Goal: Task Accomplishment & Management: Complete application form

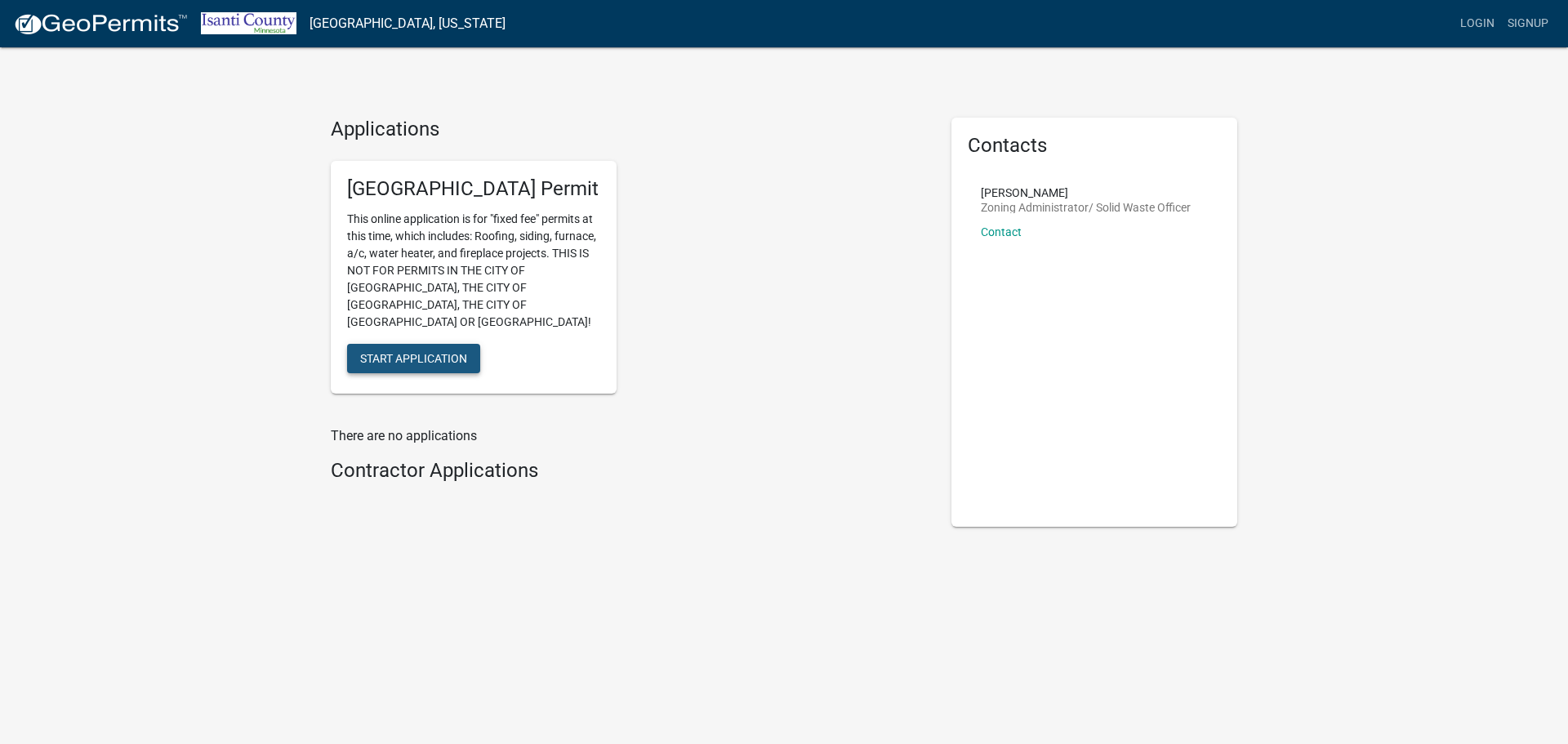
click at [410, 344] on button "Start Application" at bounding box center [413, 359] width 133 height 30
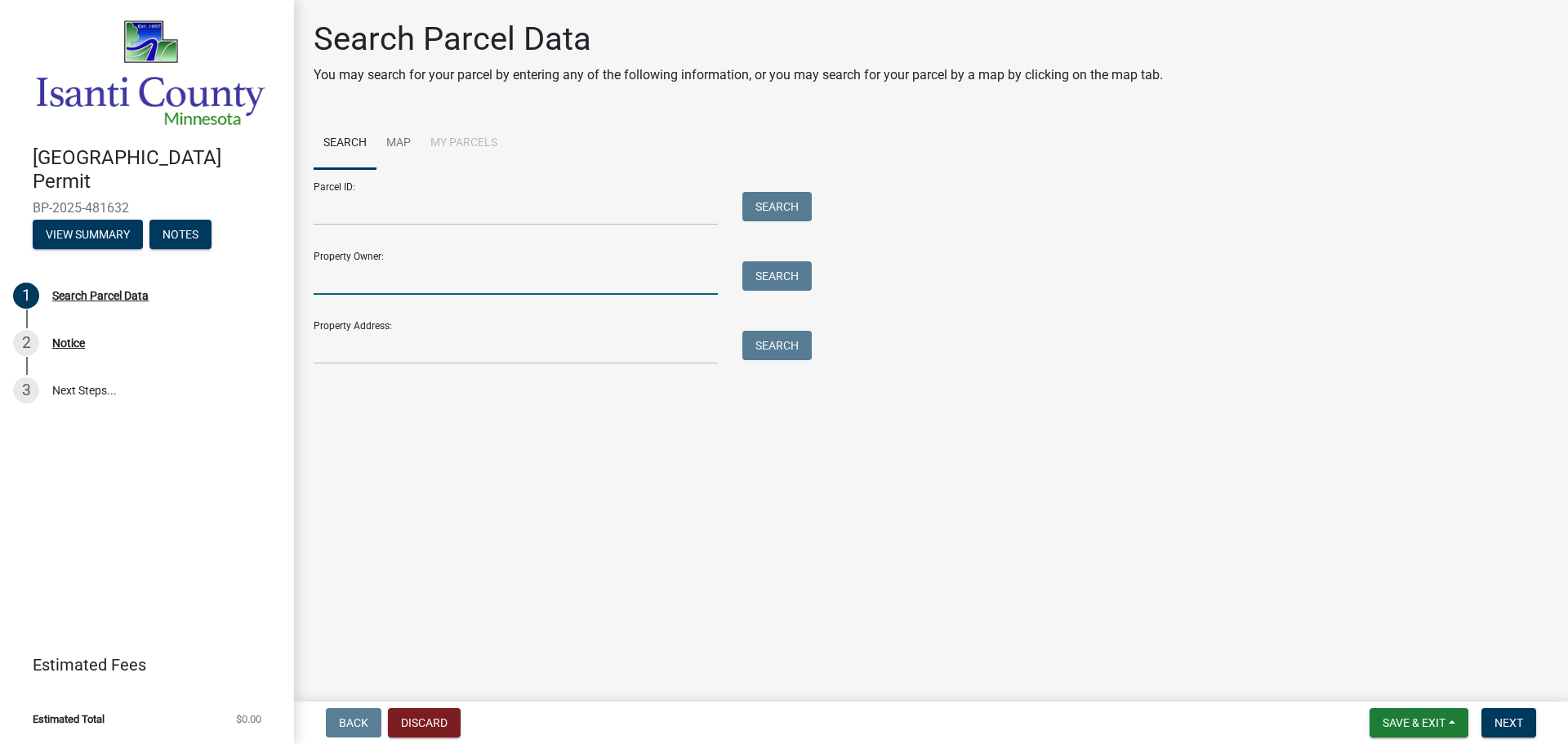
click at [331, 266] on input "Property Owner:" at bounding box center [515, 278] width 404 height 34
type input "[PERSON_NAME]"
click at [773, 271] on button "Search" at bounding box center [777, 276] width 69 height 30
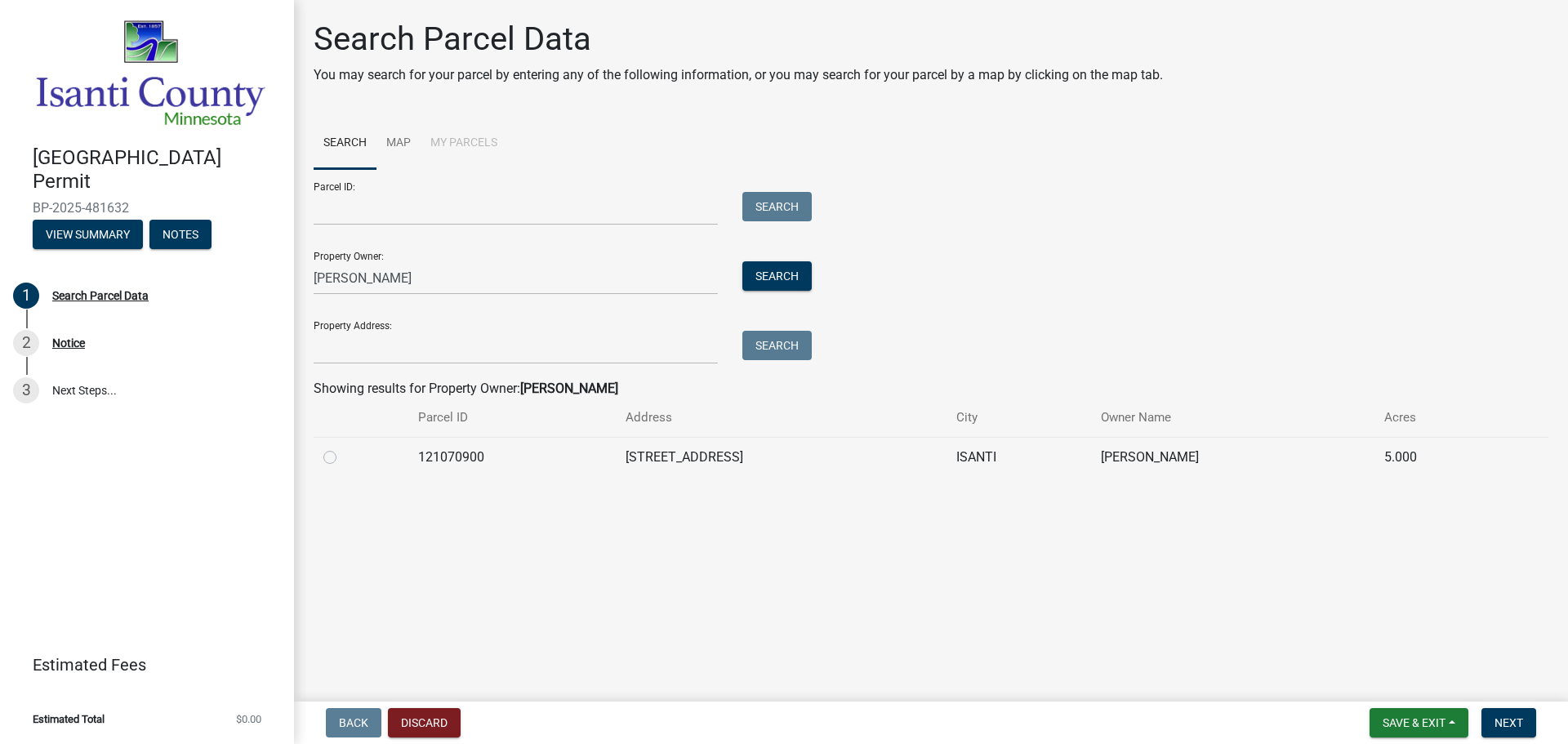
click at [343, 448] on label at bounding box center [343, 448] width 0 height 0
click at [343, 458] on input "radio" at bounding box center [348, 453] width 11 height 11
radio input "true"
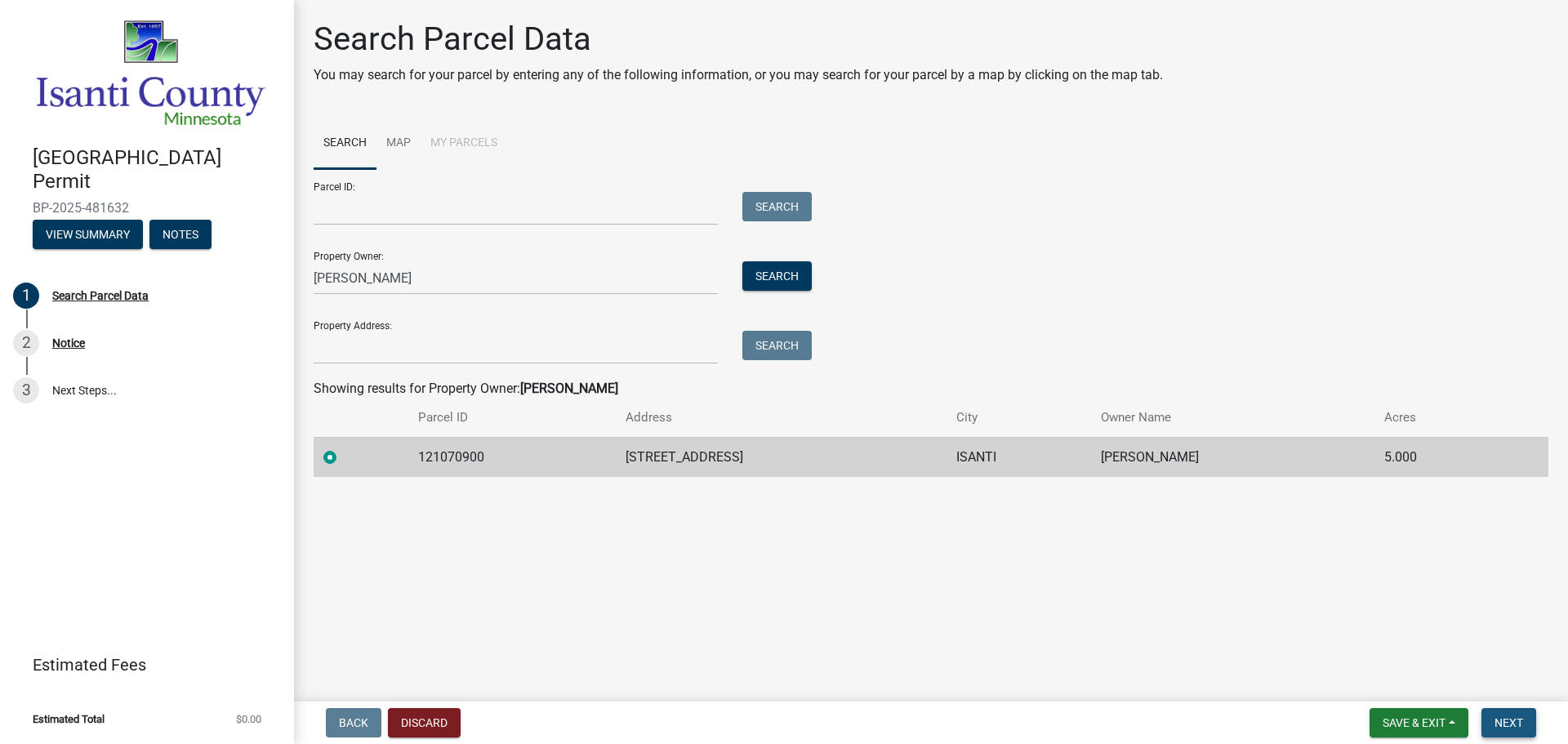
click at [1507, 719] on span "Next" at bounding box center [1509, 722] width 29 height 13
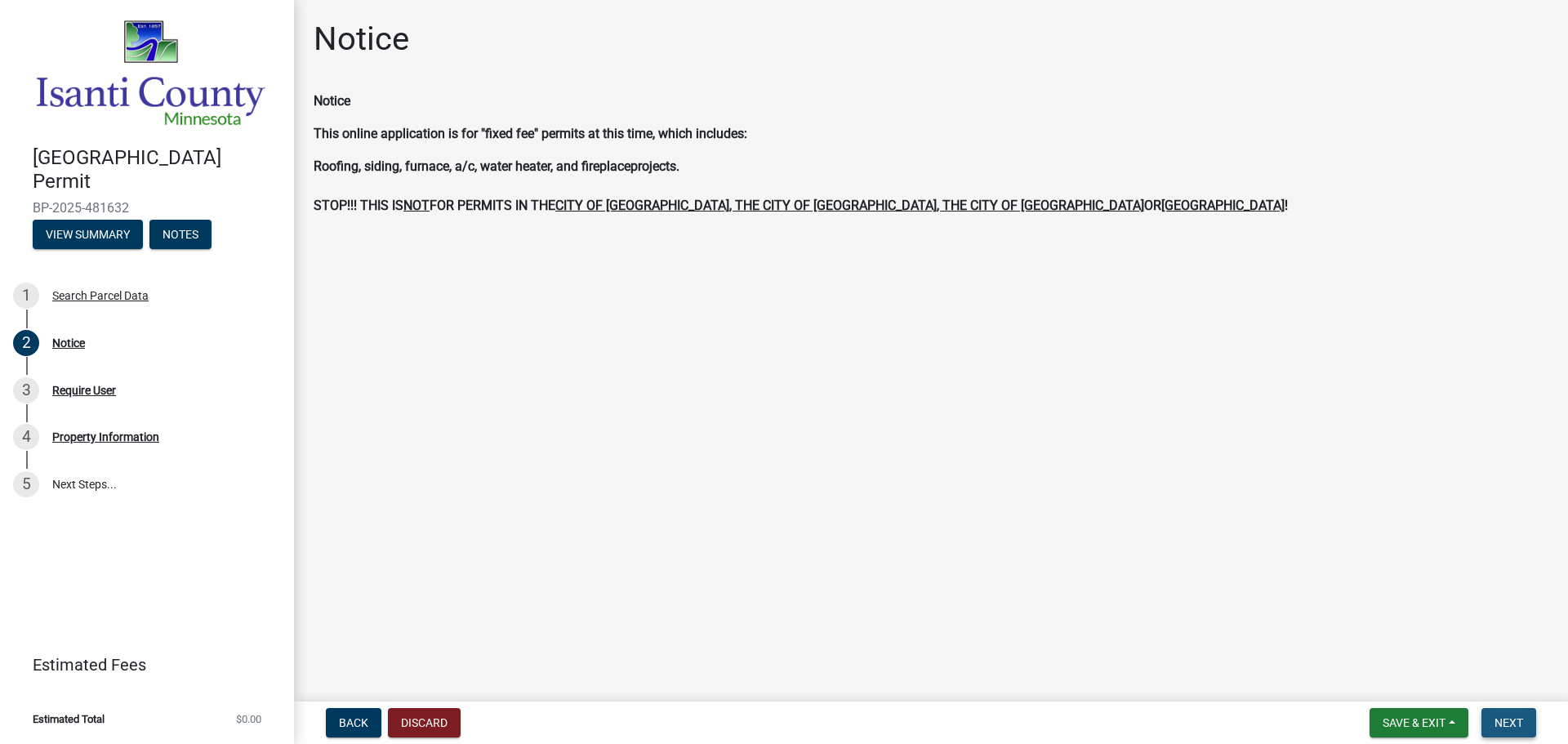
click at [1515, 722] on span "Next" at bounding box center [1509, 722] width 29 height 13
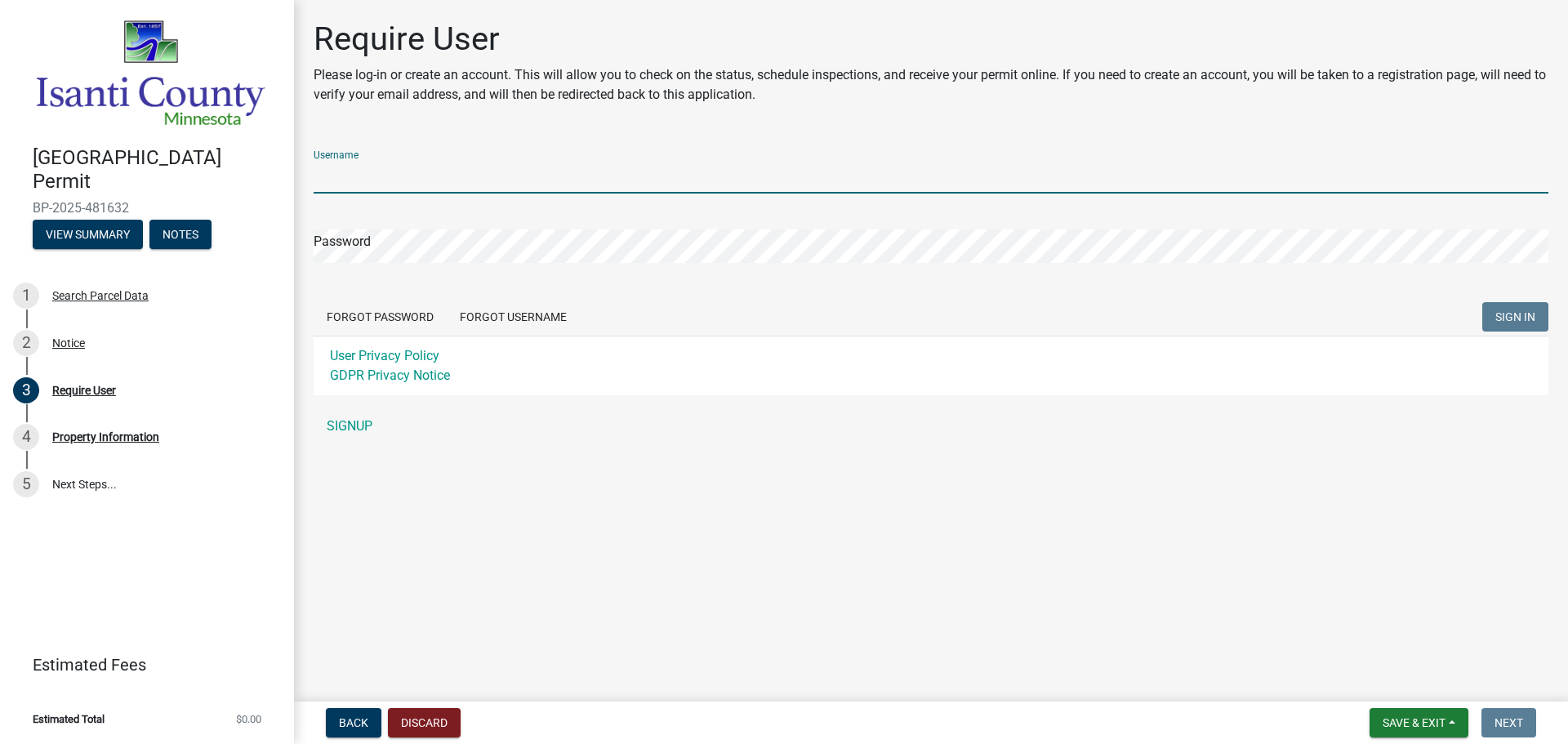
drag, startPoint x: 351, startPoint y: 162, endPoint x: 373, endPoint y: 169, distance: 23.1
click at [352, 161] on input "Username" at bounding box center [931, 177] width 1235 height 34
type input "owens12"
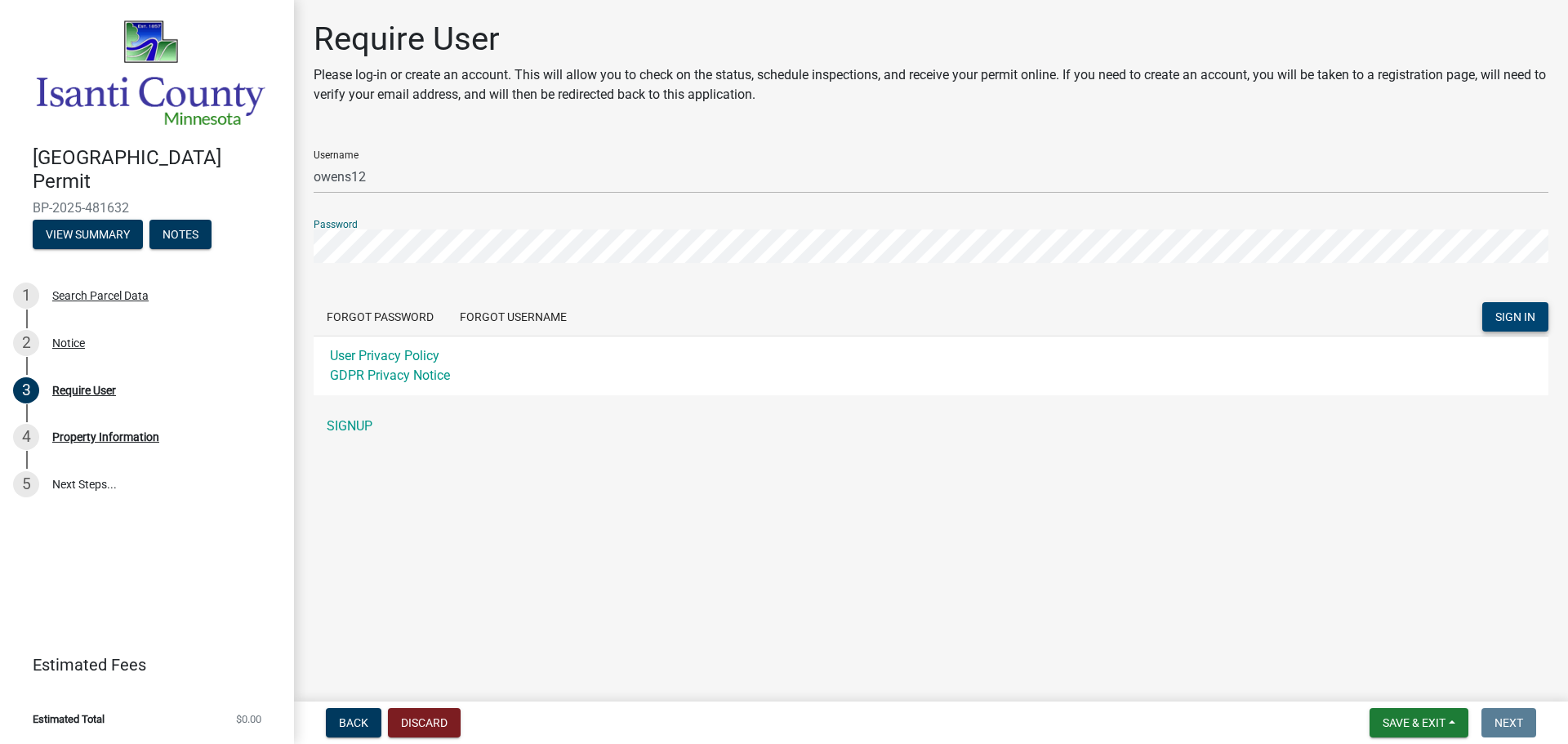
click at [1520, 313] on span "SIGN IN" at bounding box center [1515, 316] width 40 height 13
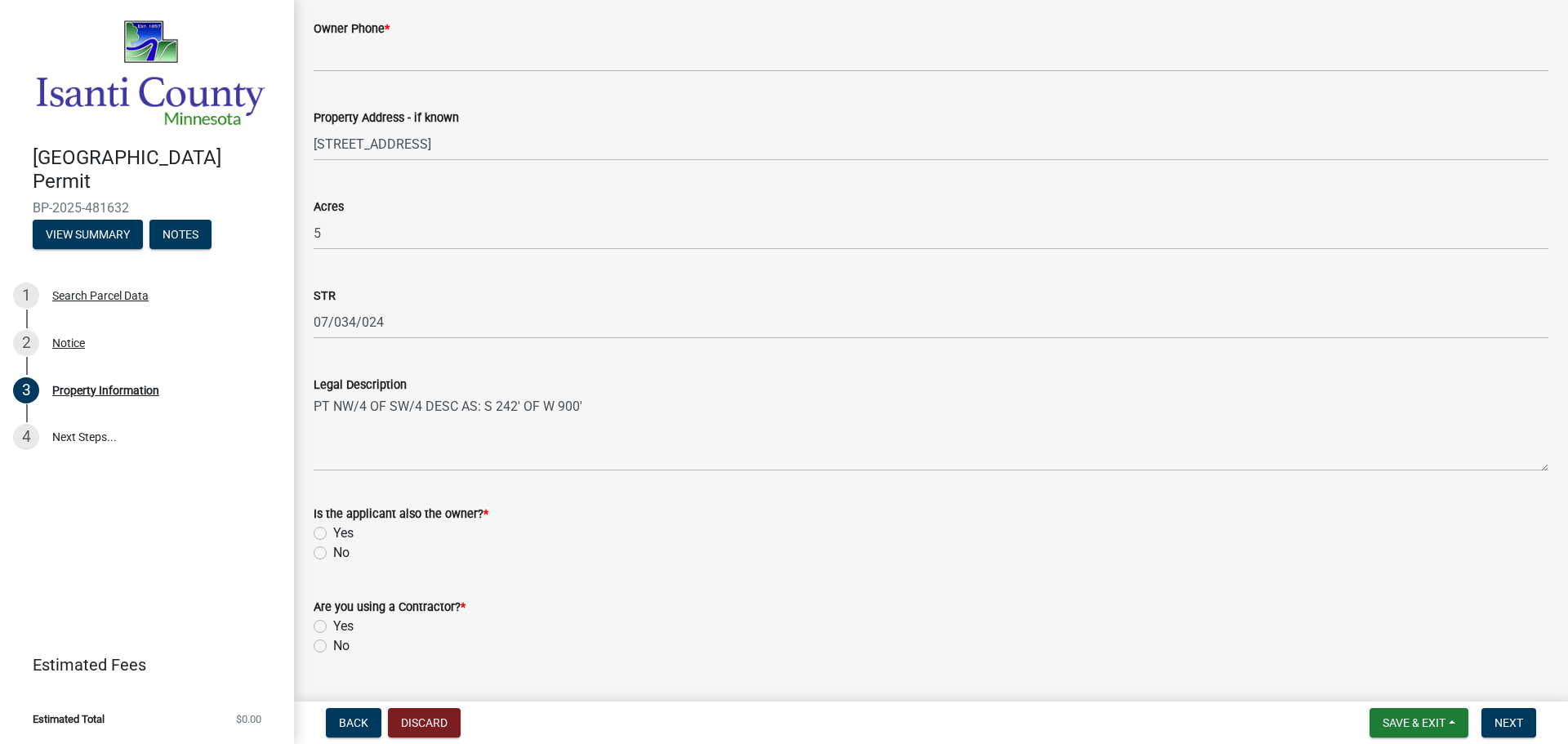
scroll to position [401, 0]
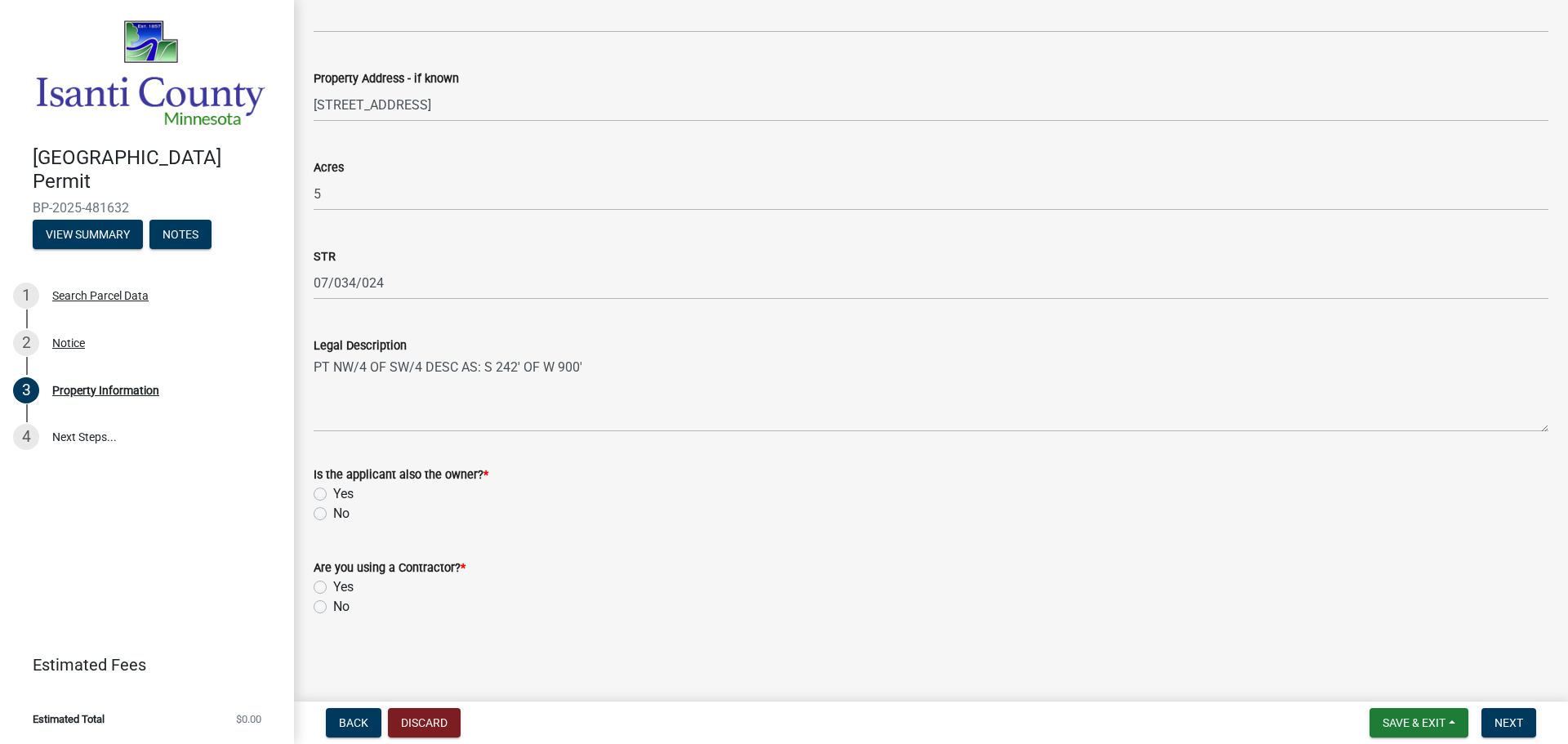
click at [333, 491] on label "Yes" at bounding box center [343, 494] width 21 height 20
click at [333, 491] on input "Yes" at bounding box center [338, 489] width 11 height 11
radio input "true"
click at [333, 606] on label "No" at bounding box center [341, 606] width 16 height 20
click at [333, 606] on input "No" at bounding box center [338, 601] width 11 height 11
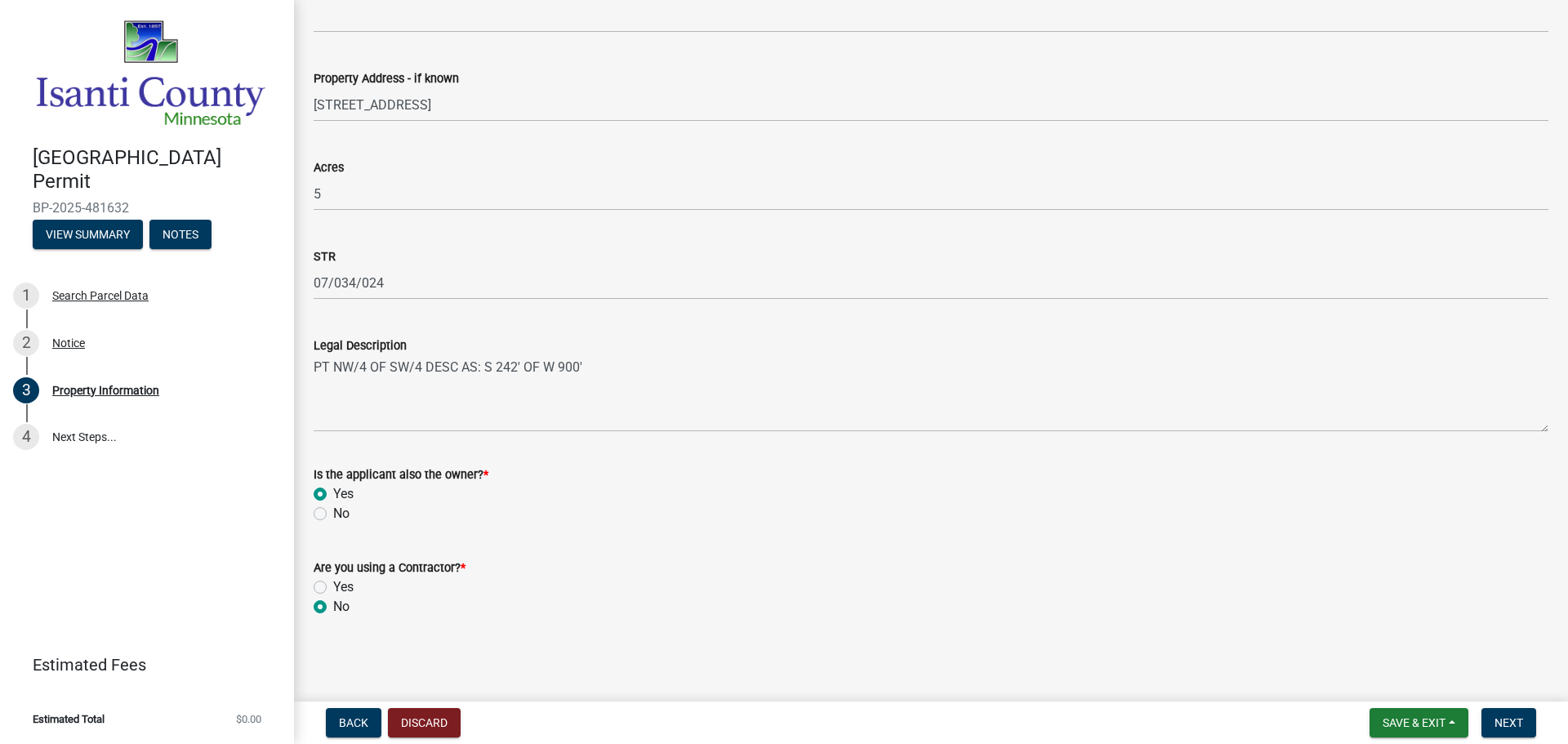
radio input "true"
click at [1513, 716] on span "Next" at bounding box center [1509, 722] width 29 height 13
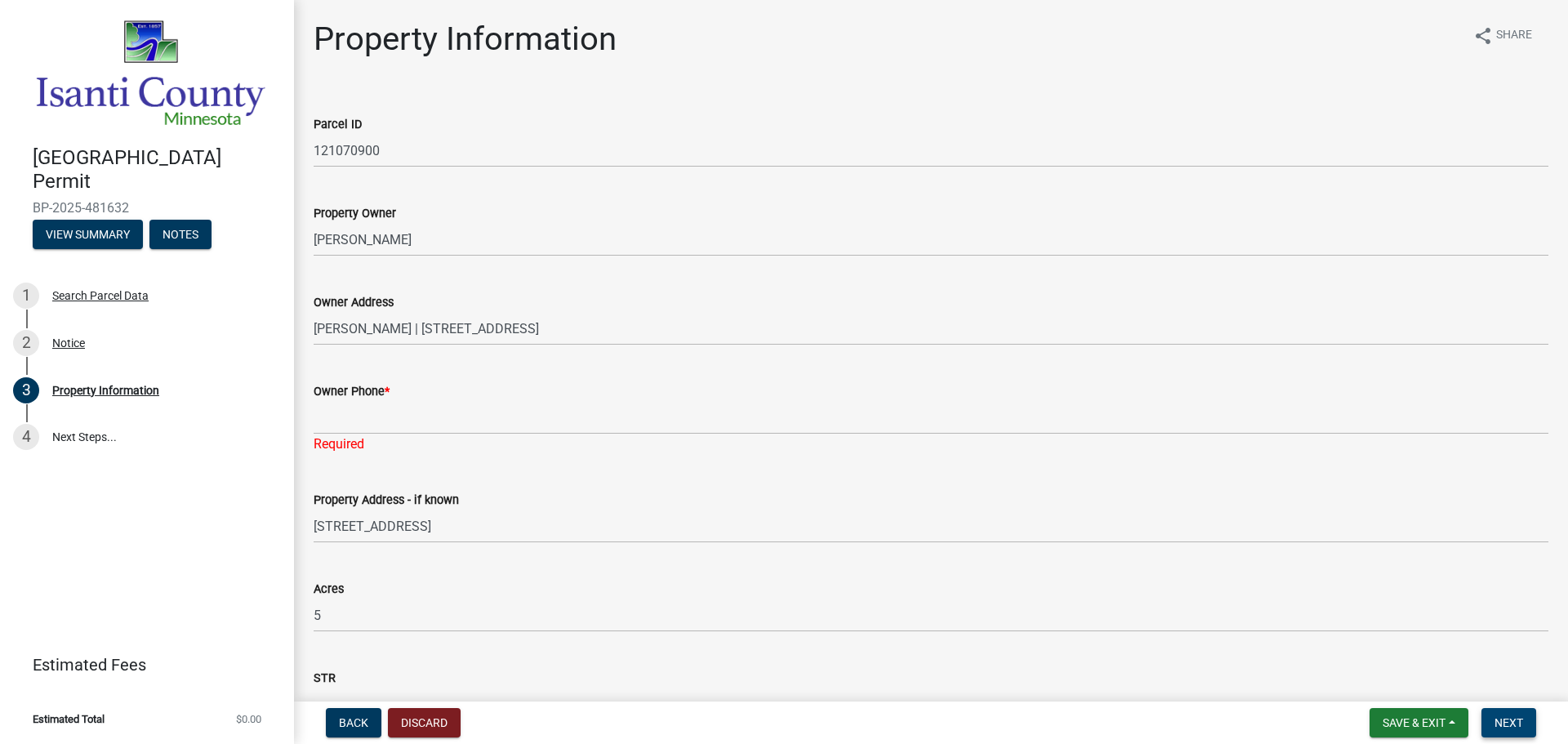
scroll to position [18, 0]
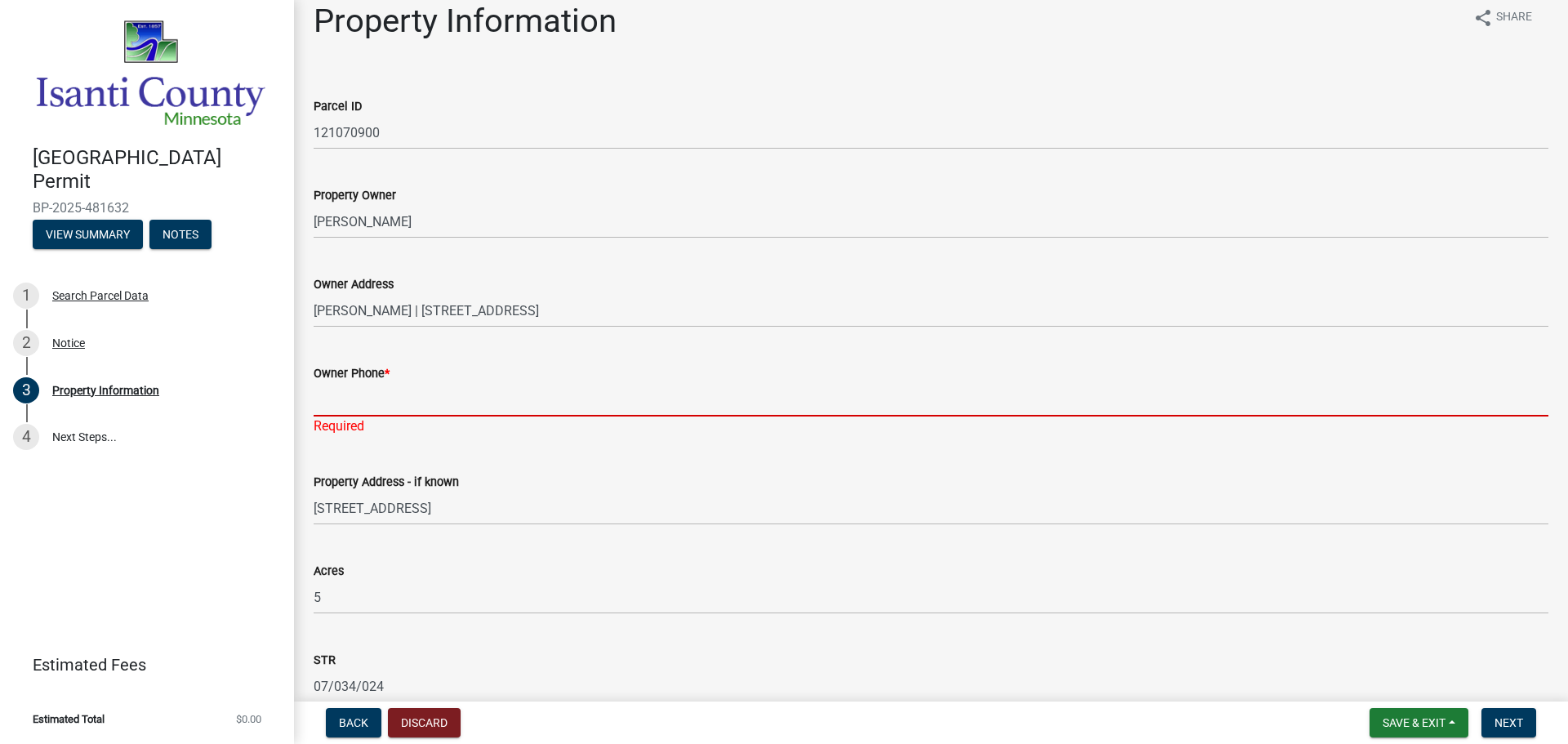
click at [346, 392] on input "Owner Phone *" at bounding box center [931, 400] width 1235 height 34
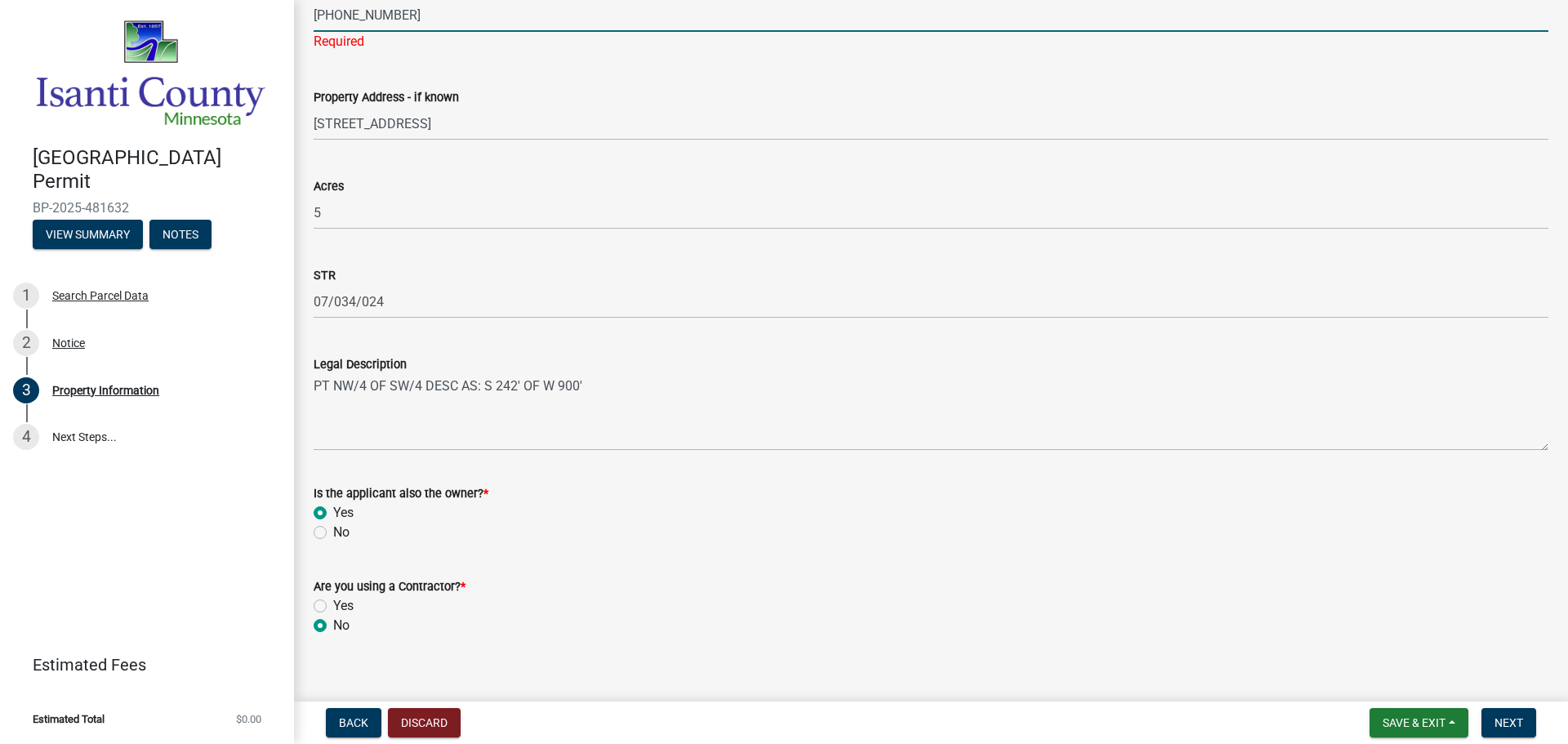
scroll to position [421, 0]
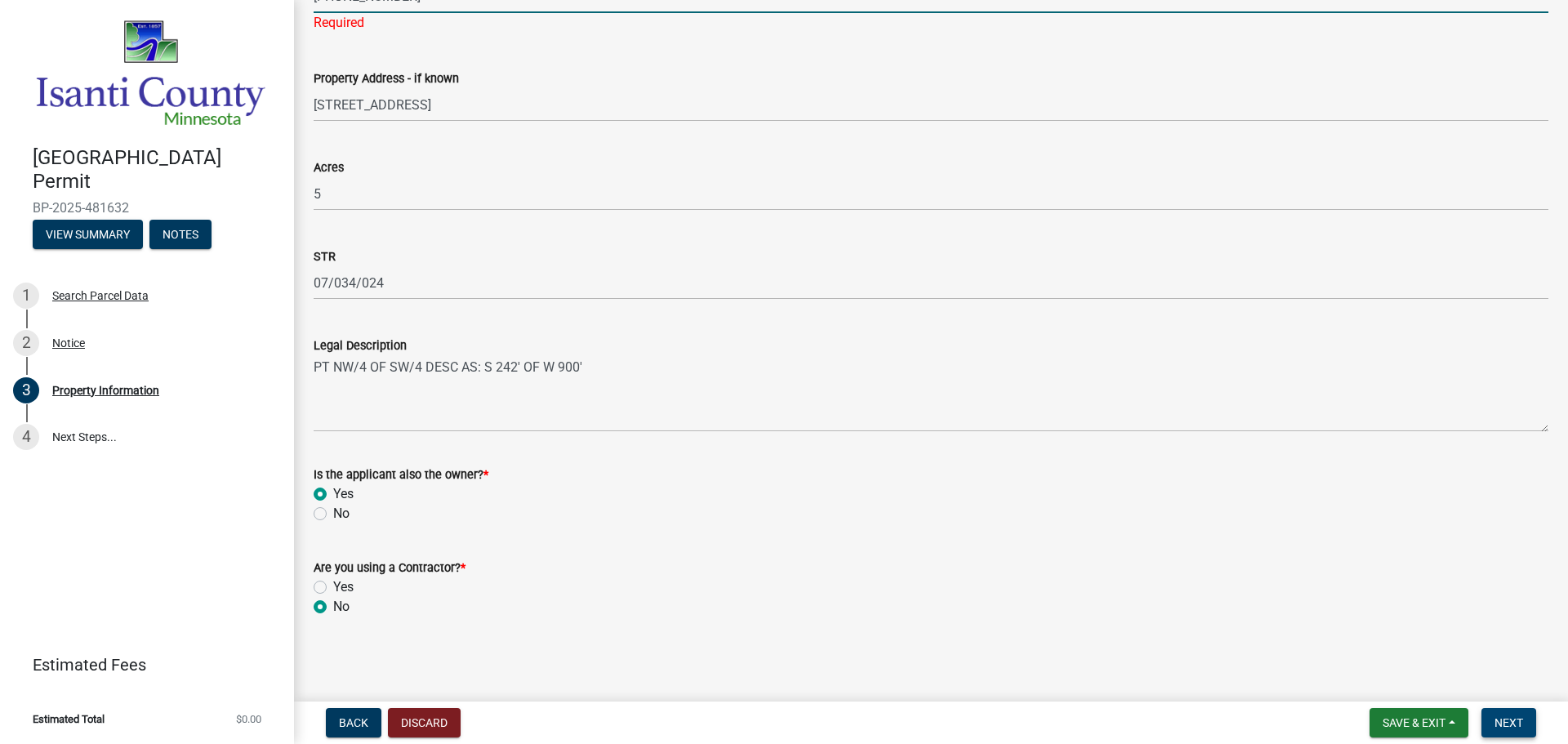
type input "[PHONE_NUMBER]"
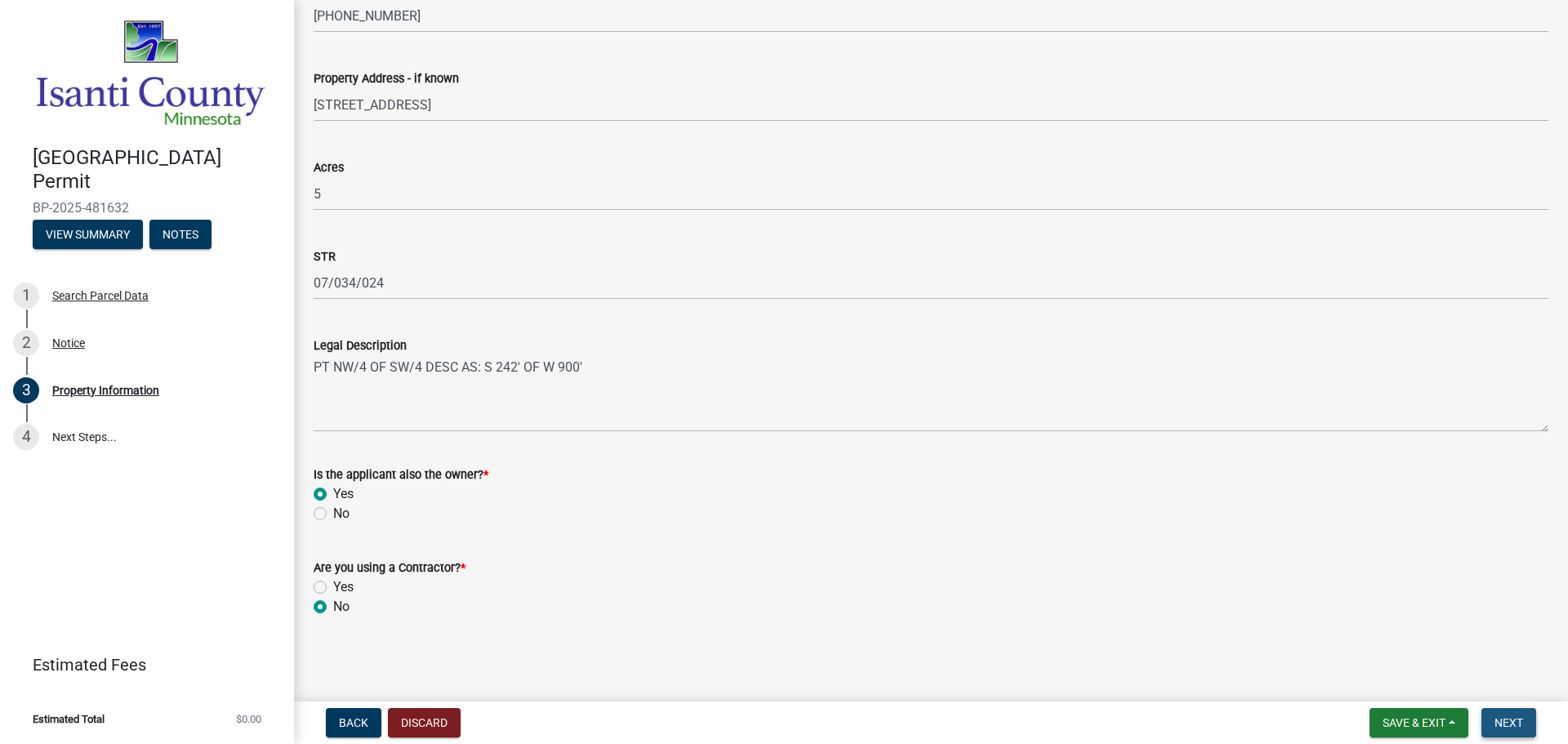
scroll to position [401, 0]
click at [1510, 723] on span "Next" at bounding box center [1509, 722] width 29 height 13
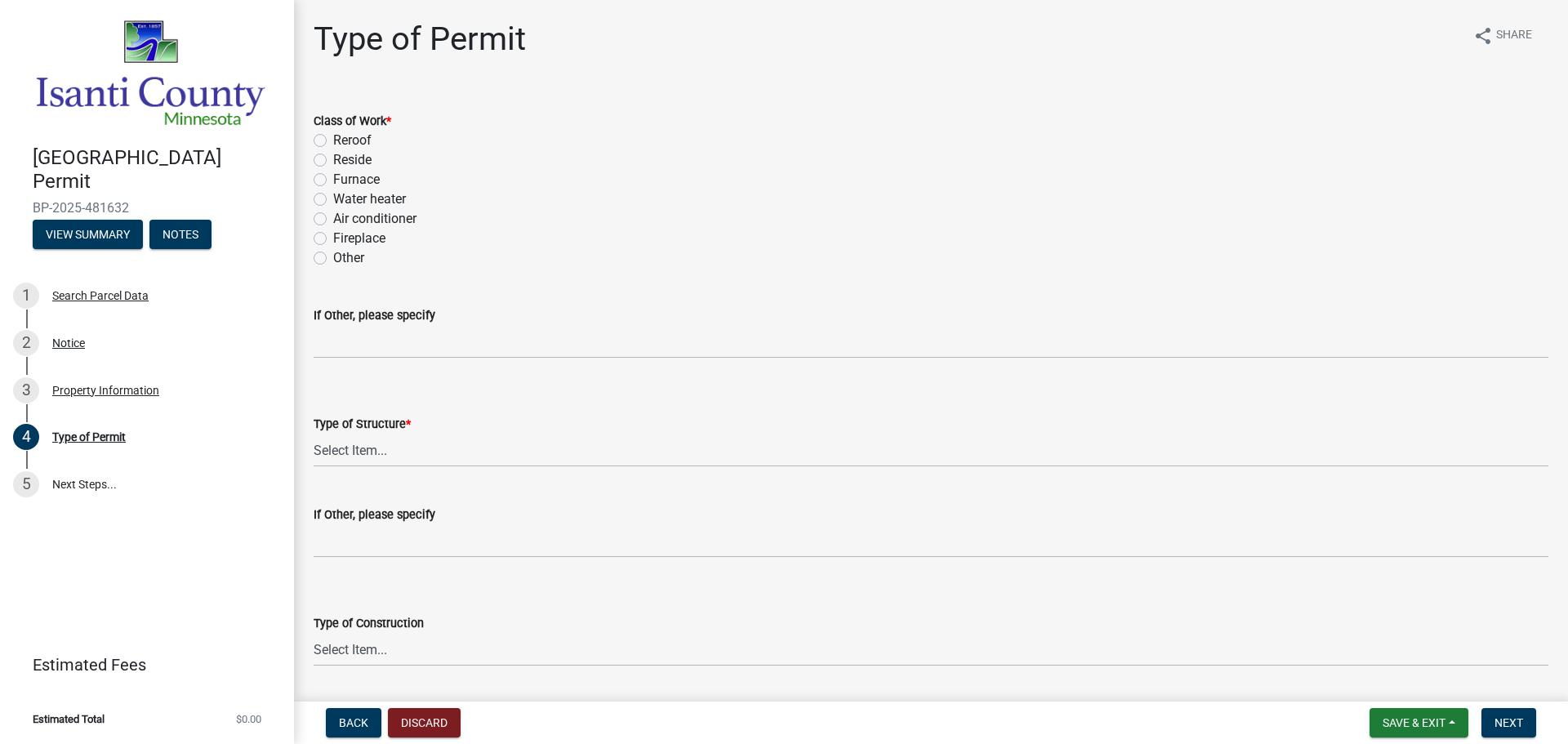
click at [333, 139] on label "Reroof" at bounding box center [352, 141] width 39 height 20
click at [333, 139] on input "Reroof" at bounding box center [338, 136] width 11 height 11
radio input "true"
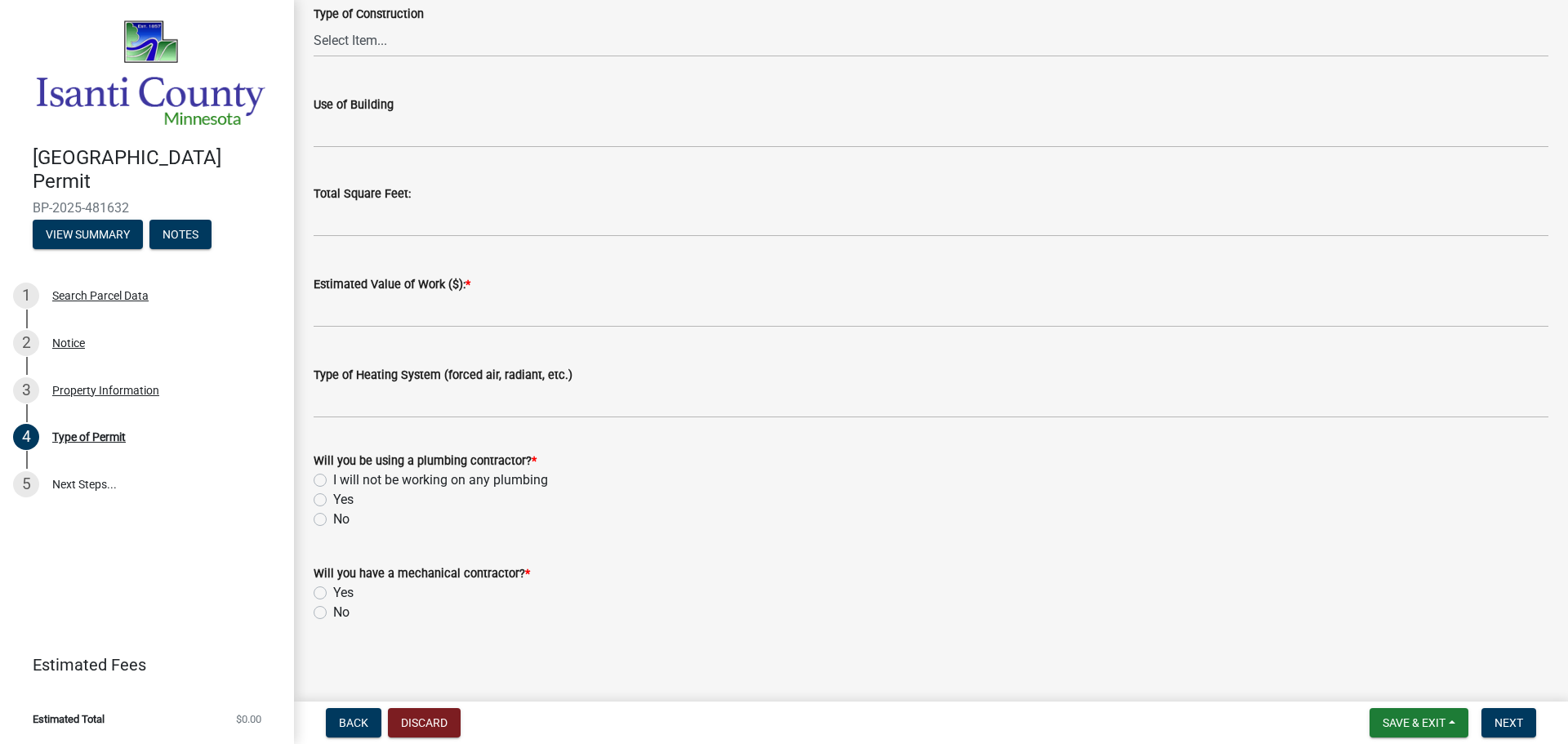
scroll to position [615, 0]
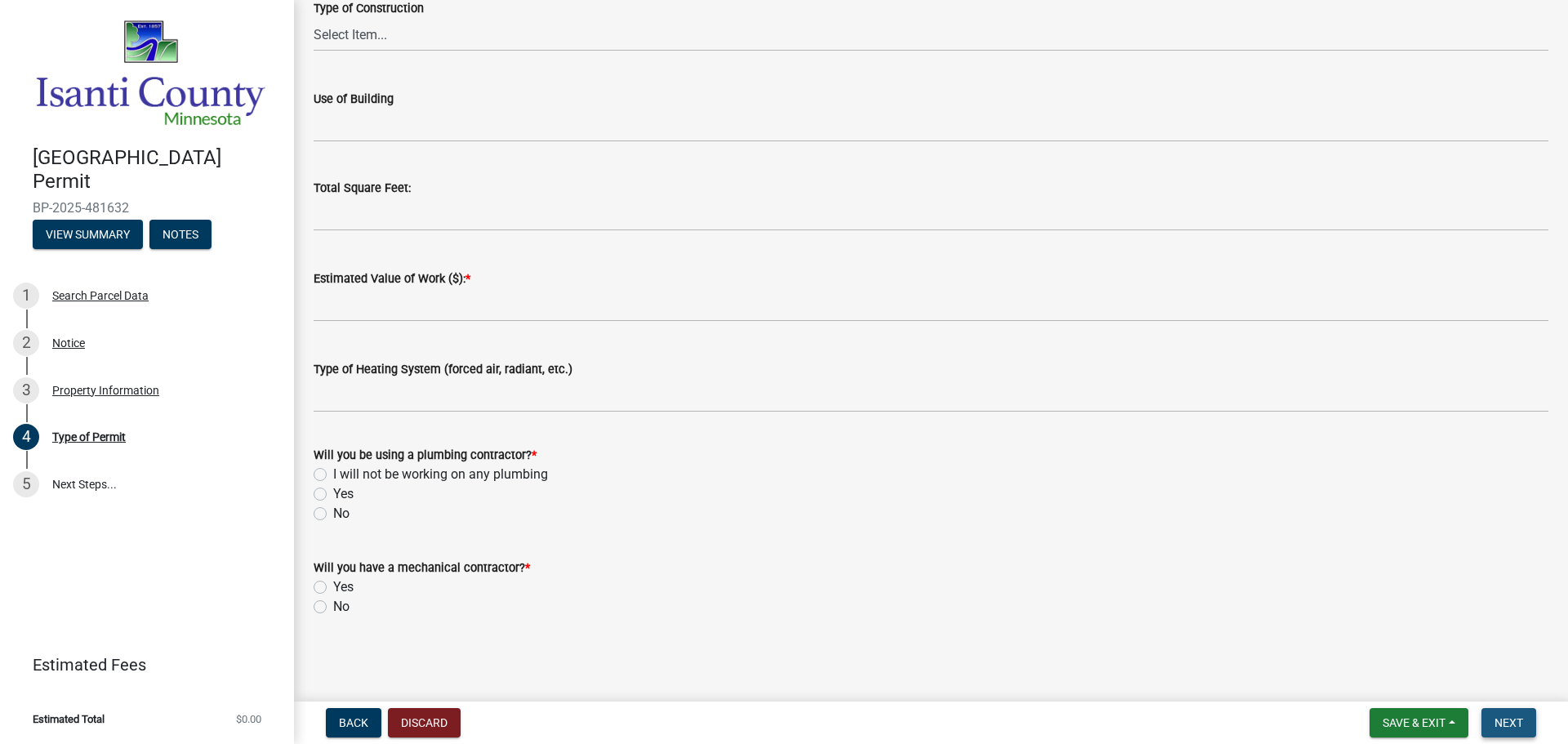
click at [1511, 716] on span "Next" at bounding box center [1509, 722] width 29 height 13
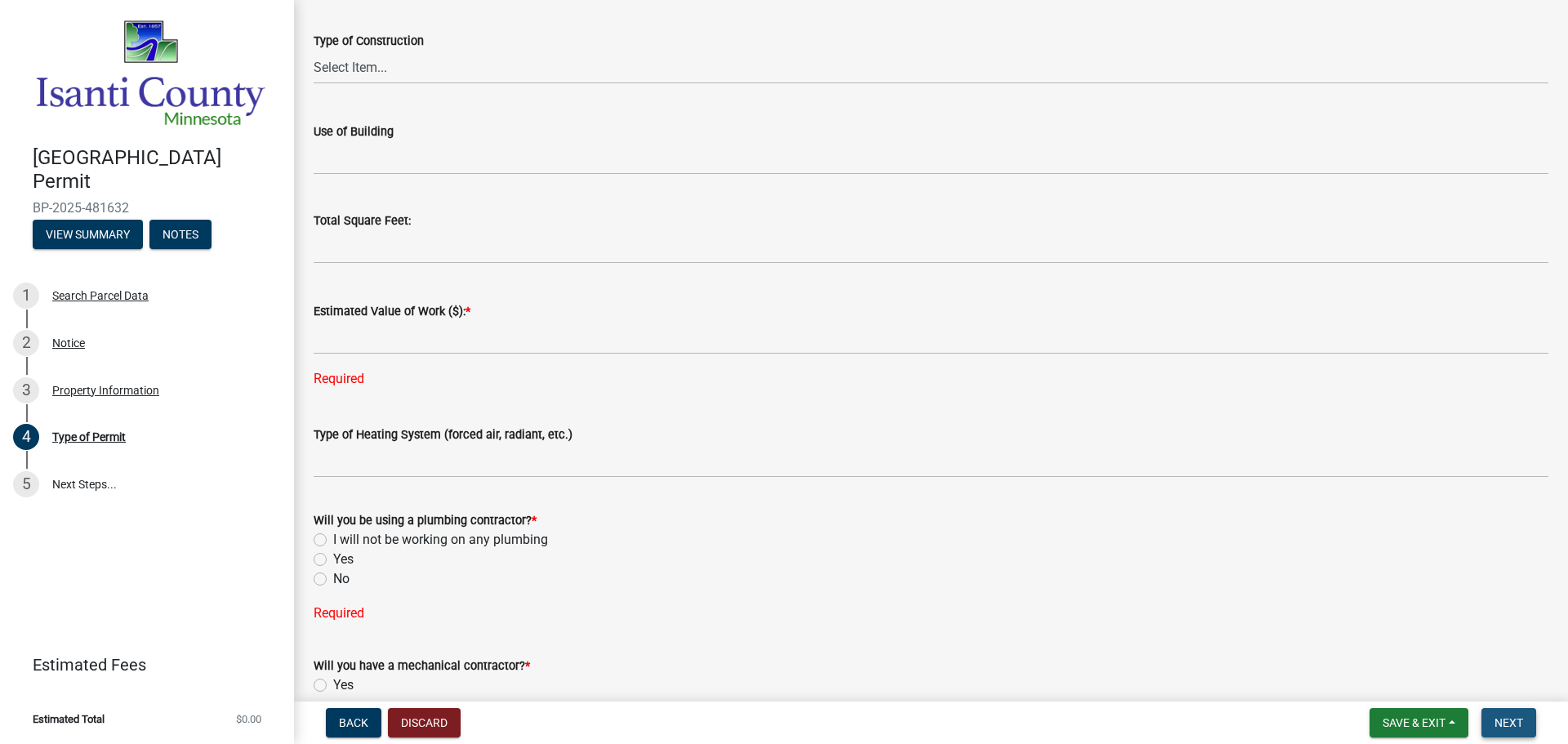
scroll to position [648, 0]
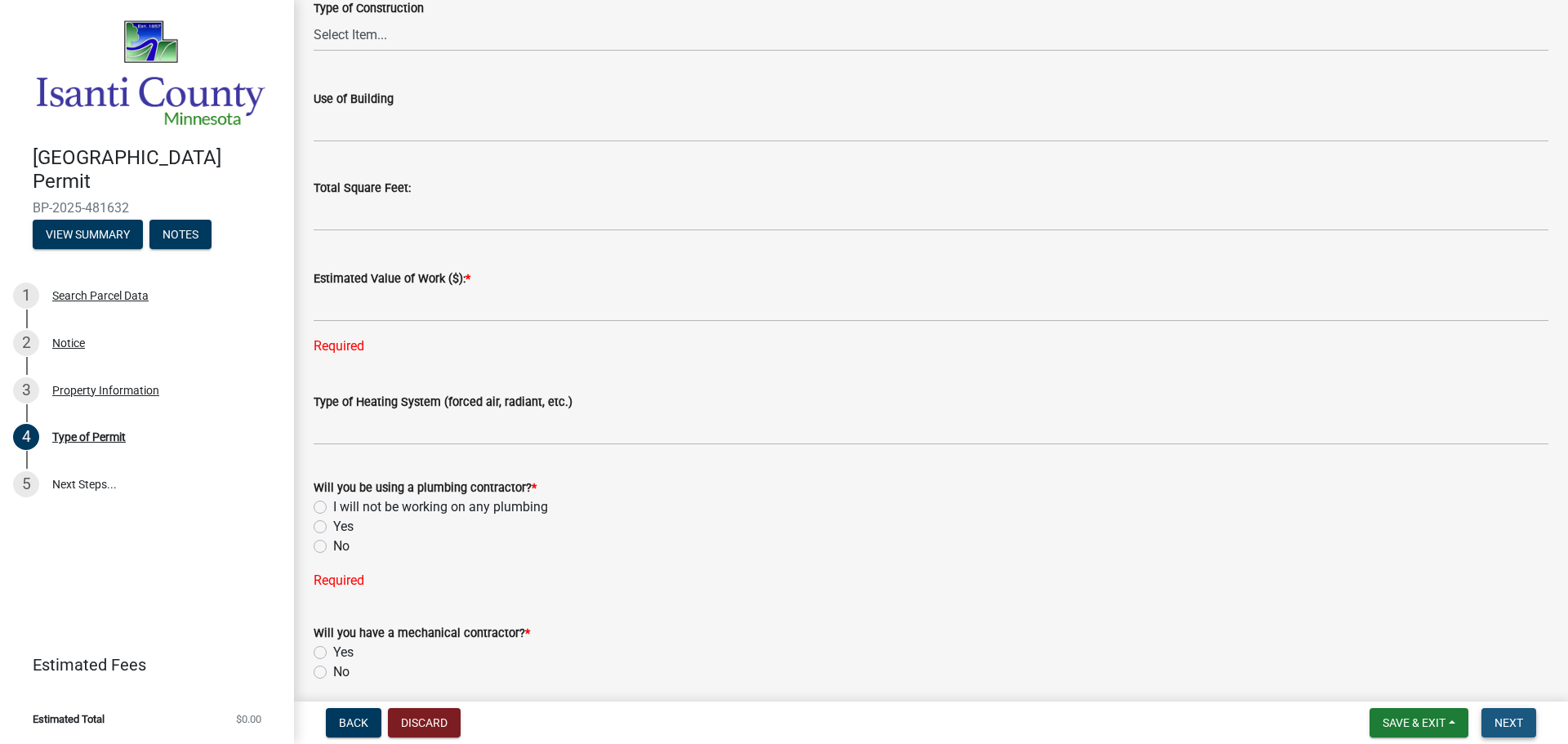
click at [1511, 716] on span "Next" at bounding box center [1509, 722] width 29 height 13
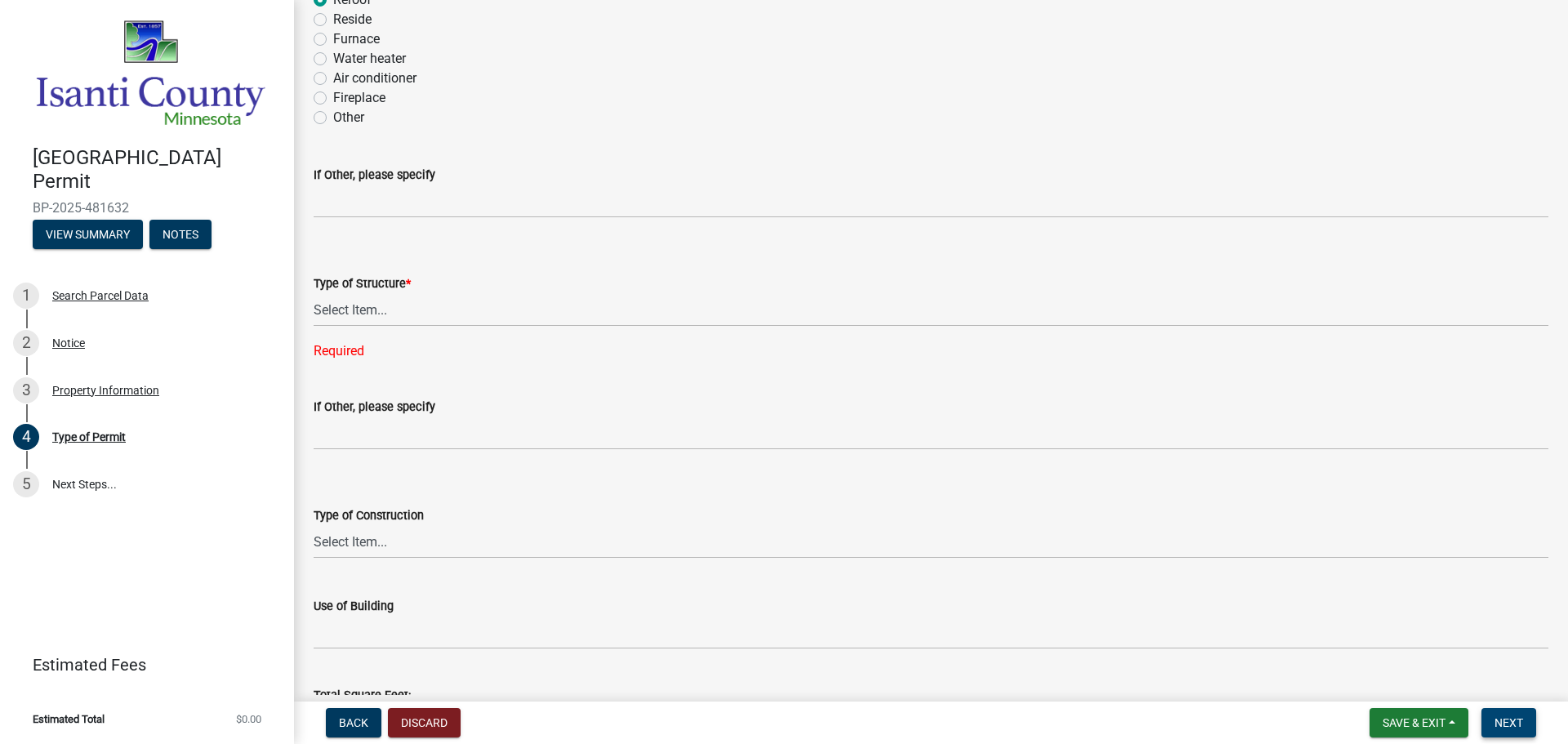
scroll to position [0, 0]
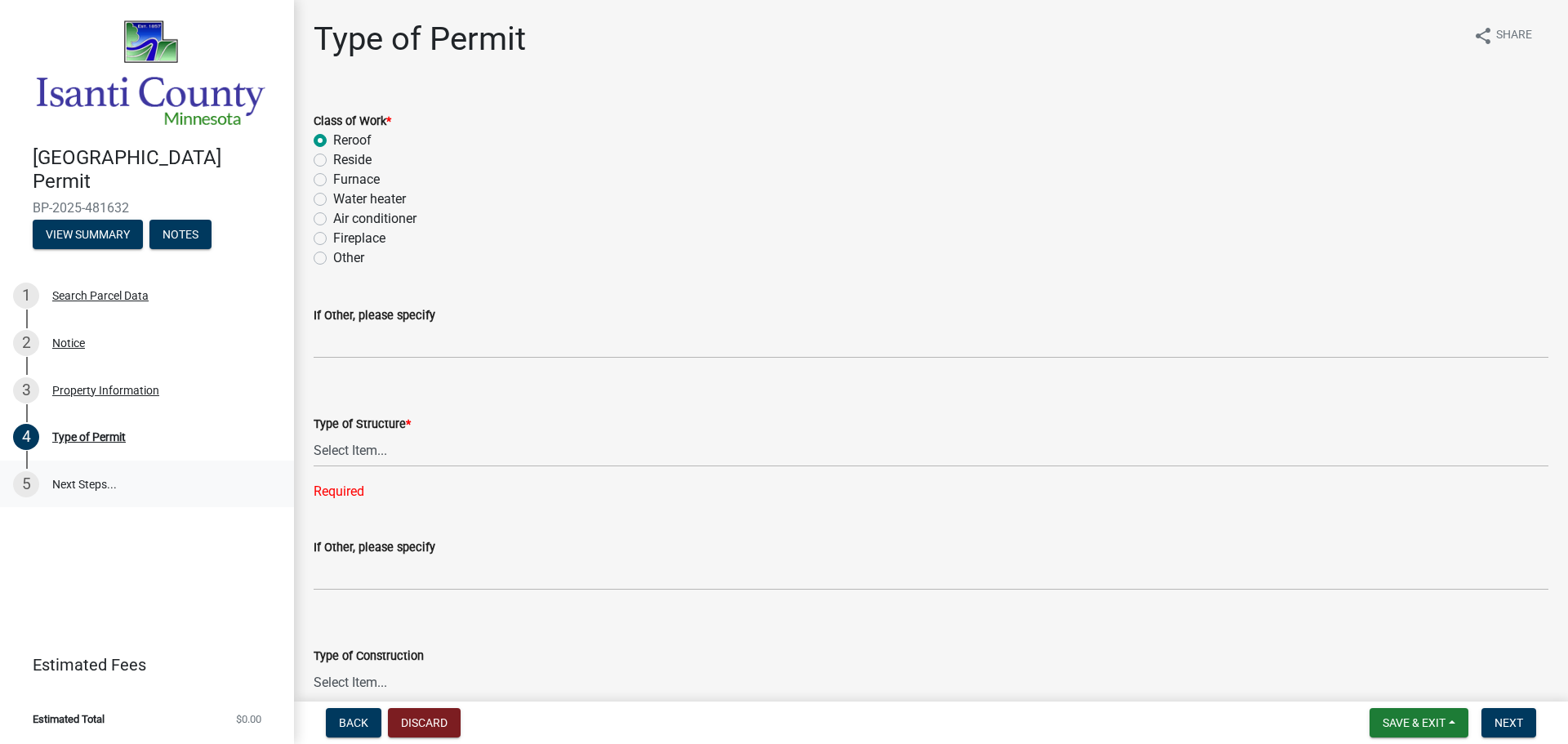
click at [74, 482] on link "5 Next Steps..." at bounding box center [147, 484] width 294 height 48
click at [342, 716] on span "Back" at bounding box center [354, 722] width 30 height 13
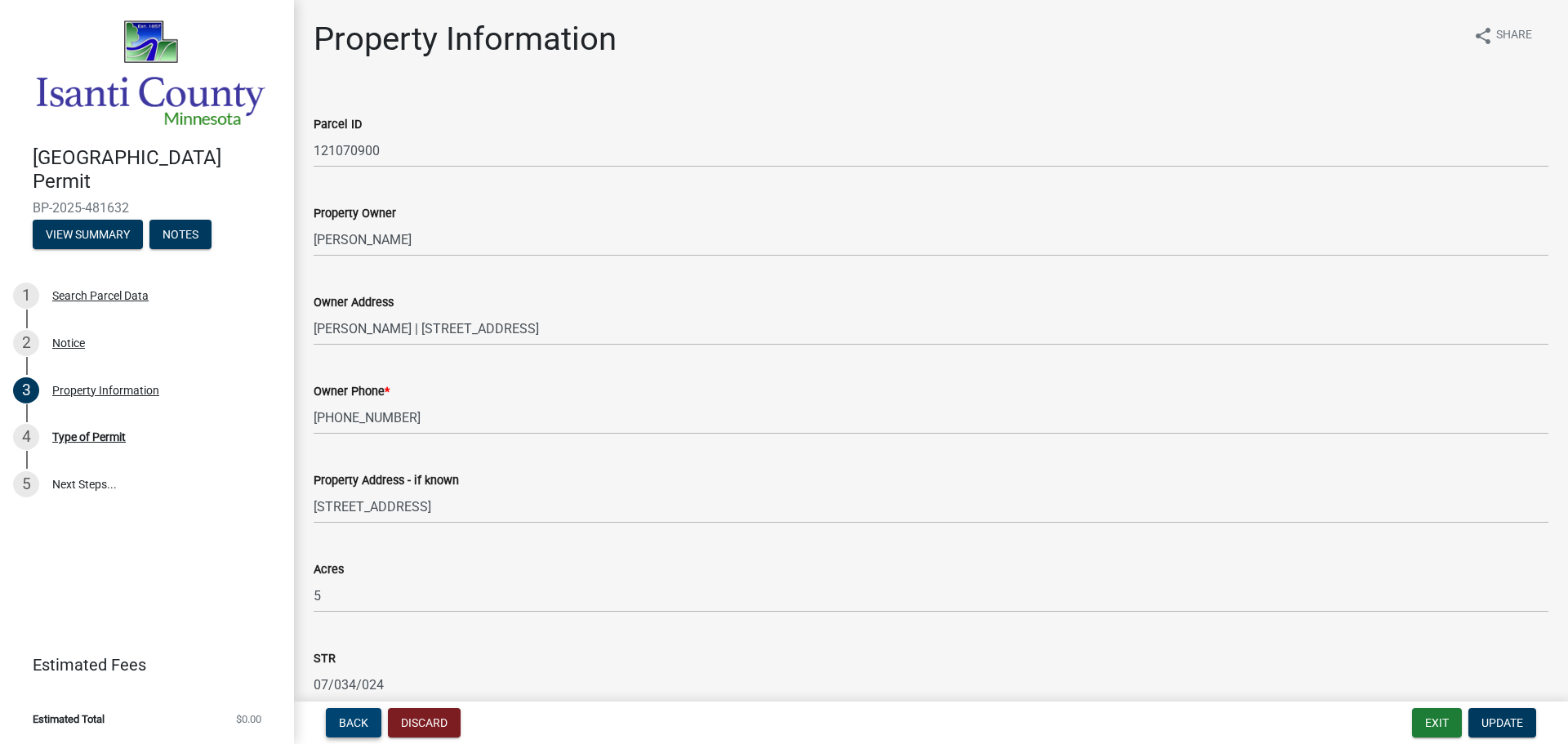
click at [342, 716] on span "Back" at bounding box center [354, 722] width 30 height 13
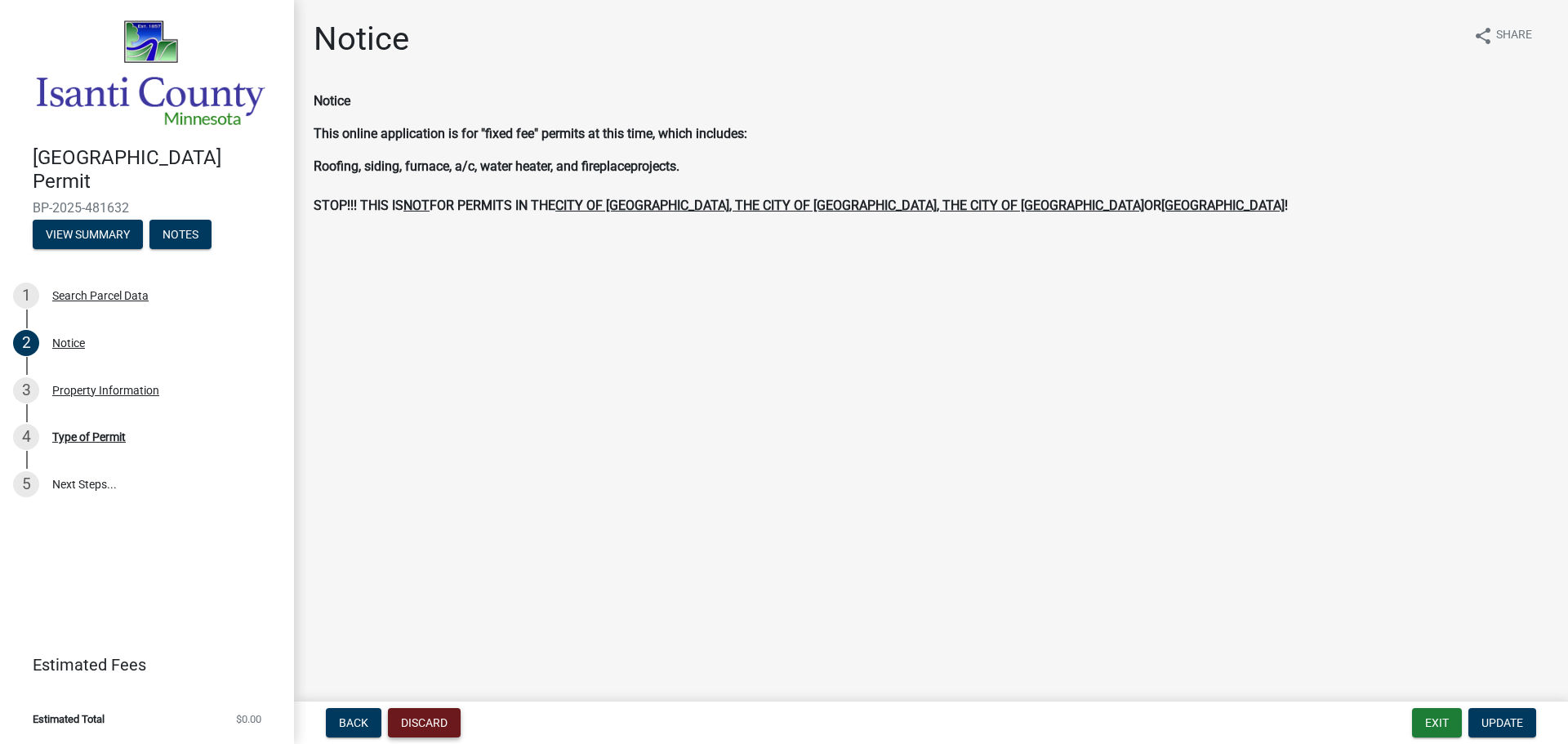
click at [422, 717] on button "Discard" at bounding box center [423, 723] width 72 height 30
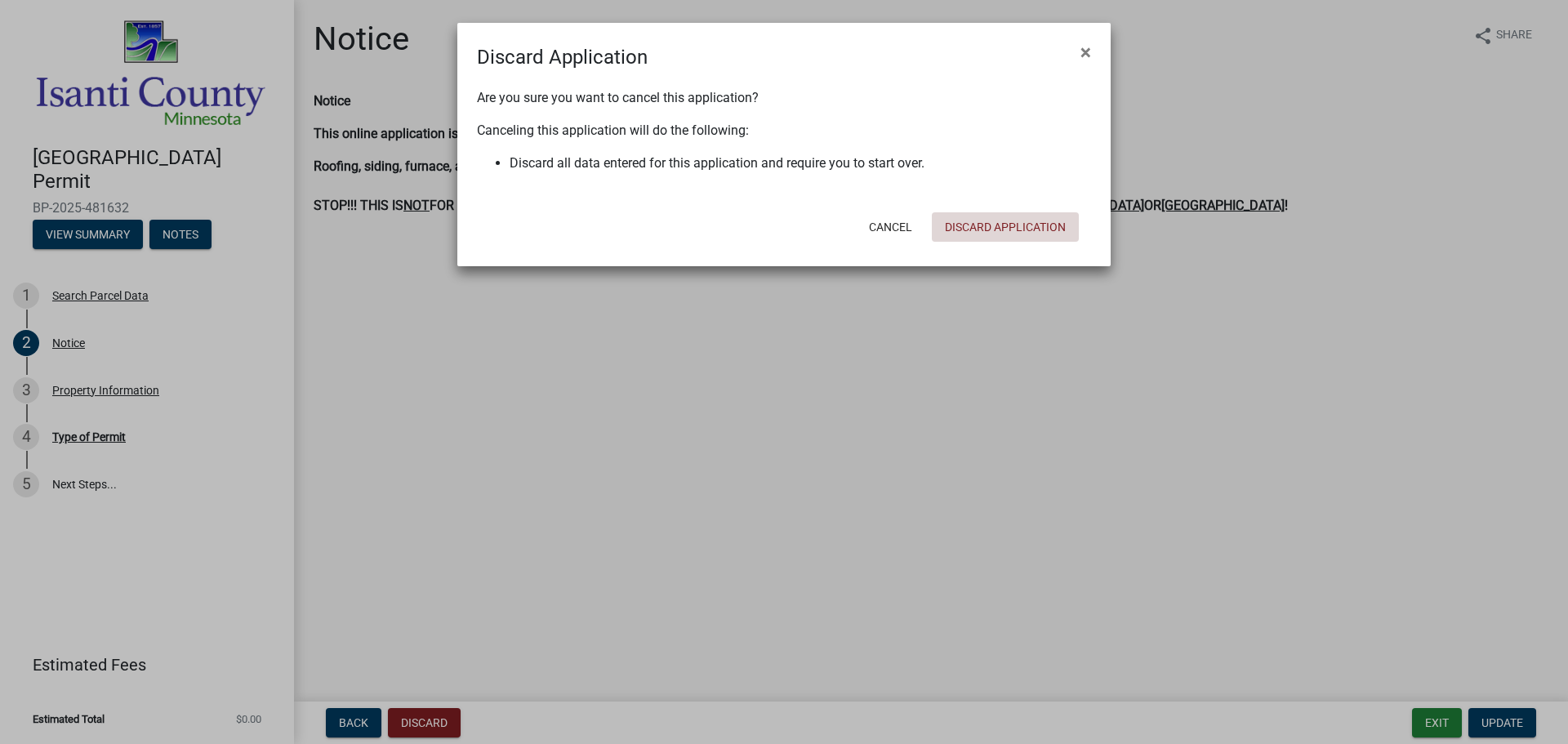
click at [1001, 221] on button "Discard Application" at bounding box center [1005, 227] width 147 height 30
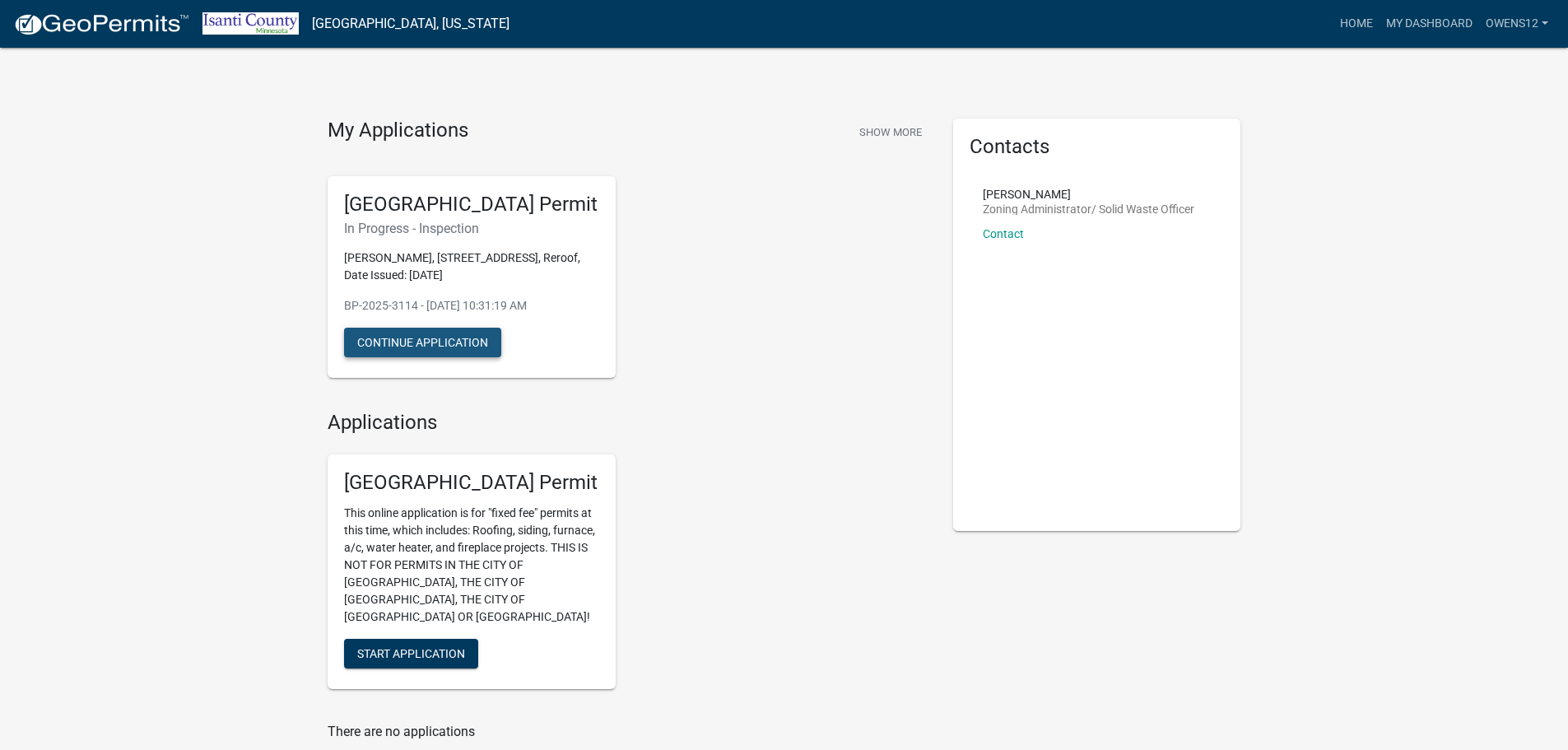
click at [400, 335] on button "Continue Application" at bounding box center [421, 343] width 157 height 30
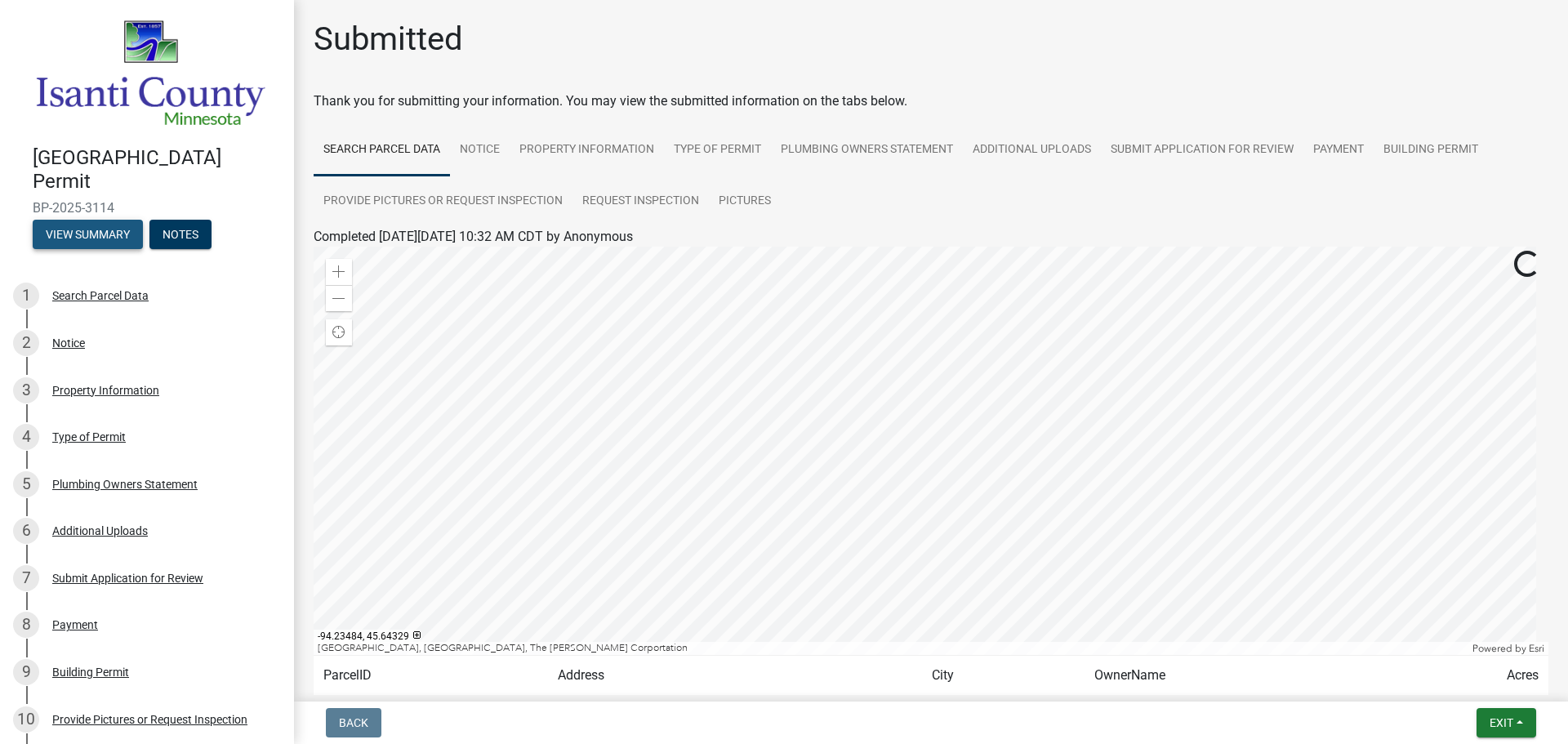
click at [96, 221] on button "View Summary" at bounding box center [87, 235] width 110 height 30
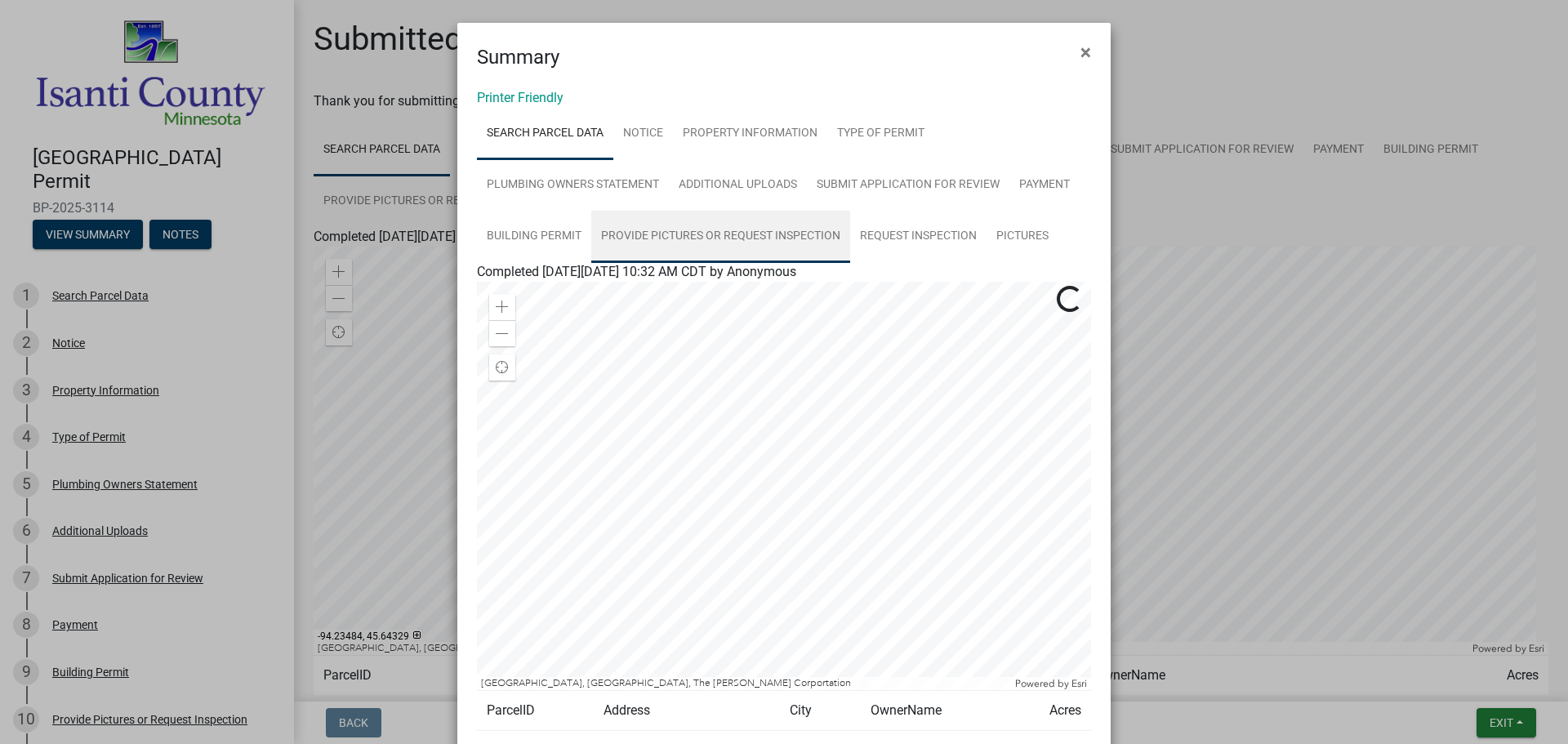
click at [671, 233] on link "Provide Pictures or Request Inspection" at bounding box center [721, 237] width 259 height 53
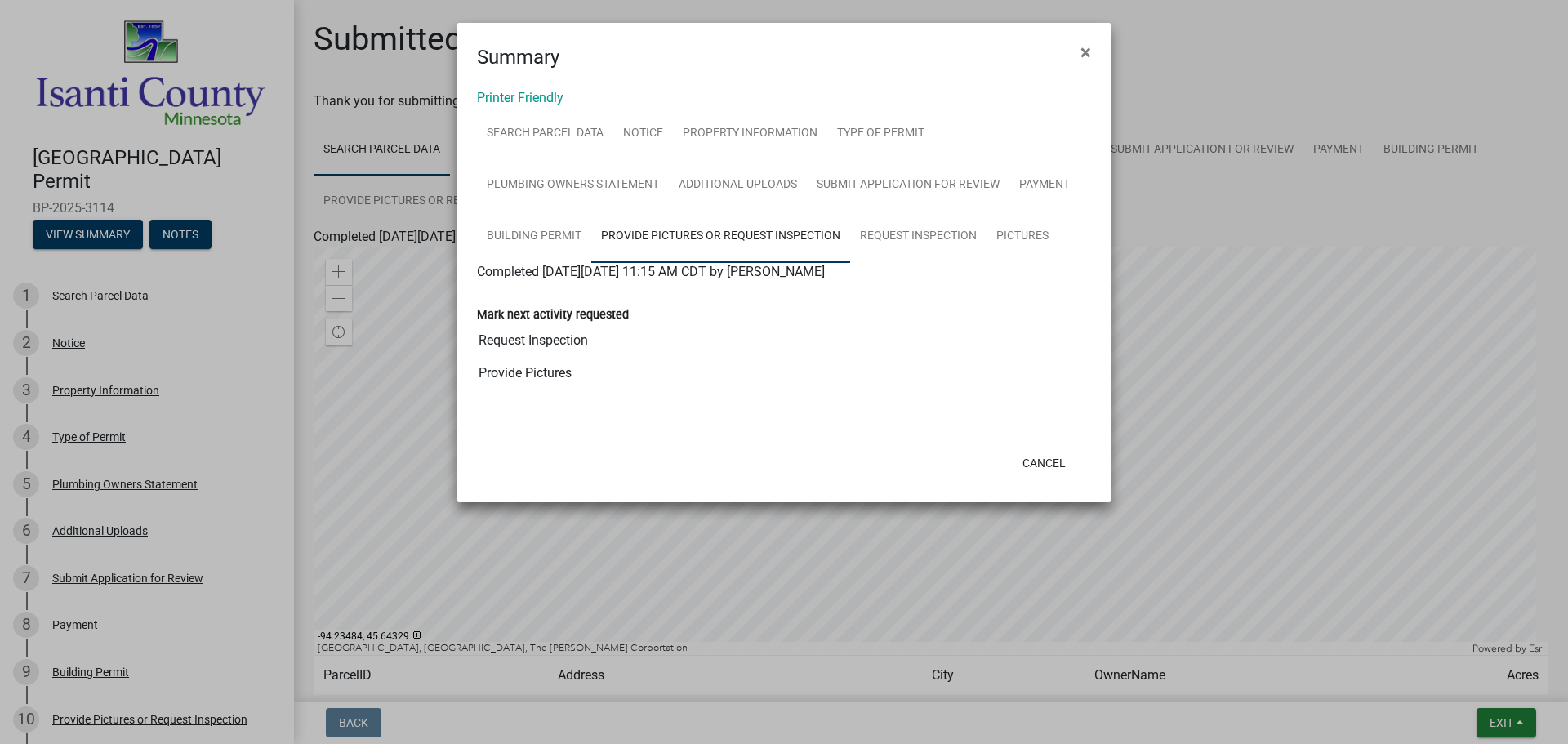
click at [504, 343] on input "Request Inspection" at bounding box center [784, 340] width 615 height 33
click at [543, 373] on input "Provide Pictures" at bounding box center [784, 372] width 615 height 33
click at [631, 370] on input "Provide Pictures" at bounding box center [784, 372] width 615 height 33
click at [1085, 49] on span "×" at bounding box center [1085, 52] width 11 height 23
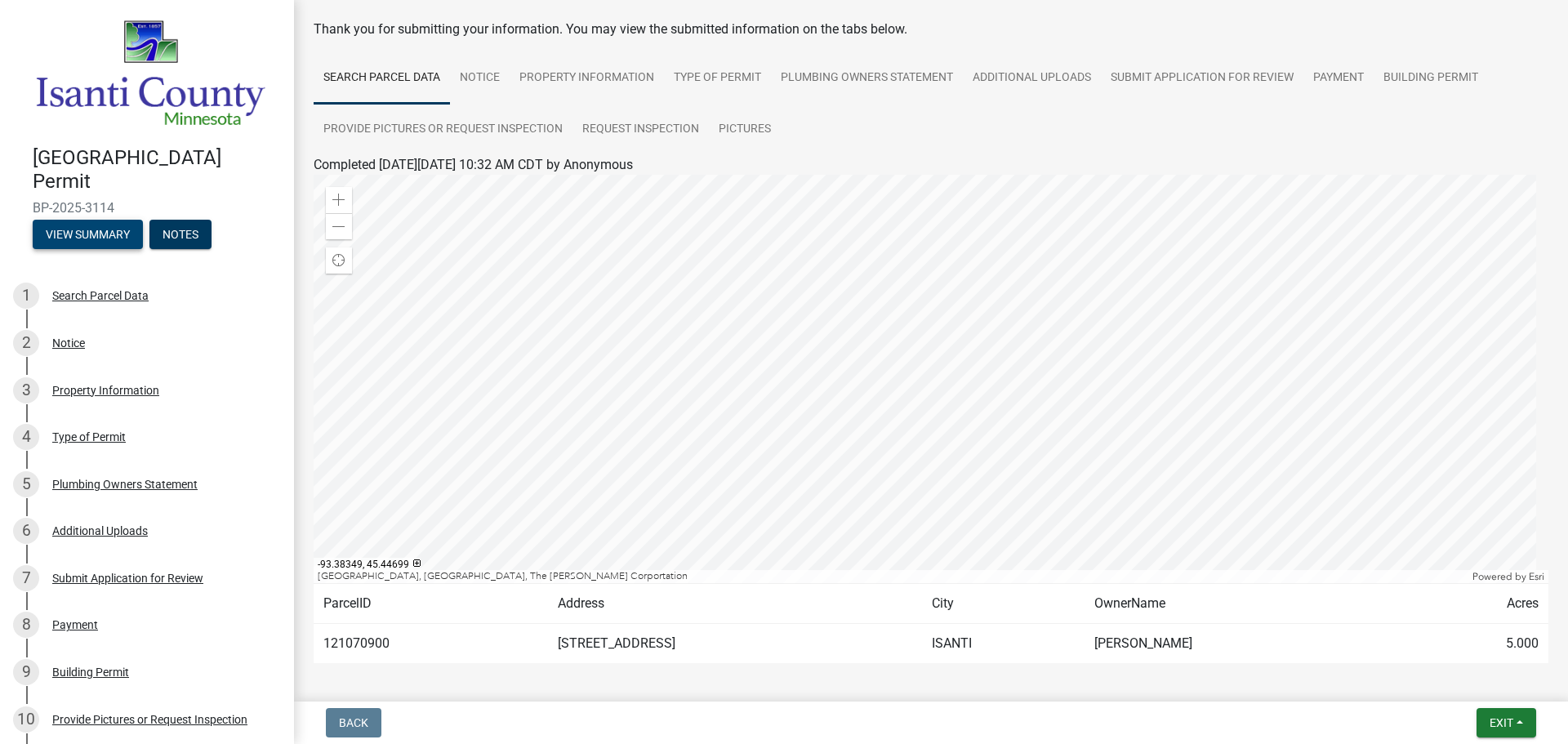
scroll to position [137, 0]
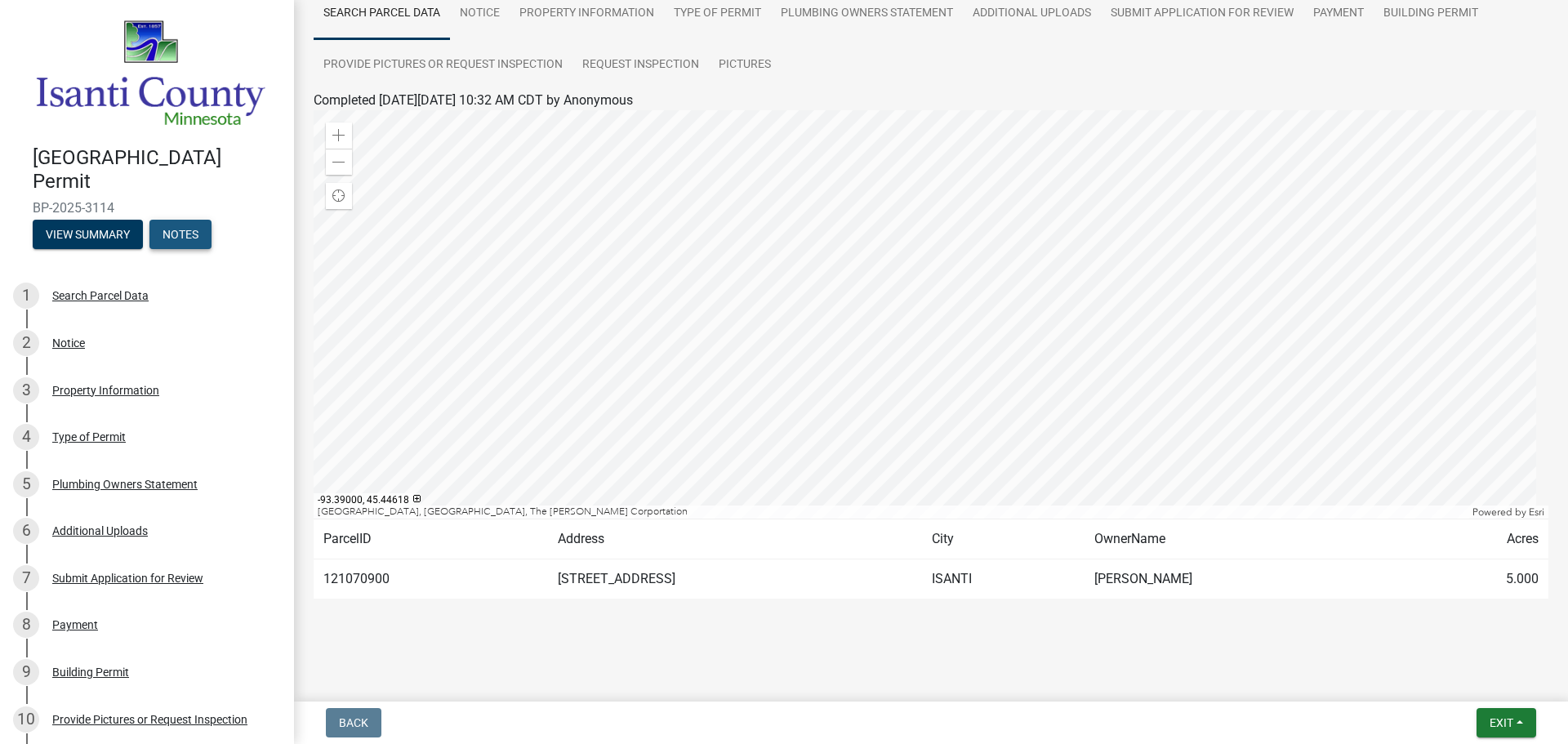
click at [189, 223] on button "Notes" at bounding box center [180, 235] width 62 height 30
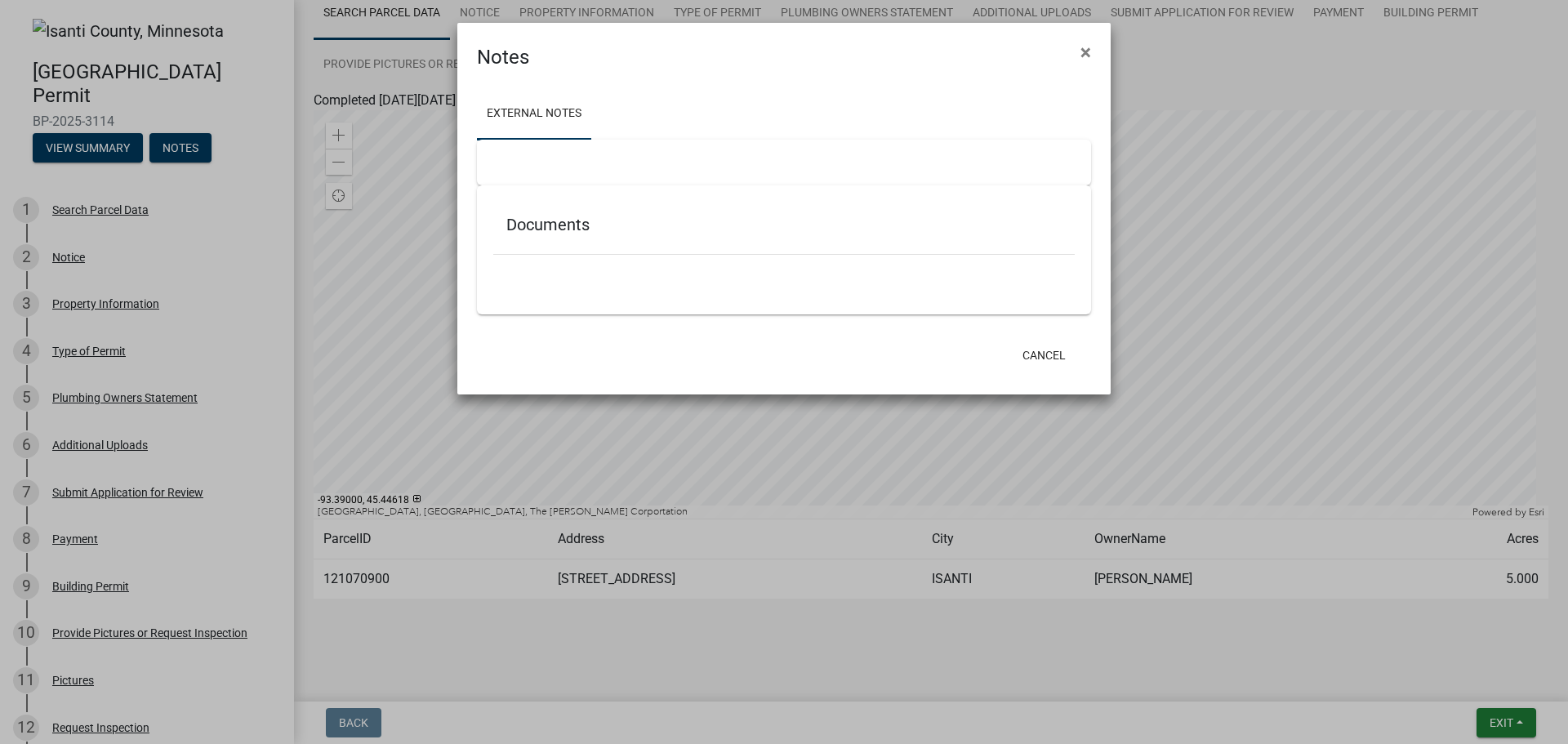
click at [527, 160] on div at bounding box center [784, 162] width 615 height 46
click at [523, 276] on ul at bounding box center [784, 277] width 582 height 13
click at [574, 221] on h5 "Documents" at bounding box center [784, 225] width 555 height 20
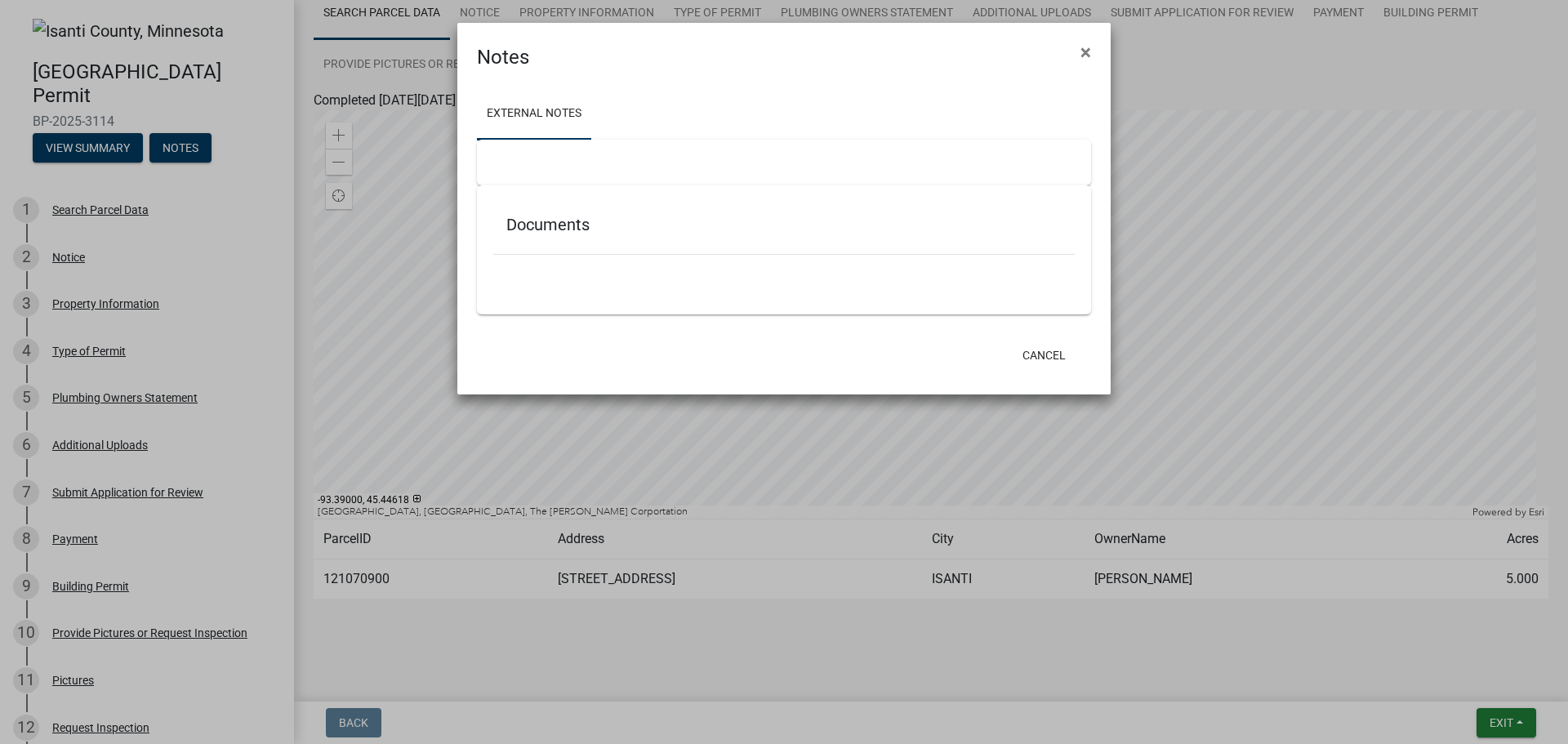
click at [668, 285] on div "Documents" at bounding box center [784, 250] width 615 height 129
click at [1088, 52] on span "×" at bounding box center [1085, 52] width 11 height 23
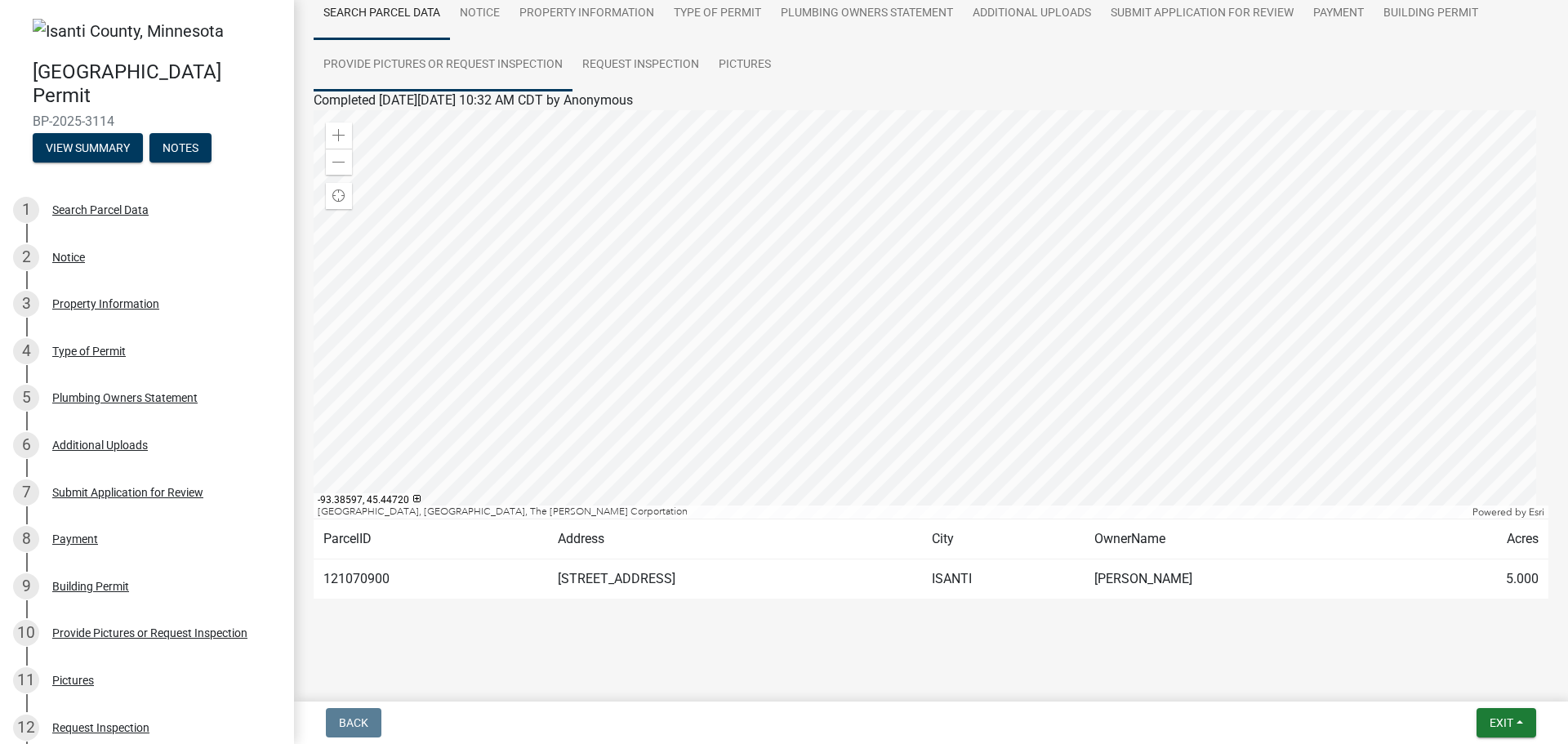
click at [452, 57] on link "Provide Pictures or Request Inspection" at bounding box center [442, 65] width 259 height 53
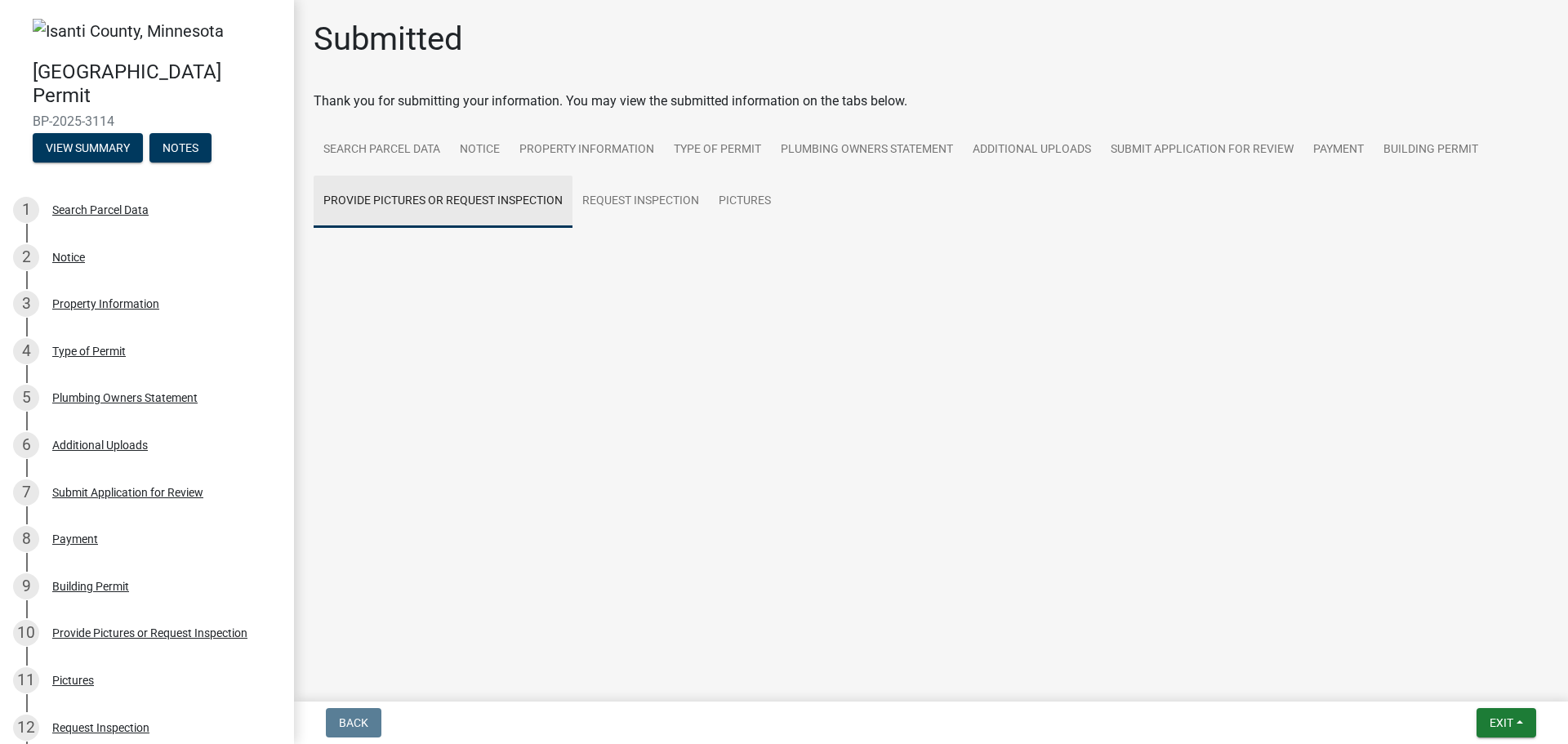
scroll to position [0, 0]
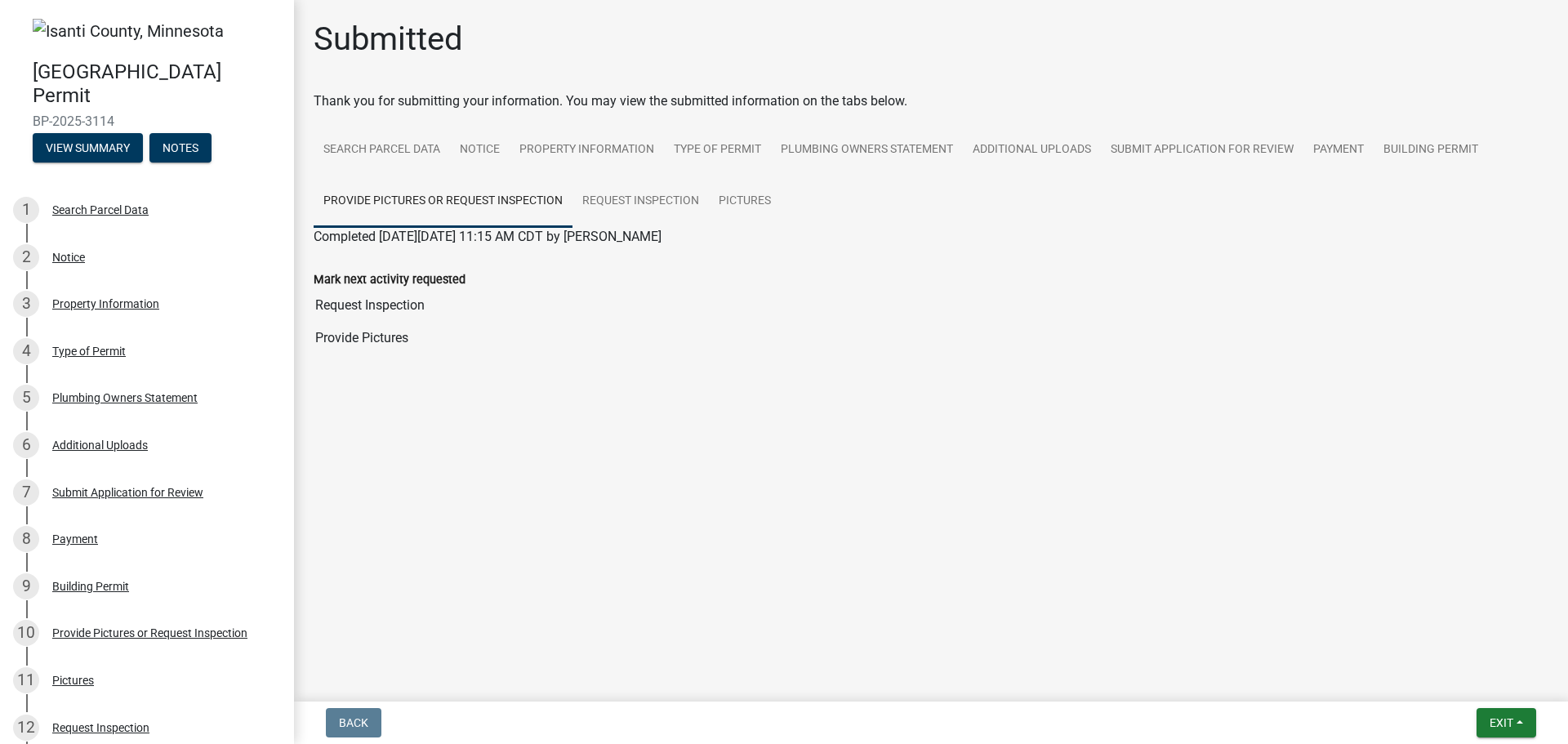
click at [420, 196] on link "Provide Pictures or Request Inspection" at bounding box center [442, 201] width 259 height 53
click at [657, 199] on link "Request Inspection" at bounding box center [641, 201] width 137 height 53
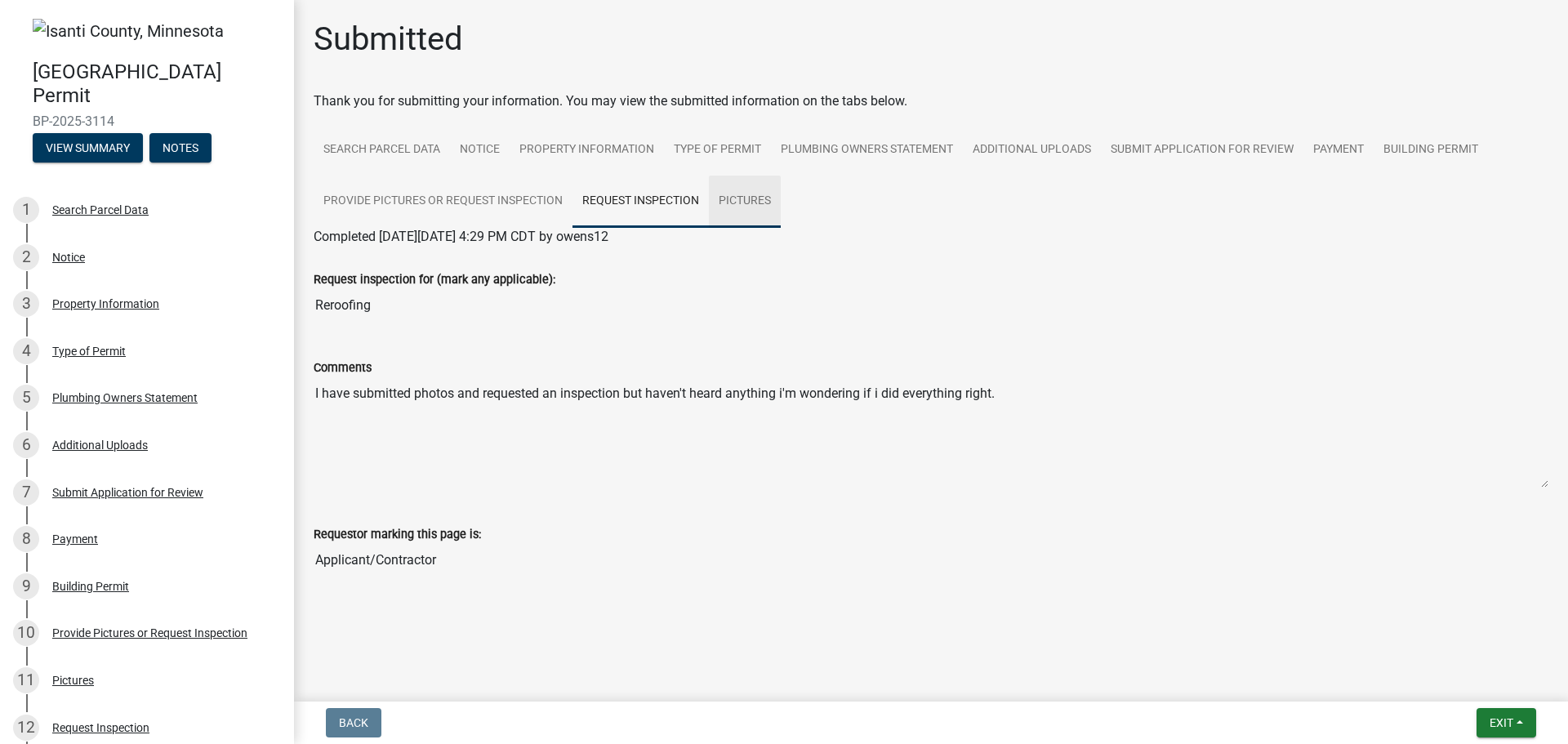
click at [738, 196] on link "Pictures" at bounding box center [744, 201] width 72 height 53
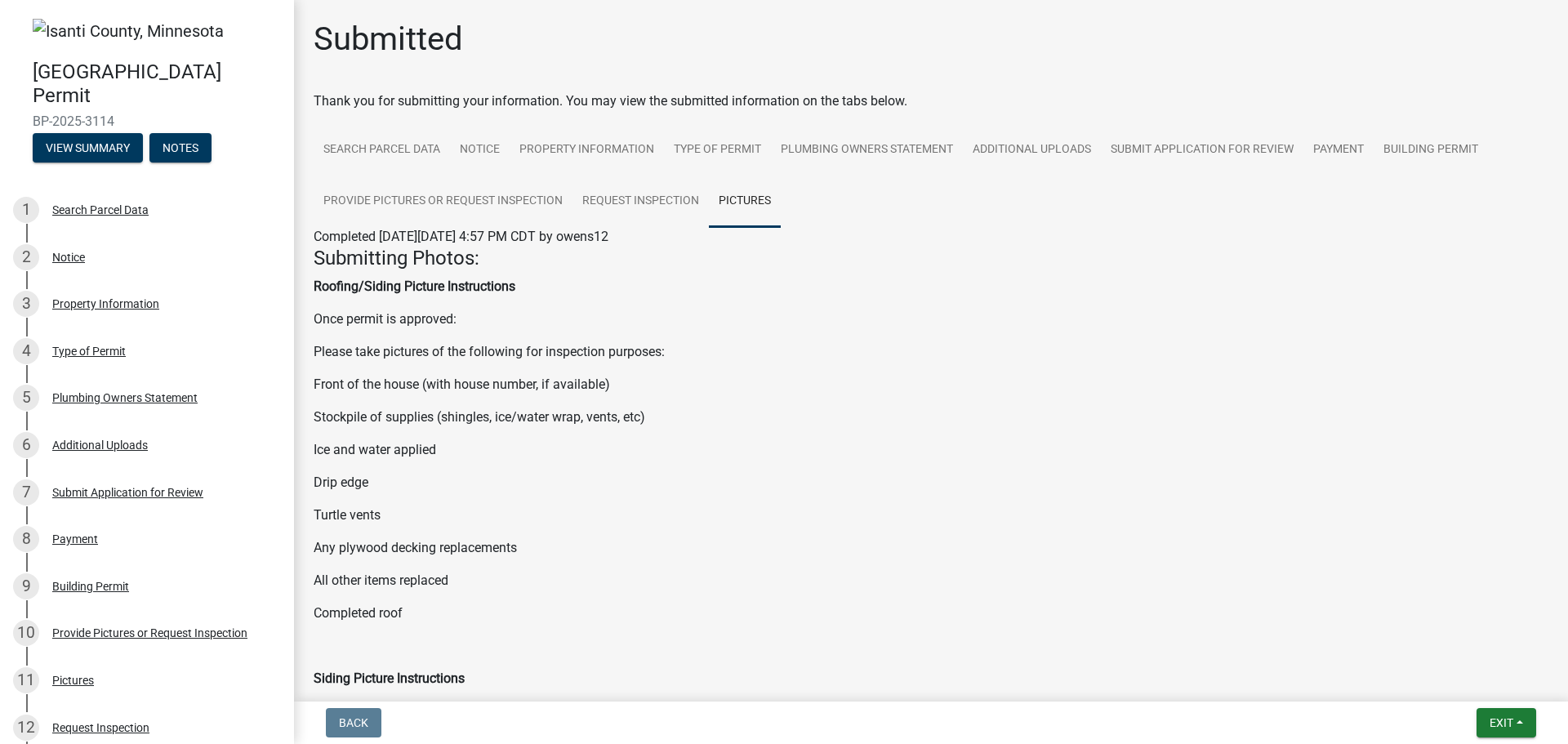
click at [351, 282] on strong "Roofing/Siding Picture Instructions" at bounding box center [414, 286] width 202 height 16
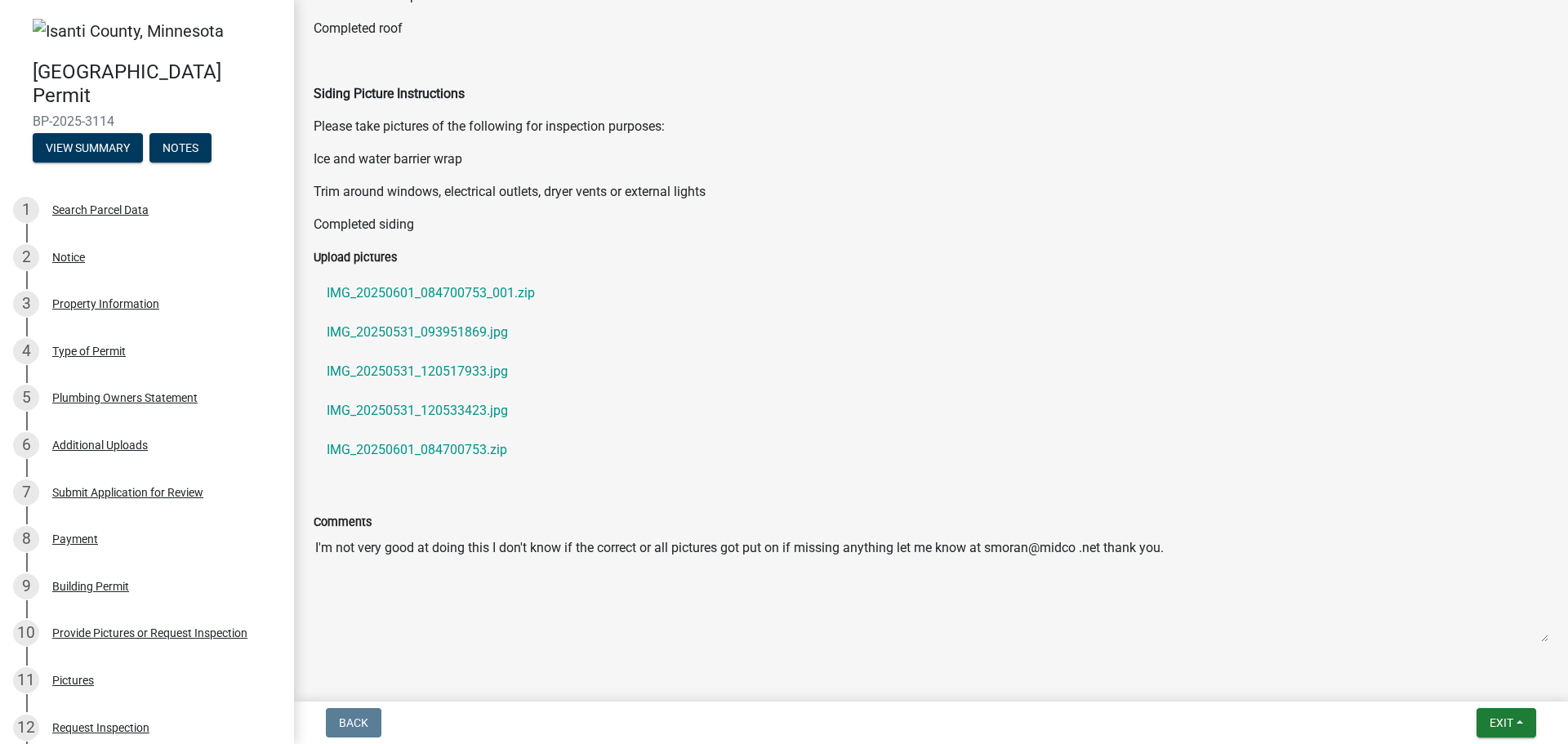
scroll to position [592, 0]
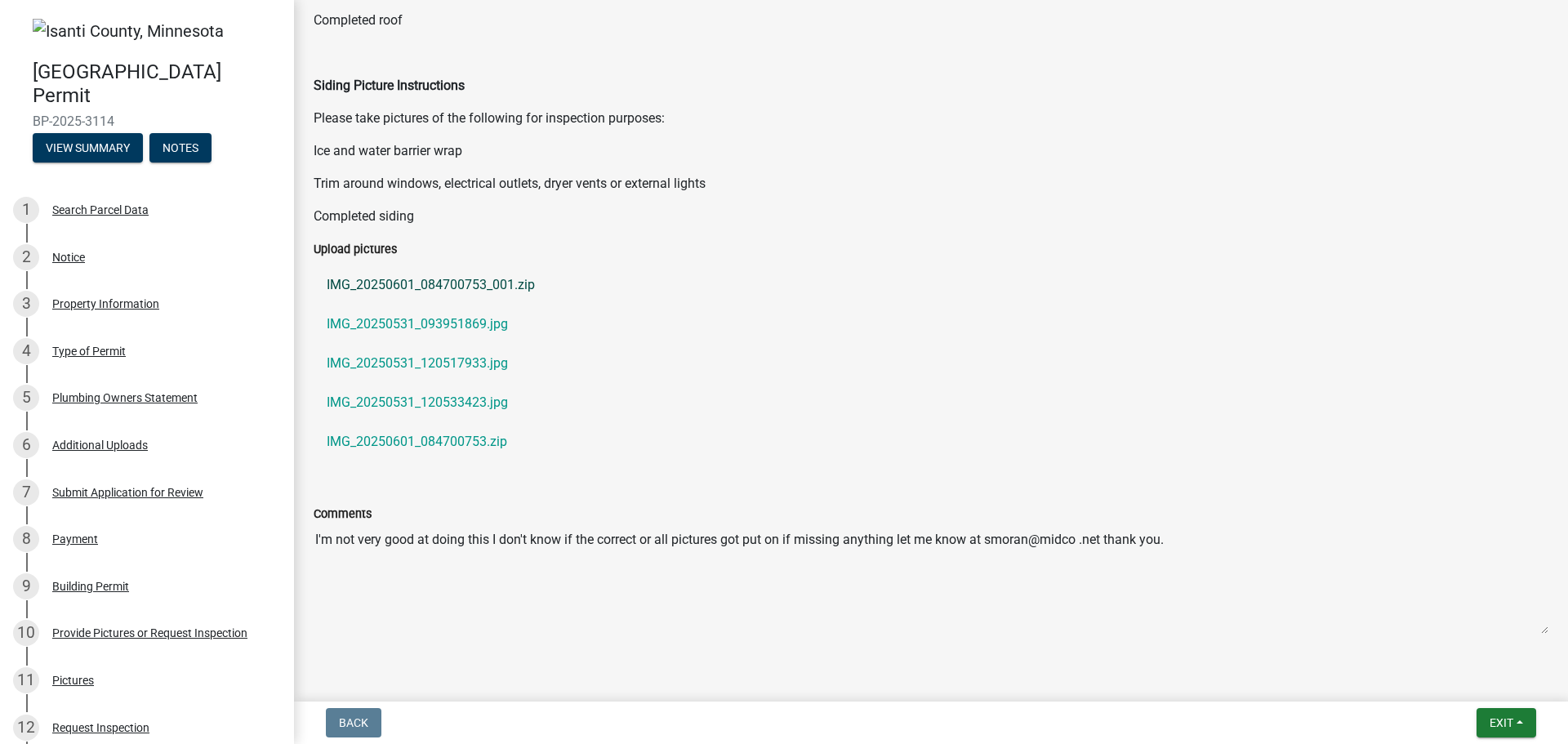
click at [415, 277] on link "IMG_20250601_084700753_001.zip" at bounding box center [931, 285] width 1235 height 40
drag, startPoint x: 445, startPoint y: 281, endPoint x: 861, endPoint y: 345, distance: 420.9
click at [861, 345] on link "IMG_20250531_120517933.jpg" at bounding box center [931, 364] width 1235 height 40
click at [370, 245] on label "Upload pictures" at bounding box center [355, 250] width 83 height 12
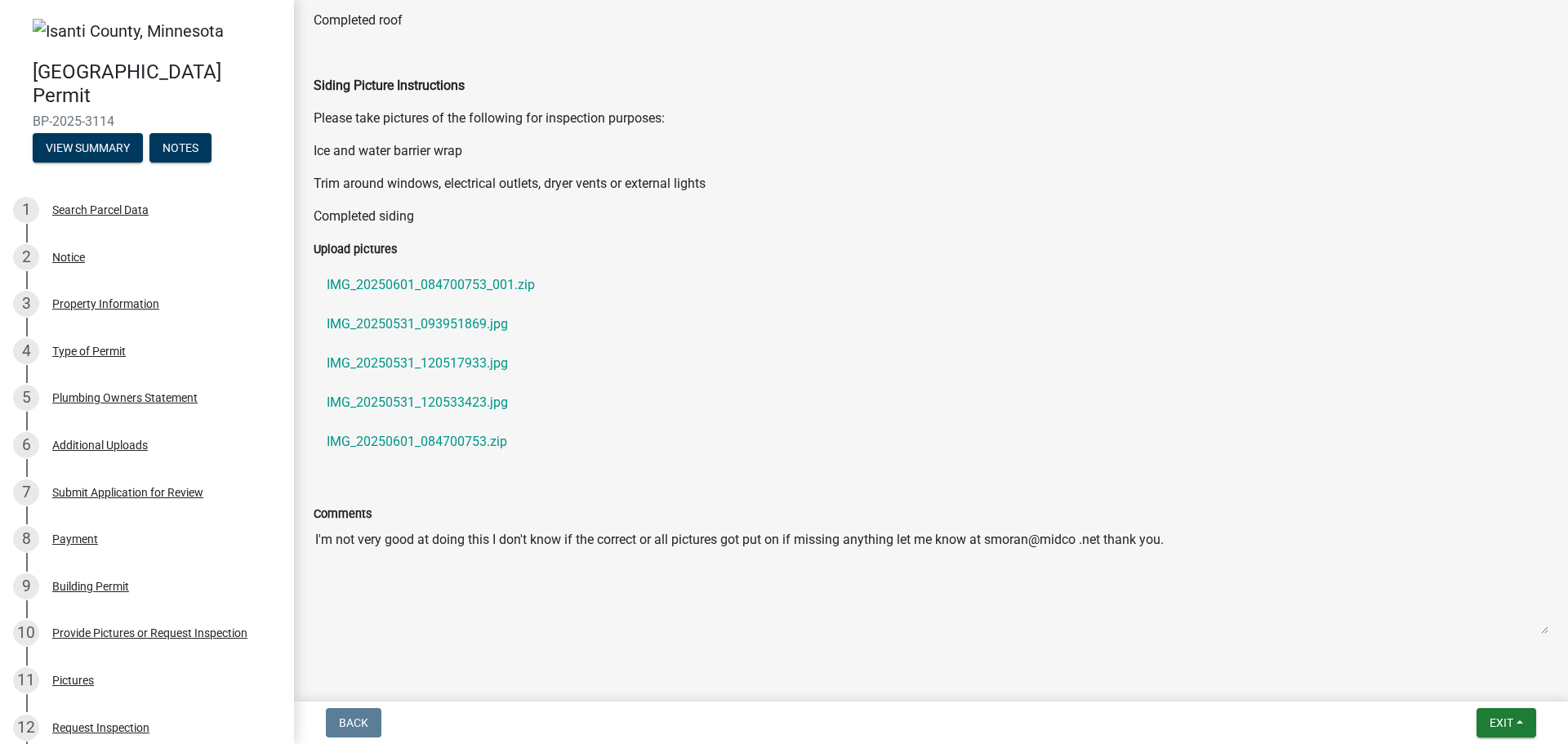
click at [370, 245] on label "Upload pictures" at bounding box center [355, 250] width 83 height 12
click at [340, 279] on link "IMG_20250601_084700753_001.zip" at bounding box center [931, 285] width 1235 height 40
drag, startPoint x: 341, startPoint y: 279, endPoint x: 720, endPoint y: 372, distance: 390.2
click at [720, 372] on link "IMG_20250531_120517933.jpg" at bounding box center [931, 364] width 1235 height 40
click at [473, 440] on link "IMG_20250601_084700753.zip" at bounding box center [931, 442] width 1235 height 40
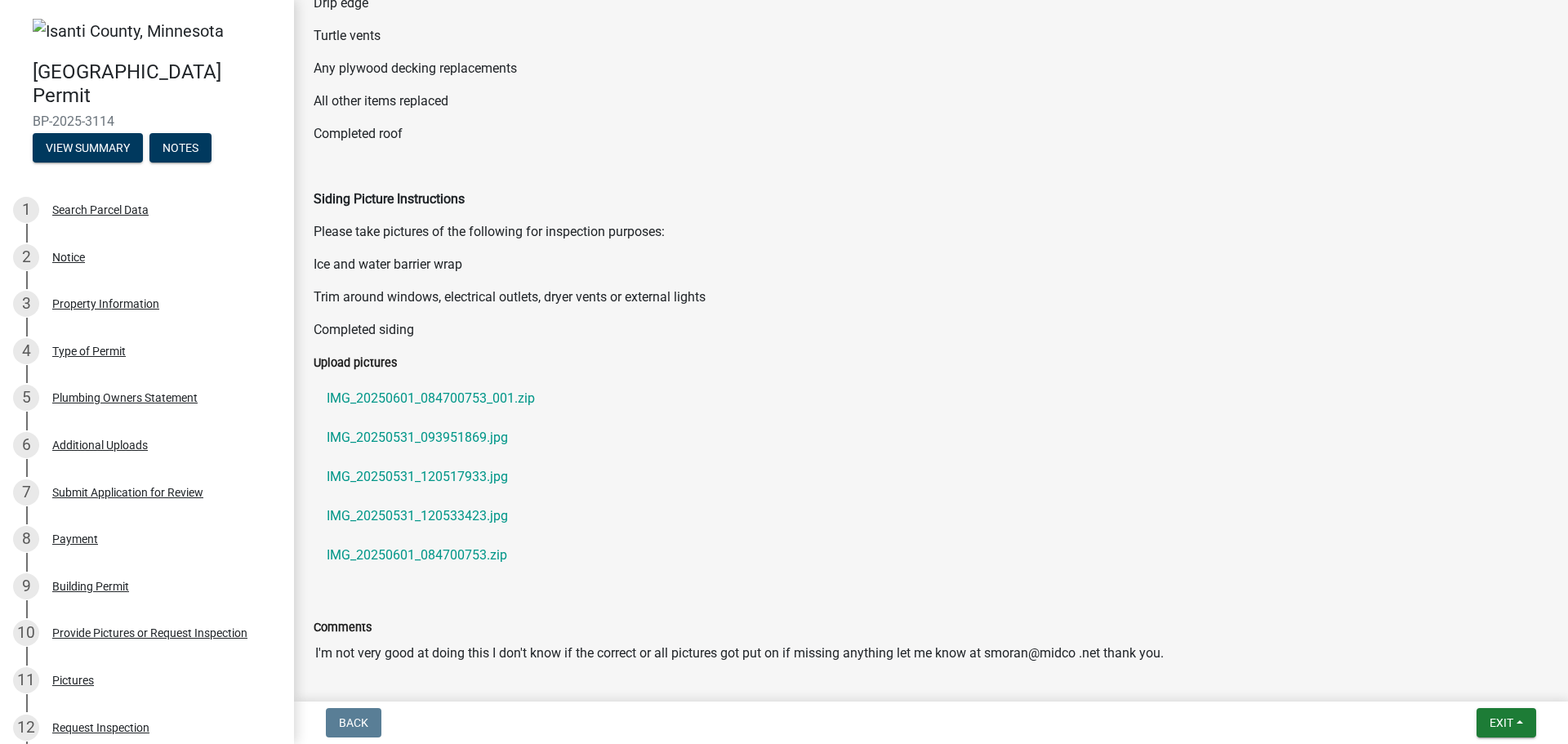
scroll to position [458, 0]
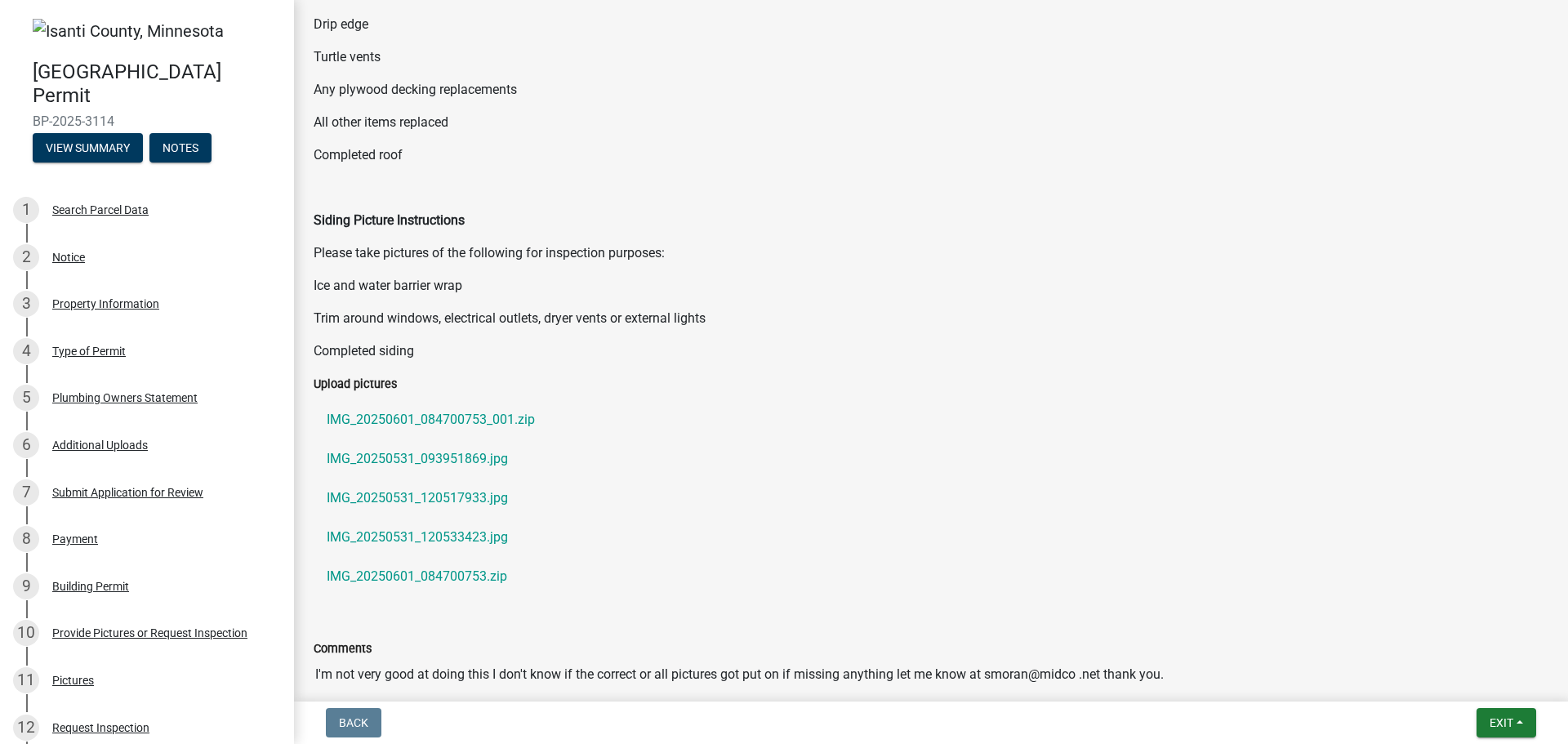
click at [353, 158] on p "Completed roof" at bounding box center [931, 156] width 1235 height 20
click at [397, 119] on p "All other items replaced" at bounding box center [931, 123] width 1235 height 20
click at [422, 81] on p "Any plywood decking replacements" at bounding box center [931, 90] width 1235 height 20
click at [370, 285] on p "Ice and water barrier wrap" at bounding box center [931, 286] width 1235 height 20
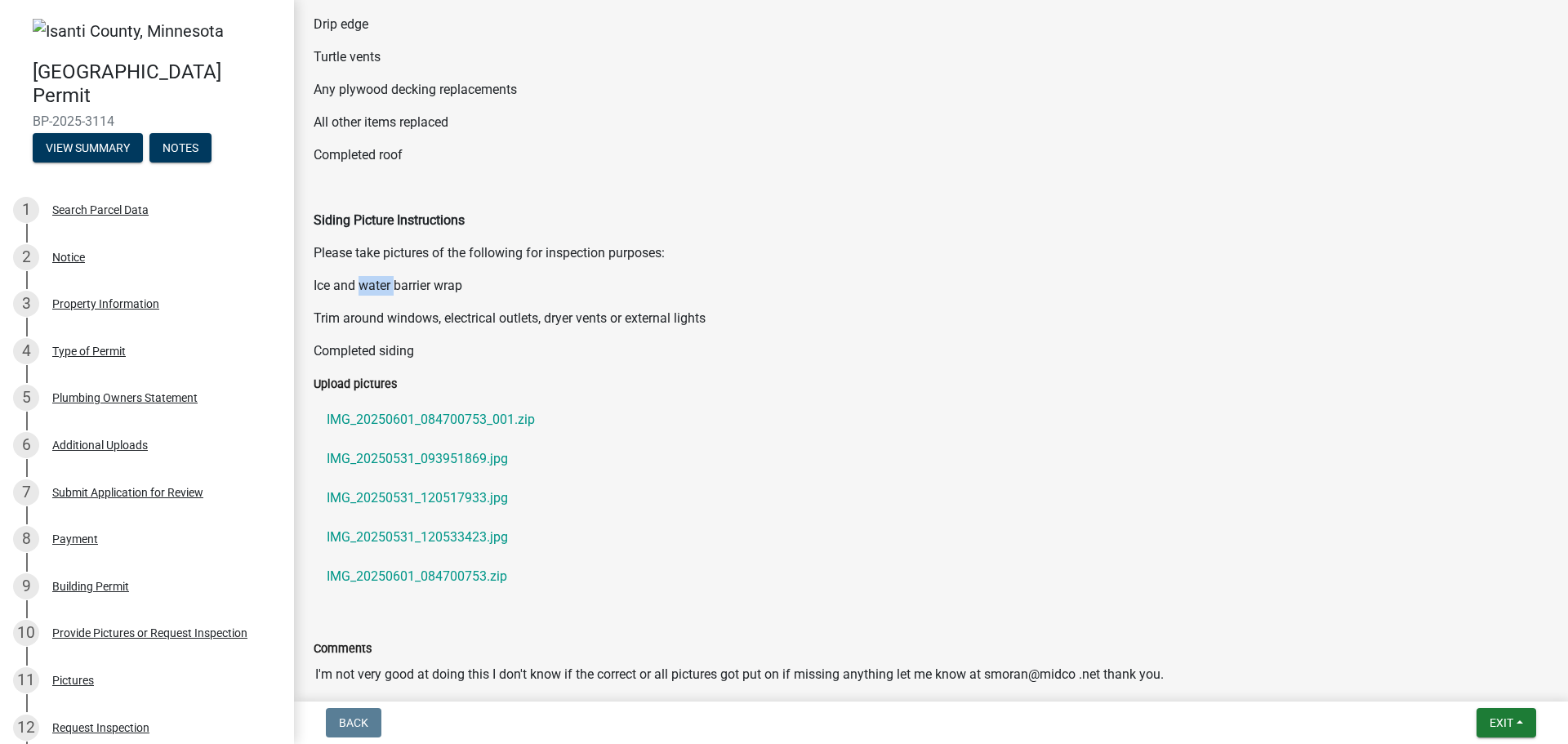
click at [370, 285] on p "Ice and water barrier wrap" at bounding box center [931, 286] width 1235 height 20
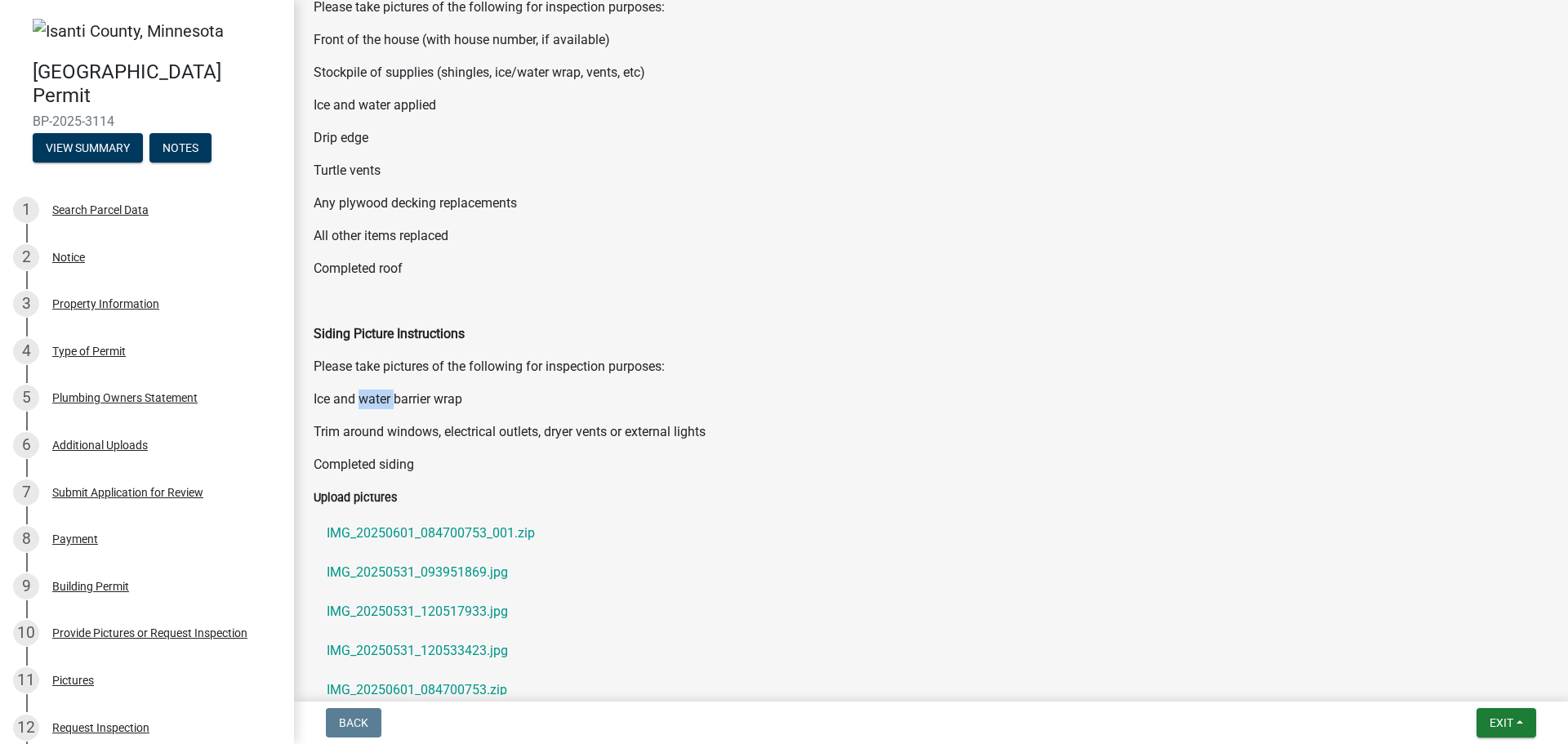
scroll to position [0, 0]
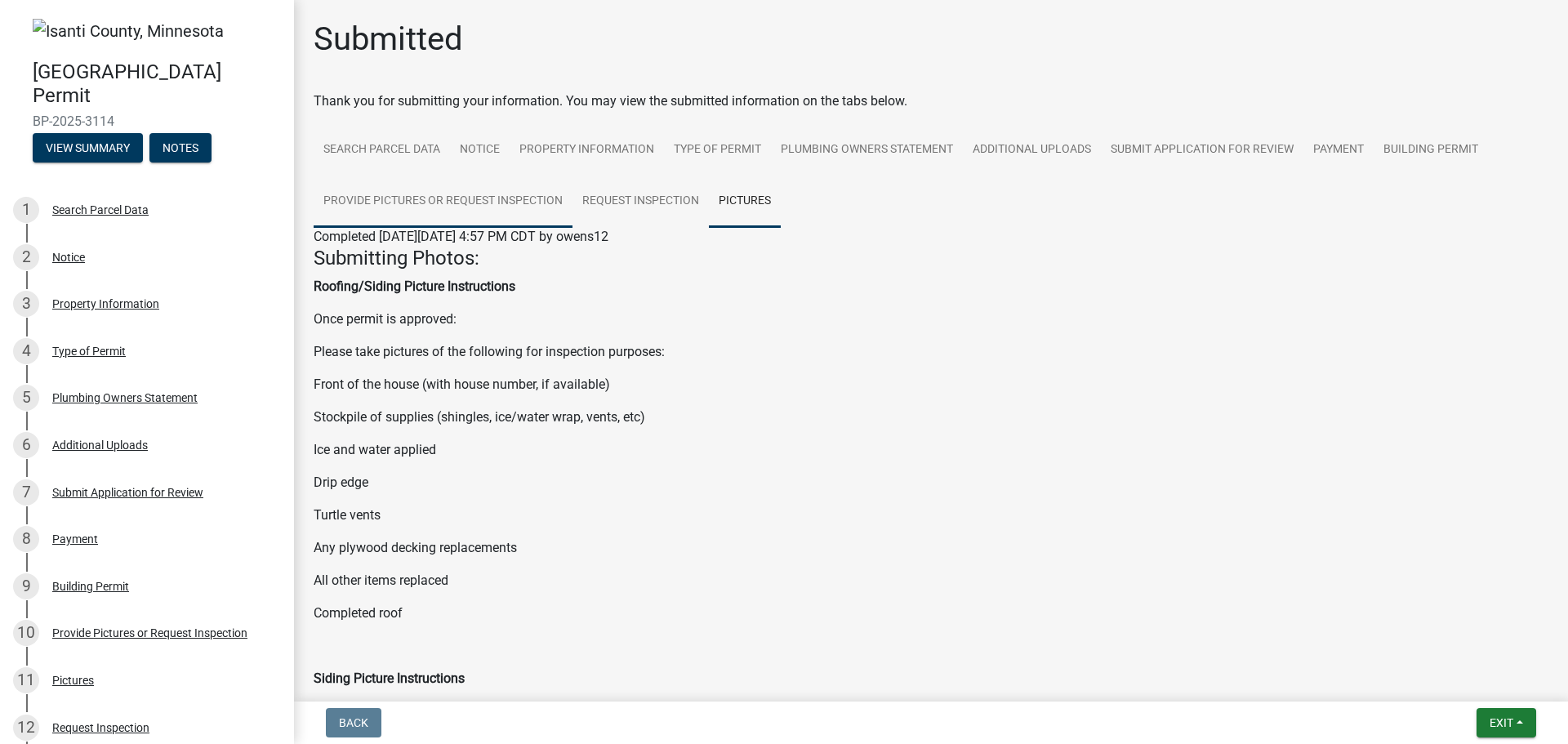
click at [398, 193] on link "Provide Pictures or Request Inspection" at bounding box center [442, 201] width 259 height 53
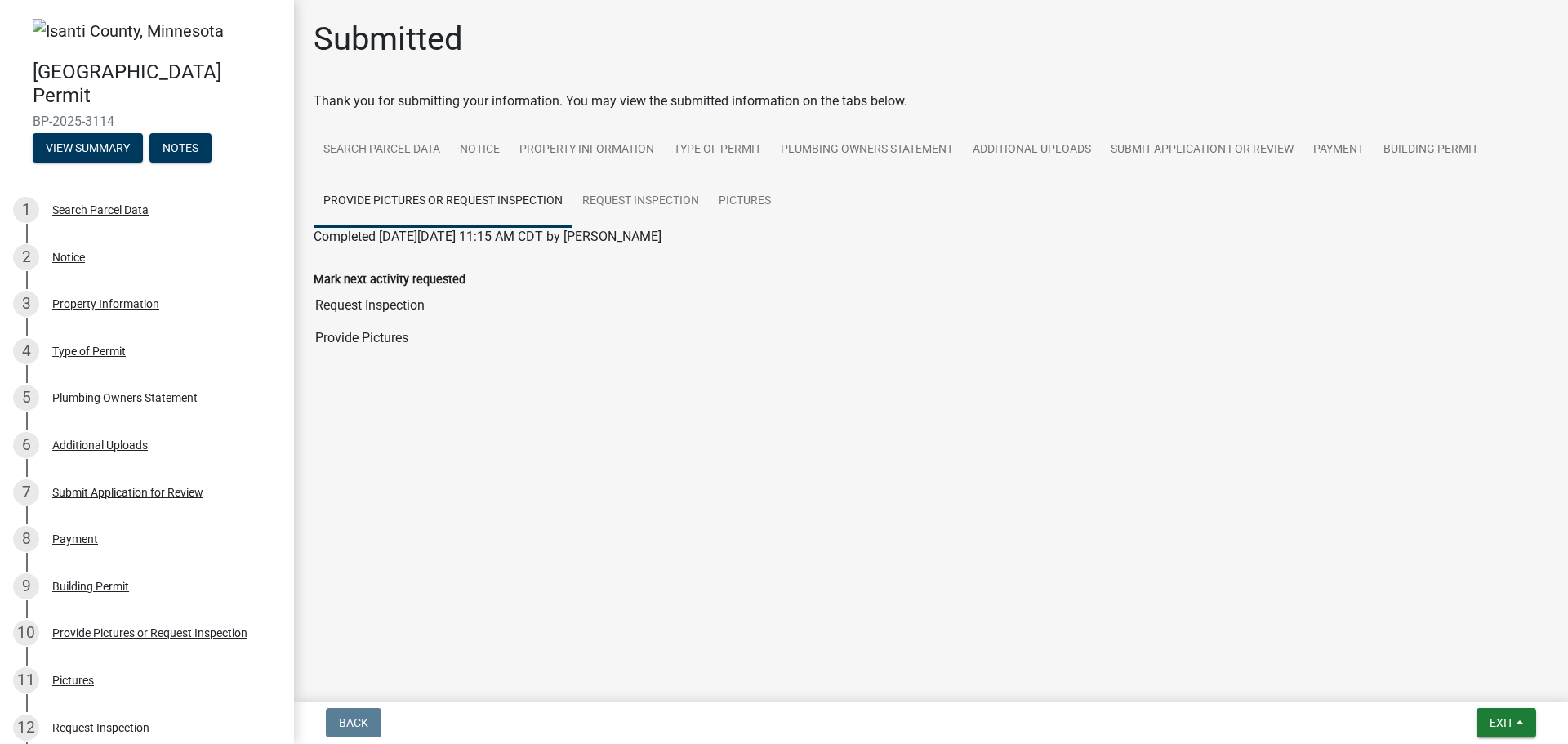
click at [401, 271] on div "Mark next activity requested" at bounding box center [931, 279] width 1235 height 20
click at [368, 341] on input "Provide Pictures" at bounding box center [931, 338] width 1235 height 33
click at [1029, 148] on link "Additional Uploads" at bounding box center [1032, 150] width 138 height 53
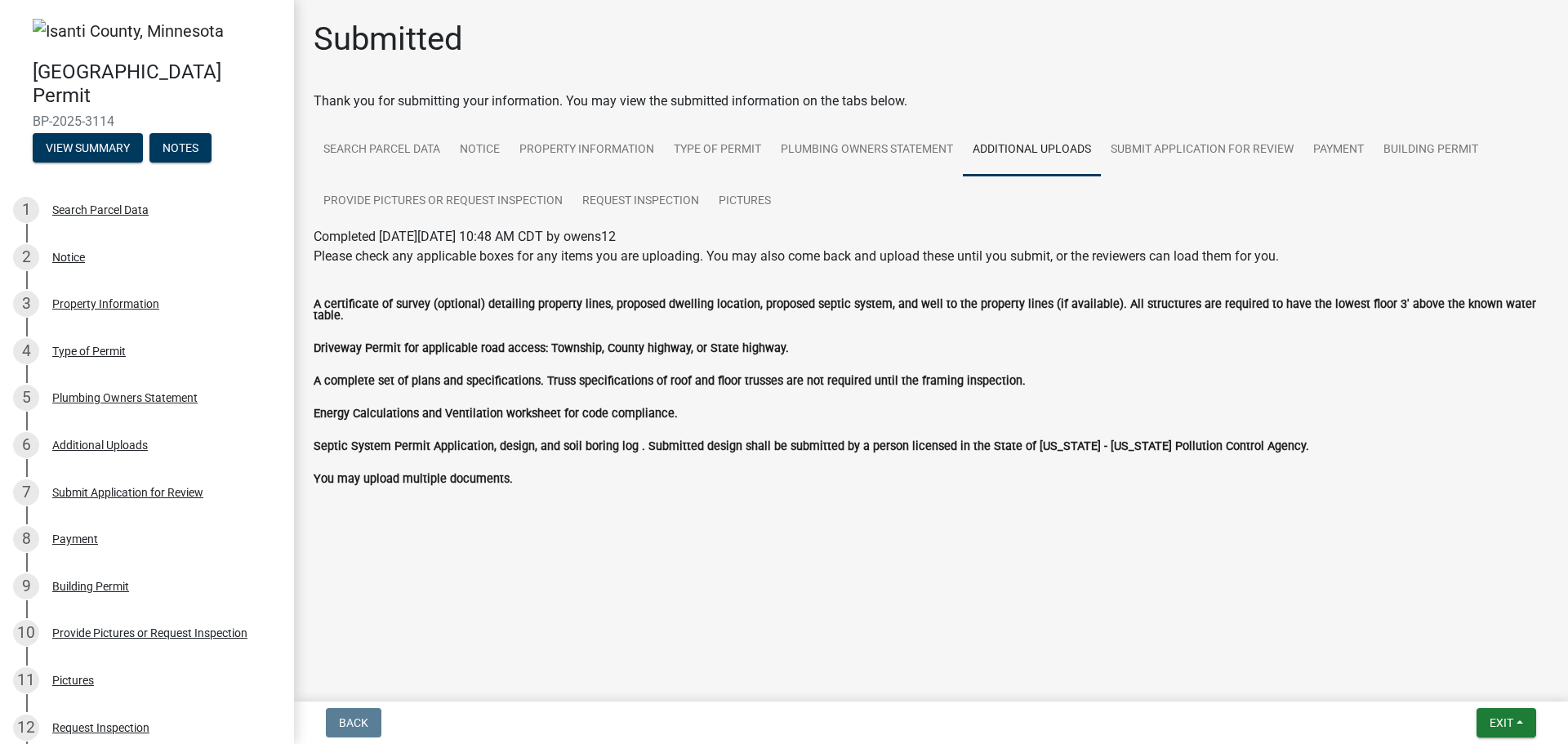
click at [393, 474] on label "You may upload multiple documents." at bounding box center [412, 479] width 199 height 12
click at [406, 474] on label "You may upload multiple documents." at bounding box center [412, 479] width 199 height 12
click at [727, 561] on main "Submitted Thank you for submitting your information. You may view the submitted…" at bounding box center [932, 347] width 1275 height 694
click at [733, 197] on link "Pictures" at bounding box center [744, 201] width 72 height 53
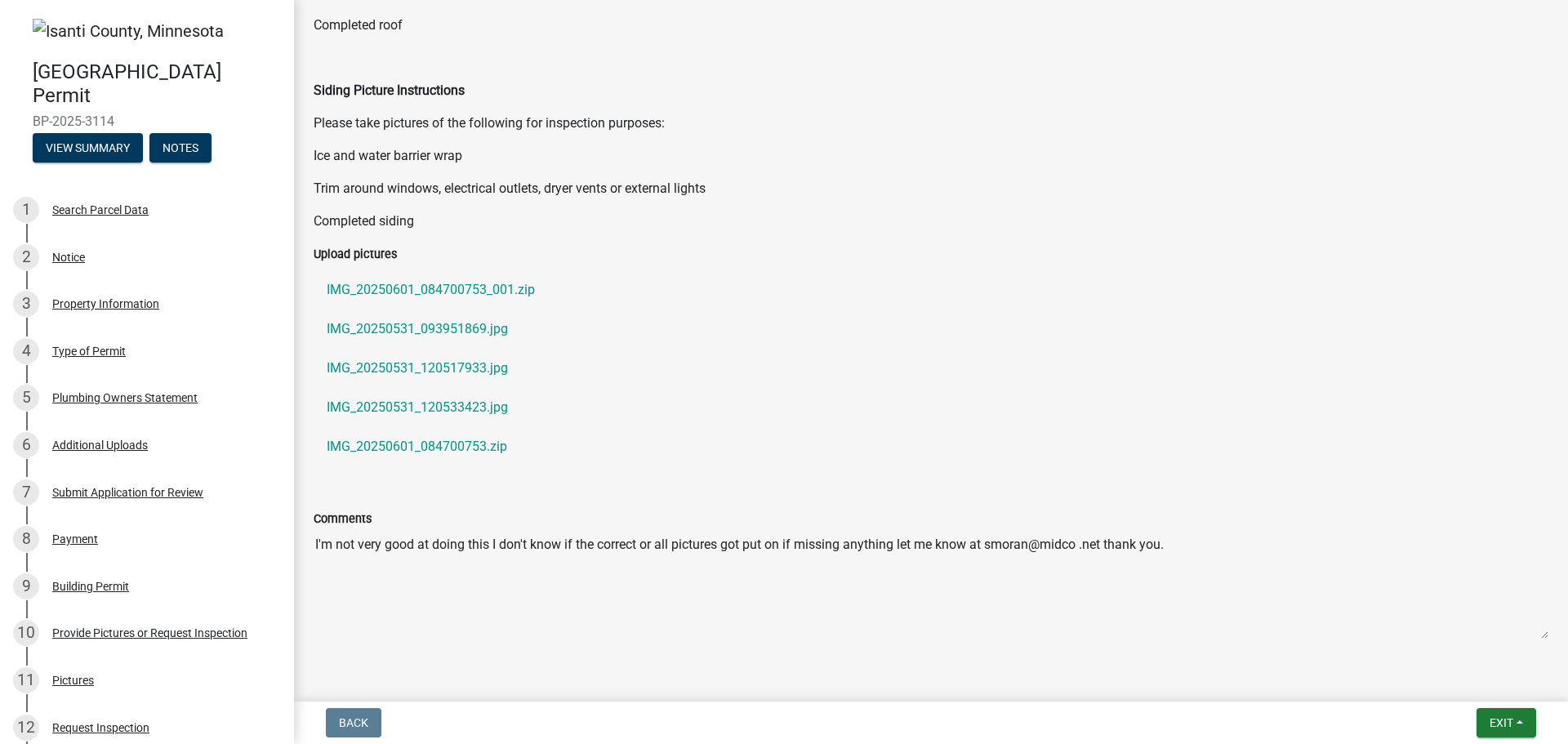
scroll to position [629, 0]
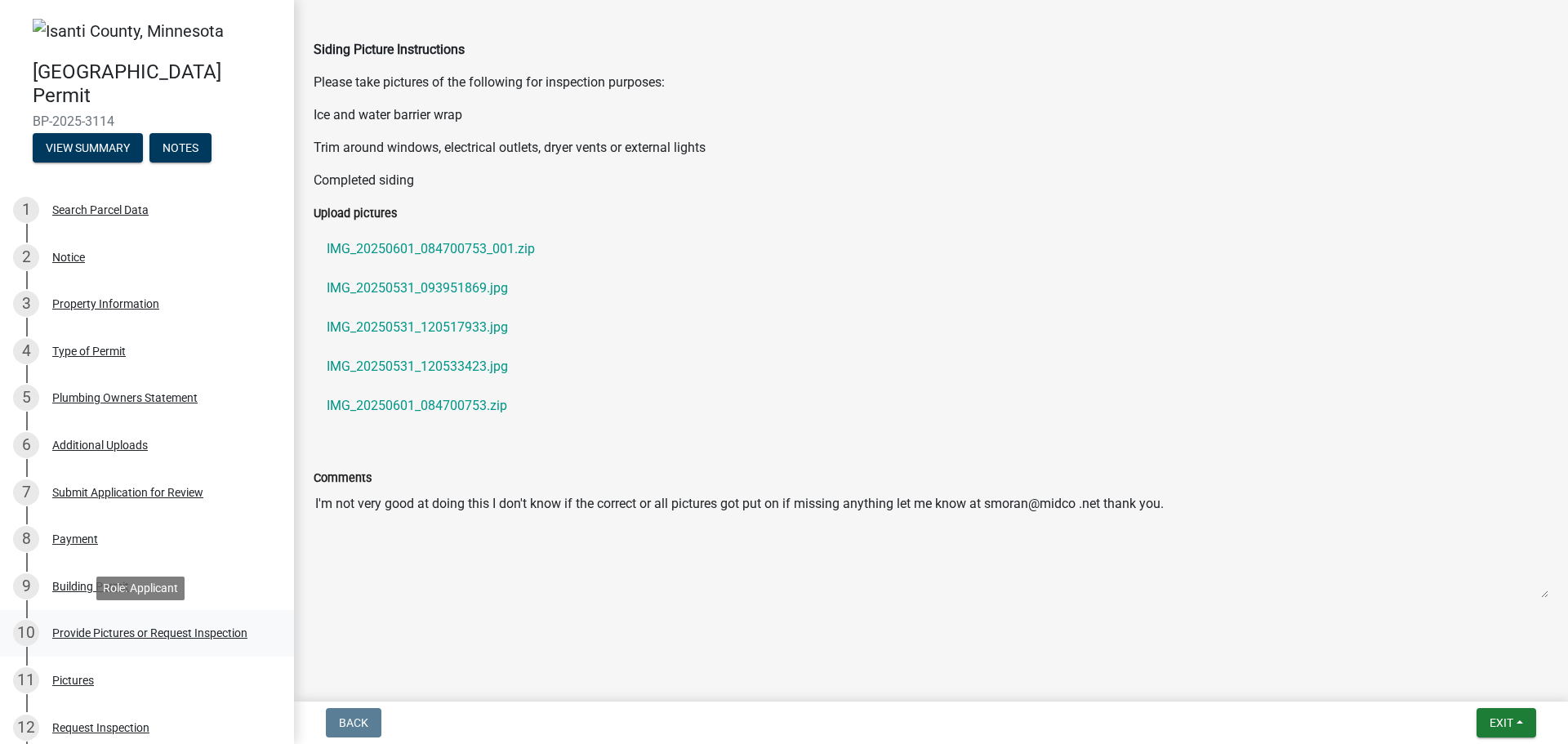
click at [178, 628] on div "Provide Pictures or Request Inspection" at bounding box center [150, 633] width 195 height 12
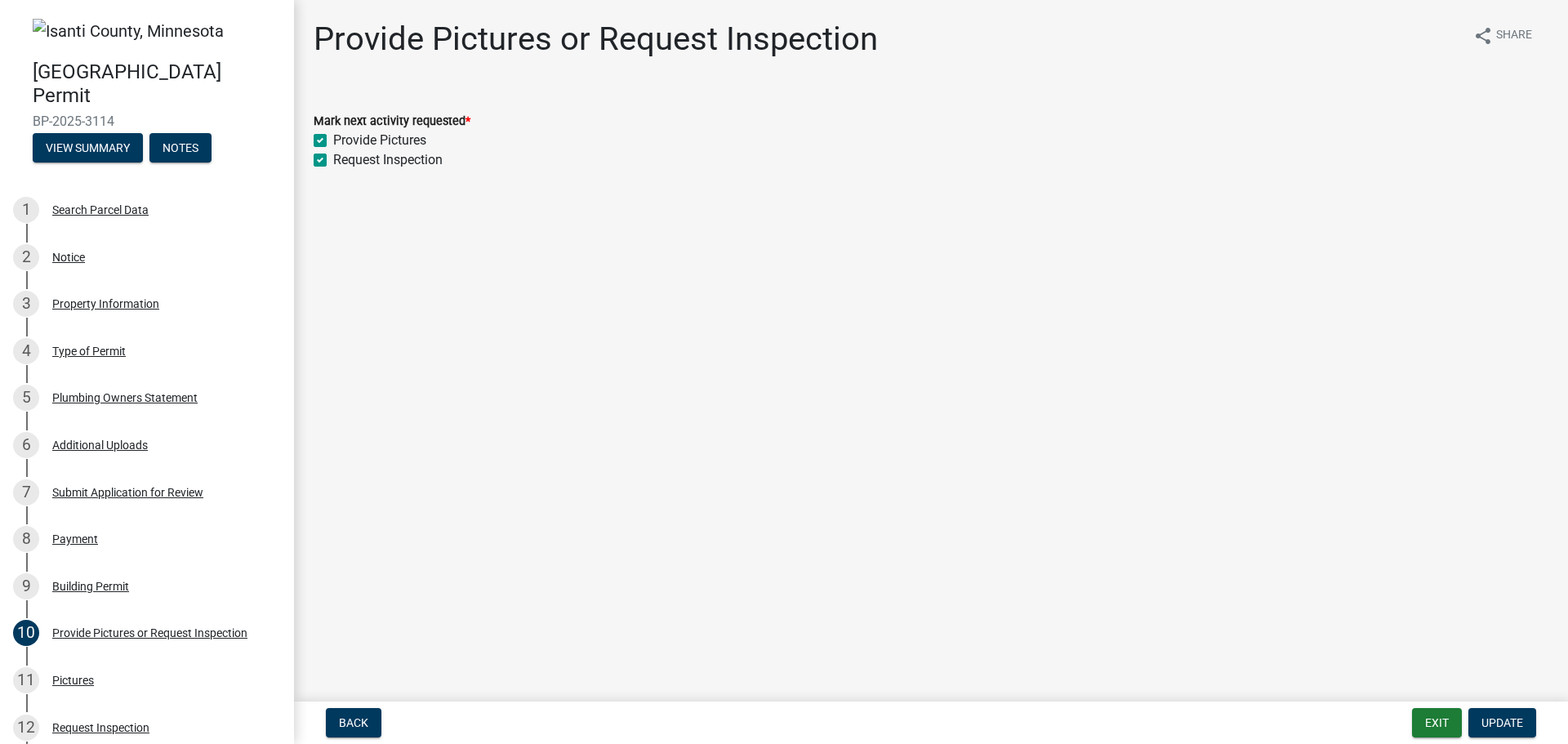
click at [333, 140] on label "Provide Pictures" at bounding box center [380, 141] width 93 height 20
click at [333, 140] on input "Provide Pictures" at bounding box center [338, 136] width 11 height 11
checkbox input "false"
click at [333, 160] on label "Request Inspection" at bounding box center [388, 160] width 109 height 20
click at [333, 160] on input "Request Inspection" at bounding box center [338, 156] width 11 height 11
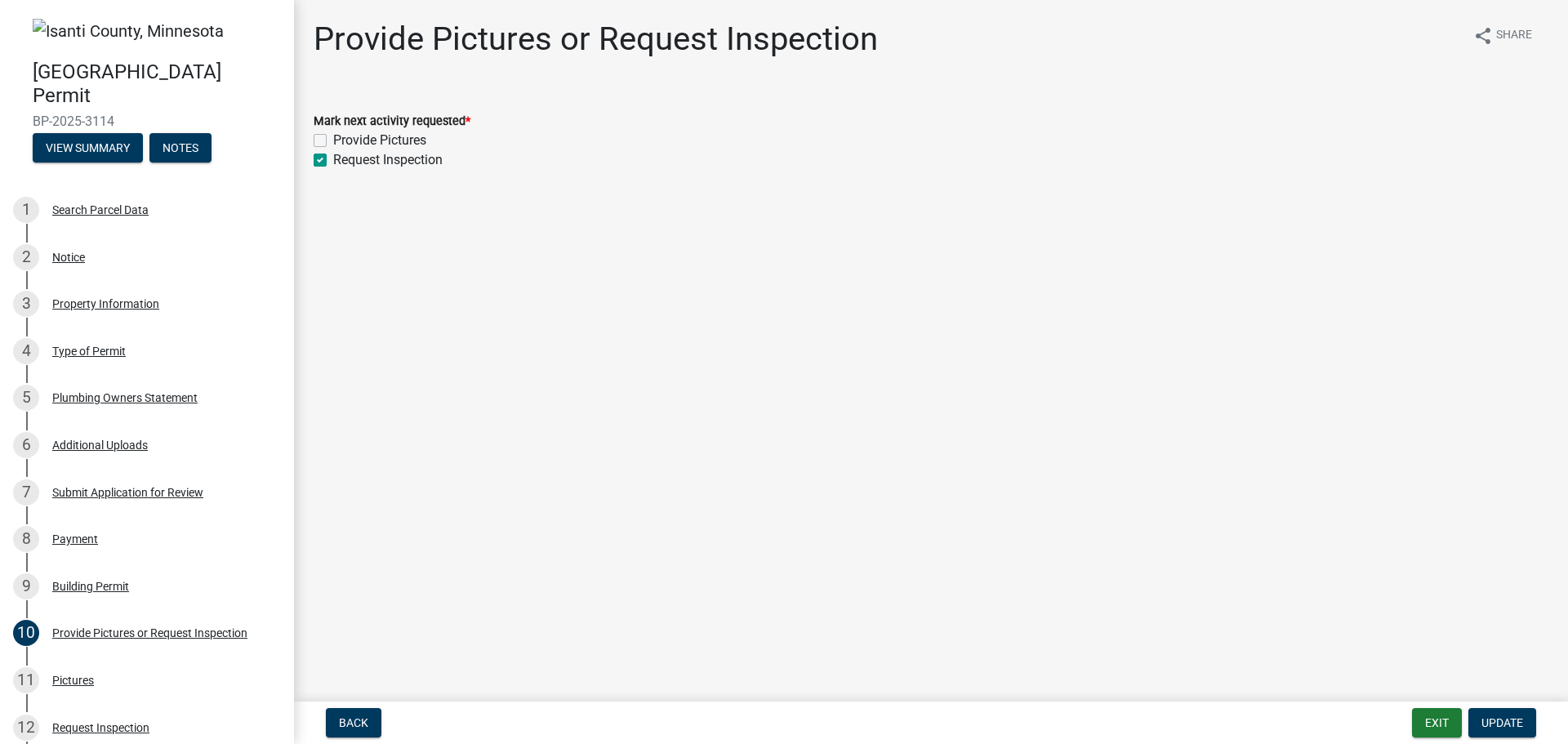
checkbox input "false"
click at [333, 137] on label "Provide Pictures" at bounding box center [380, 141] width 93 height 20
click at [333, 137] on input "Provide Pictures" at bounding box center [338, 136] width 11 height 11
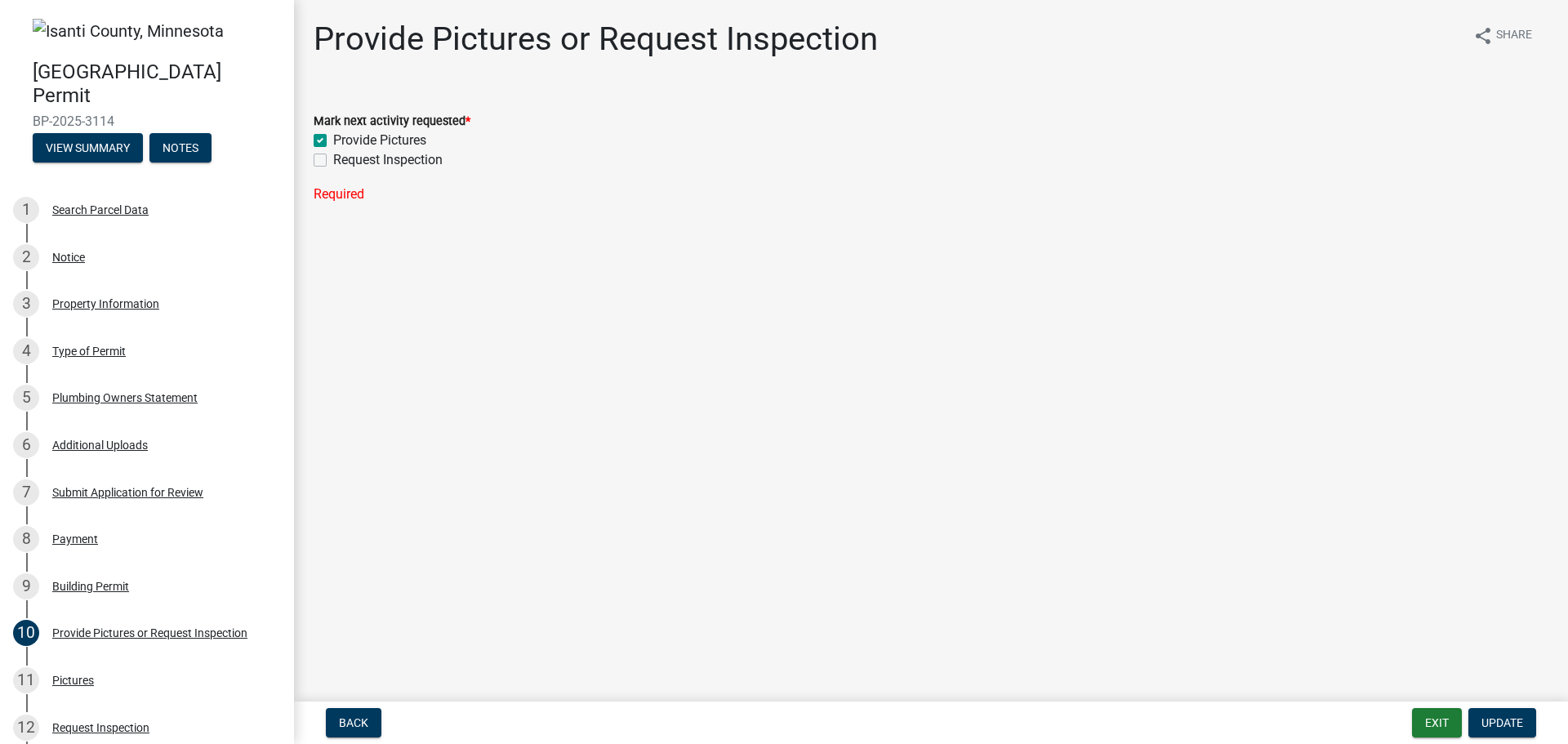
checkbox input "true"
click at [654, 106] on form "Mark next activity requested * Provide Pictures Request Inspection" at bounding box center [931, 130] width 1235 height 78
drag, startPoint x: 1538, startPoint y: 128, endPoint x: 1526, endPoint y: 139, distance: 16.3
click at [1530, 139] on div "Mark next activity requested * Provide Pictures Request Inspection" at bounding box center [931, 140] width 1235 height 58
click at [677, 166] on div "Request Inspection" at bounding box center [931, 160] width 1235 height 20
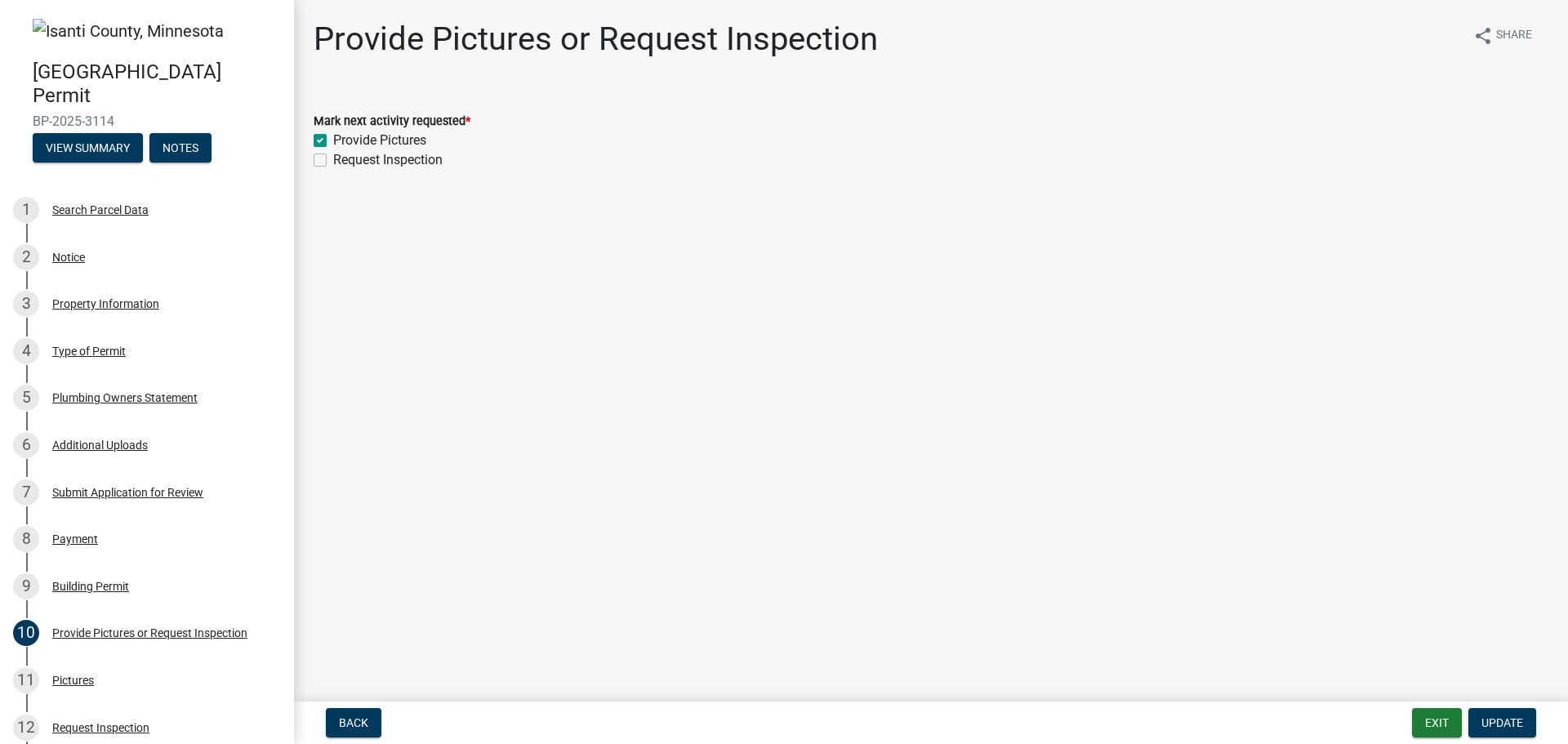
click at [333, 163] on label "Request Inspection" at bounding box center [388, 160] width 109 height 20
click at [333, 160] on input "Request Inspection" at bounding box center [338, 156] width 11 height 11
checkbox input "true"
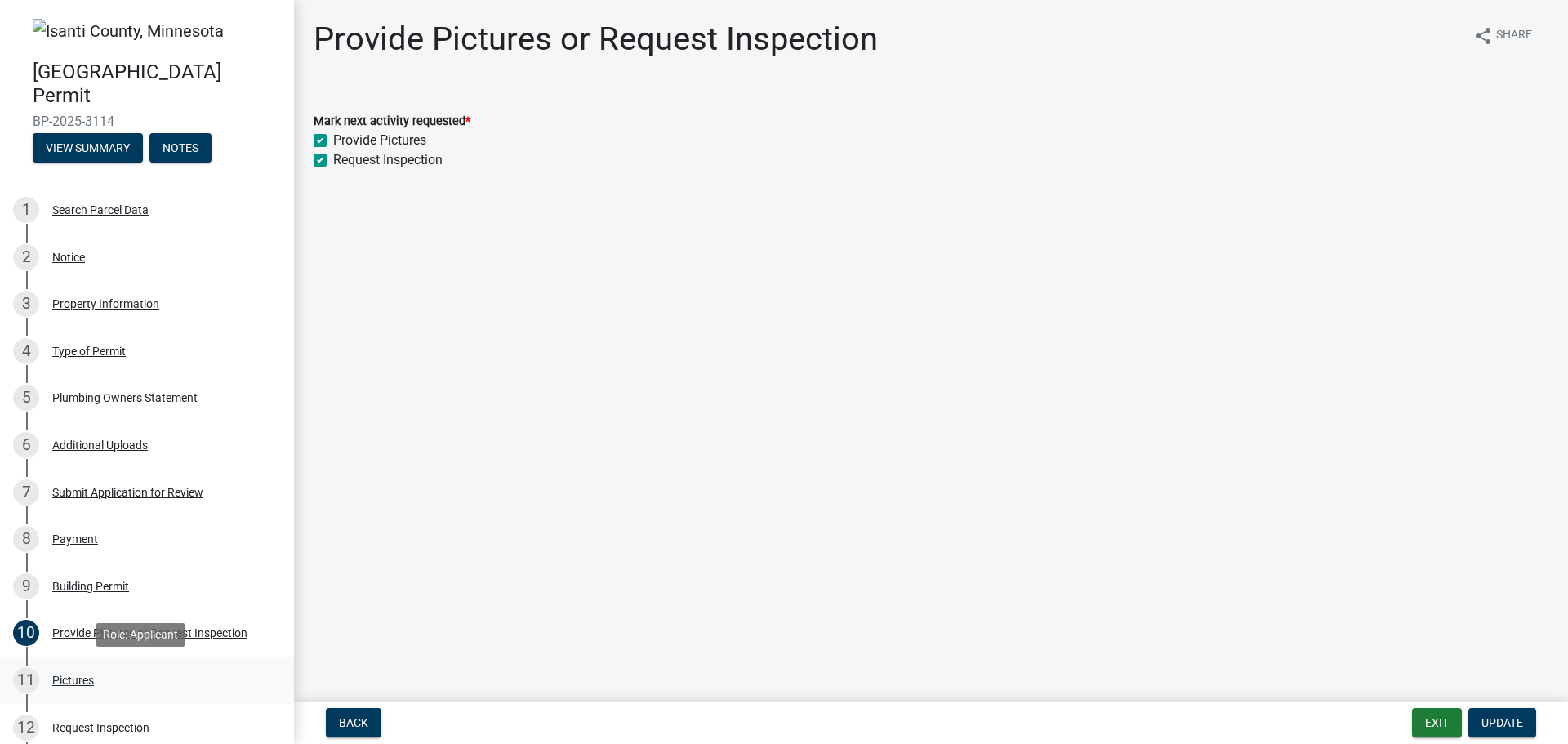
click at [72, 681] on div "Pictures" at bounding box center [73, 681] width 42 height 12
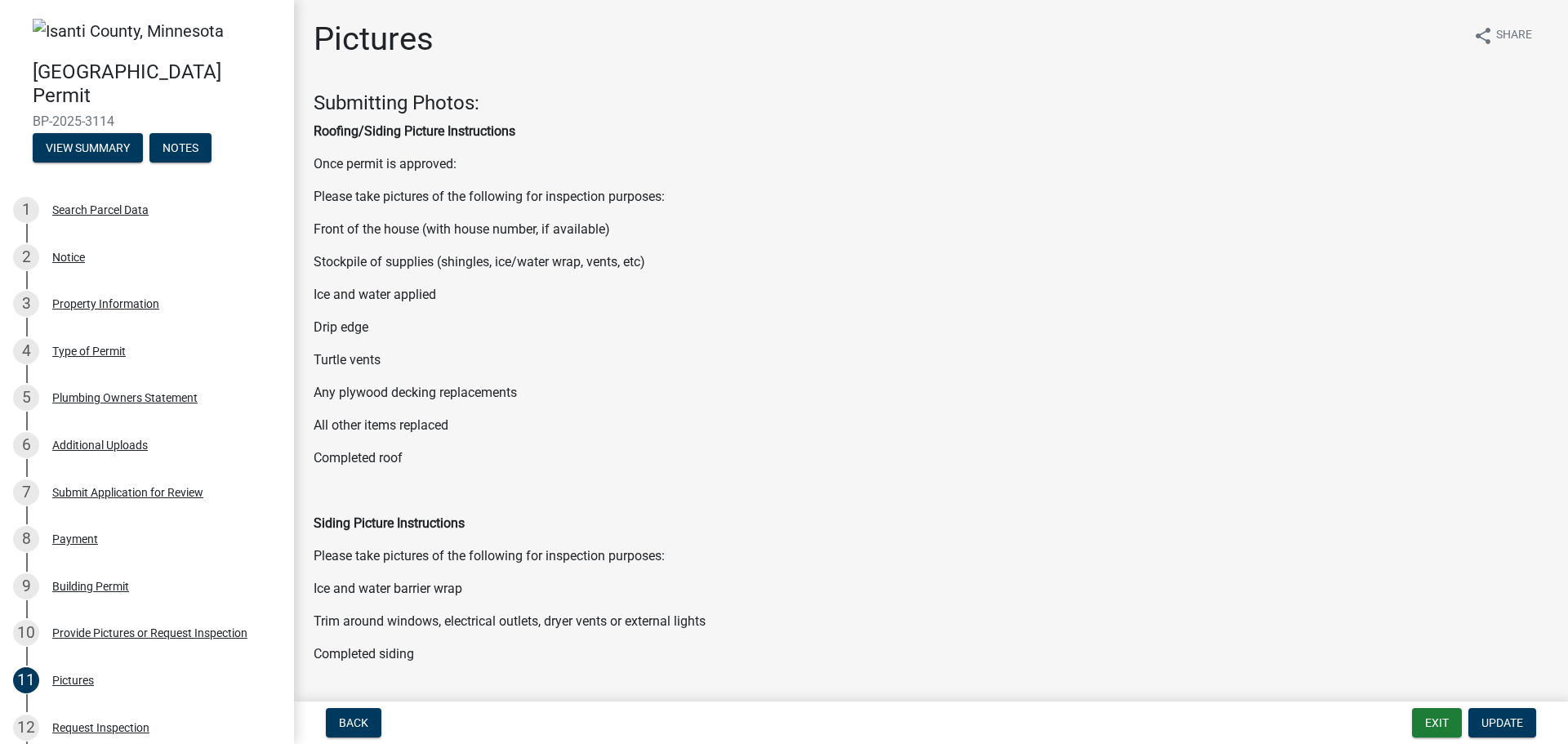
click at [380, 133] on strong "Roofing/Siding Picture Instructions" at bounding box center [414, 131] width 202 height 16
click at [1474, 28] on icon "share" at bounding box center [1484, 36] width 20 height 20
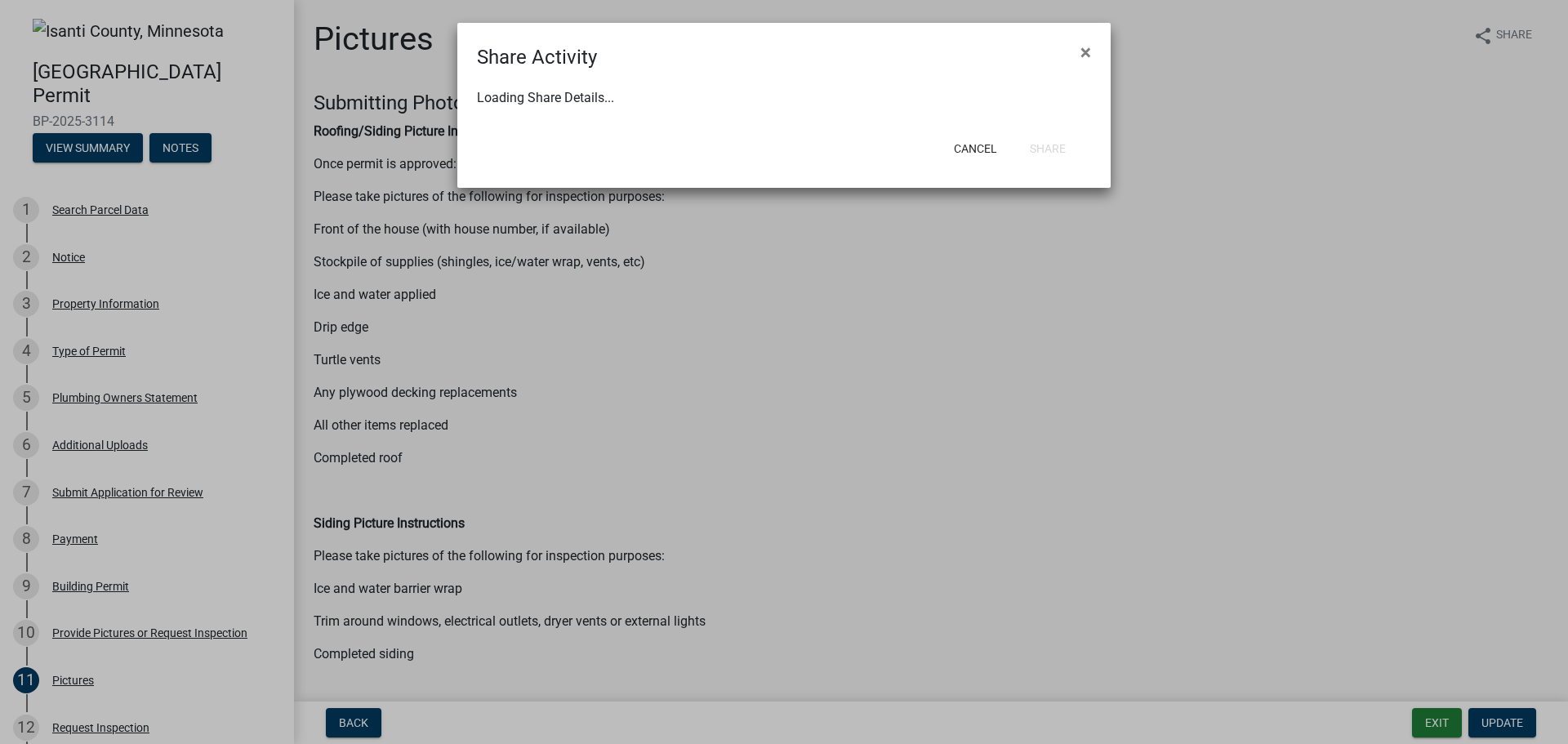
select select "1"
select select "0"
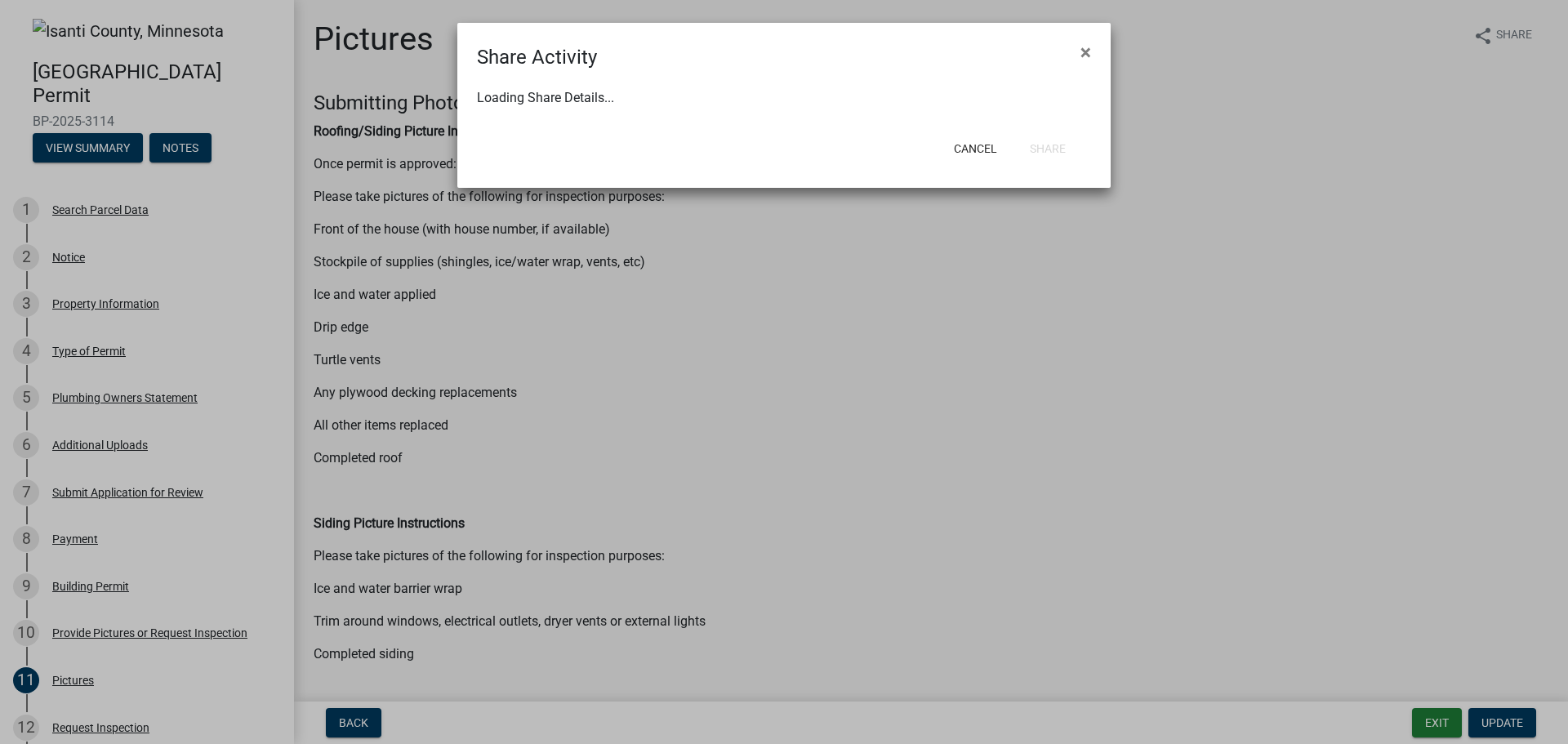
select select "0"
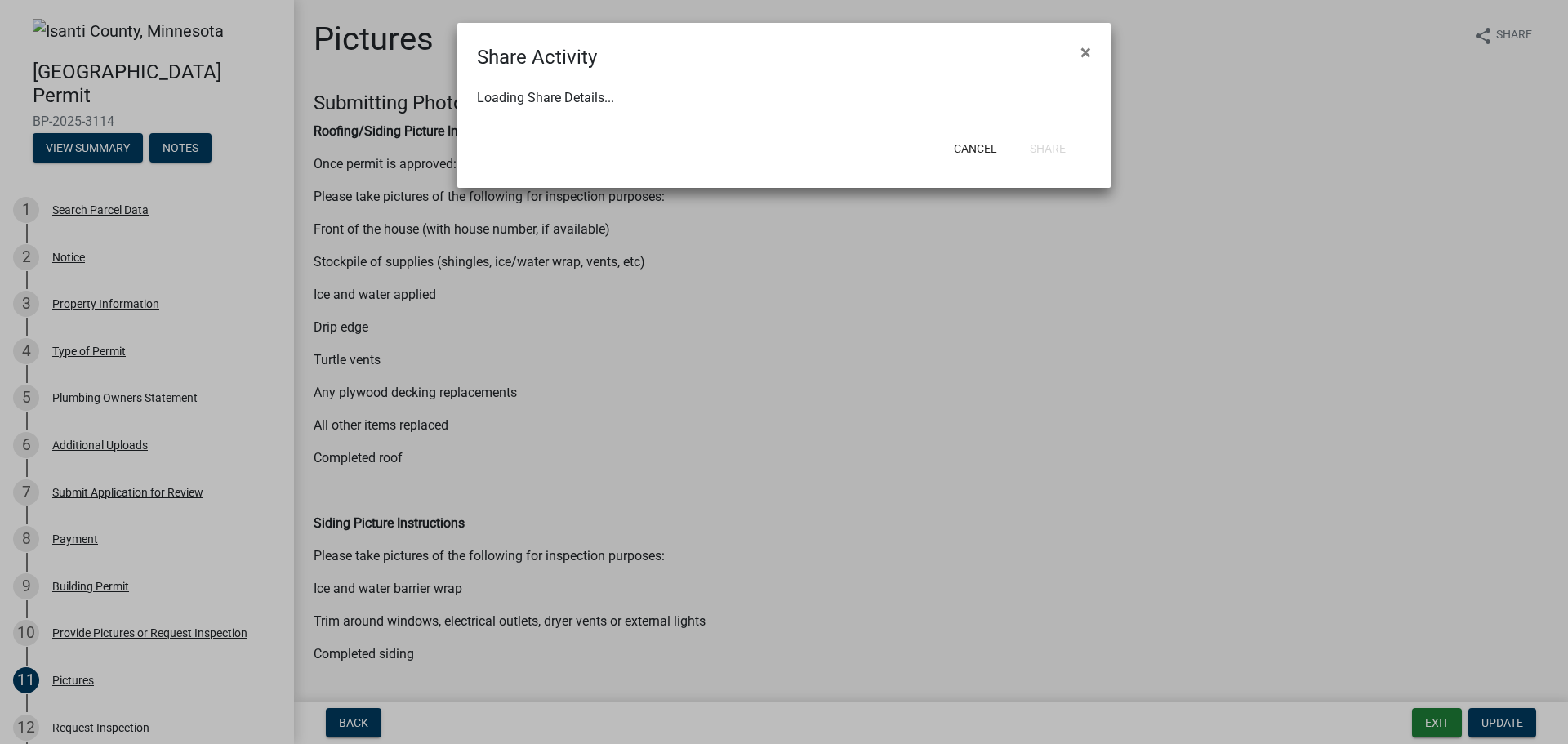
select select "0"
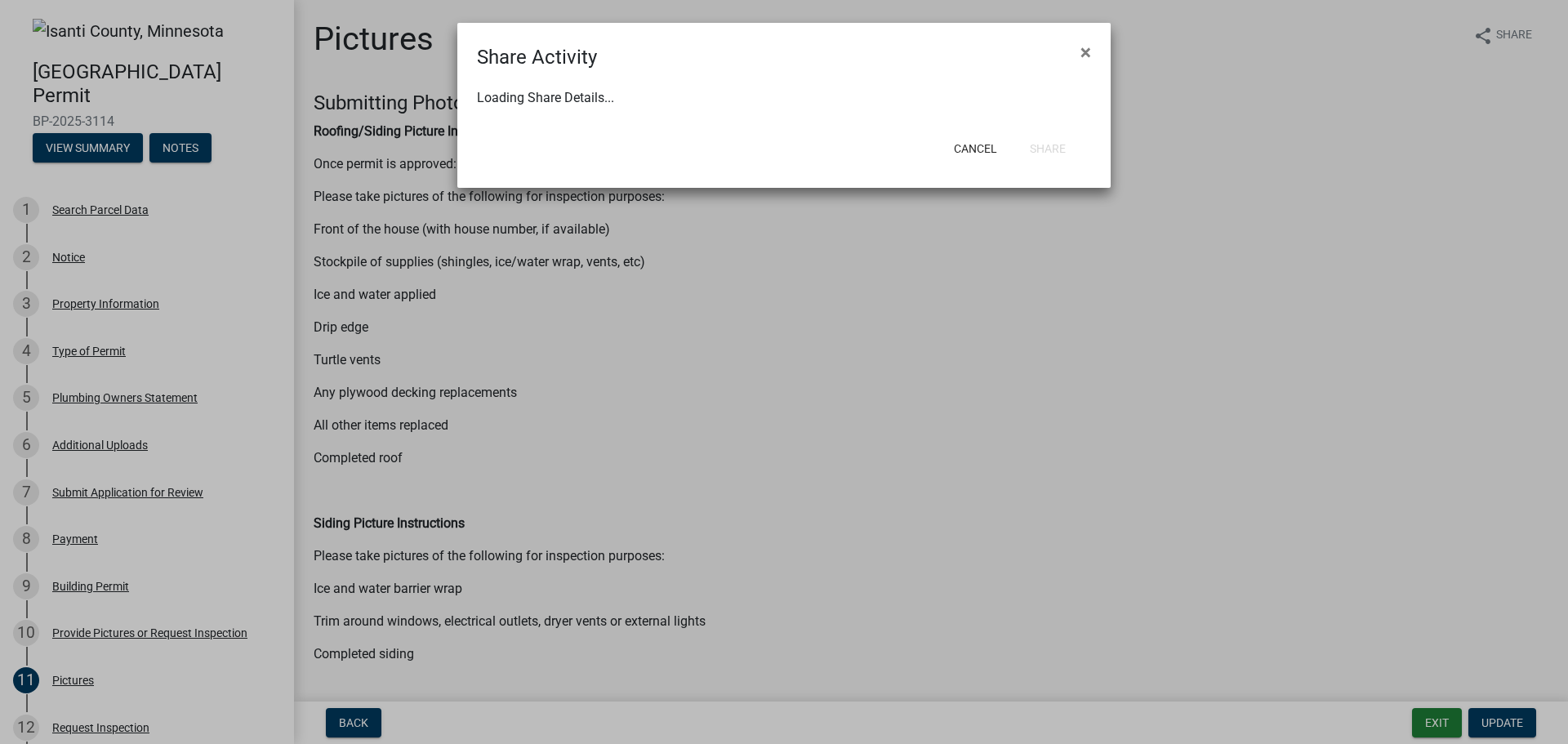
select select "0"
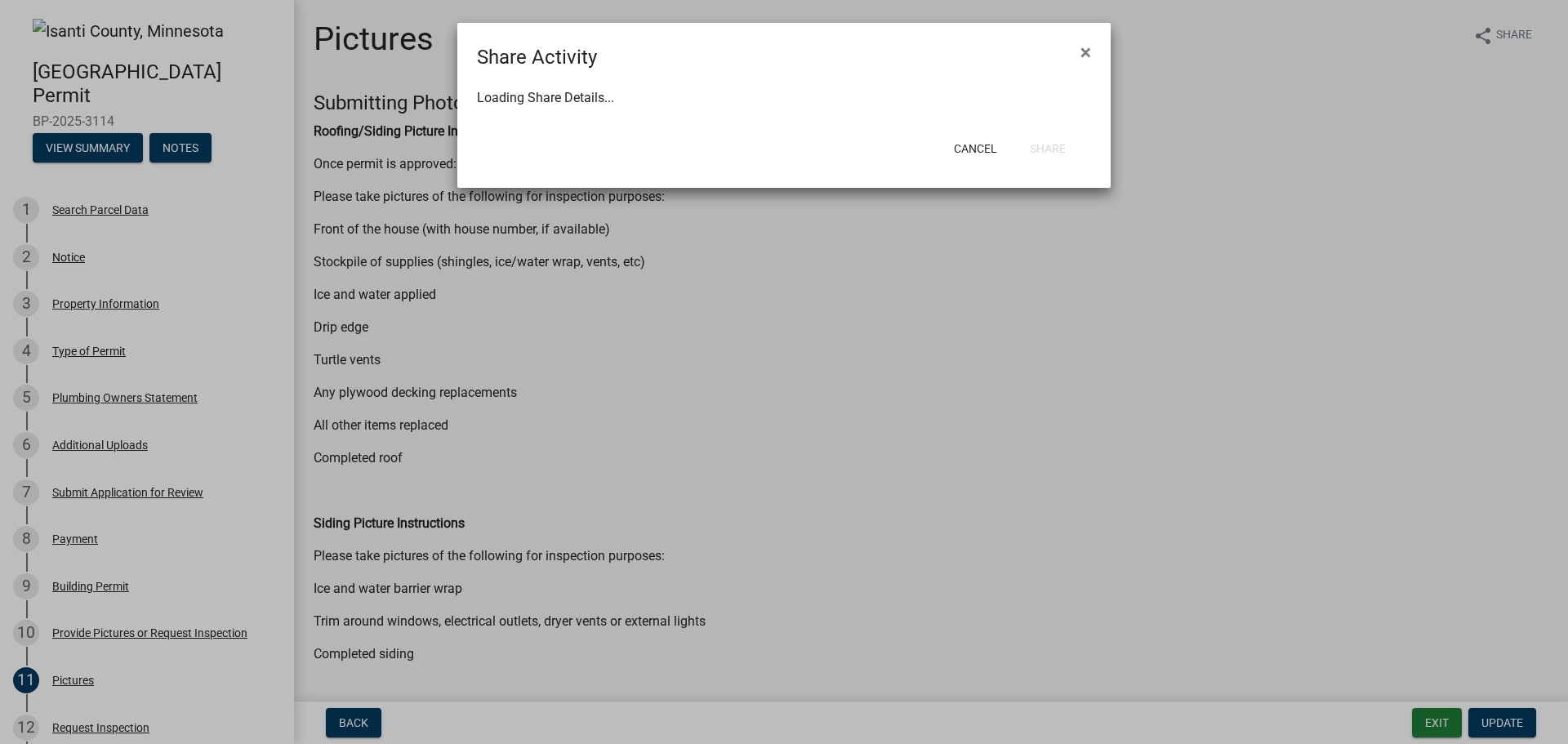
select select "0"
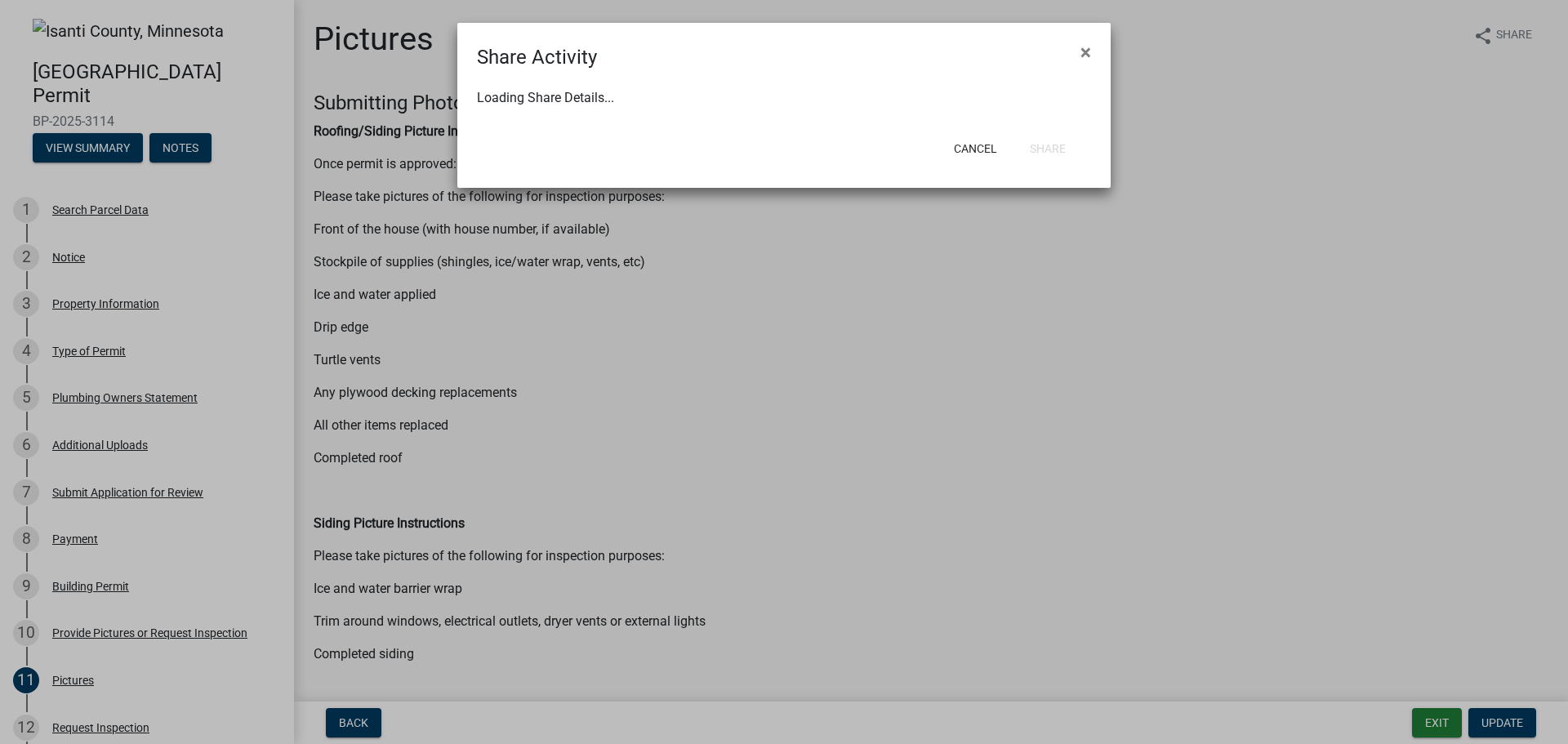
select select "0"
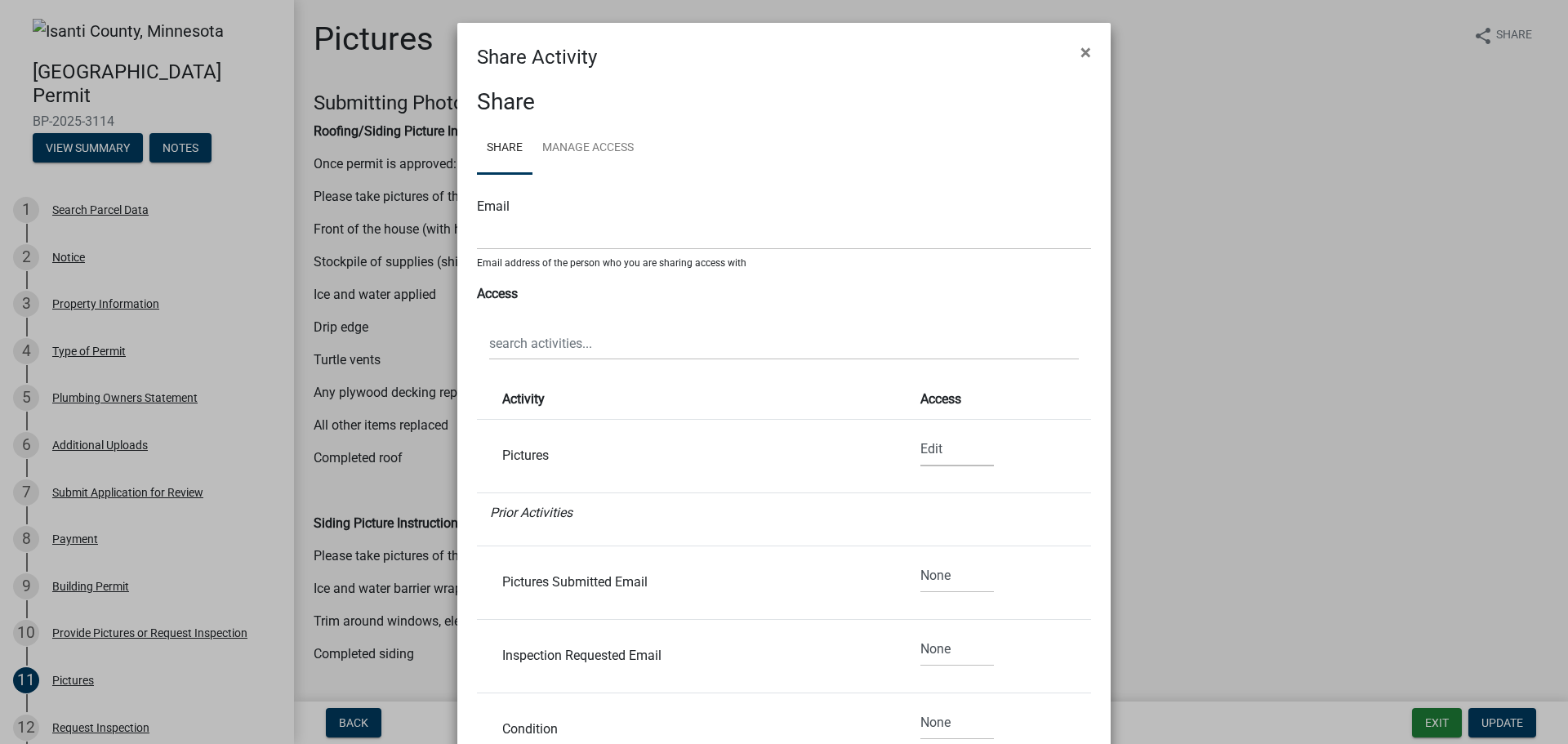
click at [921, 448] on select "None Read Edit" at bounding box center [957, 450] width 73 height 34
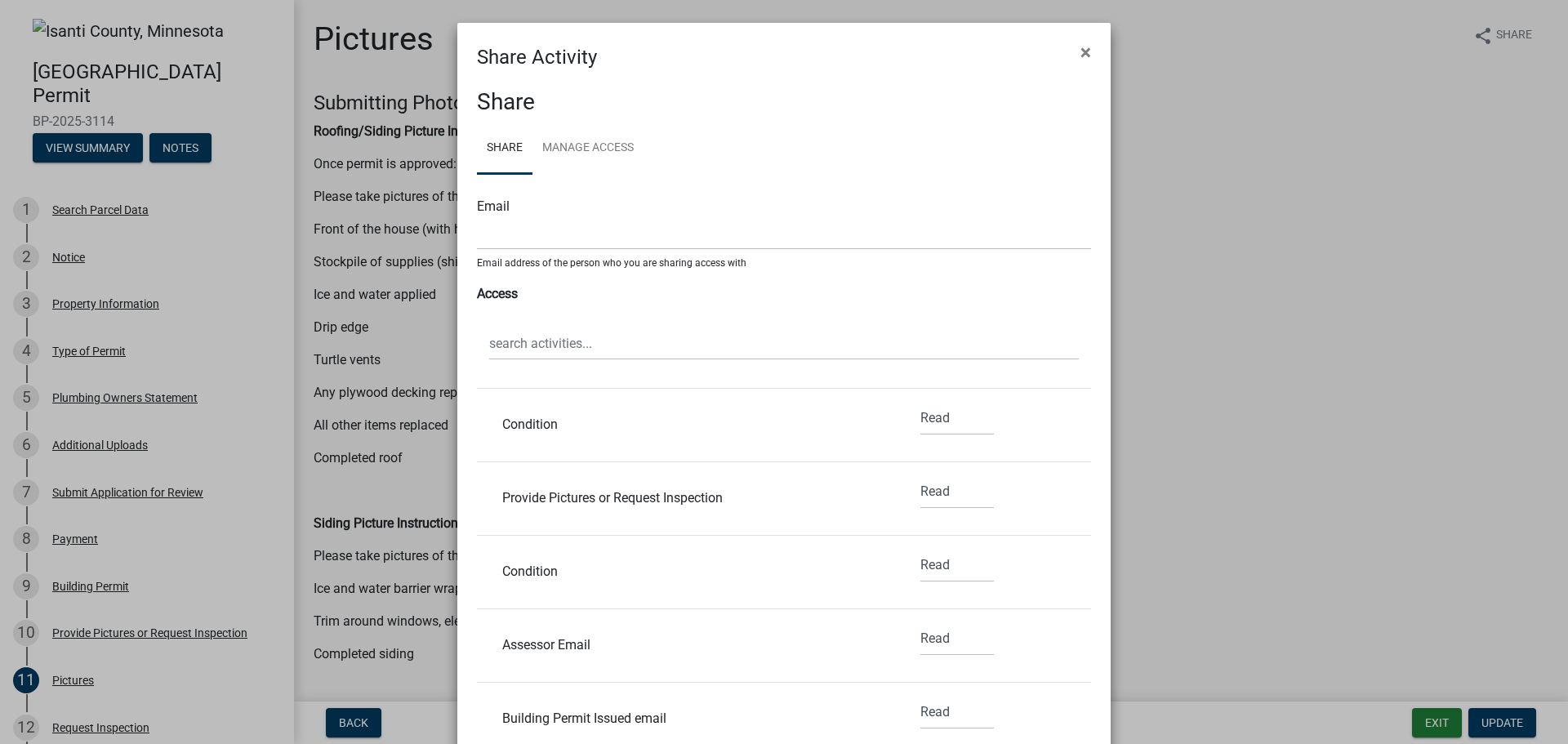
scroll to position [536, 0]
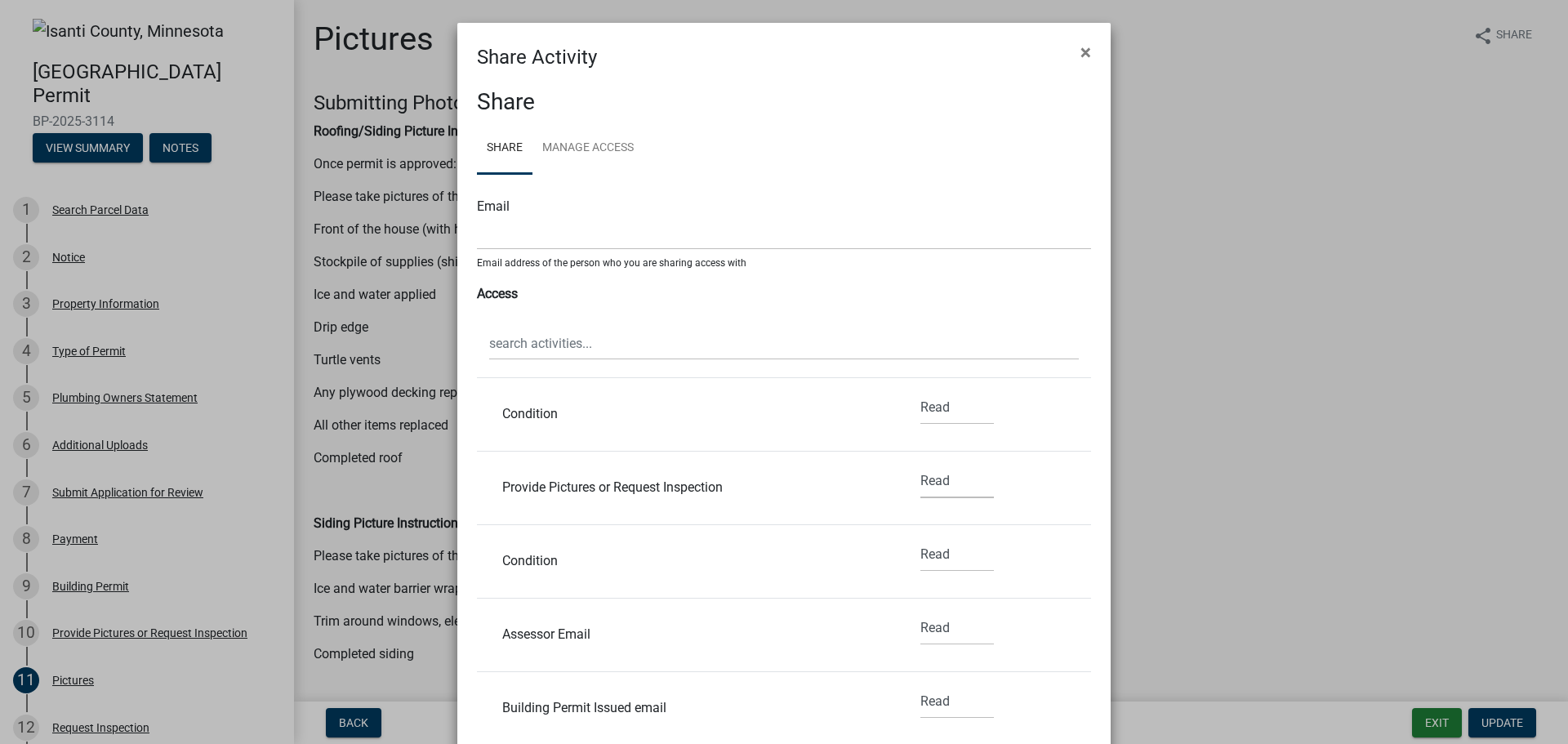
click at [922, 480] on select "None Read Edit" at bounding box center [957, 481] width 73 height 34
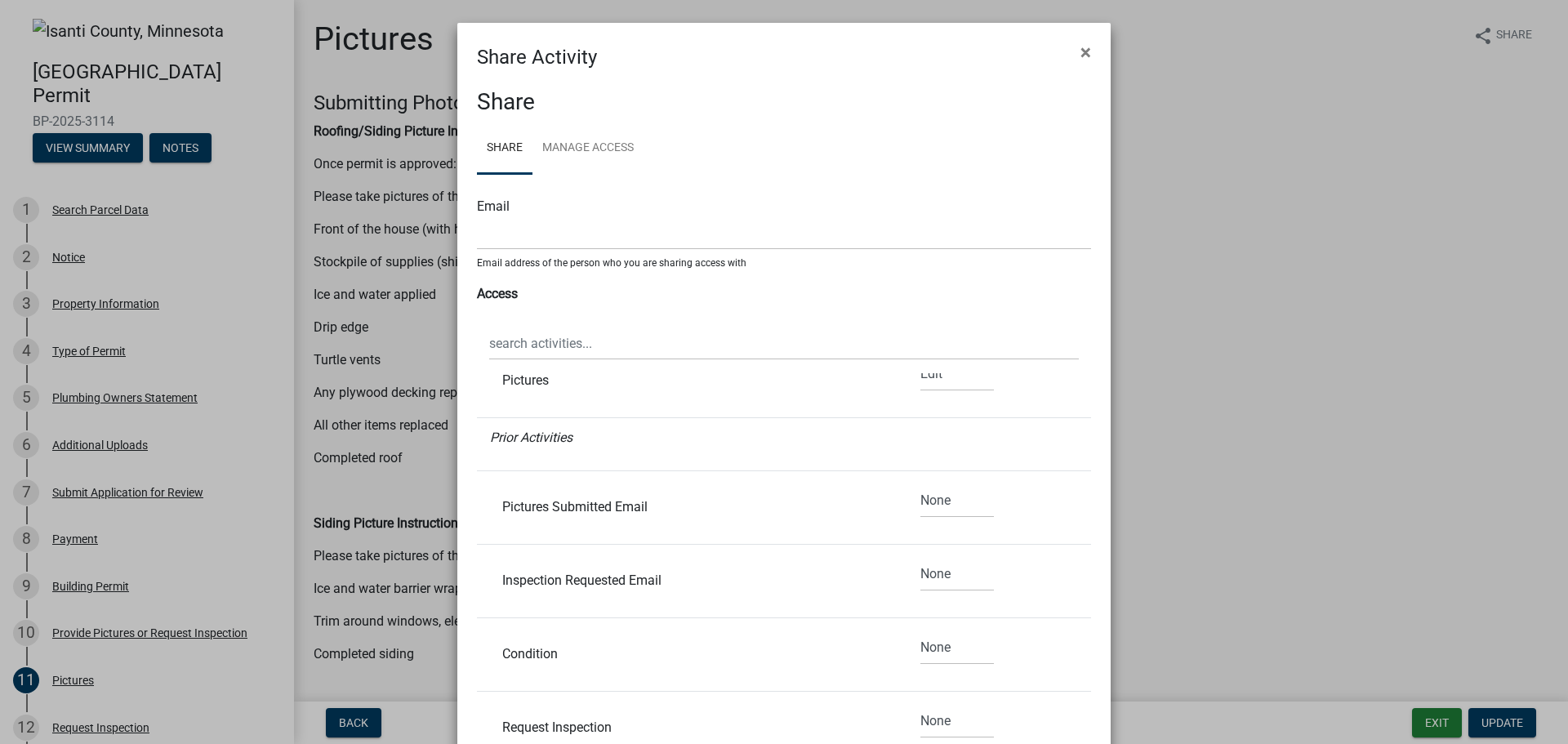
scroll to position [0, 0]
click at [593, 145] on link "Manage Access" at bounding box center [588, 149] width 111 height 53
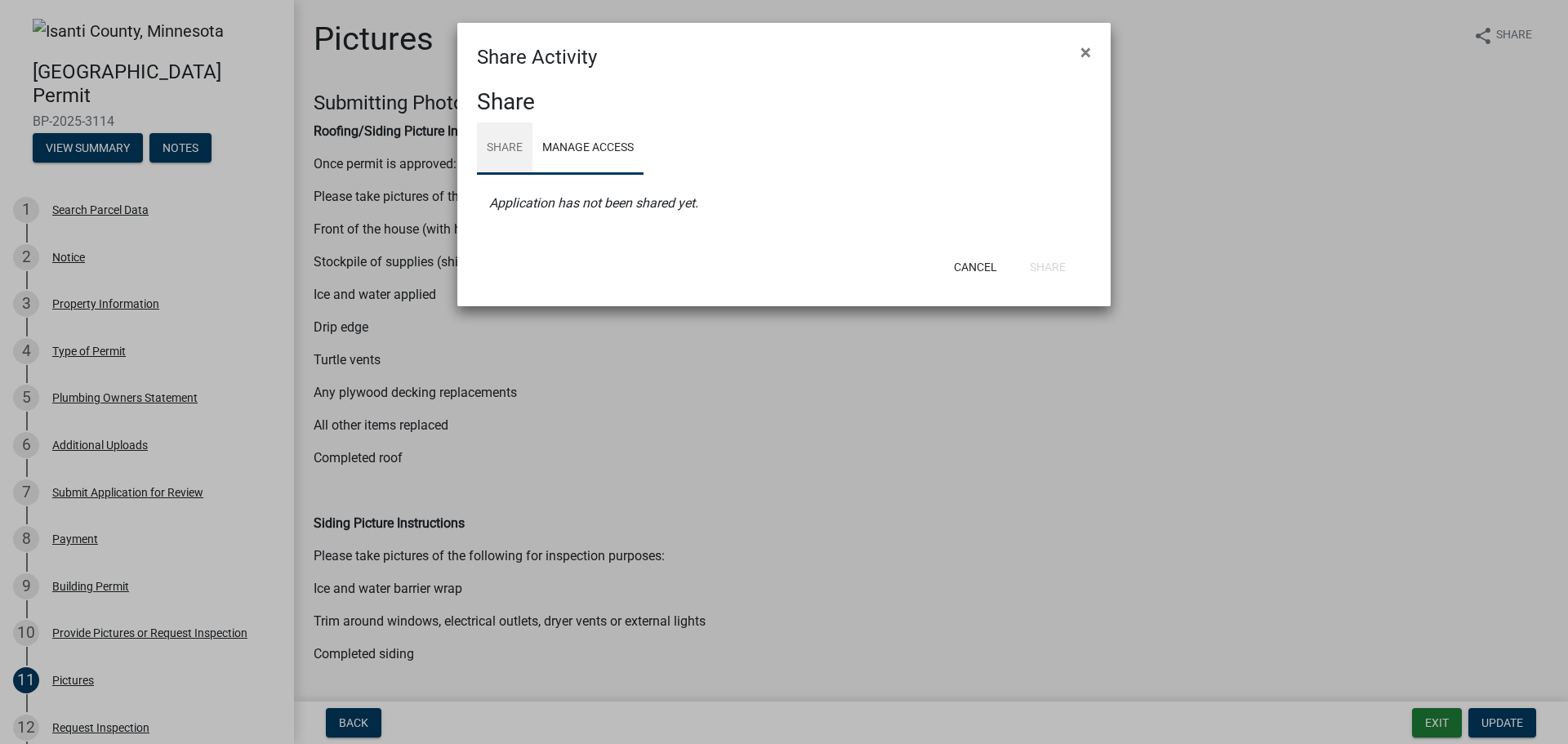
click at [504, 146] on link "Share" at bounding box center [504, 149] width 56 height 53
select select "1"
select select "0"
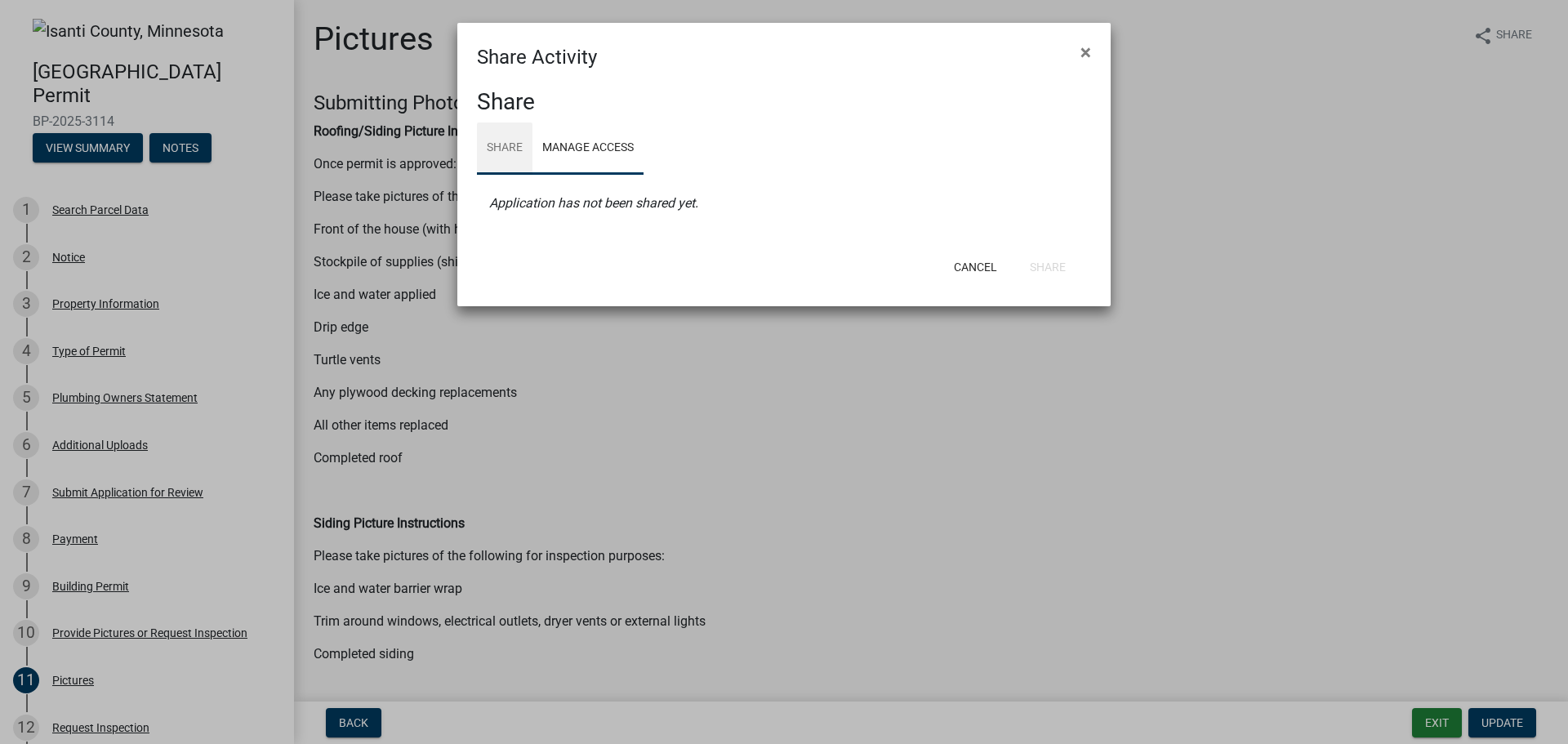
select select "0"
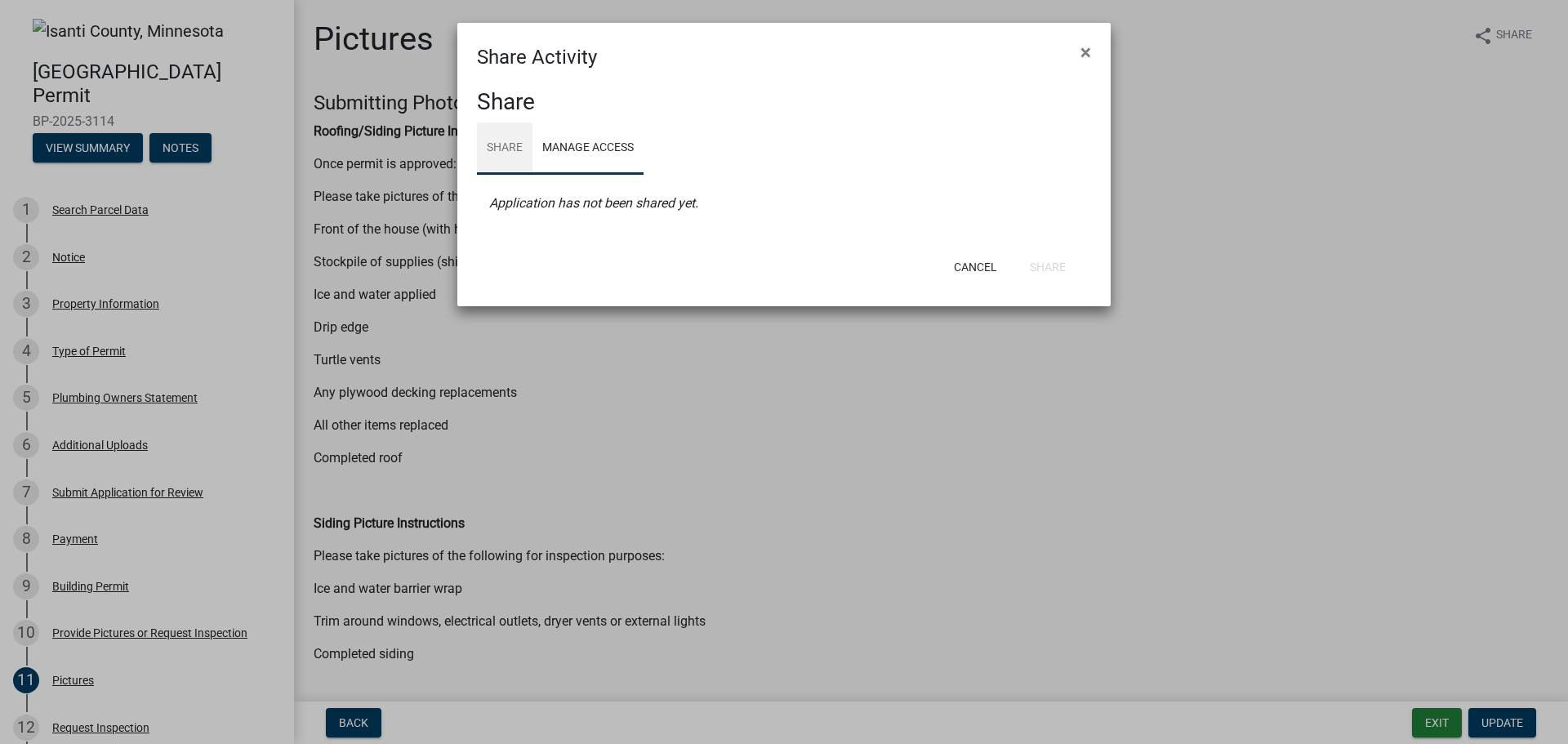
select select "0"
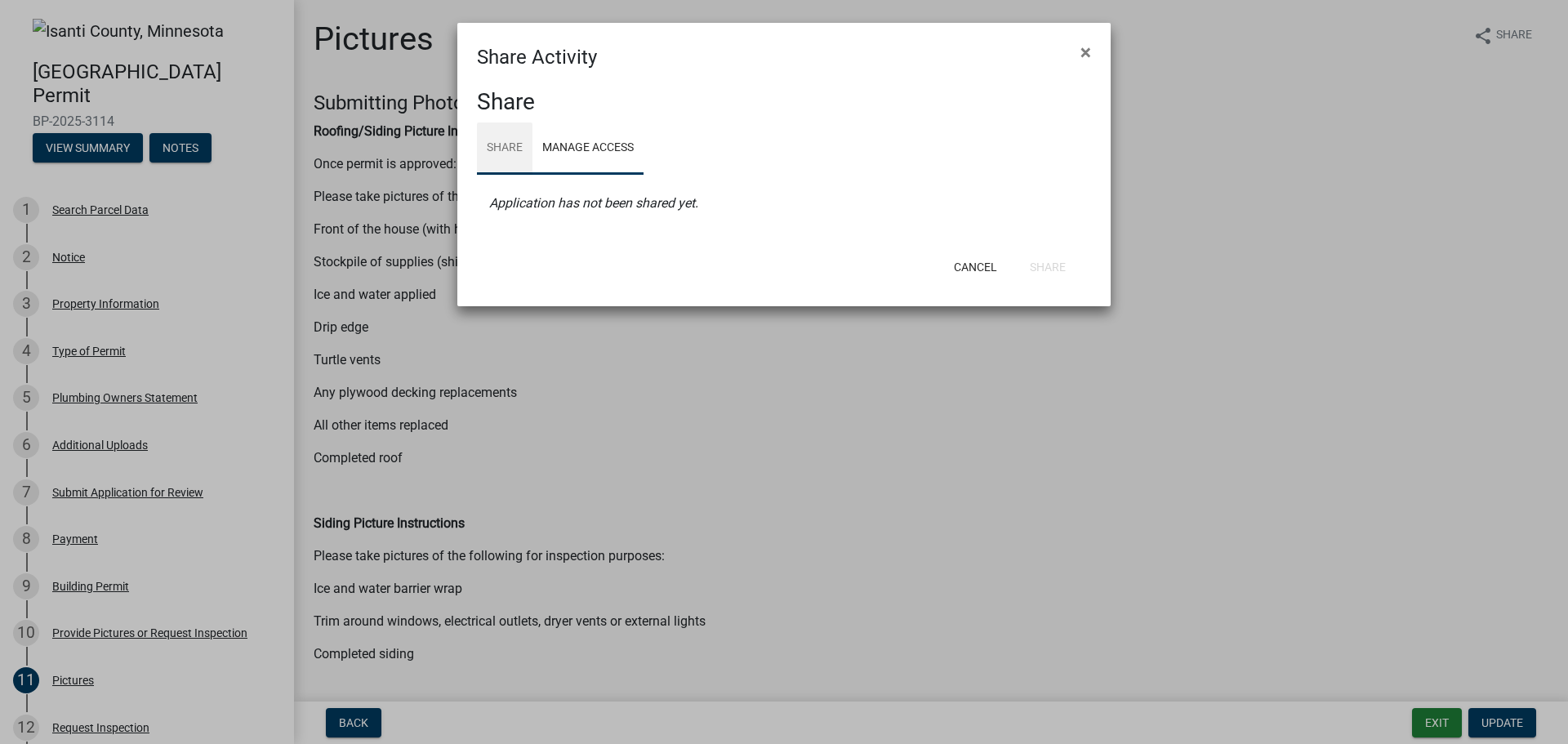
select select "0"
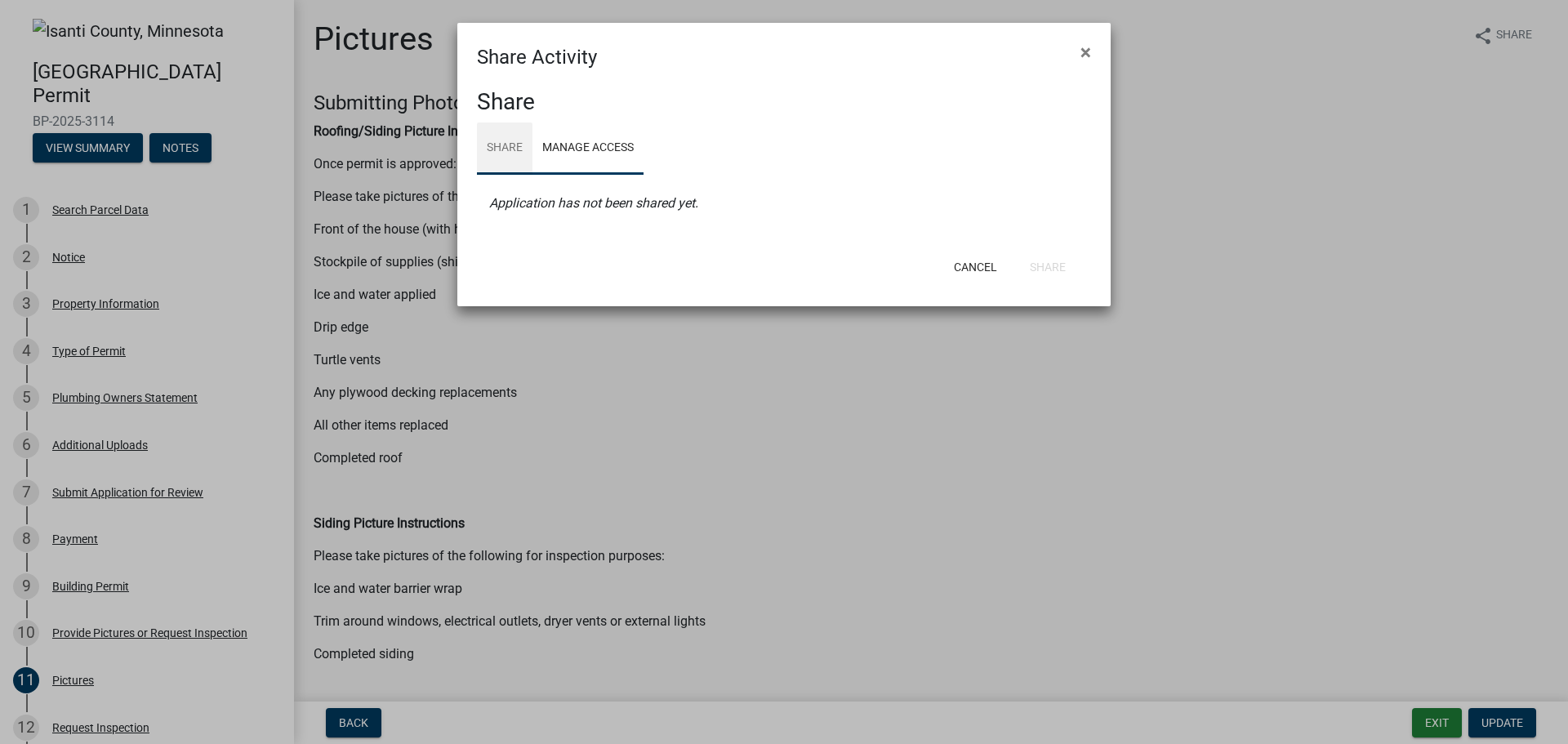
select select "0"
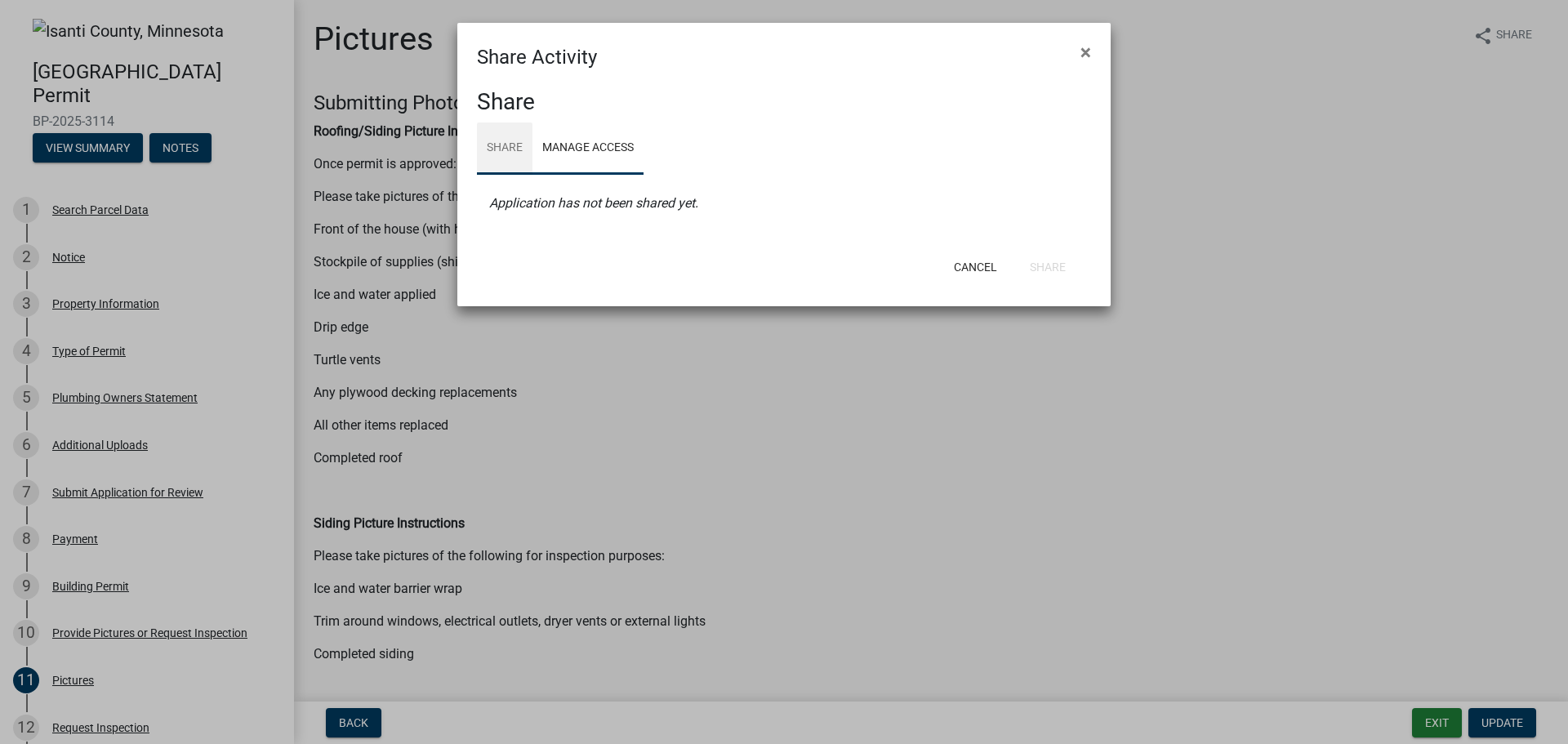
select select "0"
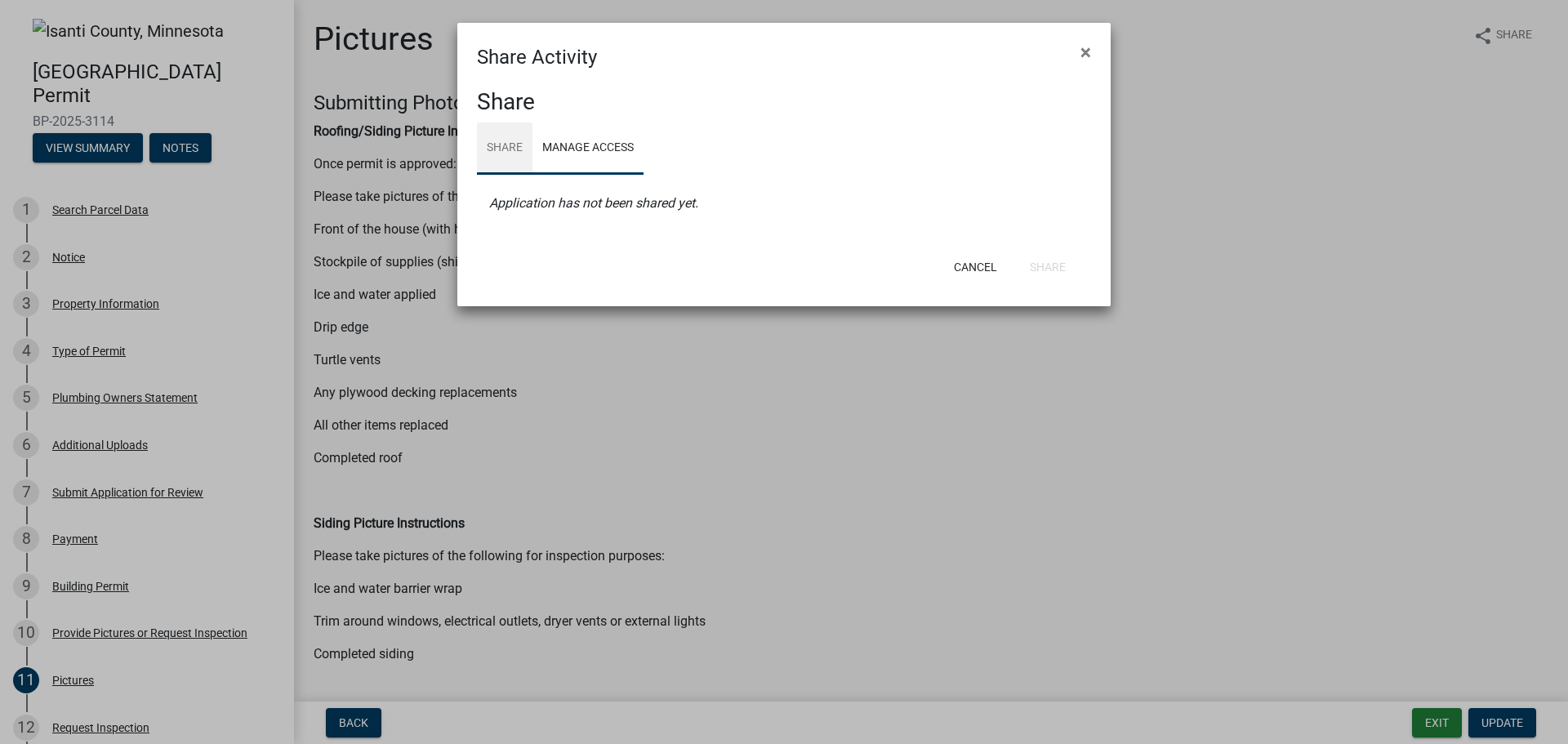
select select "0"
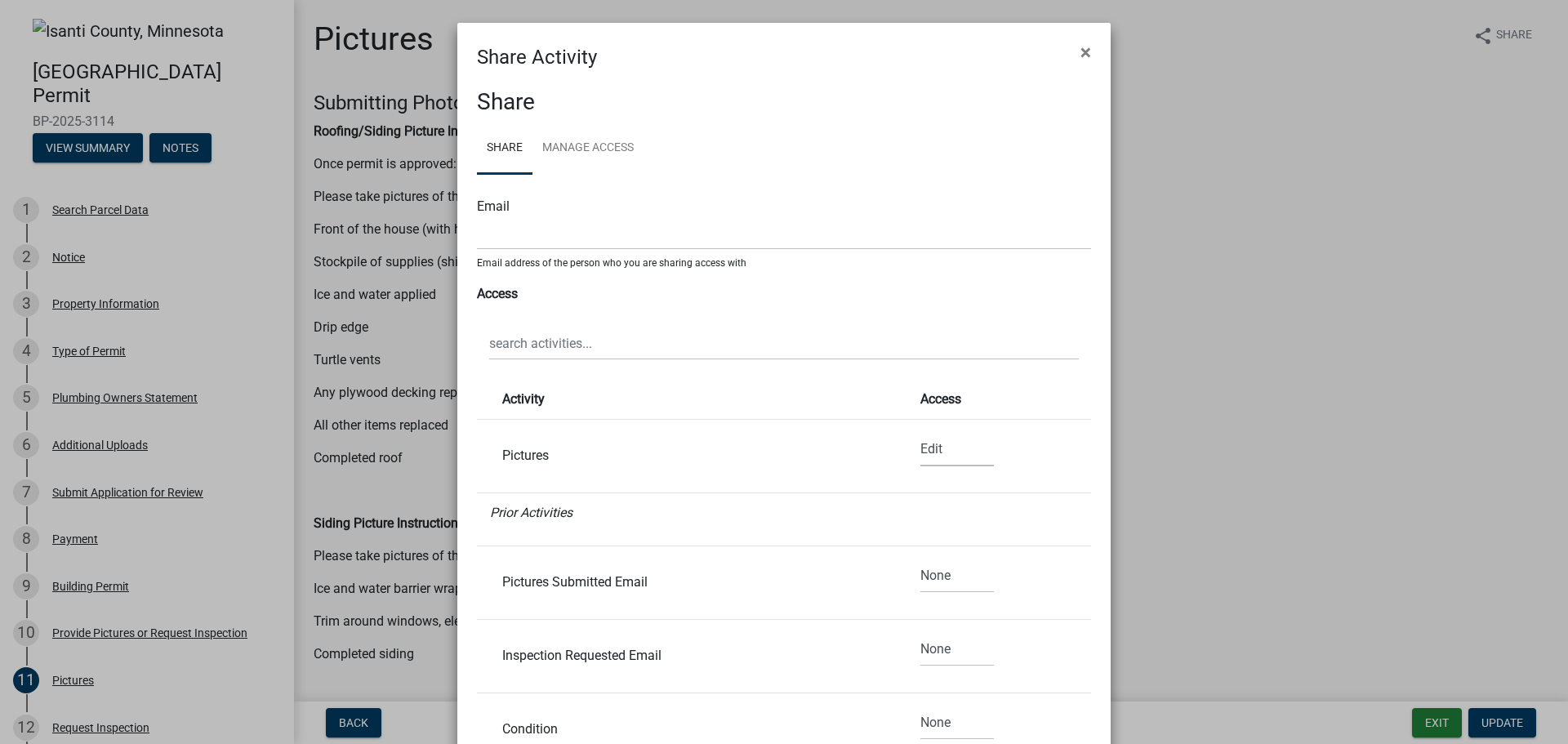
click at [921, 448] on select "None Read Edit" at bounding box center [957, 450] width 73 height 34
select select "0"
click at [921, 433] on select "None Read Edit" at bounding box center [957, 450] width 73 height 34
select select "0"
click at [921, 452] on select "None Read Edit" at bounding box center [957, 450] width 73 height 34
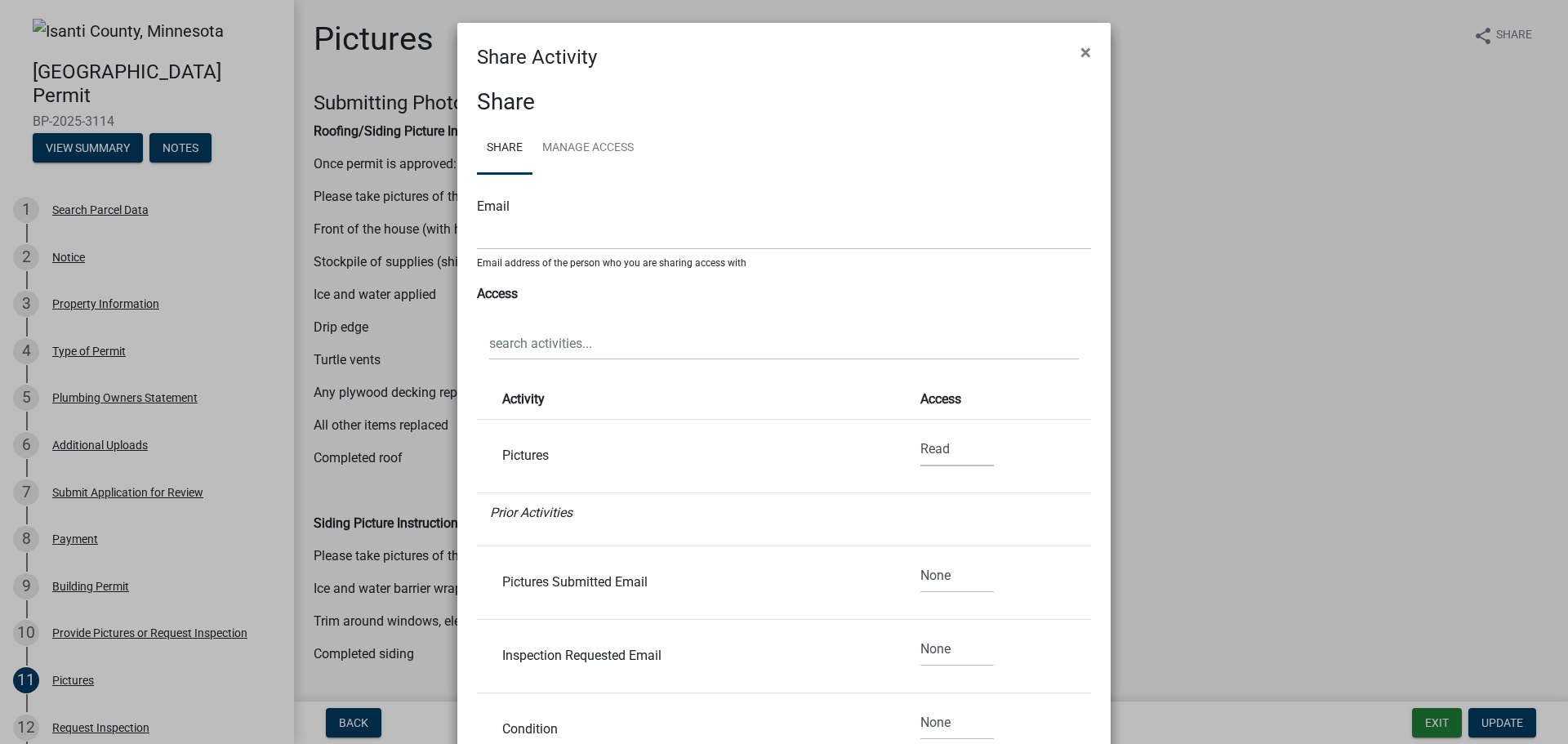
select select "2"
click at [921, 433] on select "None Read Edit" at bounding box center [957, 450] width 73 height 34
select select "2"
click at [922, 448] on select "None Read Edit" at bounding box center [957, 450] width 73 height 34
select select "0"
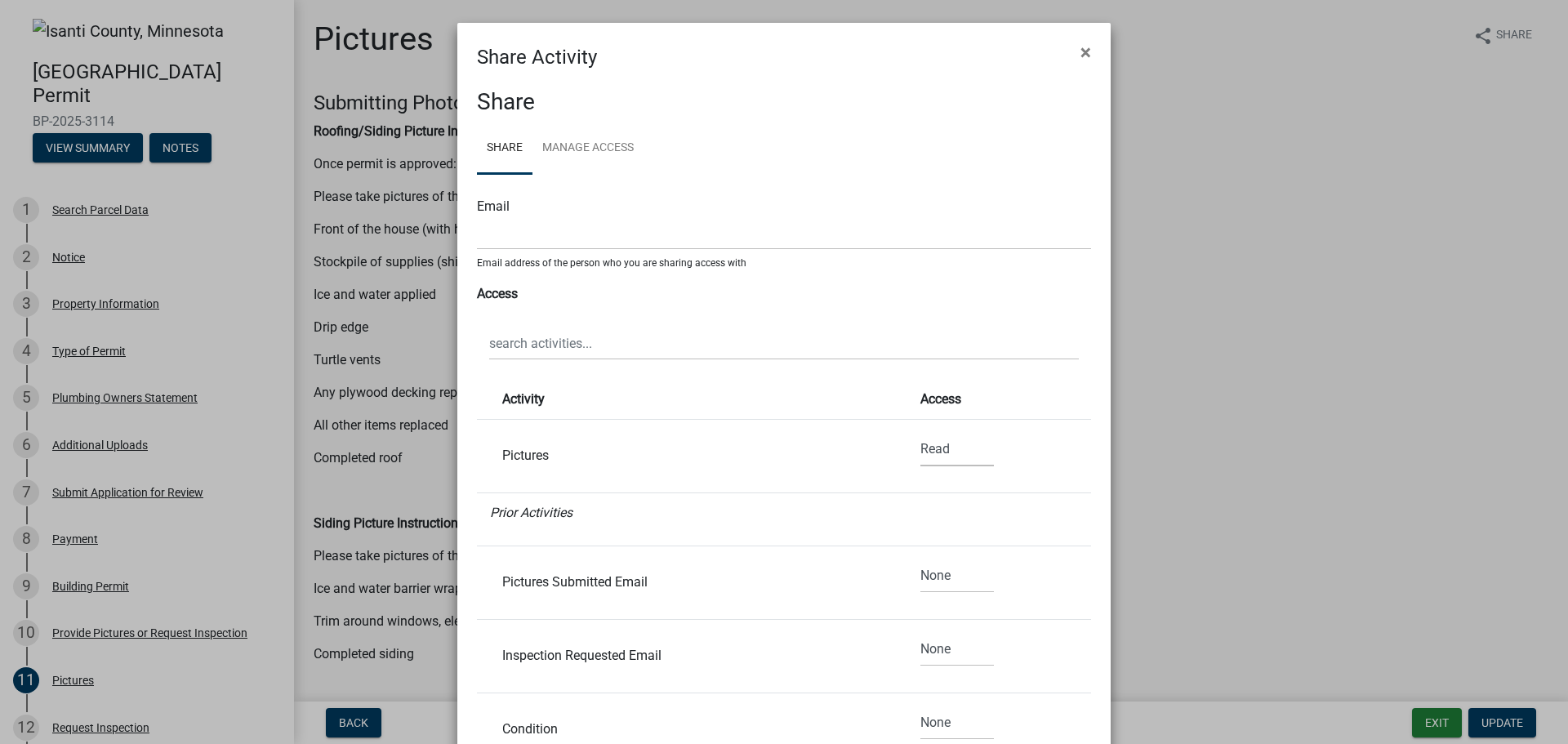
click at [921, 433] on select "None Read Edit" at bounding box center [957, 450] width 73 height 34
select select "0"
click at [925, 650] on select "None Read Edit" at bounding box center [957, 650] width 73 height 34
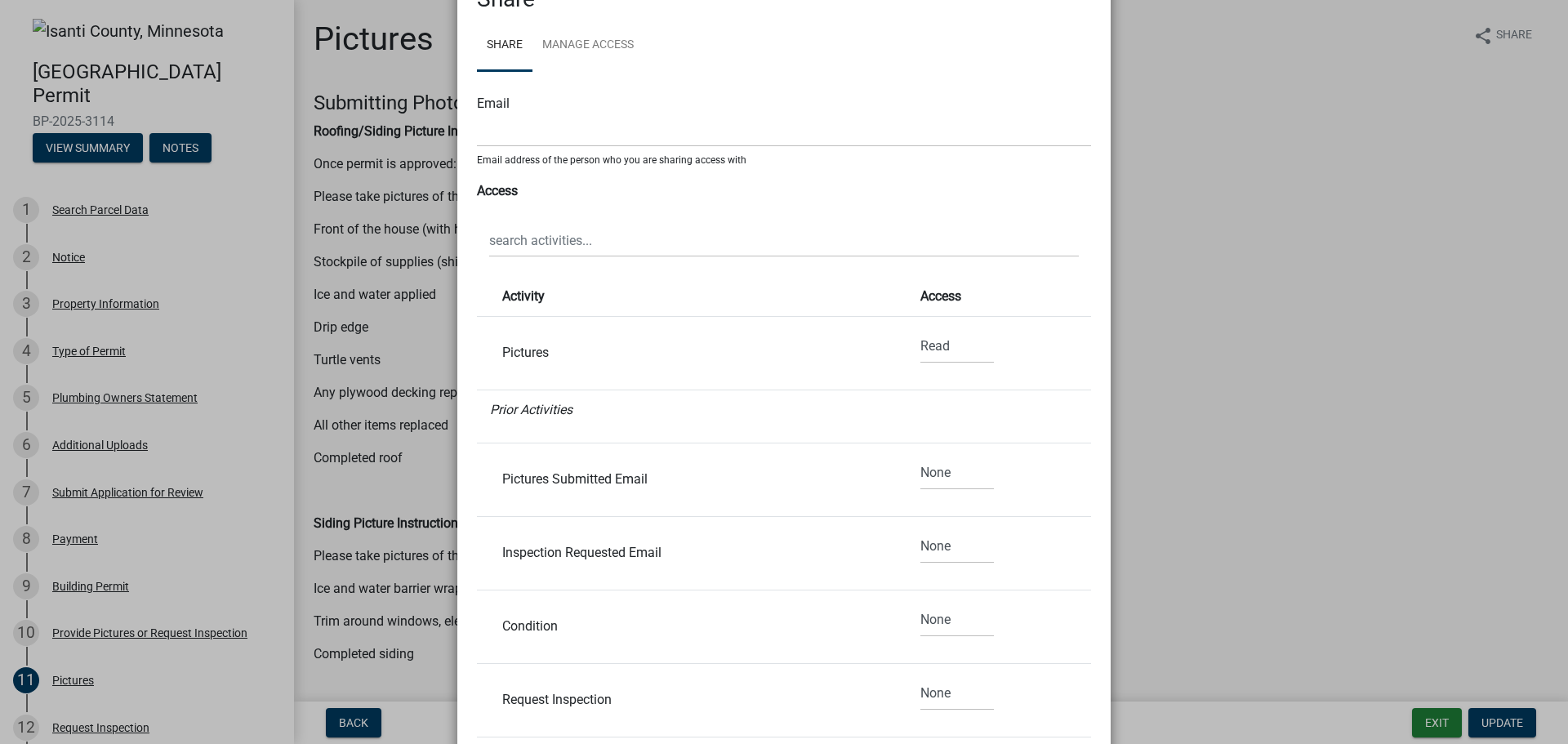
scroll to position [222, 0]
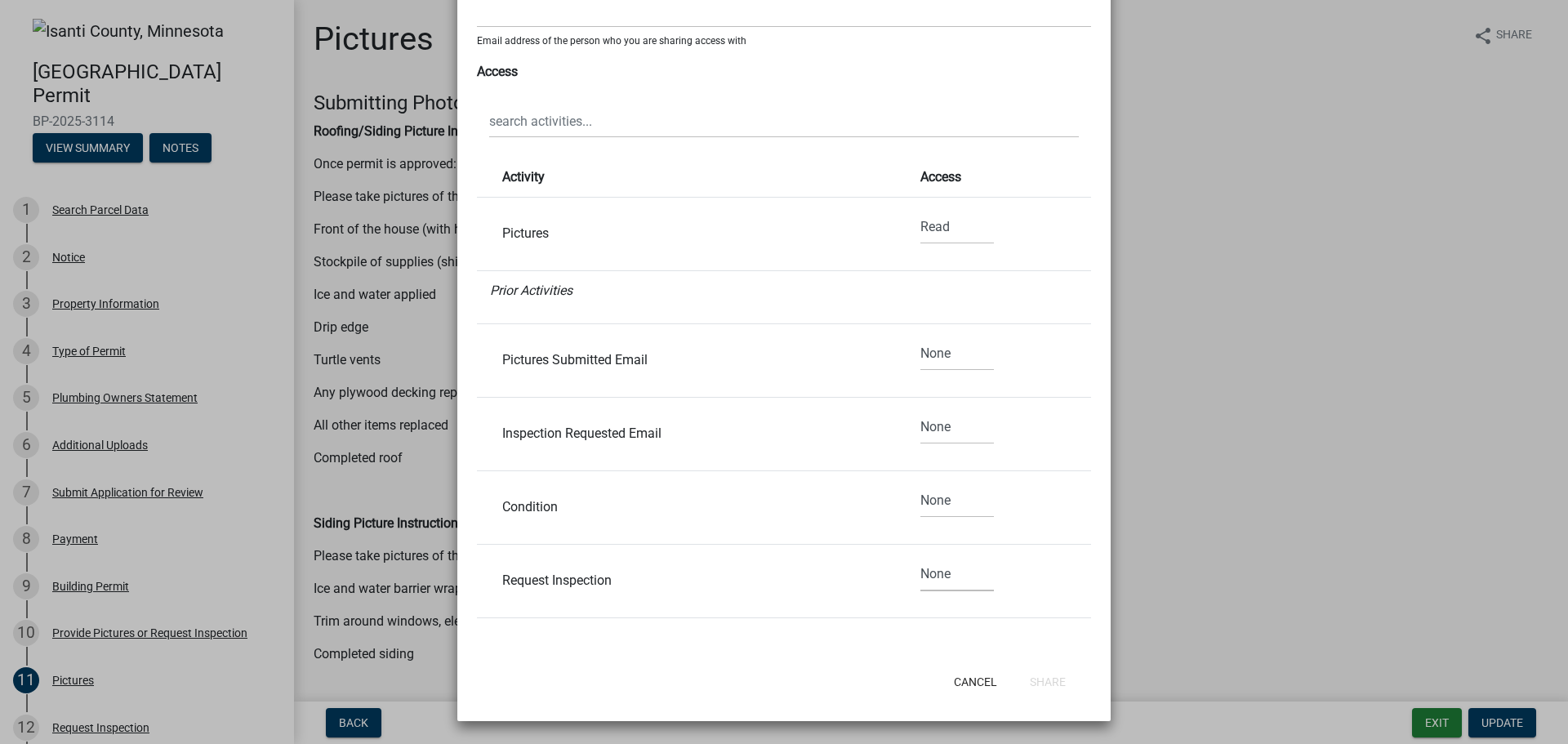
click at [929, 575] on select "None Read Edit" at bounding box center [957, 575] width 73 height 34
click at [930, 575] on select "None Read Edit" at bounding box center [957, 575] width 73 height 34
click at [966, 680] on button "Cancel" at bounding box center [975, 682] width 69 height 30
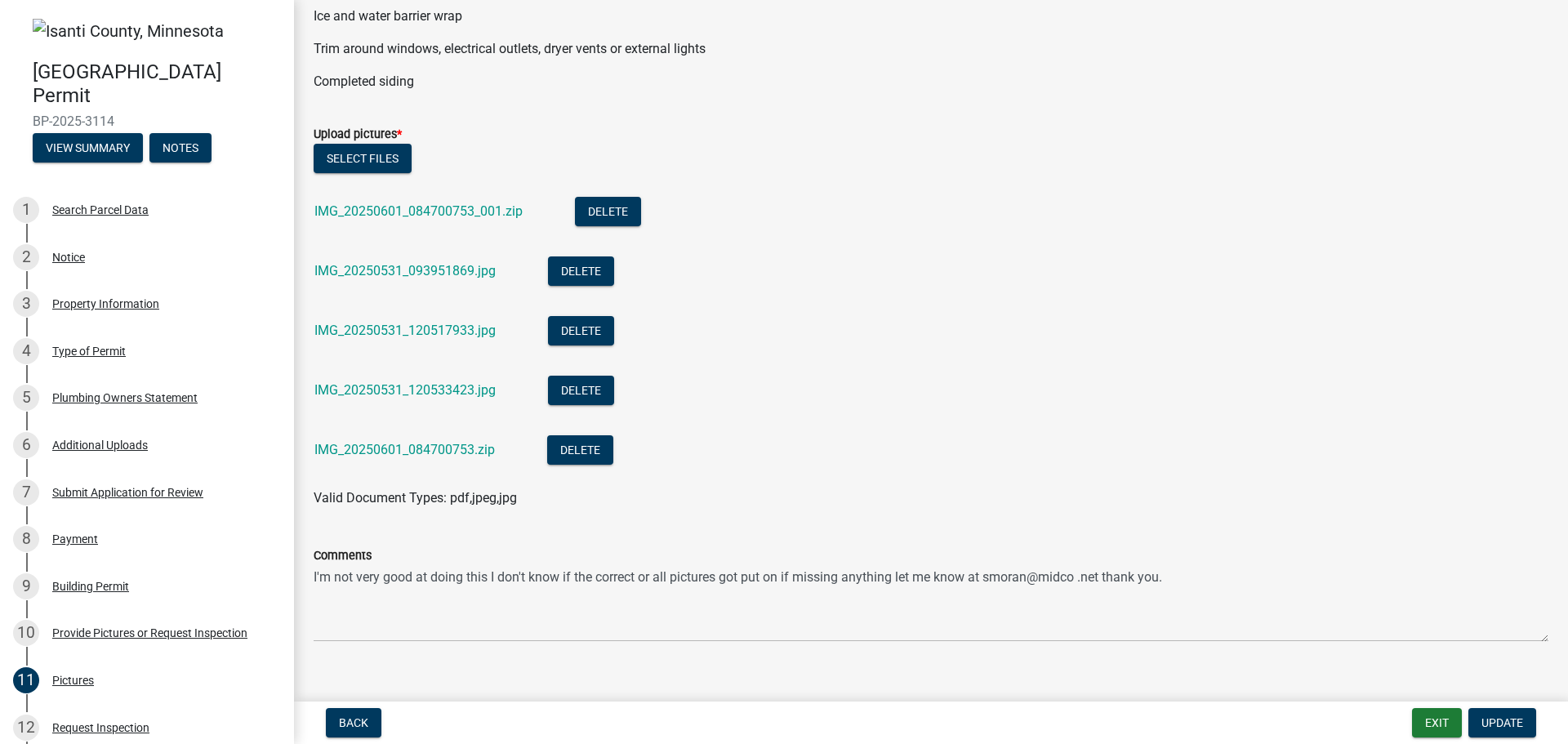
scroll to position [596, 0]
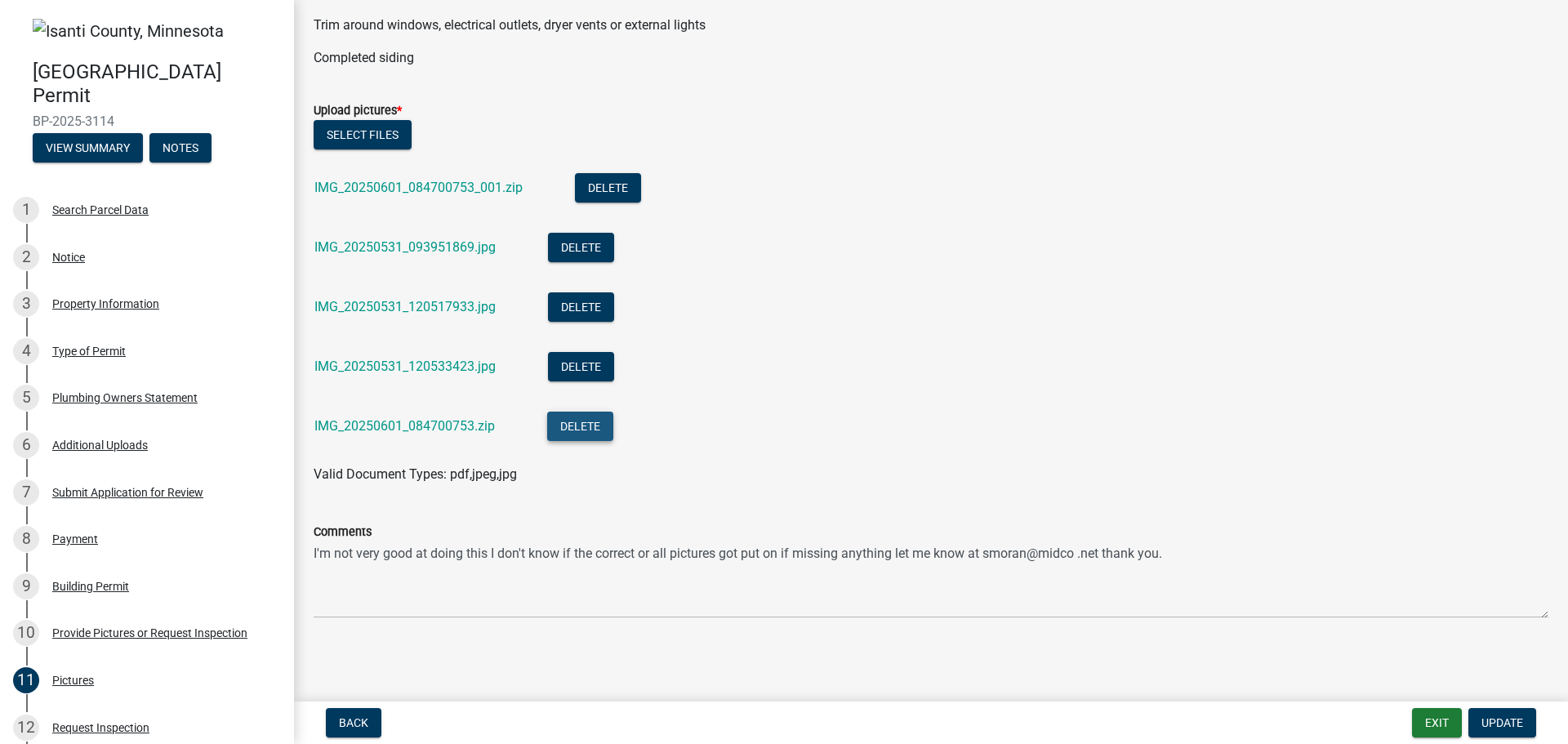
click at [588, 420] on button "Delete" at bounding box center [580, 426] width 66 height 30
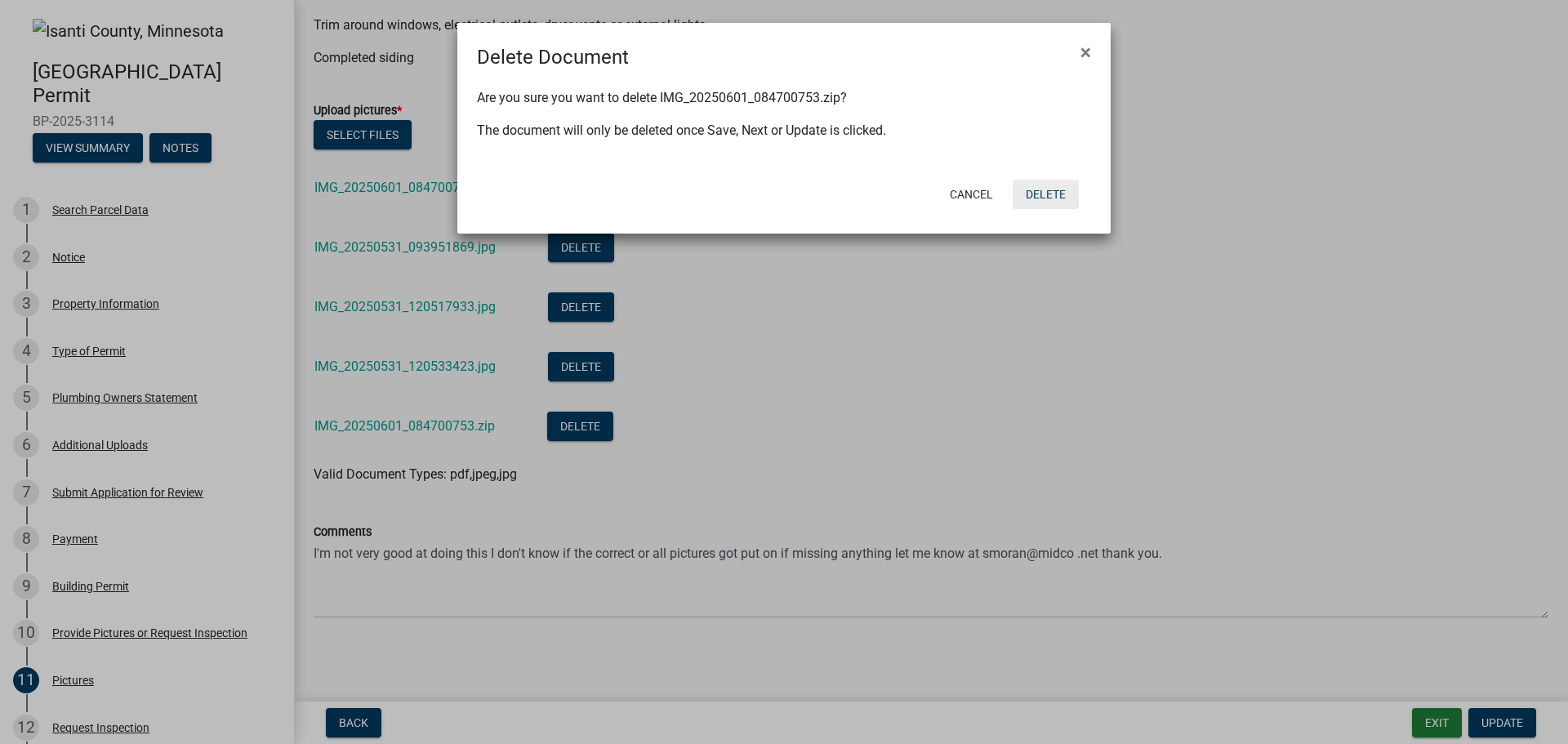
click at [1055, 190] on button "Delete" at bounding box center [1046, 194] width 66 height 30
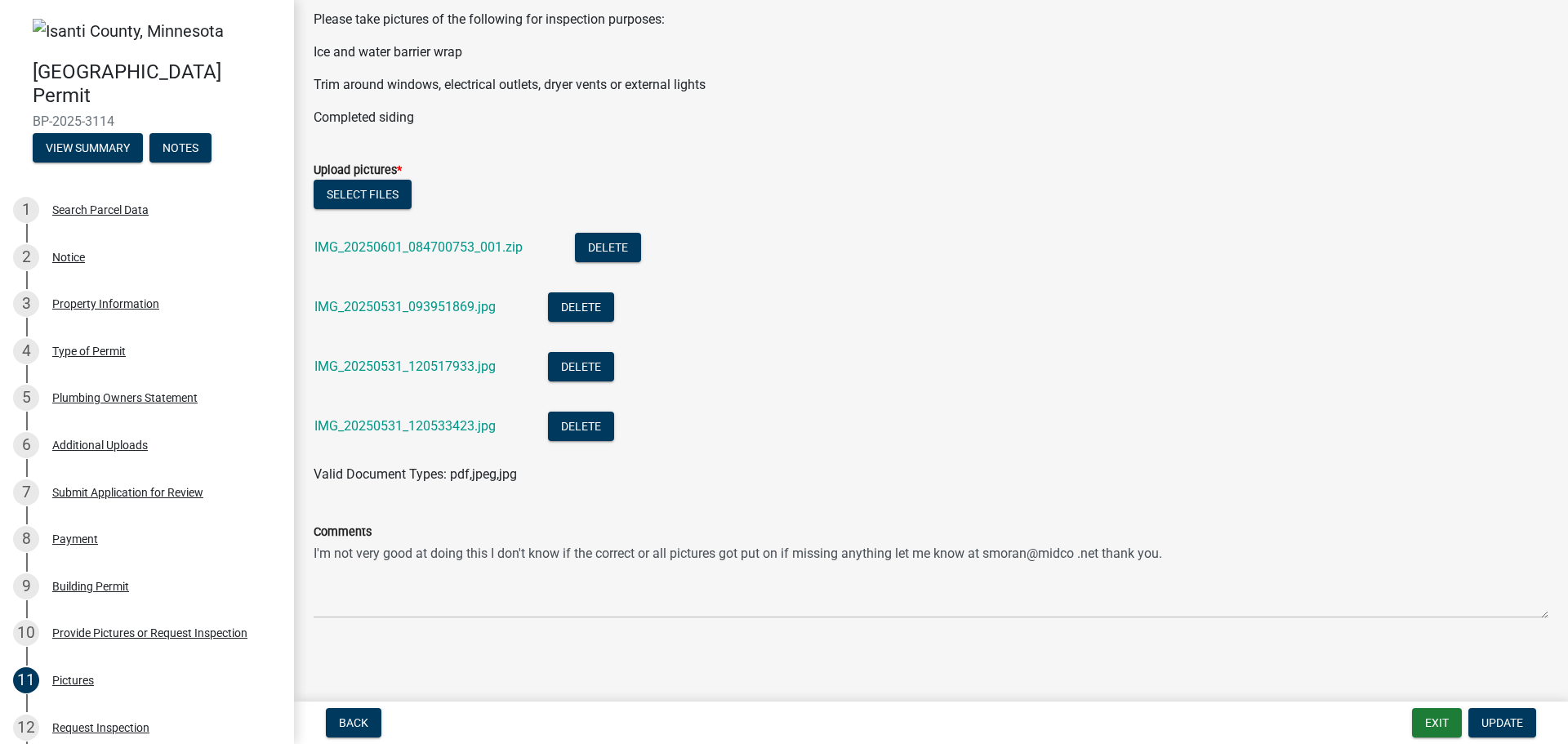
scroll to position [536, 0]
click at [595, 237] on button "Delete" at bounding box center [608, 248] width 66 height 30
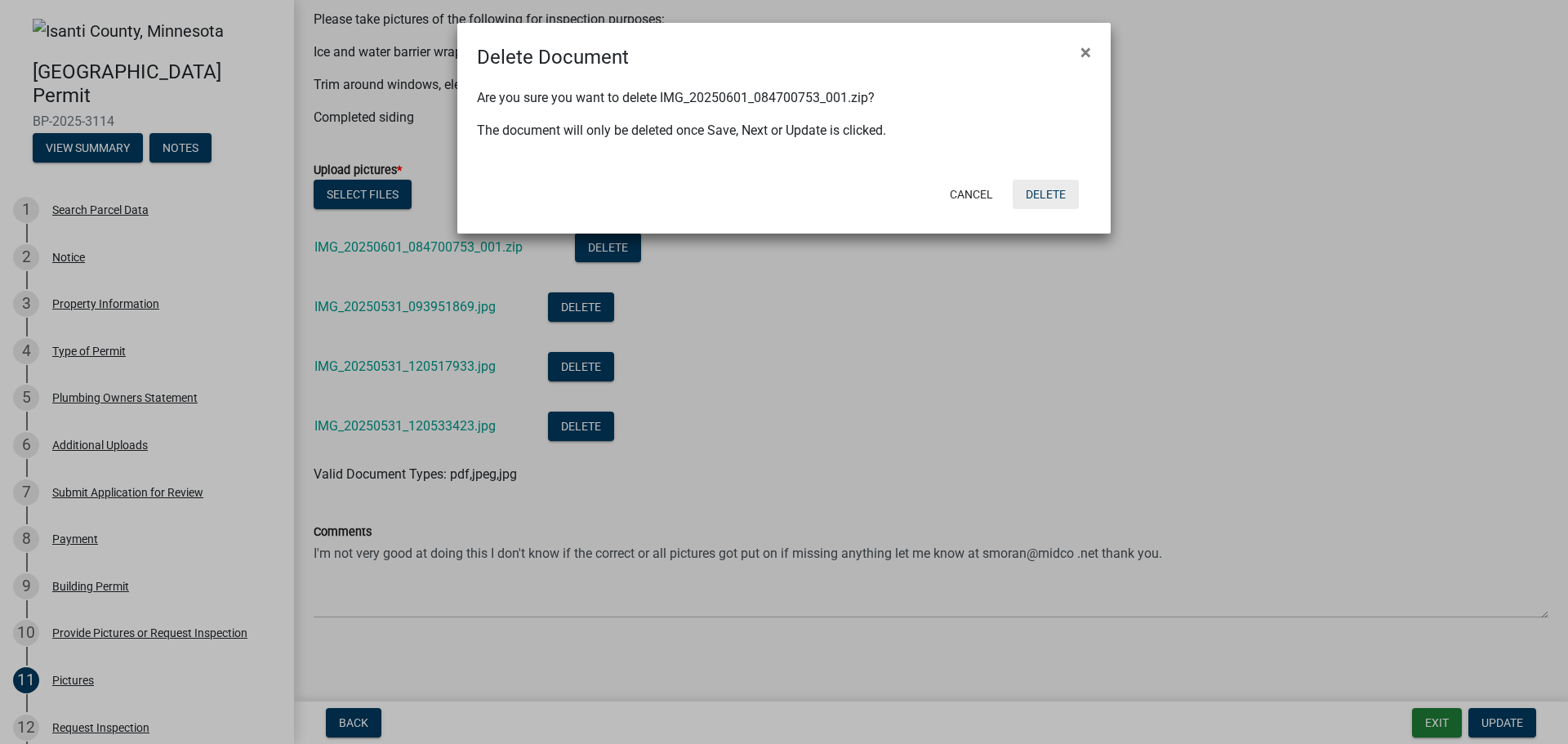
click at [1052, 189] on button "Delete" at bounding box center [1046, 194] width 66 height 30
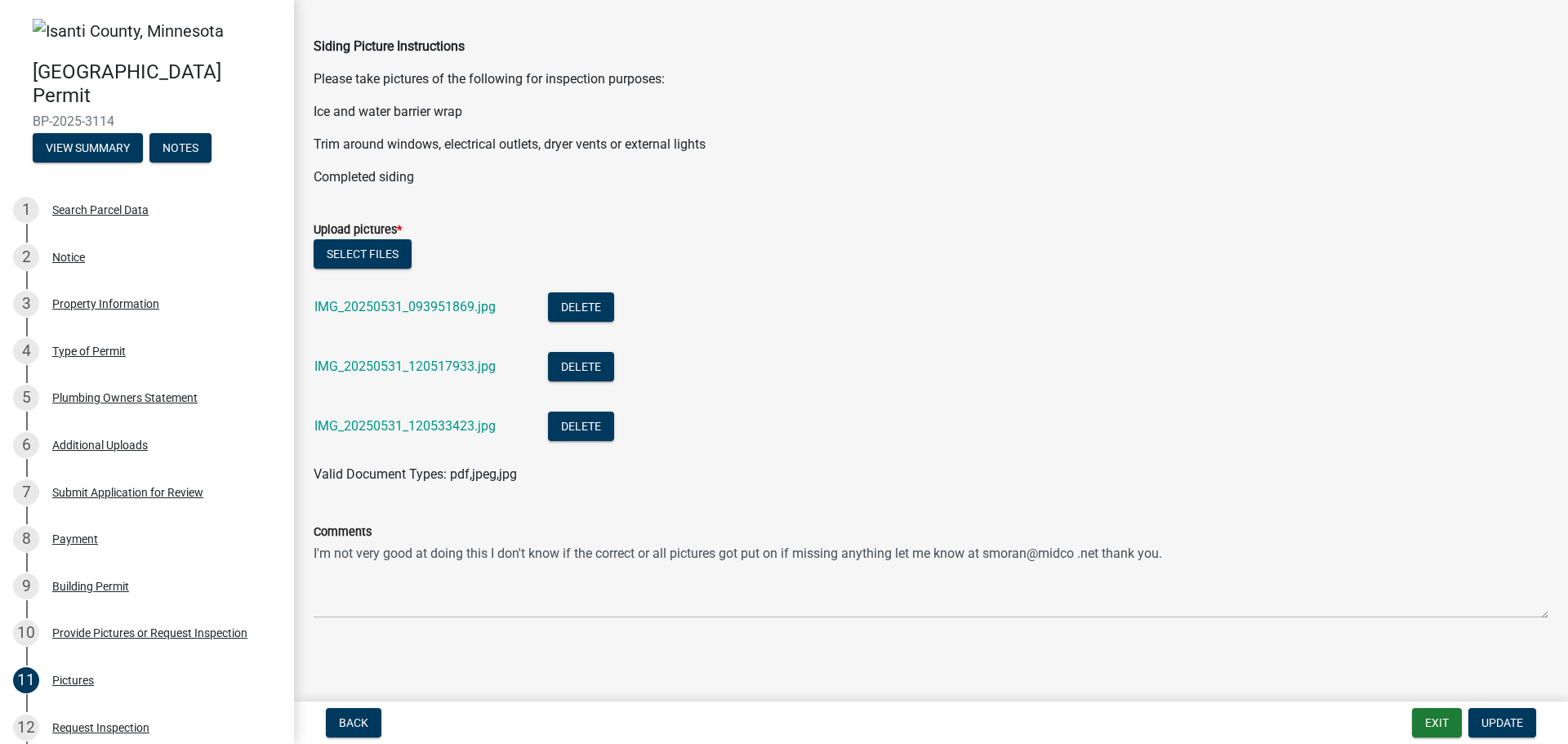
scroll to position [477, 0]
click at [578, 298] on button "Delete" at bounding box center [581, 307] width 66 height 30
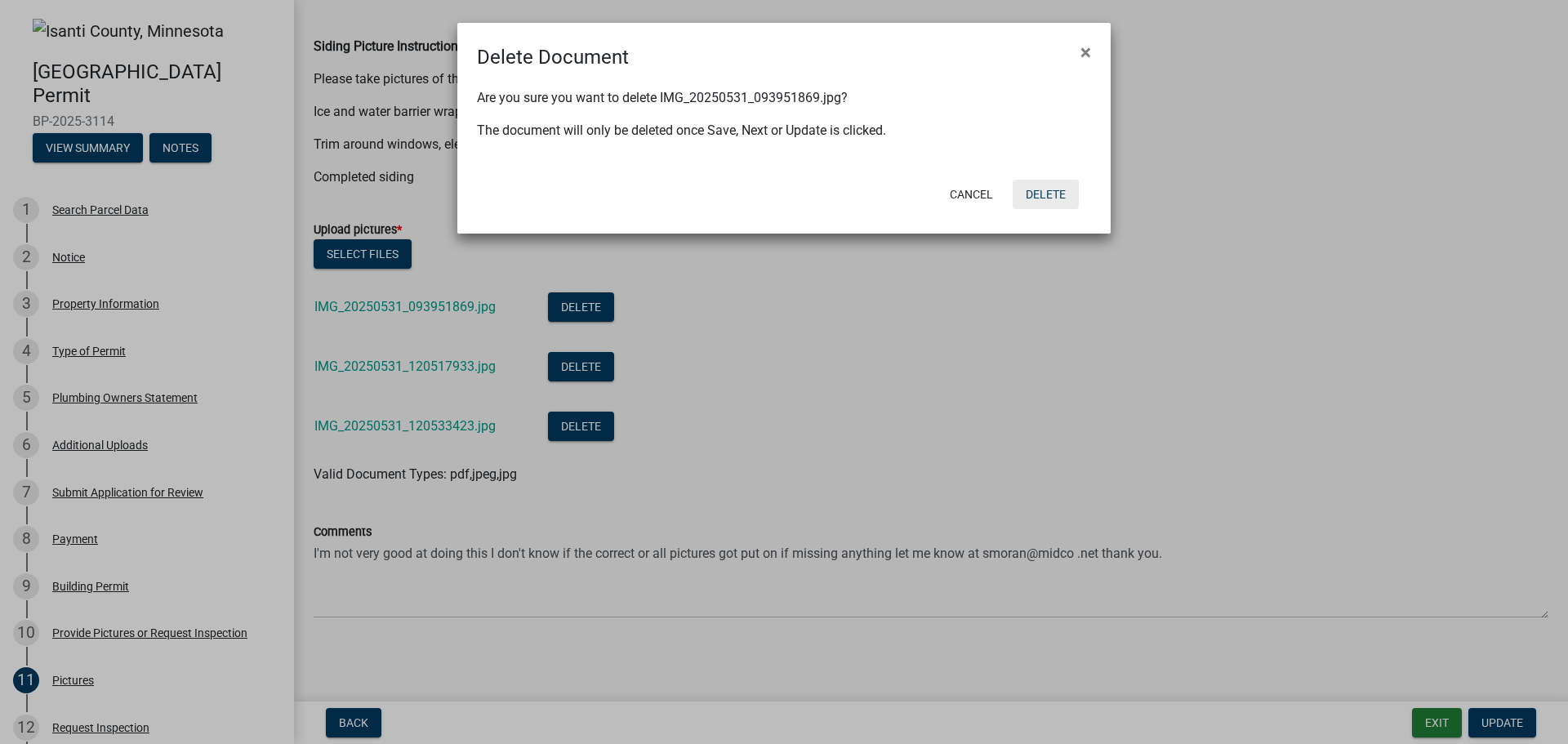
click at [1057, 188] on button "Delete" at bounding box center [1046, 194] width 66 height 30
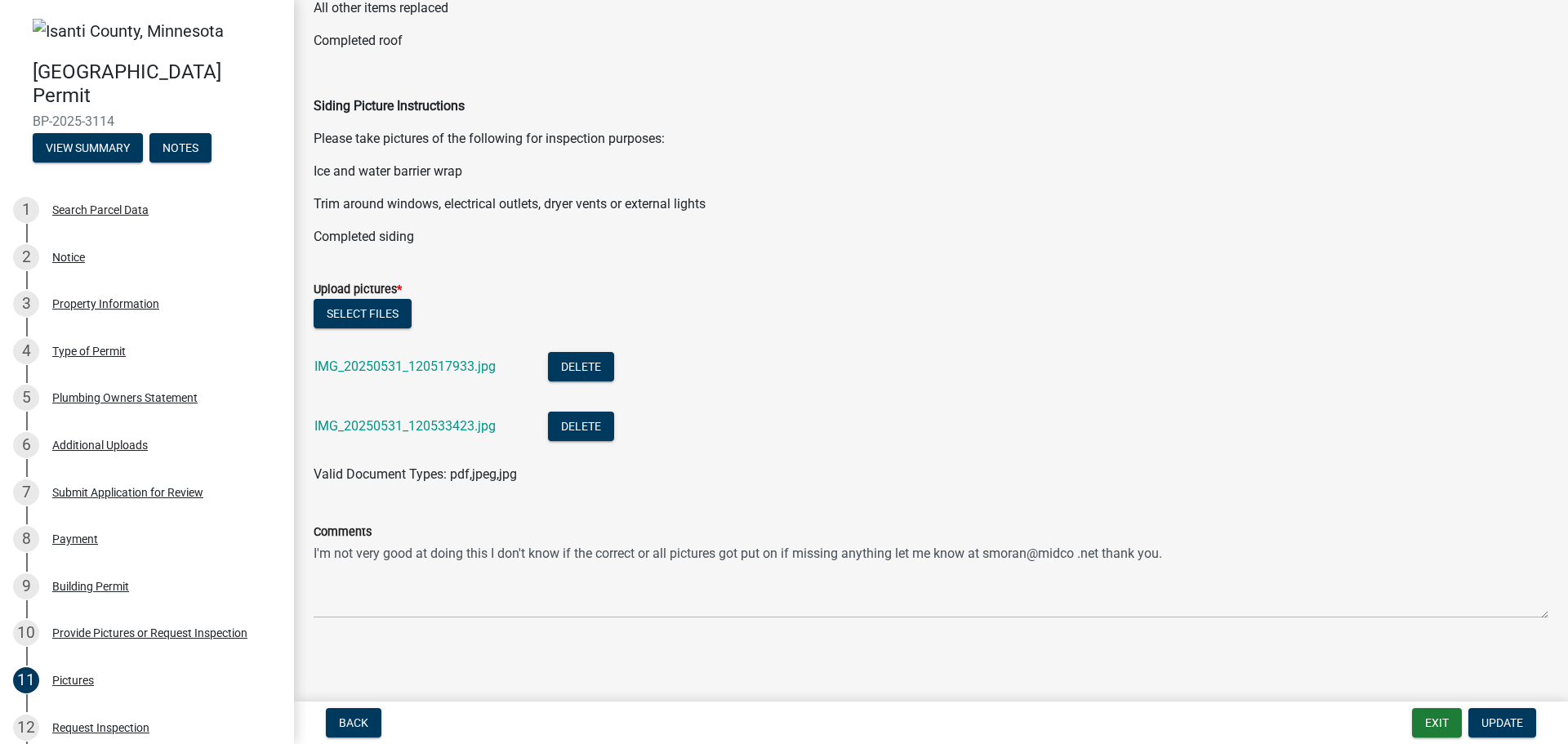
scroll to position [417, 0]
click at [570, 360] on button "Delete" at bounding box center [581, 367] width 66 height 30
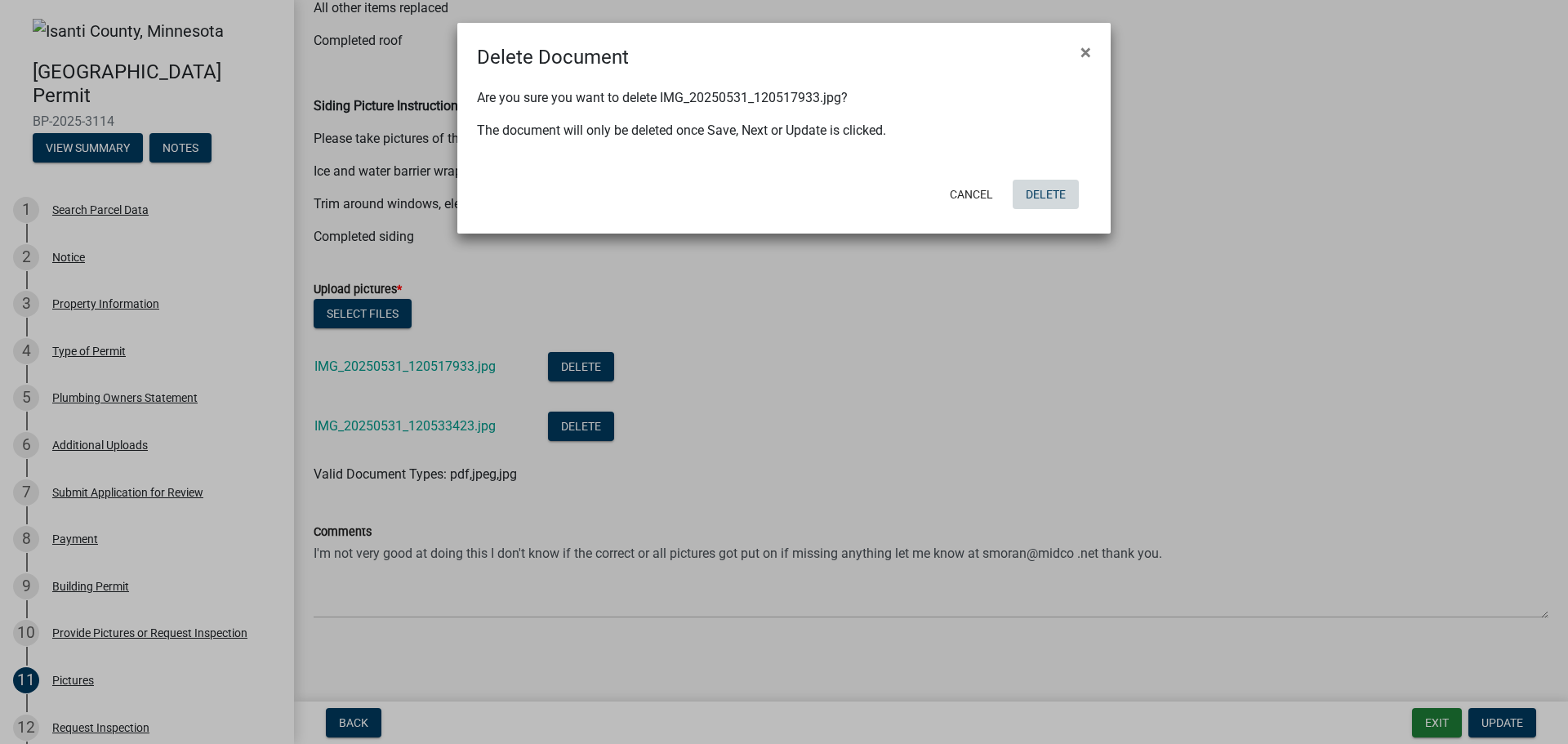
click at [1046, 192] on button "Delete" at bounding box center [1046, 194] width 66 height 30
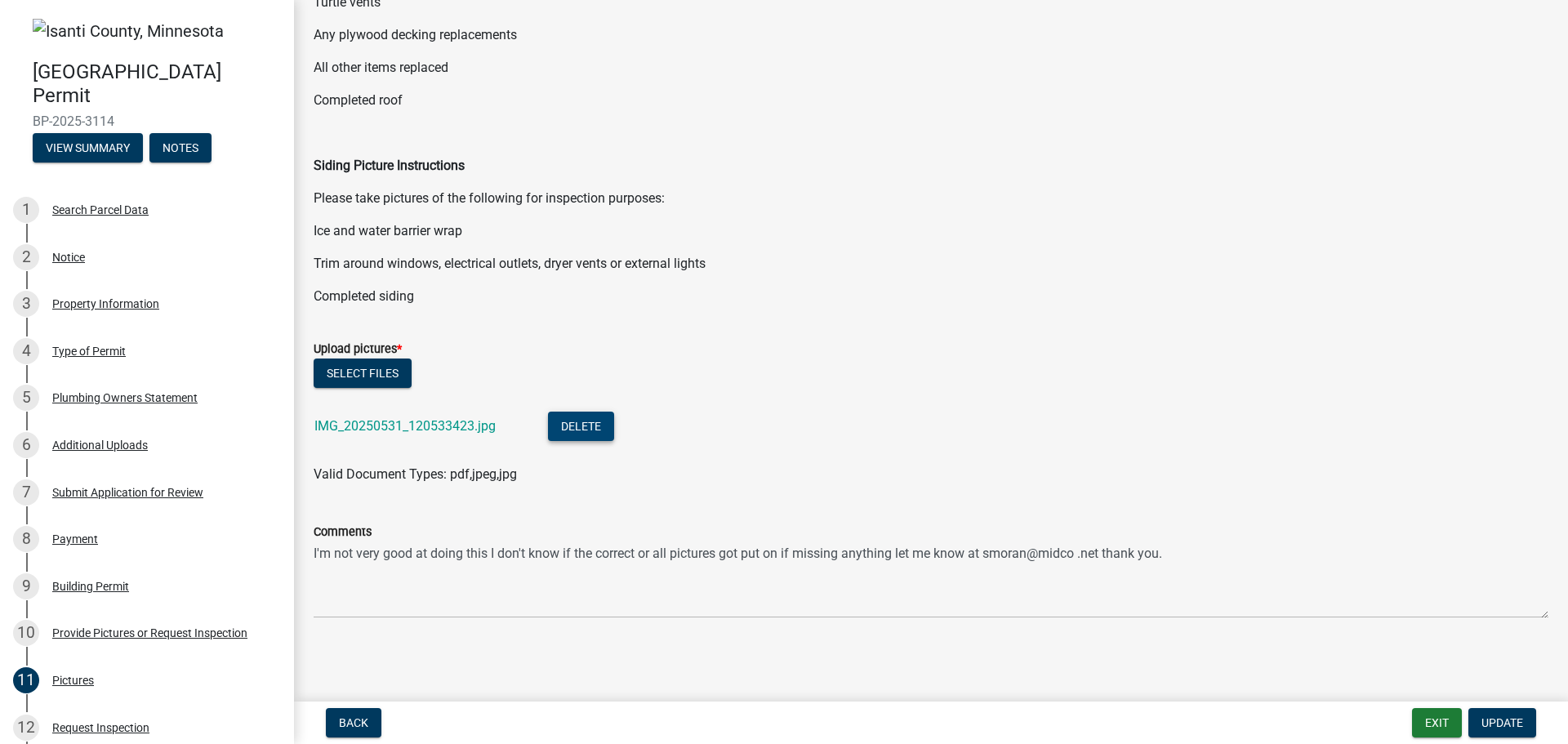
click at [578, 425] on button "Delete" at bounding box center [581, 426] width 66 height 30
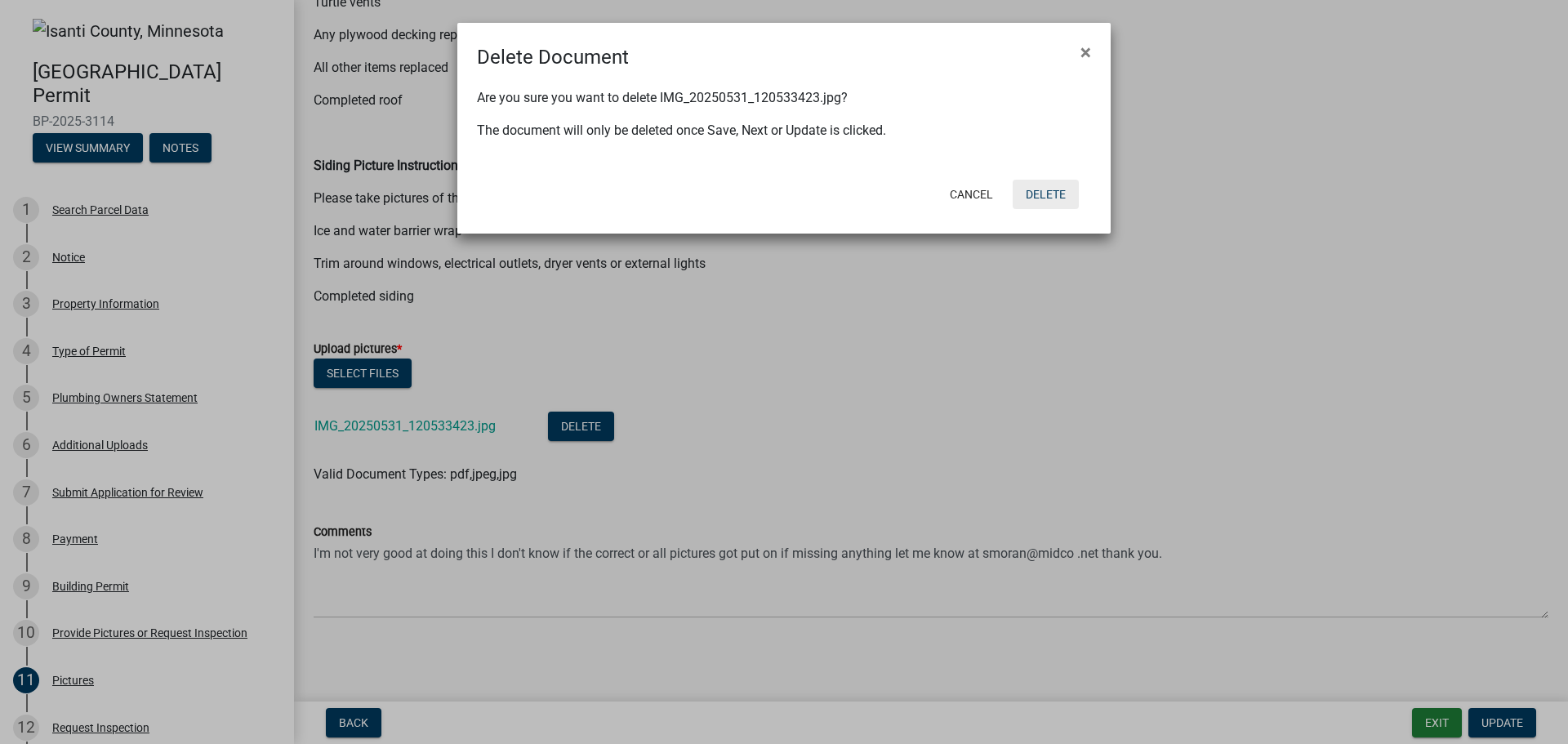
click at [1059, 192] on button "Delete" at bounding box center [1046, 194] width 66 height 30
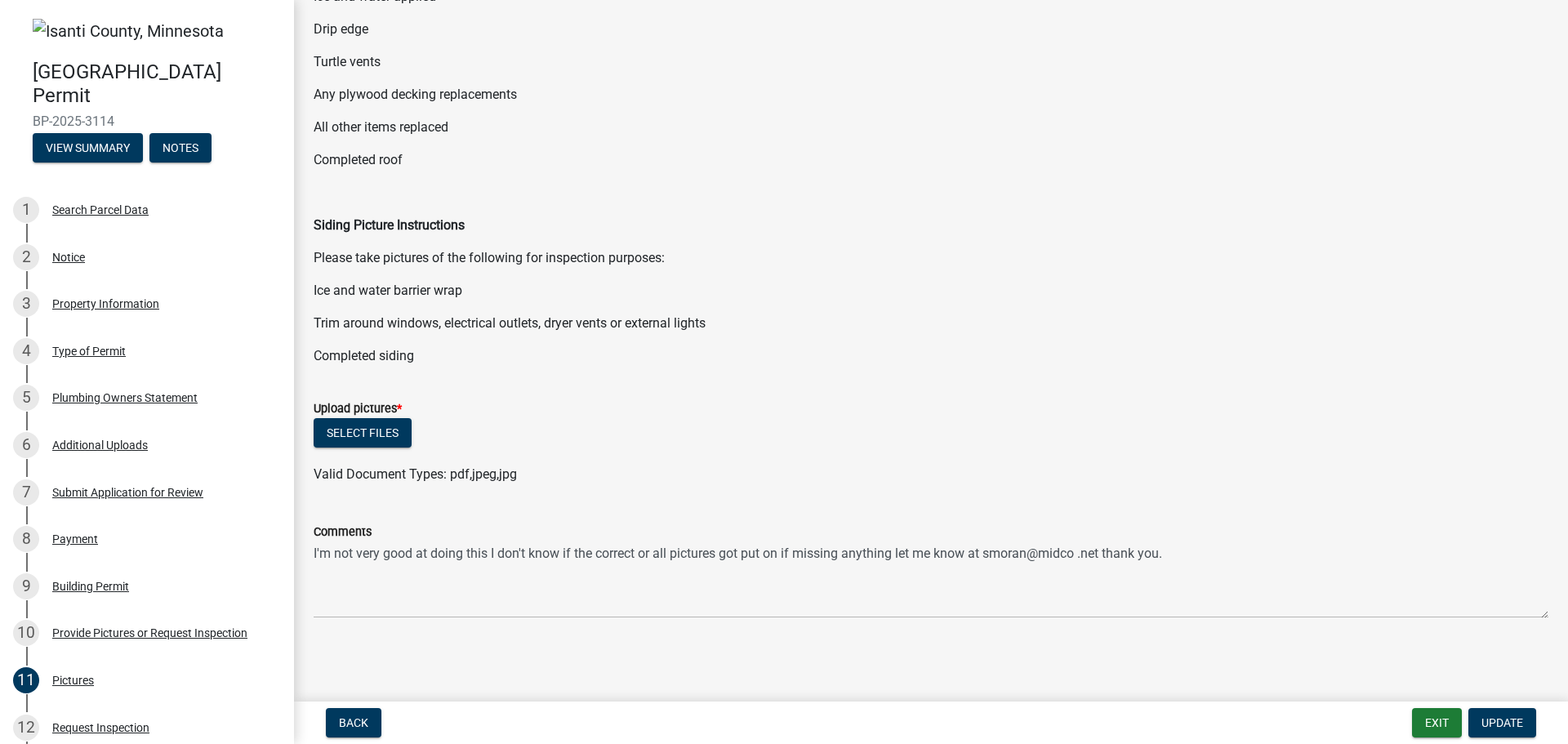
scroll to position [298, 0]
click at [353, 431] on button "Select files" at bounding box center [362, 433] width 98 height 30
click at [343, 429] on button "Select files" at bounding box center [362, 433] width 98 height 30
click at [384, 429] on button "Select files" at bounding box center [362, 433] width 98 height 30
click at [462, 475] on span "Valid Document Types: pdf,jpeg,jpg" at bounding box center [414, 475] width 203 height 16
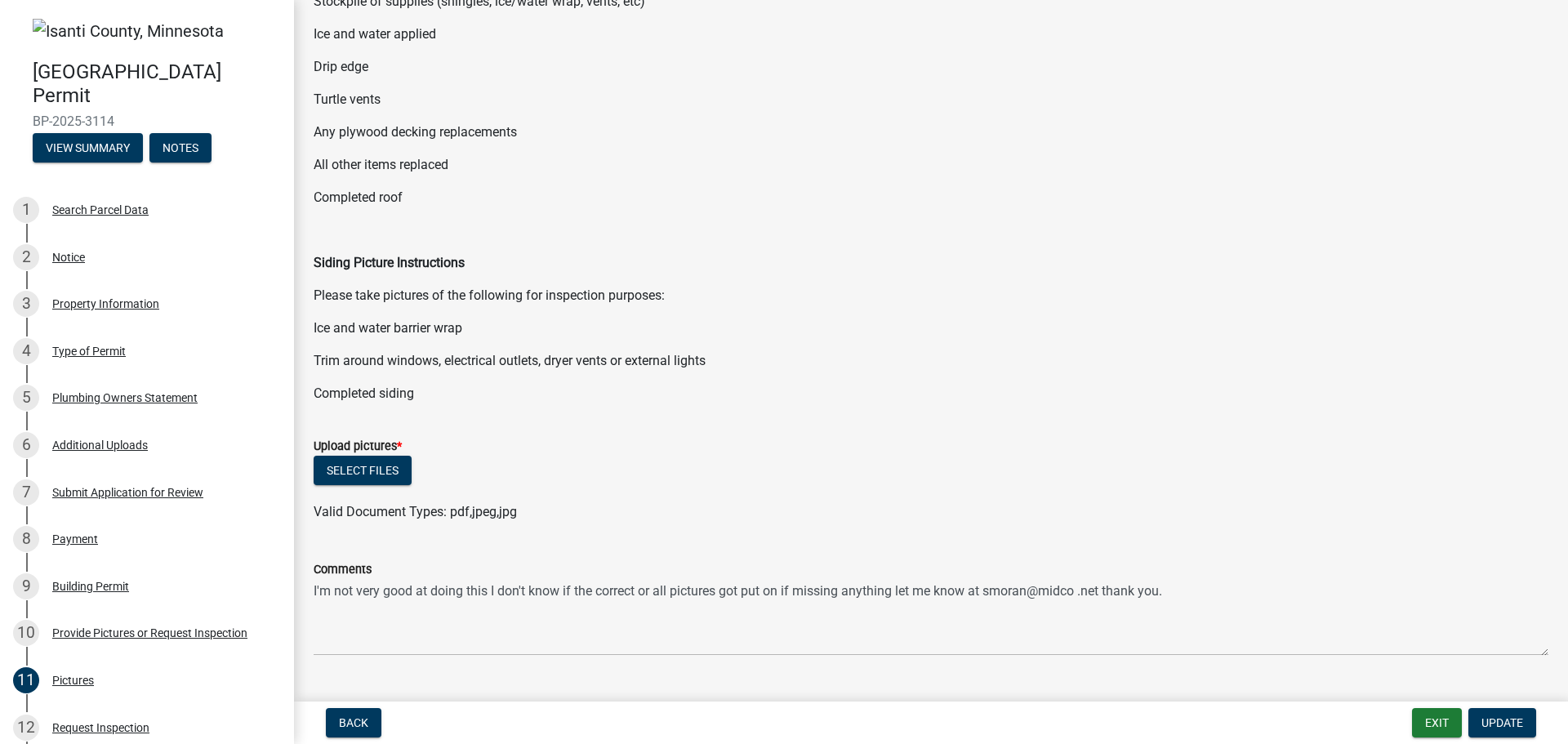
scroll to position [270, 0]
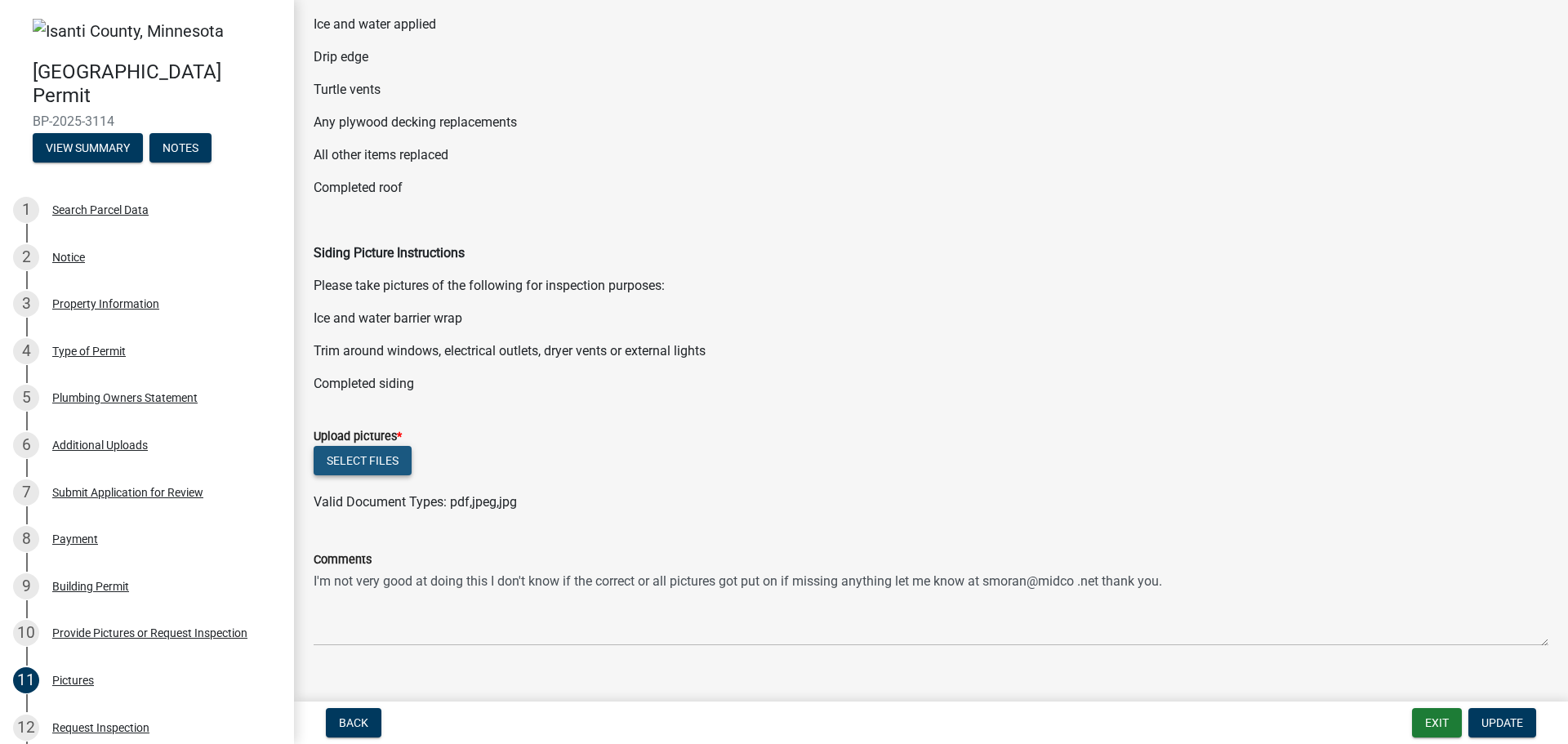
click at [344, 455] on button "Select files" at bounding box center [362, 461] width 98 height 30
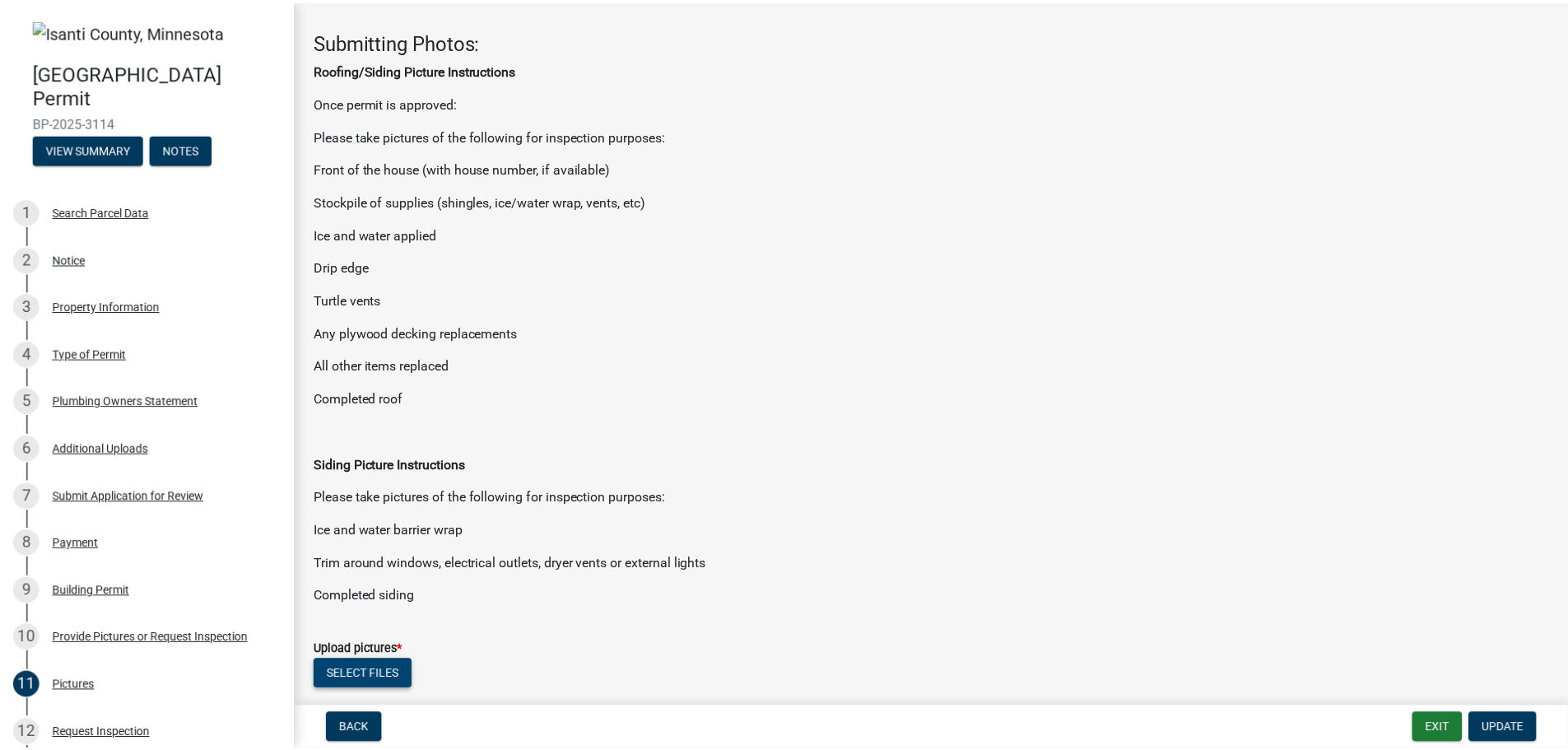
scroll to position [0, 0]
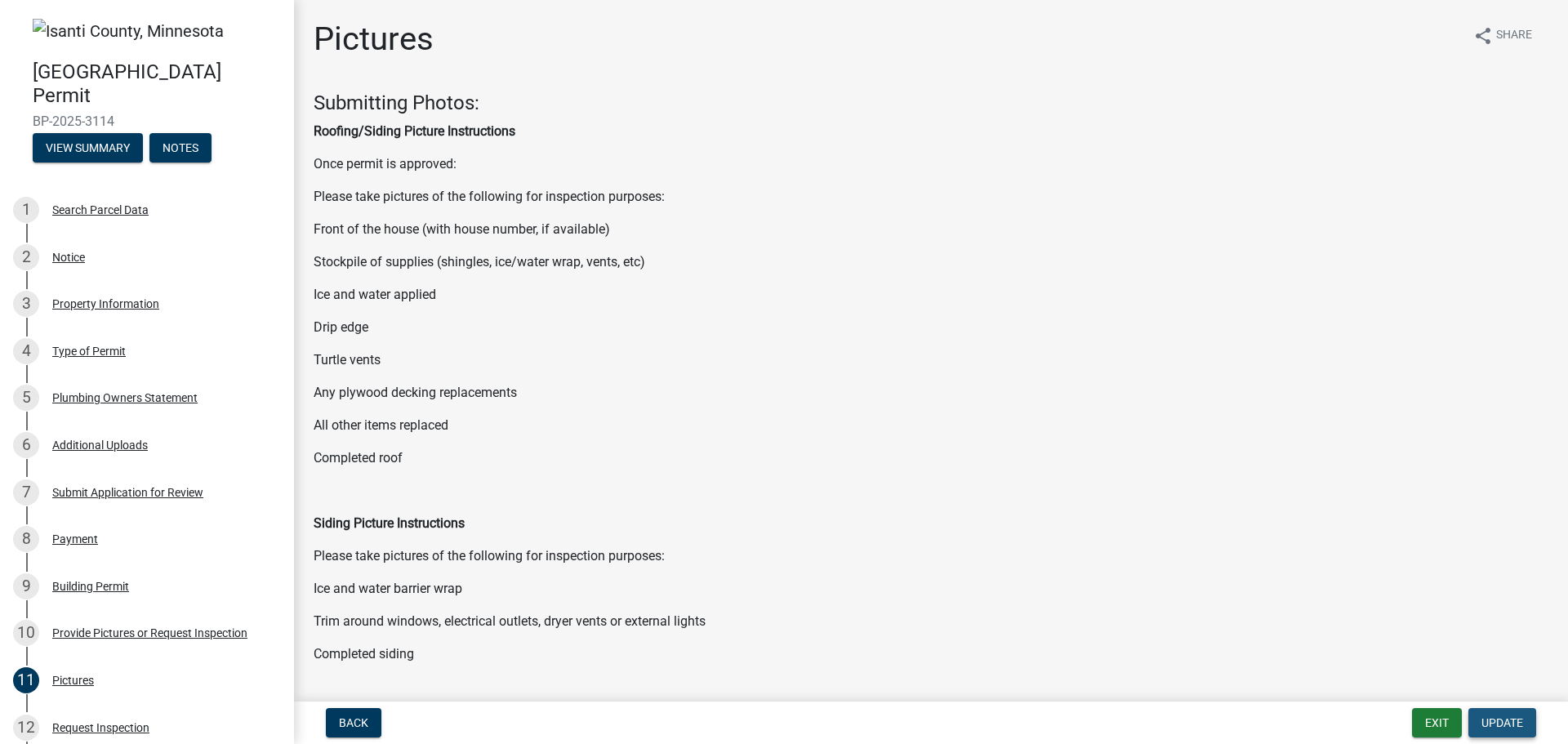
click at [1505, 719] on span "Update" at bounding box center [1503, 722] width 42 height 13
click at [1439, 717] on button "Exit" at bounding box center [1437, 723] width 50 height 30
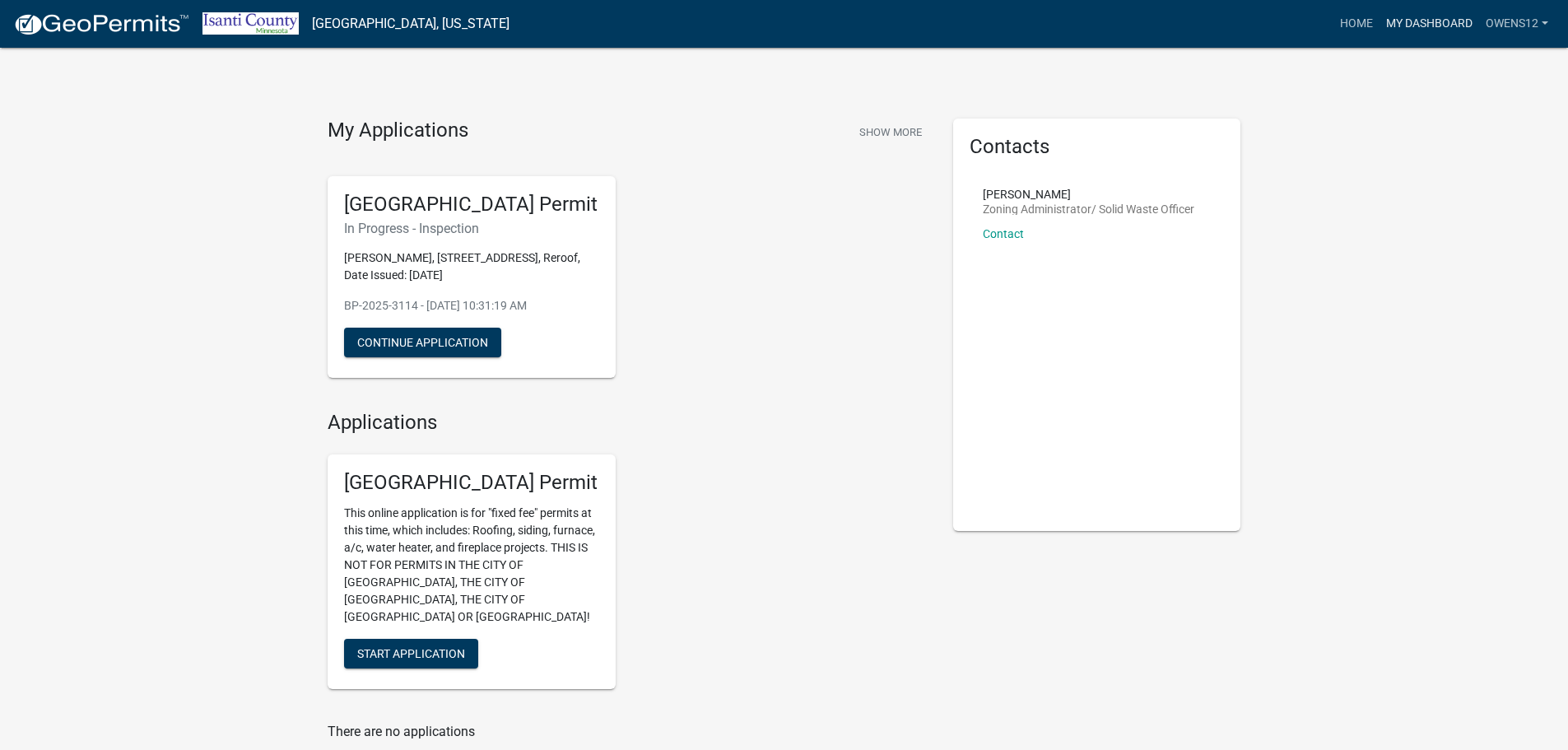
click at [1416, 18] on link "My Dashboard" at bounding box center [1429, 23] width 100 height 31
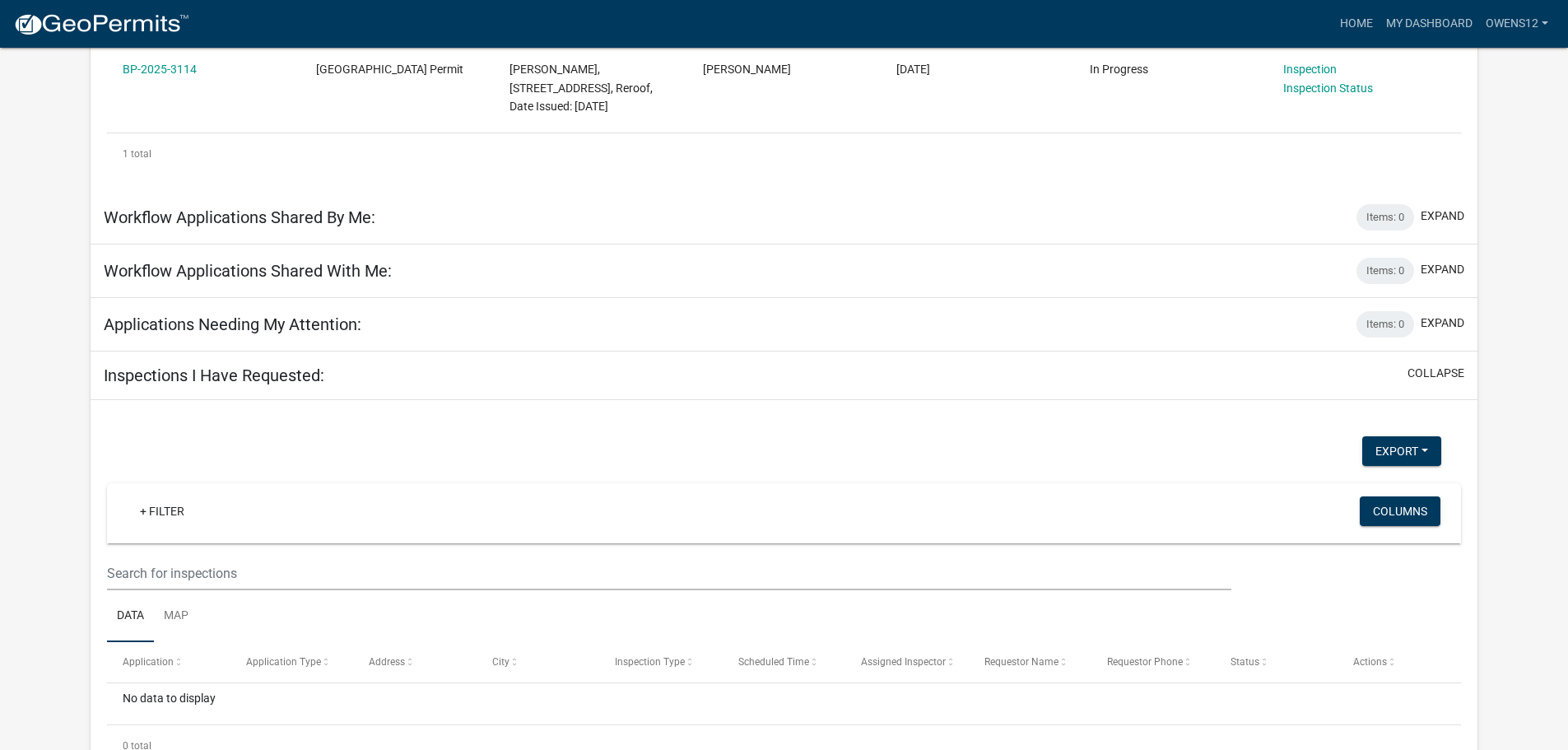
scroll to position [410, 0]
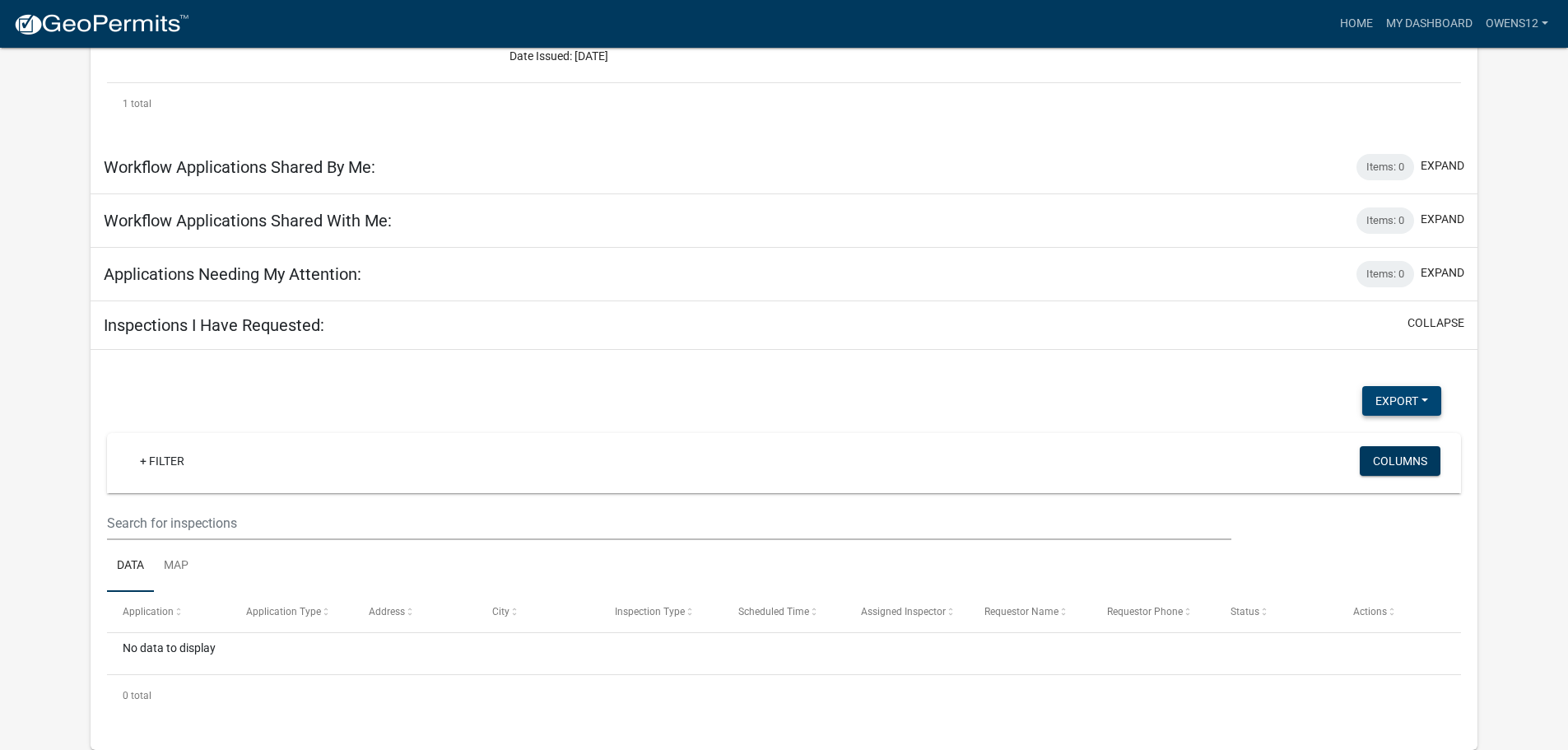
click at [1426, 400] on button "Export" at bounding box center [1401, 401] width 79 height 30
click at [1099, 361] on div "Export Excel Format (.xlsx) CSV Format (.csv) + Filter Columns Data Map Applica…" at bounding box center [784, 549] width 1387 height 400
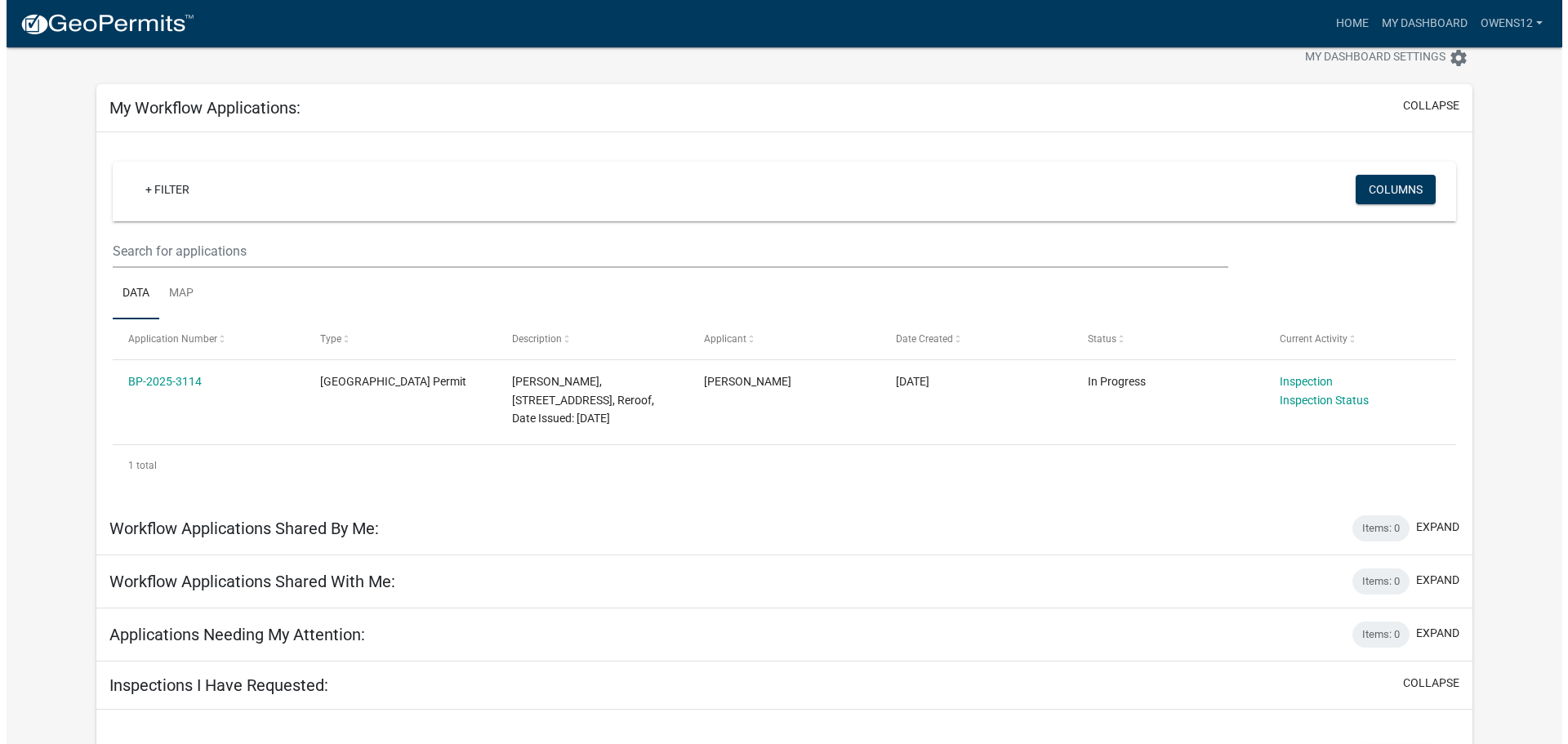
scroll to position [0, 0]
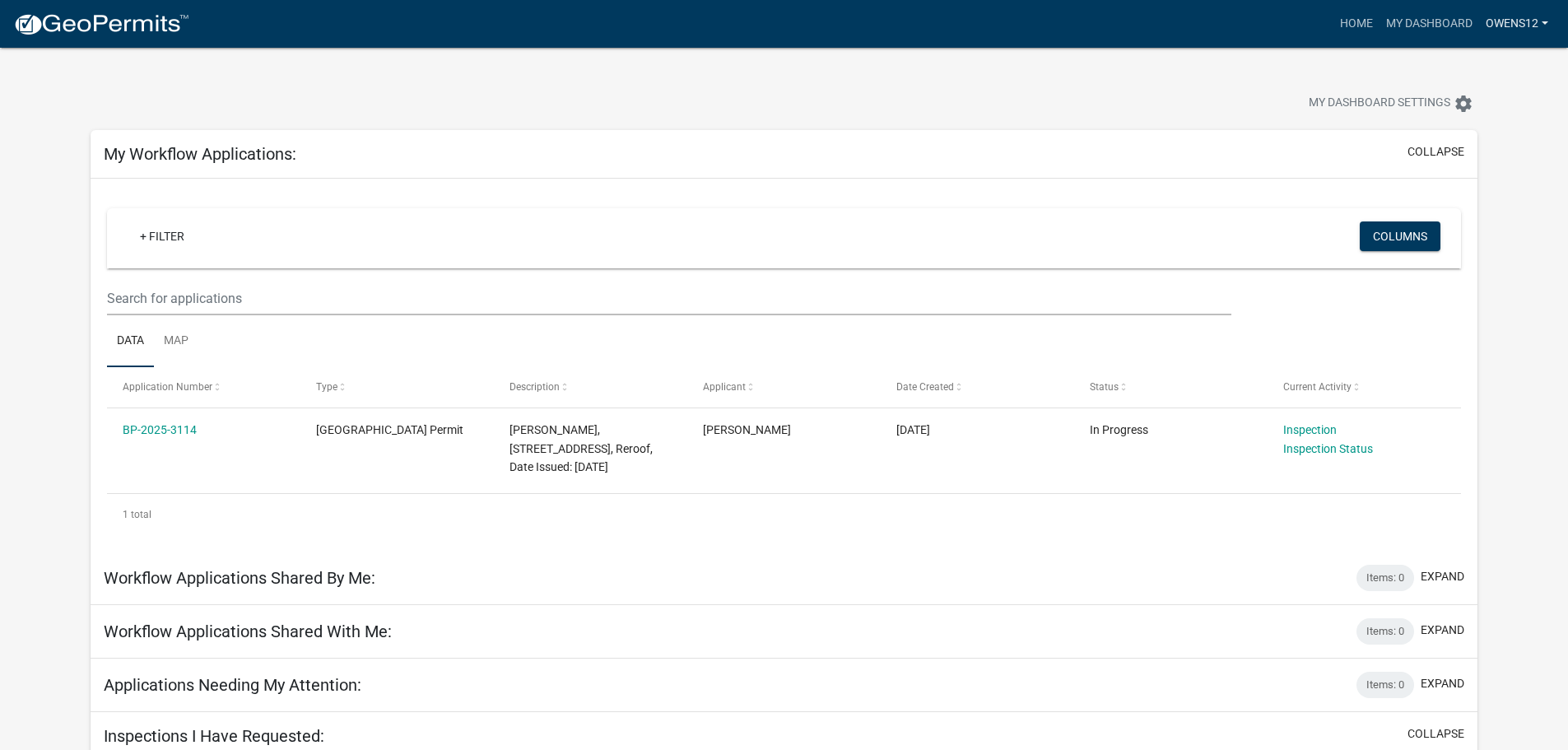
click at [1543, 21] on link "owens12" at bounding box center [1517, 23] width 76 height 31
click at [1449, 125] on link "Logout" at bounding box center [1489, 121] width 132 height 40
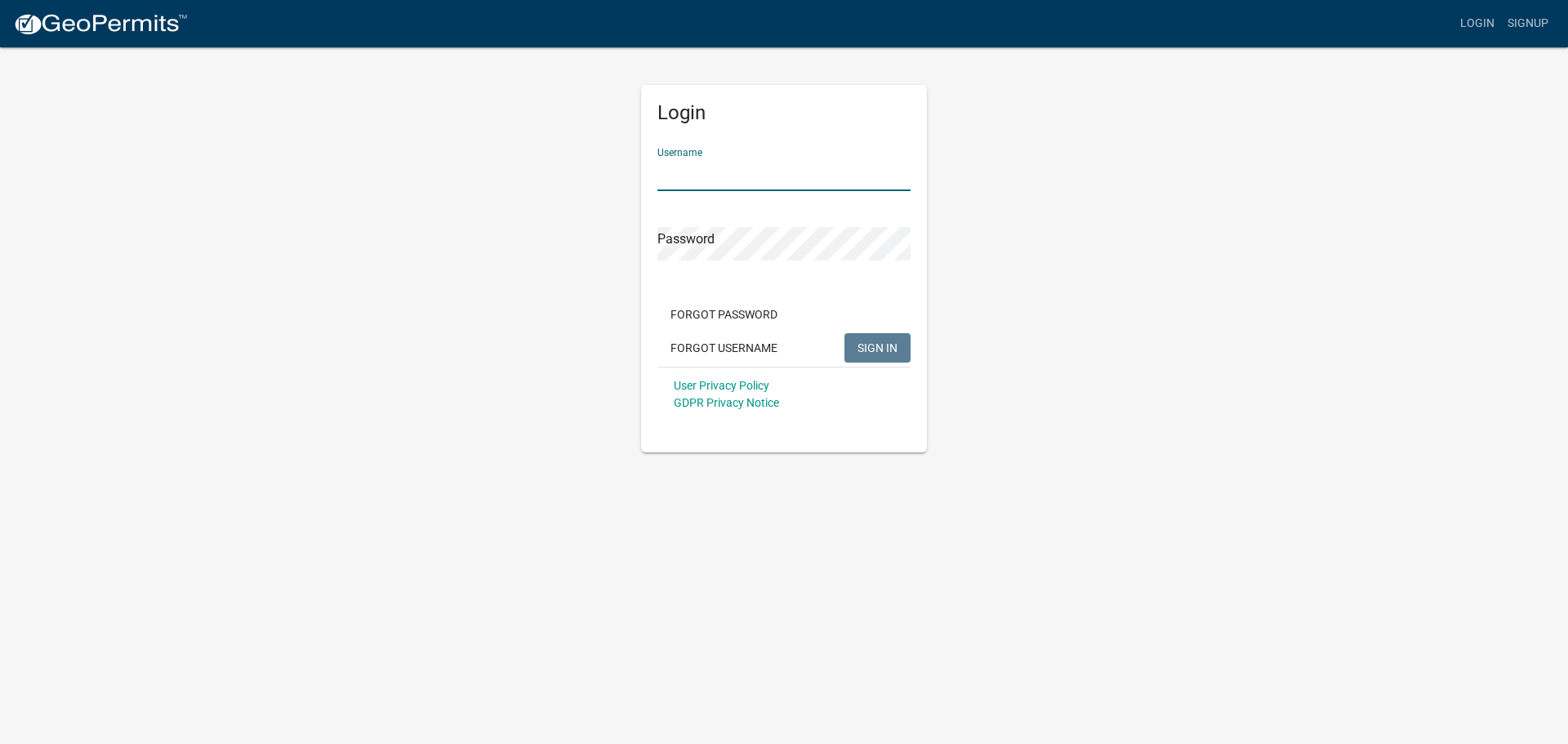
click at [673, 166] on input "Username" at bounding box center [783, 174] width 253 height 34
type input "owens12"
click at [869, 341] on span "SIGN IN" at bounding box center [877, 347] width 40 height 13
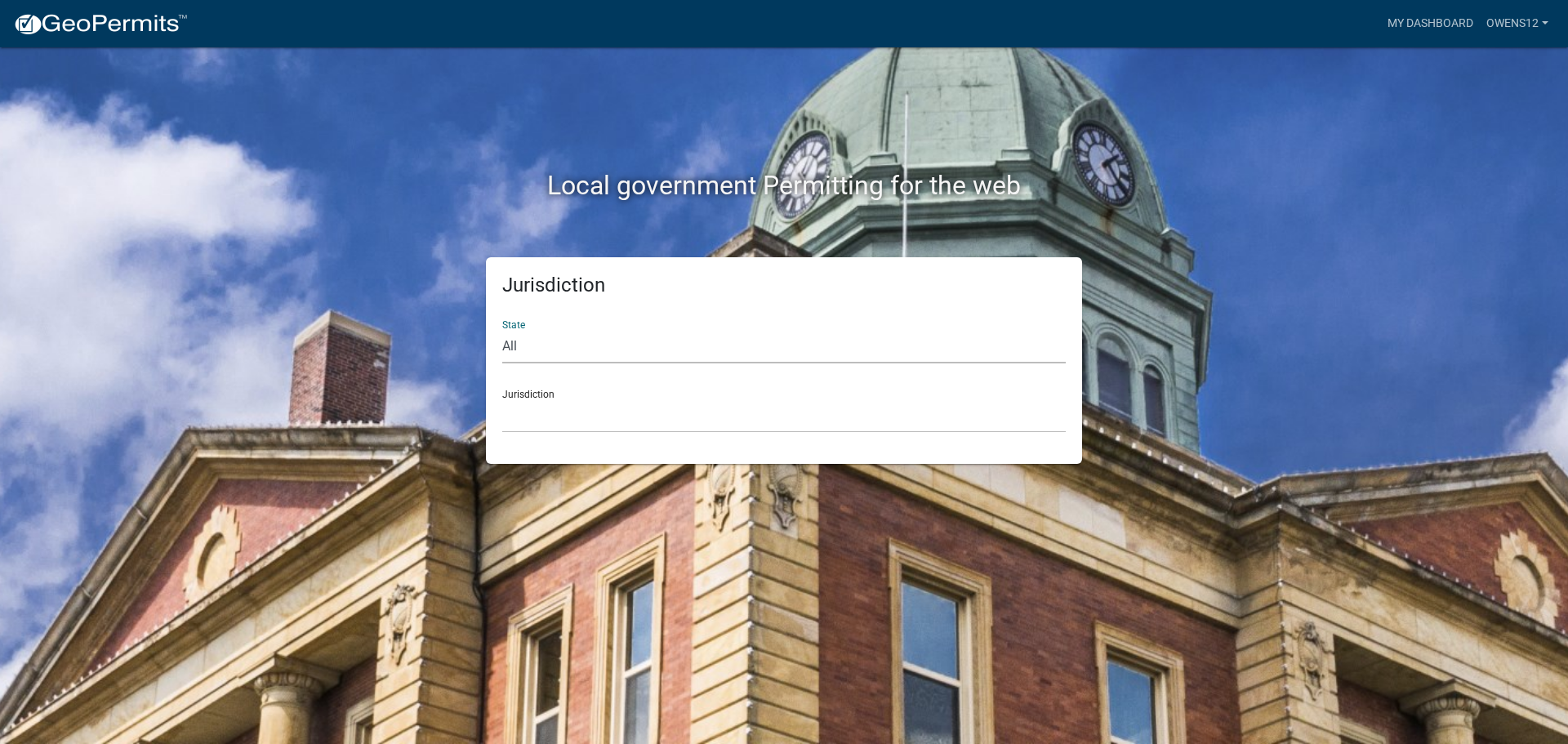
click at [597, 340] on select "All Colorado Georgia Indiana Iowa Kansas Minnesota Ohio South Carolina Wisconsin" at bounding box center [784, 347] width 564 height 34
select select "[US_STATE]"
click at [503, 330] on select "All Colorado Georgia Indiana Iowa Kansas Minnesota Ohio South Carolina Wisconsin" at bounding box center [784, 347] width 564 height 34
click at [579, 392] on div "Jurisdiction Becker County, Minnesota Benton County, Minnesota Carlton County, …" at bounding box center [784, 404] width 564 height 56
click at [526, 407] on select "Becker County, Minnesota Benton County, Minnesota Carlton County, Minnesota Cit…" at bounding box center [784, 416] width 564 height 34
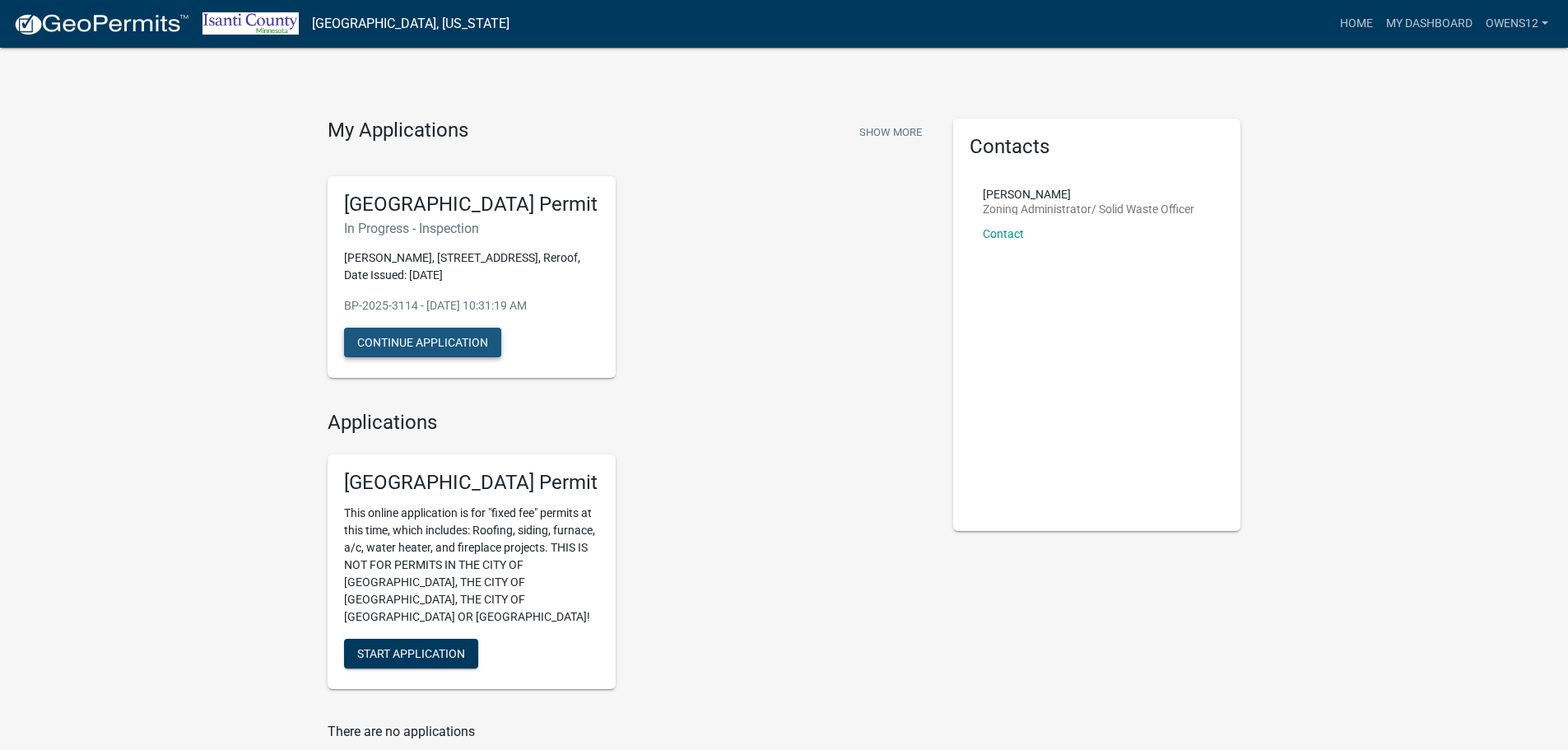
click at [425, 334] on button "Continue Application" at bounding box center [421, 343] width 157 height 30
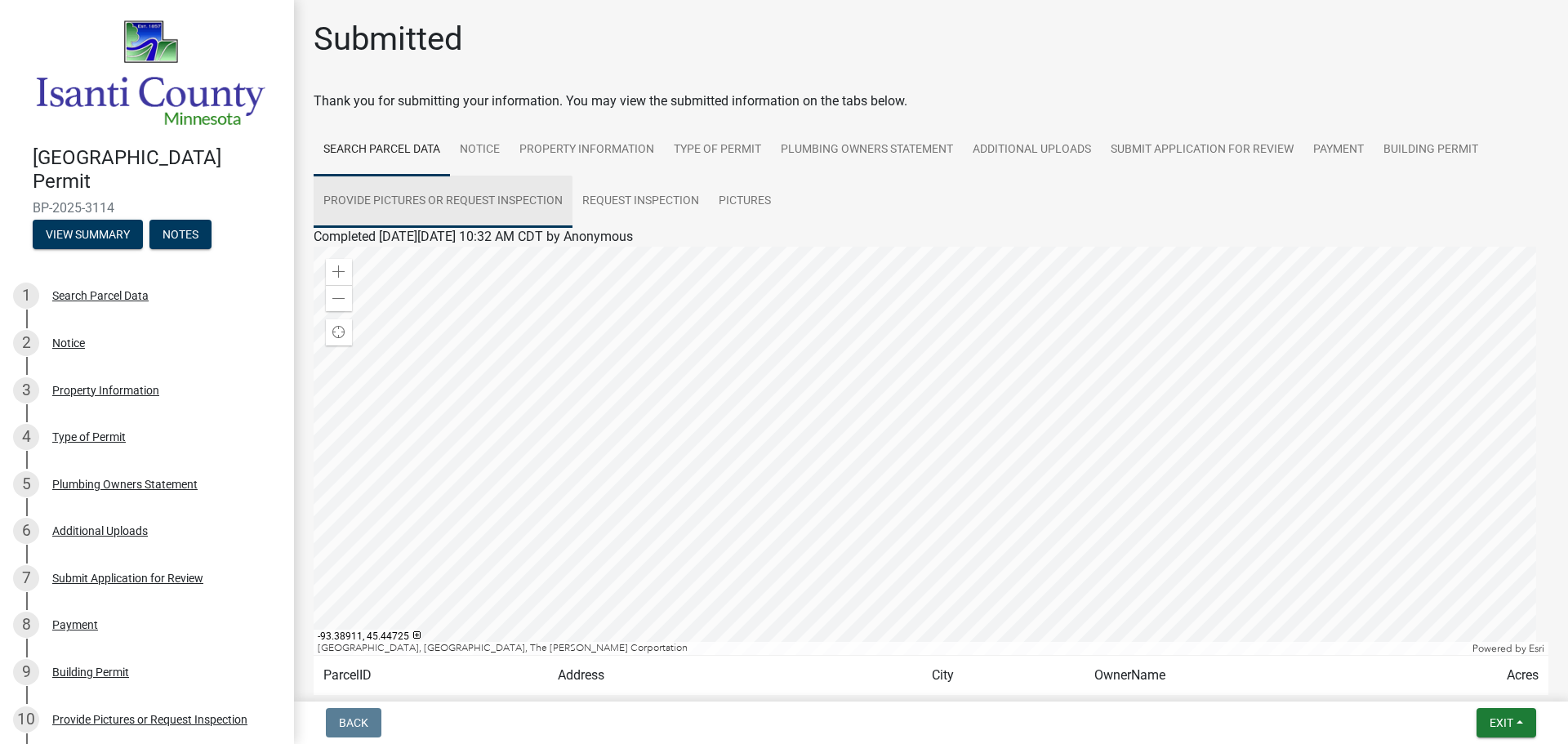
click at [447, 195] on link "Provide Pictures or Request Inspection" at bounding box center [442, 201] width 259 height 53
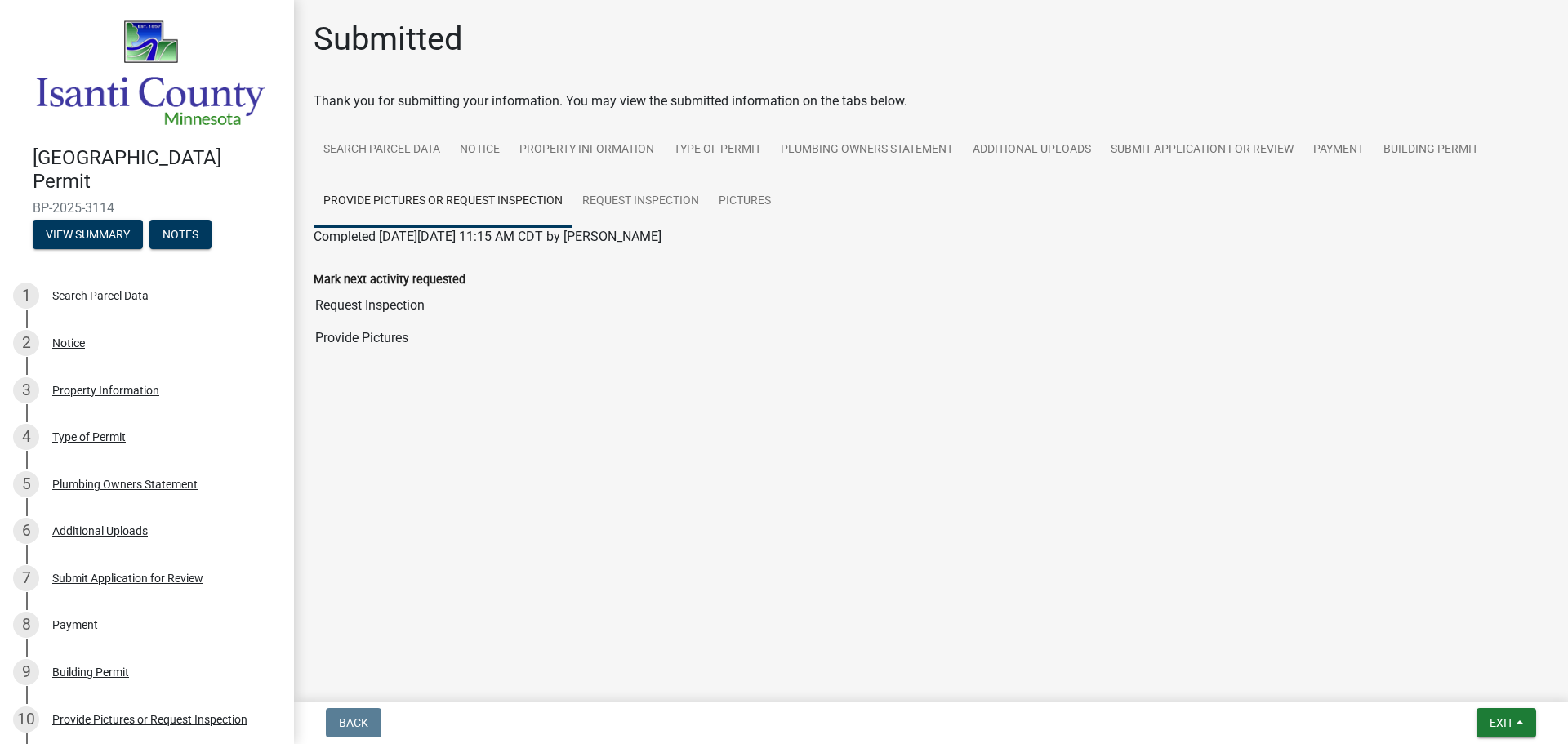
click at [385, 341] on input "Provide Pictures" at bounding box center [931, 338] width 1235 height 33
click at [658, 368] on wm-application-readonly "Search Parcel Data Notice Property Information Type of Permit Plumbing Owners S…" at bounding box center [931, 255] width 1235 height 263
click at [739, 193] on link "Pictures" at bounding box center [744, 201] width 72 height 53
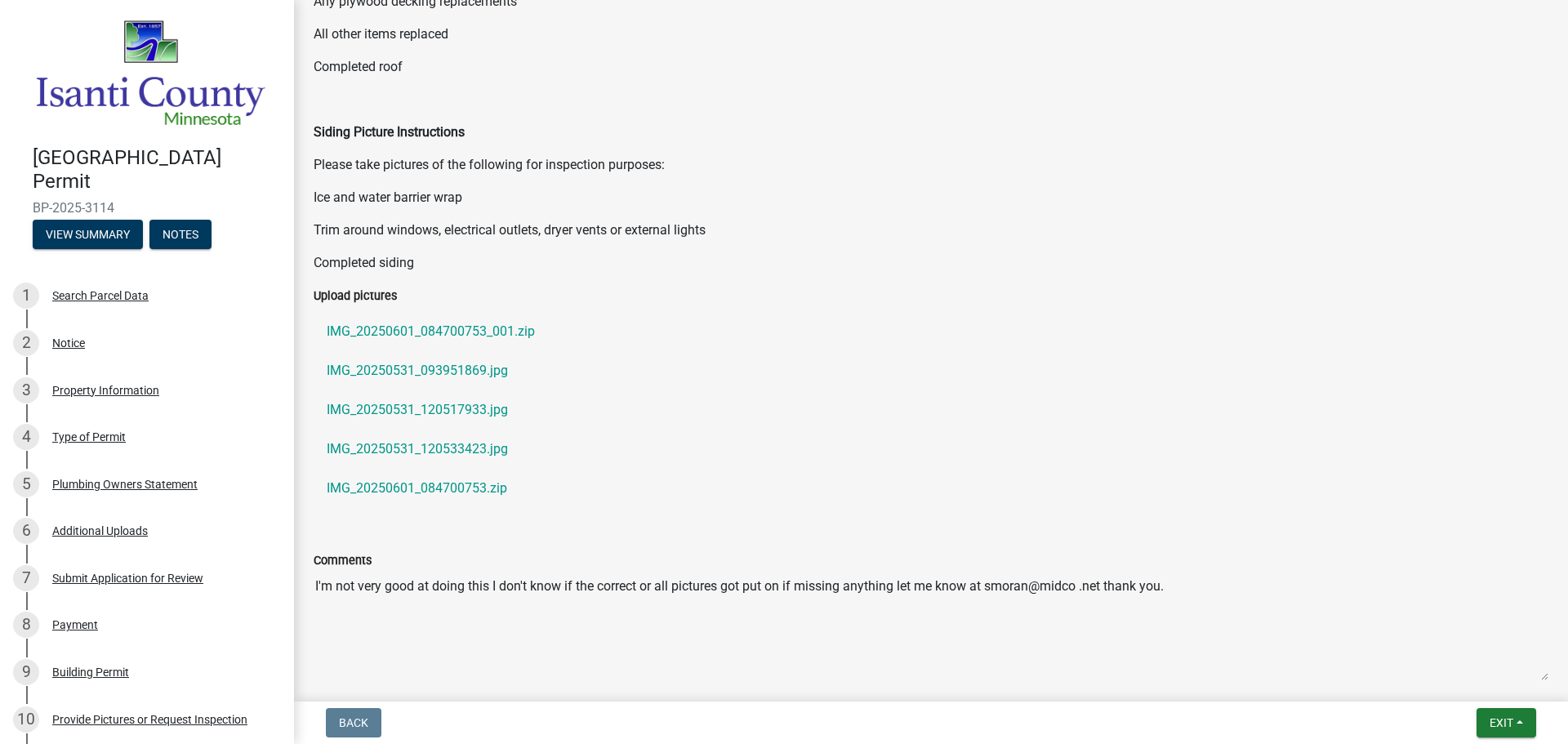
scroll to position [545, 0]
click at [365, 292] on label "Upload pictures" at bounding box center [355, 298] width 83 height 12
click at [322, 292] on label "Upload pictures" at bounding box center [355, 298] width 83 height 12
click at [384, 295] on label "Upload pictures" at bounding box center [355, 298] width 83 height 12
click at [490, 328] on link "IMG_20250601_084700753_001.zip" at bounding box center [931, 333] width 1235 height 40
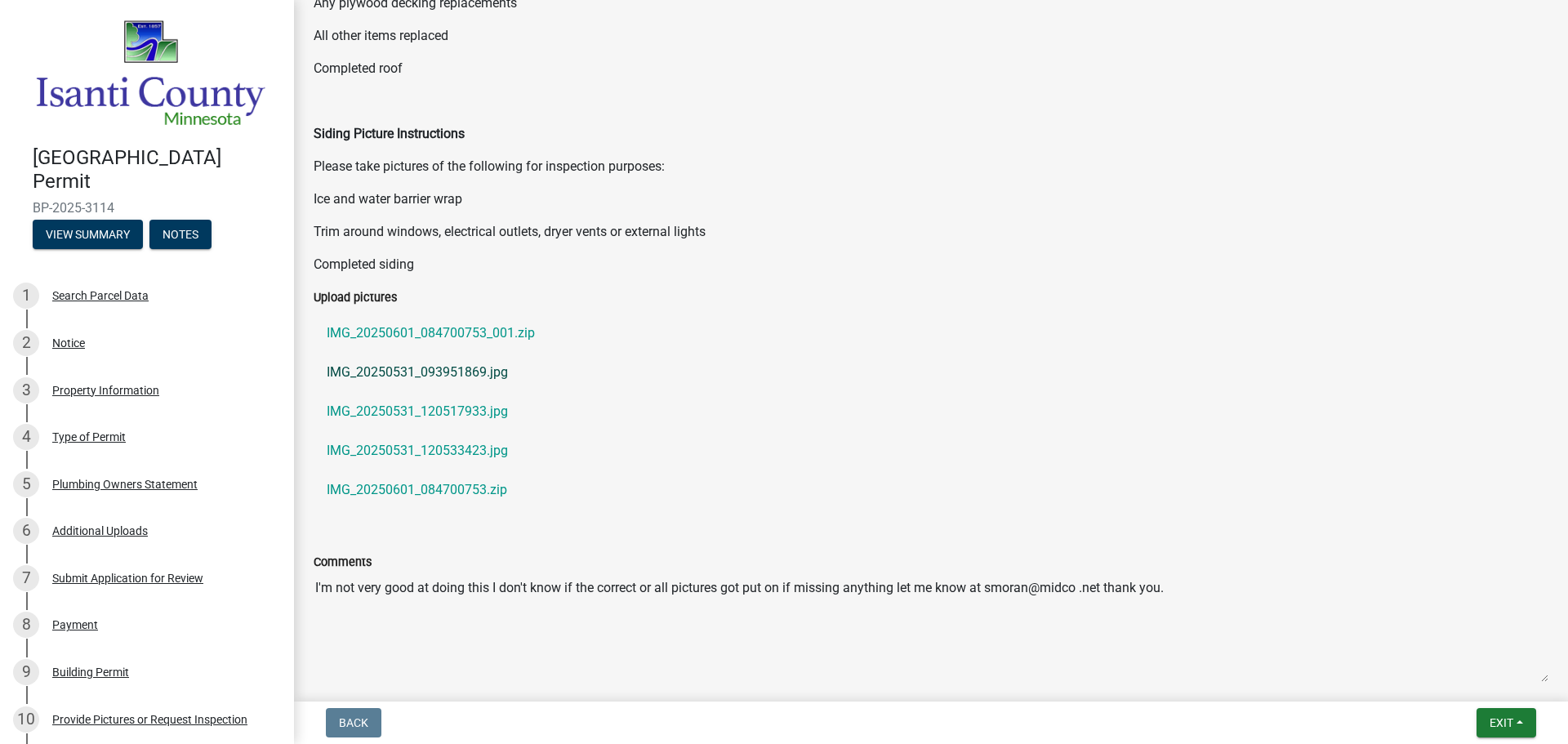
drag, startPoint x: 493, startPoint y: 331, endPoint x: 748, endPoint y: 372, distance: 258.3
click at [748, 372] on link "IMG_20250531_093951869.jpg" at bounding box center [931, 372] width 1235 height 40
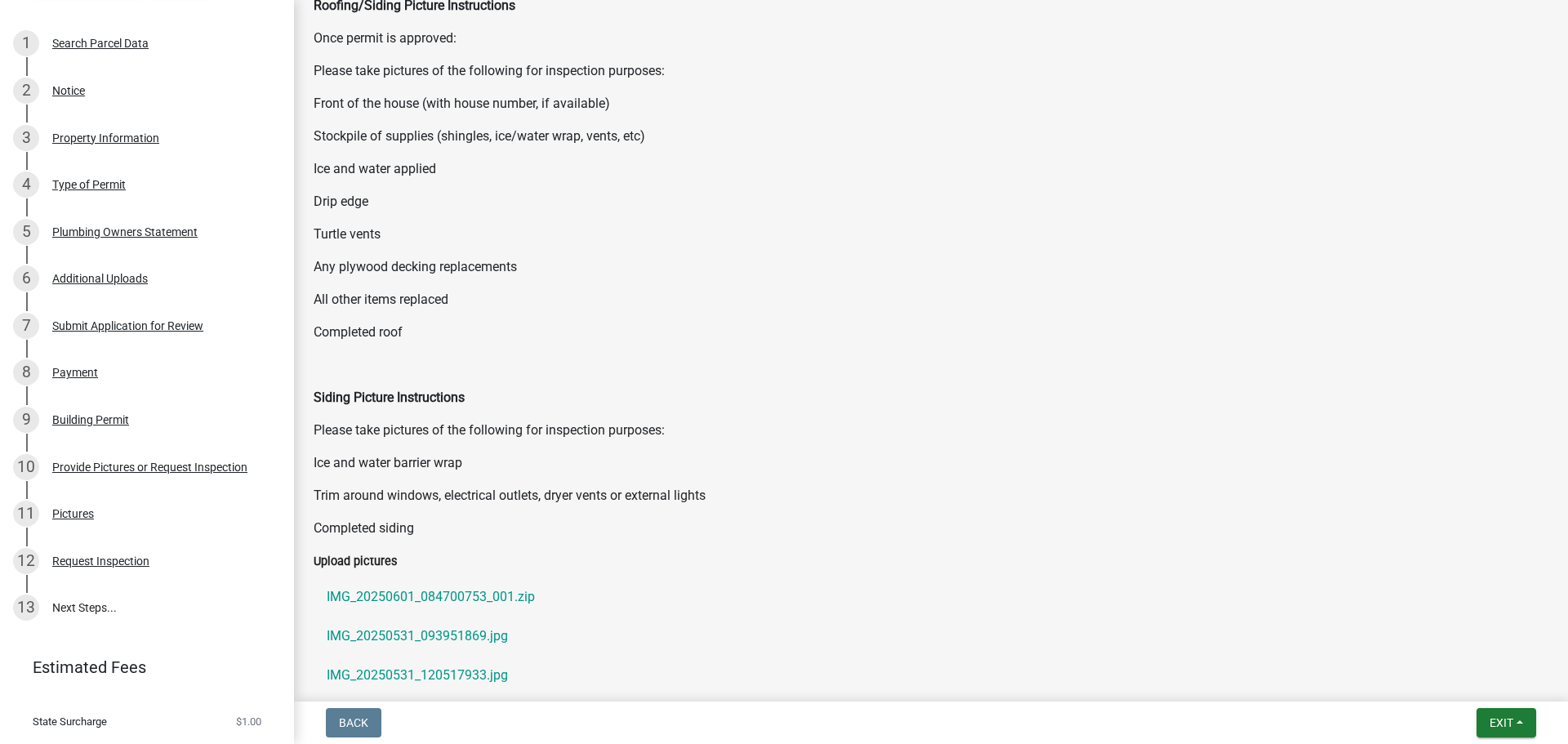
scroll to position [261, 0]
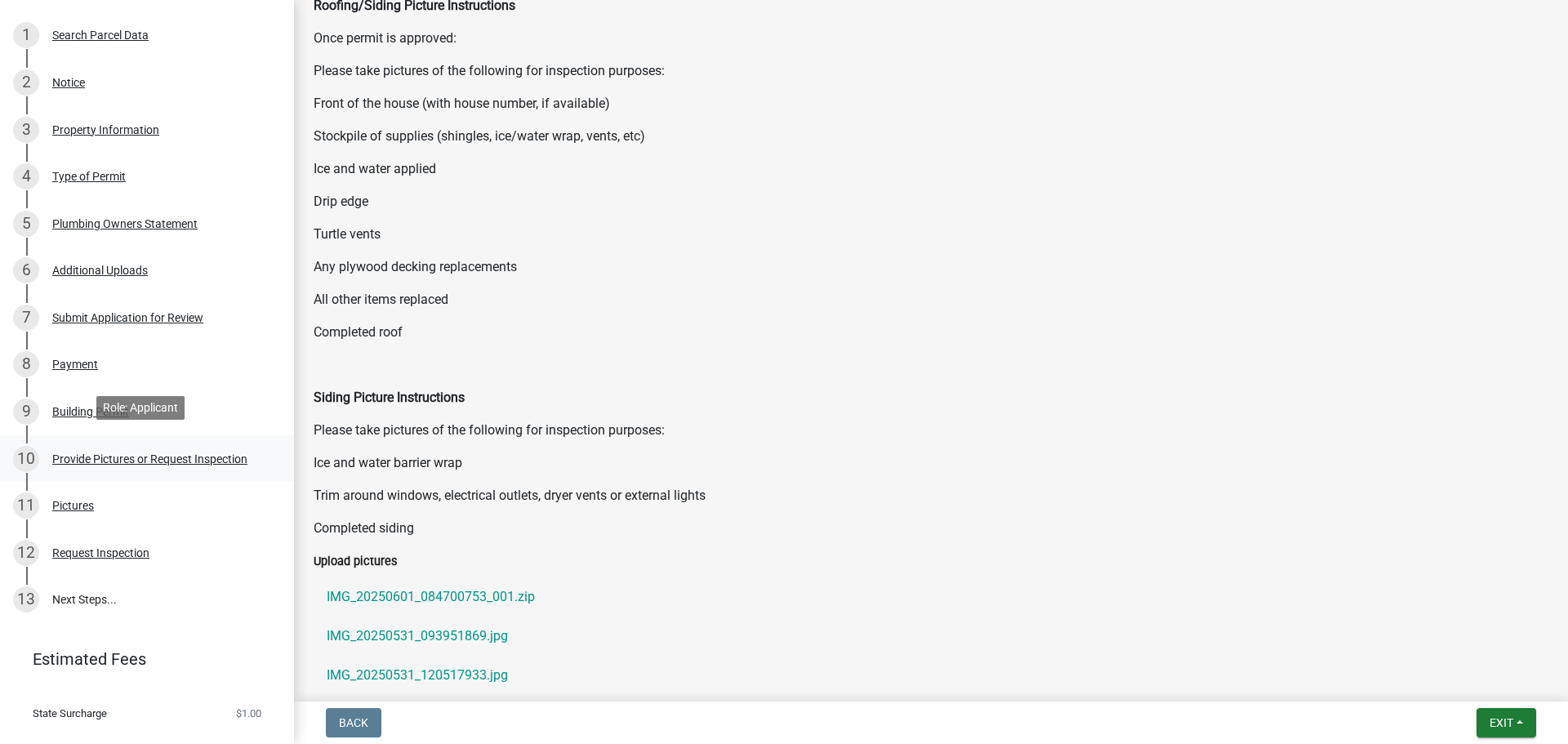
click at [65, 453] on div "Provide Pictures or Request Inspection" at bounding box center [150, 459] width 195 height 12
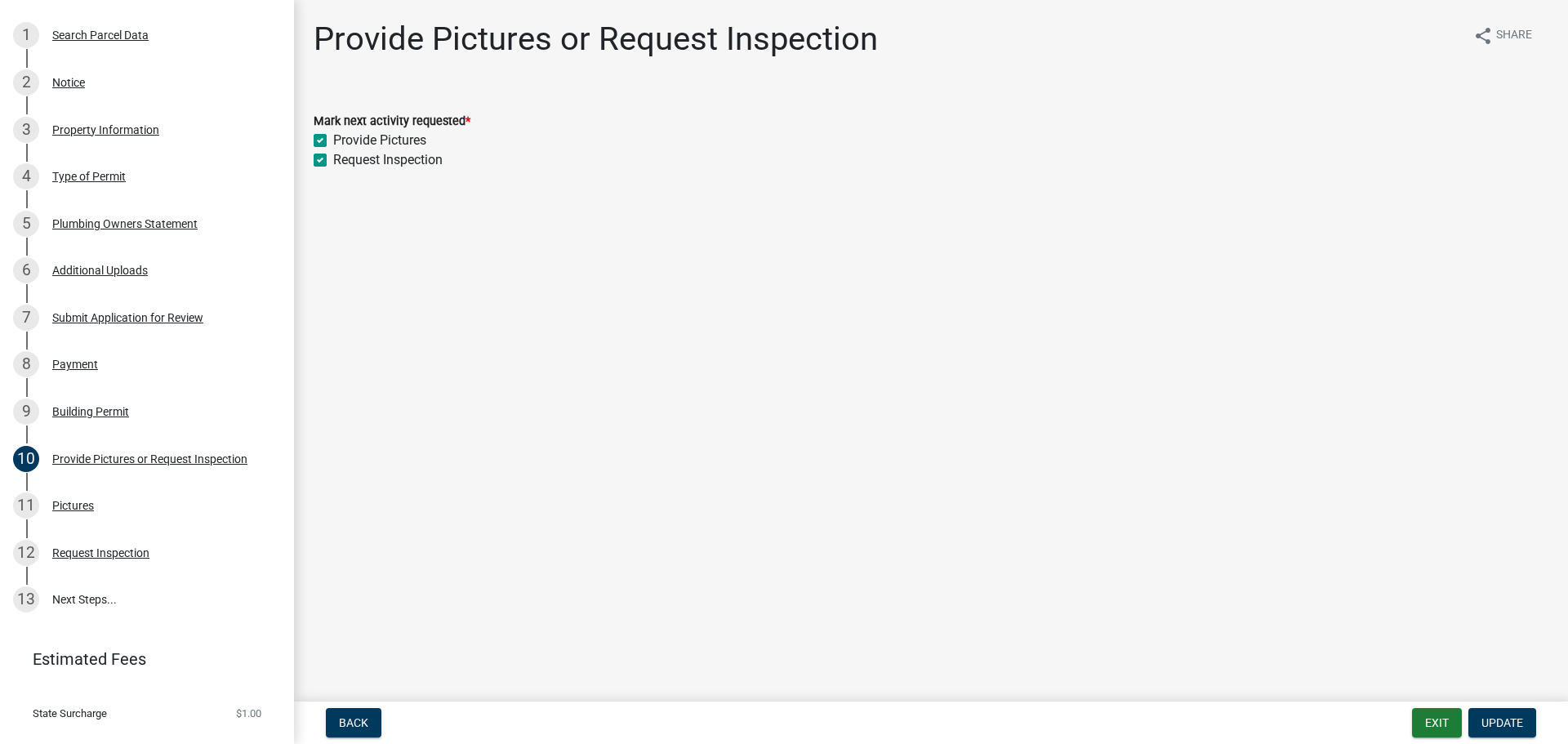
click at [394, 137] on label "Provide Pictures" at bounding box center [380, 141] width 93 height 20
click at [344, 137] on input "Provide Pictures" at bounding box center [338, 136] width 11 height 11
checkbox input "false"
checkbox input "true"
click at [394, 137] on label "Provide Pictures" at bounding box center [380, 141] width 93 height 20
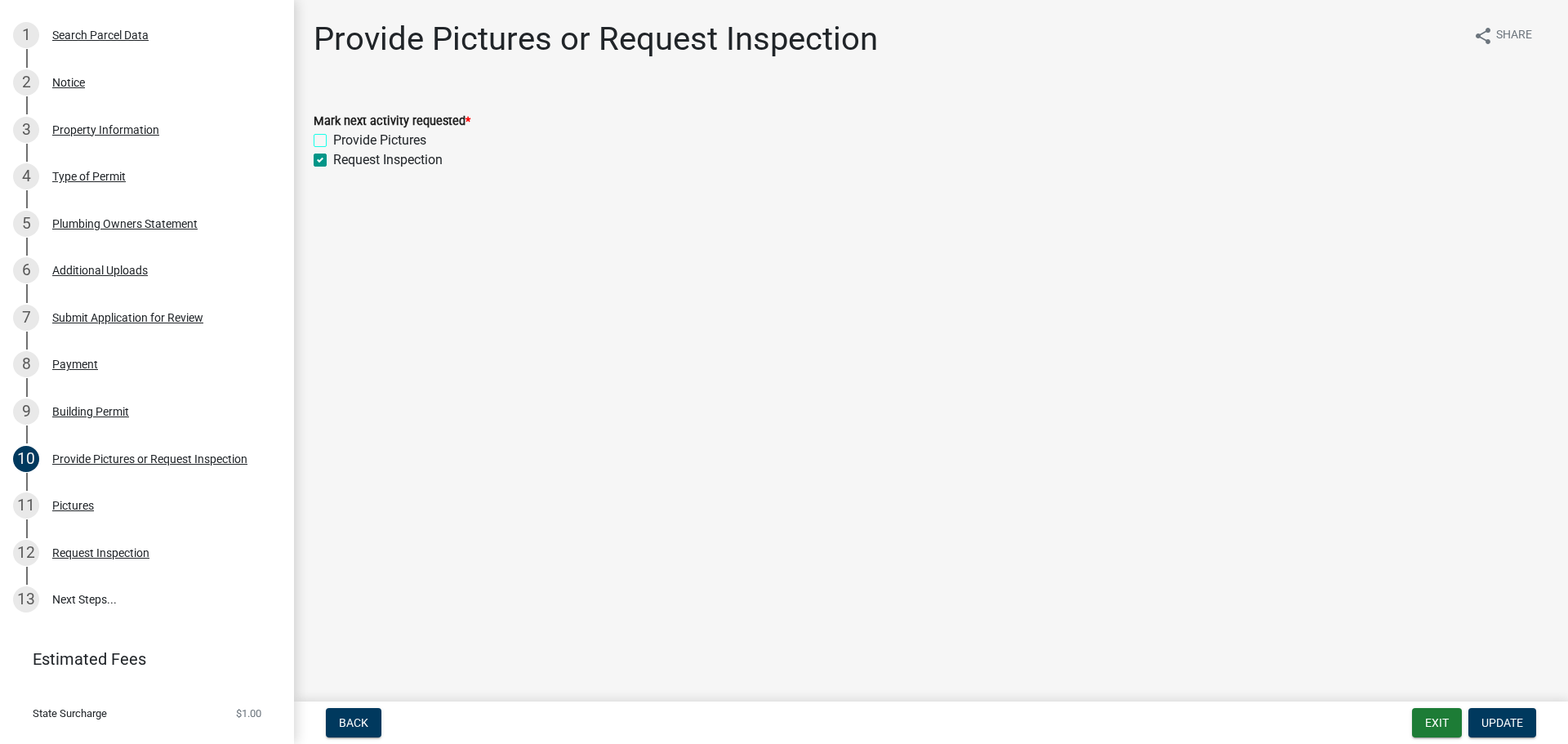
click at [344, 137] on input "Provide Pictures" at bounding box center [338, 136] width 11 height 11
checkbox input "true"
click at [66, 492] on div "11 Pictures" at bounding box center [140, 505] width 255 height 26
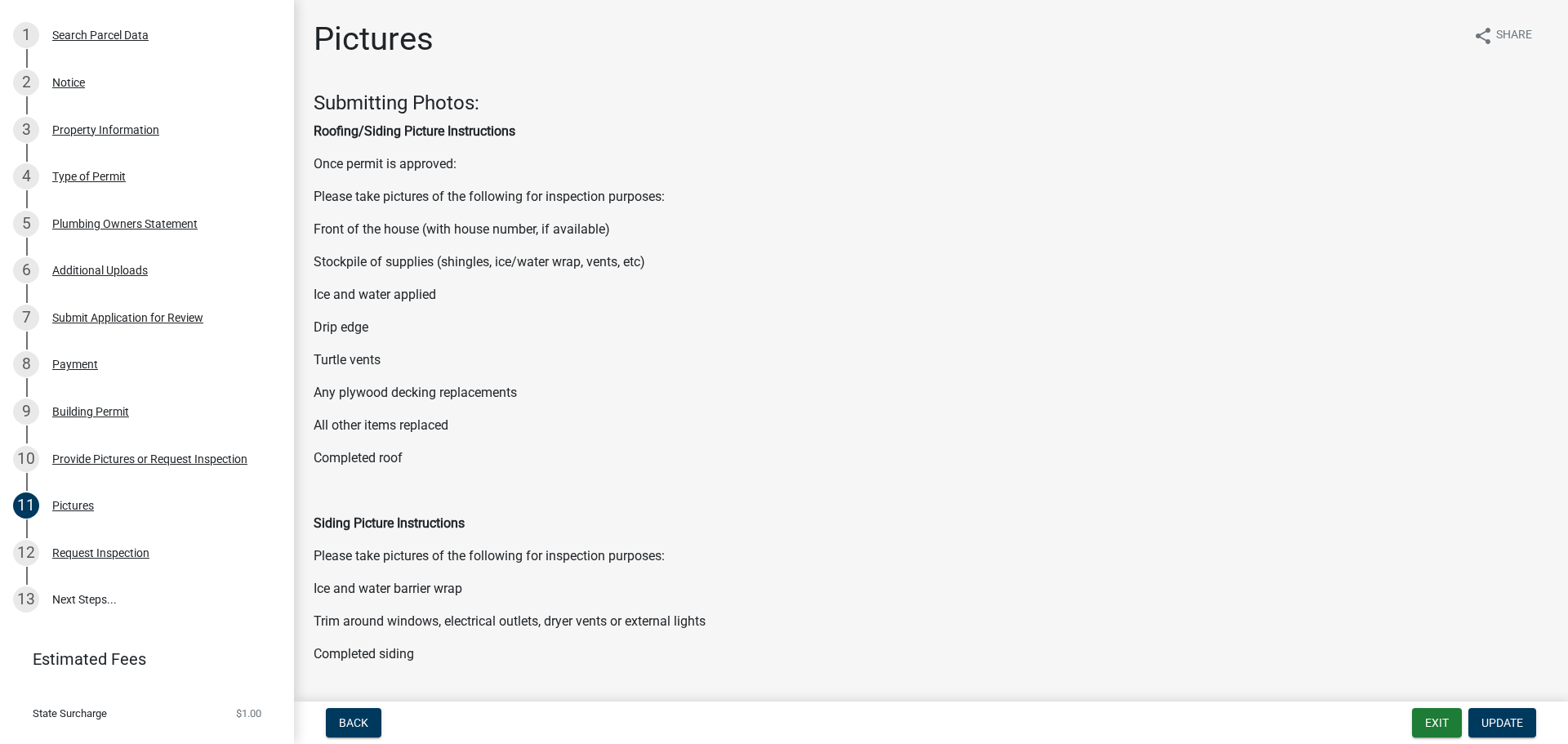
click at [422, 129] on strong "Roofing/Siding Picture Instructions" at bounding box center [414, 131] width 202 height 16
drag, startPoint x: 470, startPoint y: 101, endPoint x: 481, endPoint y: 100, distance: 11.0
click at [481, 100] on h4 "Submitting Photos:" at bounding box center [931, 103] width 1235 height 24
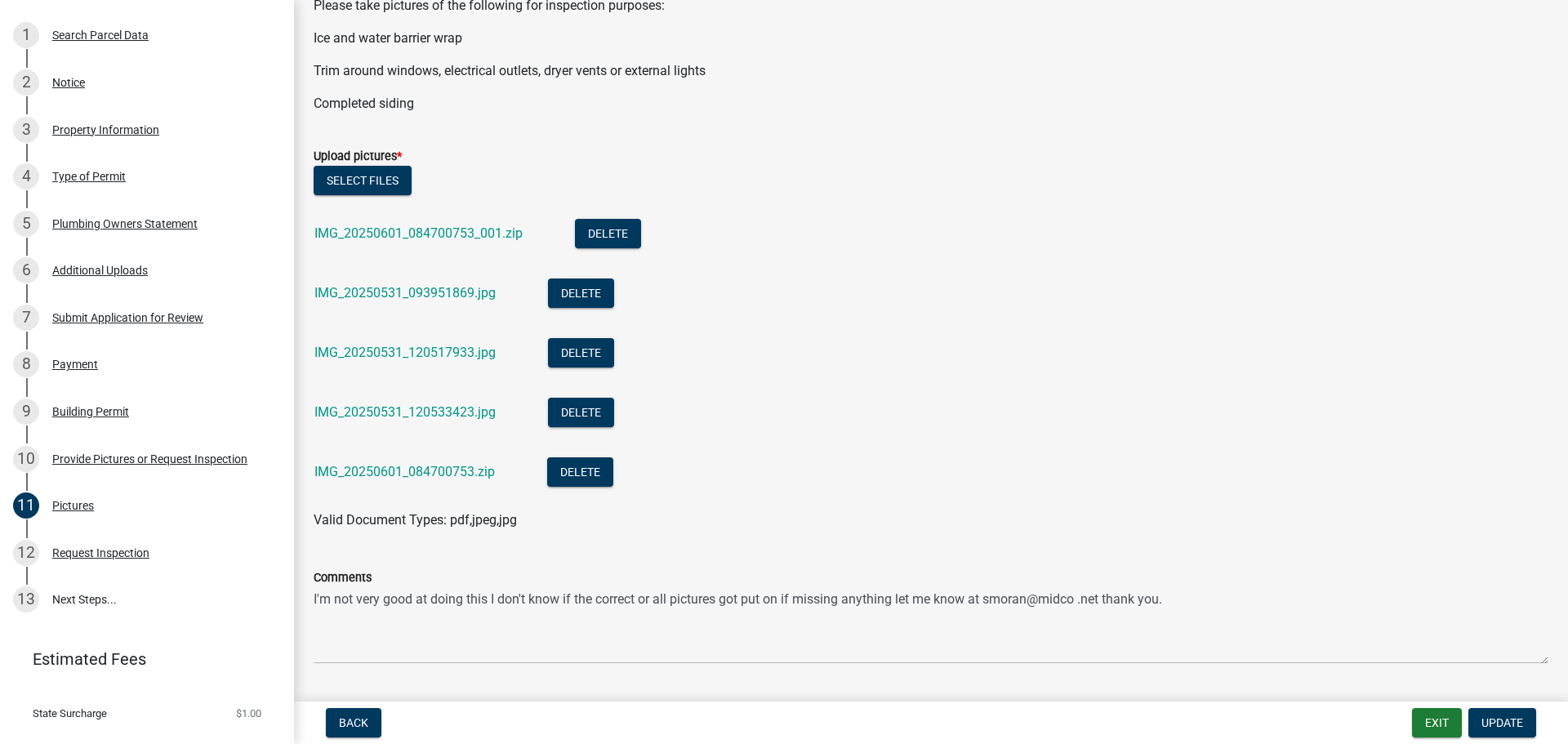
scroll to position [596, 0]
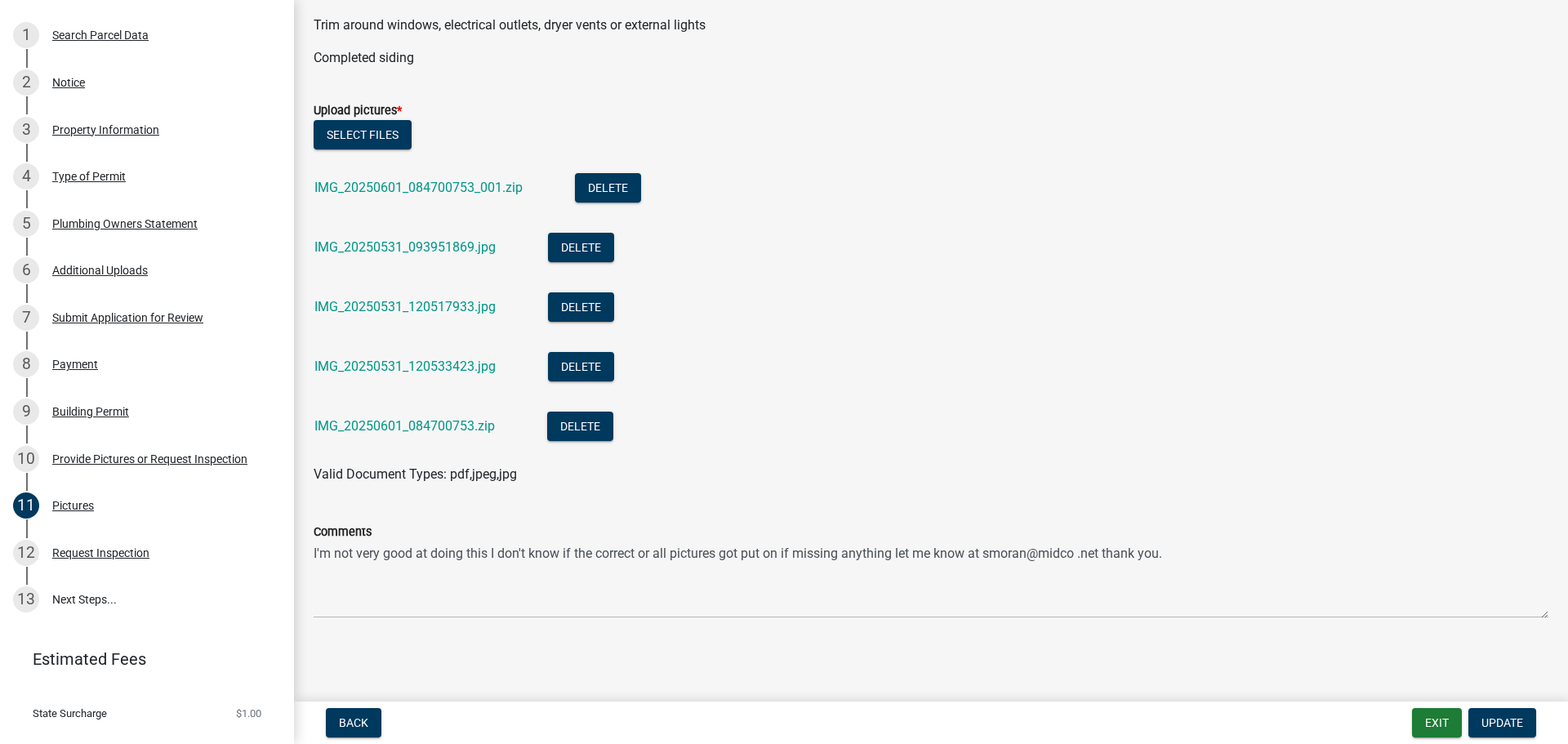
click at [365, 473] on span "Valid Document Types: pdf,jpeg,jpg" at bounding box center [414, 475] width 203 height 16
click at [759, 204] on li "IMG_20250601_084700753_001.zip Delete" at bounding box center [931, 190] width 1235 height 59
click at [355, 126] on button "Select files" at bounding box center [362, 135] width 98 height 30
click at [604, 184] on button "Delete" at bounding box center [608, 188] width 66 height 30
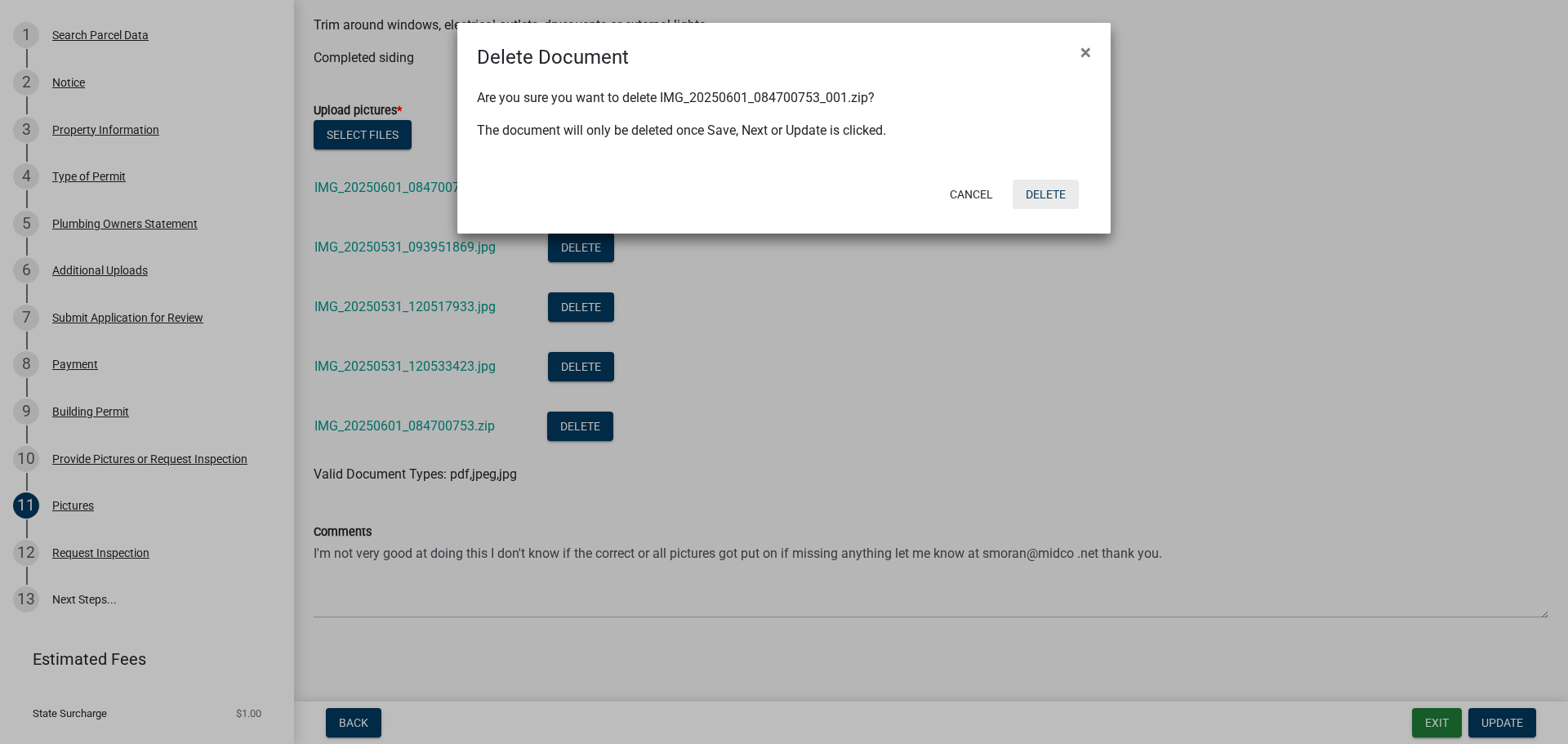
click at [1045, 191] on button "Delete" at bounding box center [1046, 194] width 66 height 30
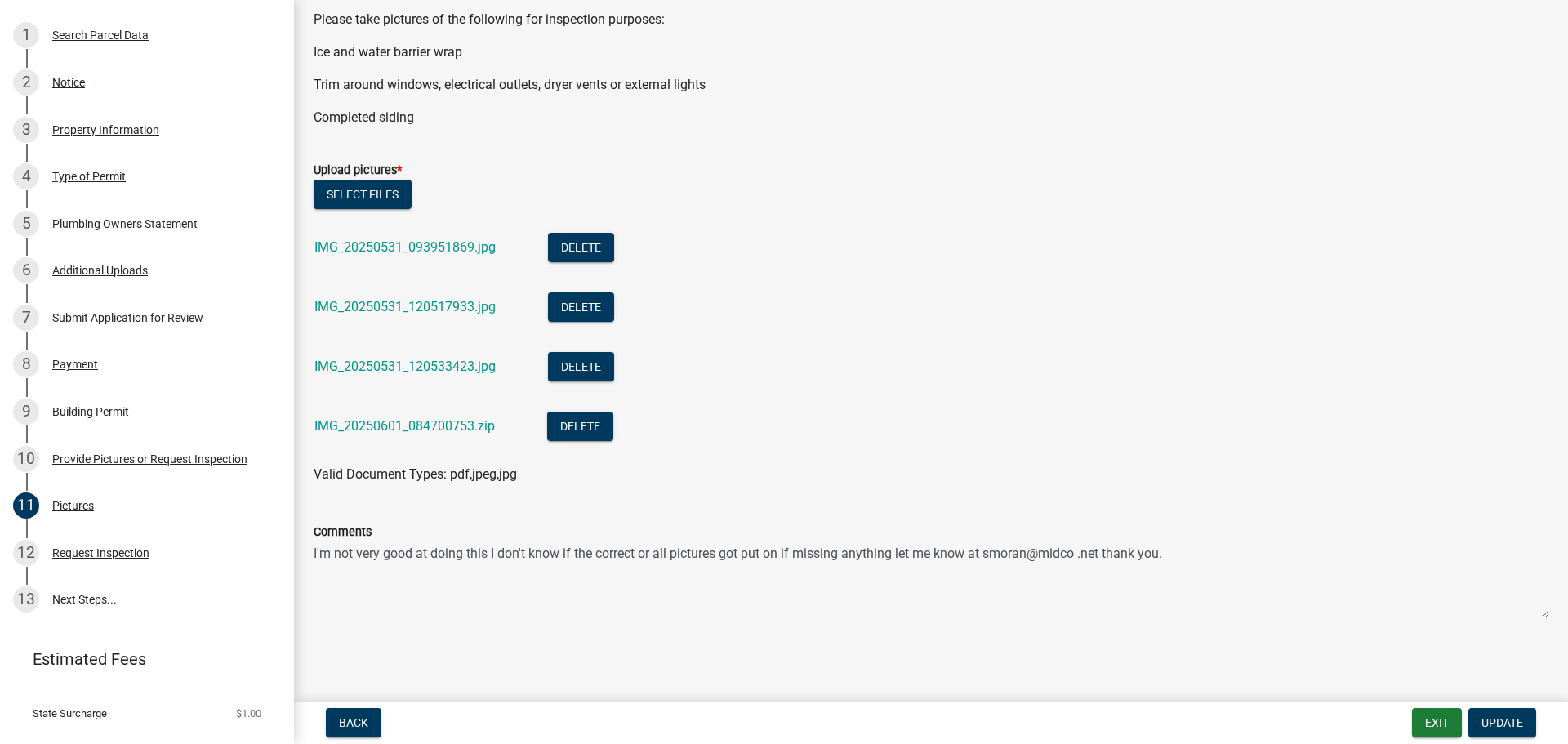
scroll to position [536, 0]
click at [573, 253] on button "Delete" at bounding box center [581, 248] width 66 height 30
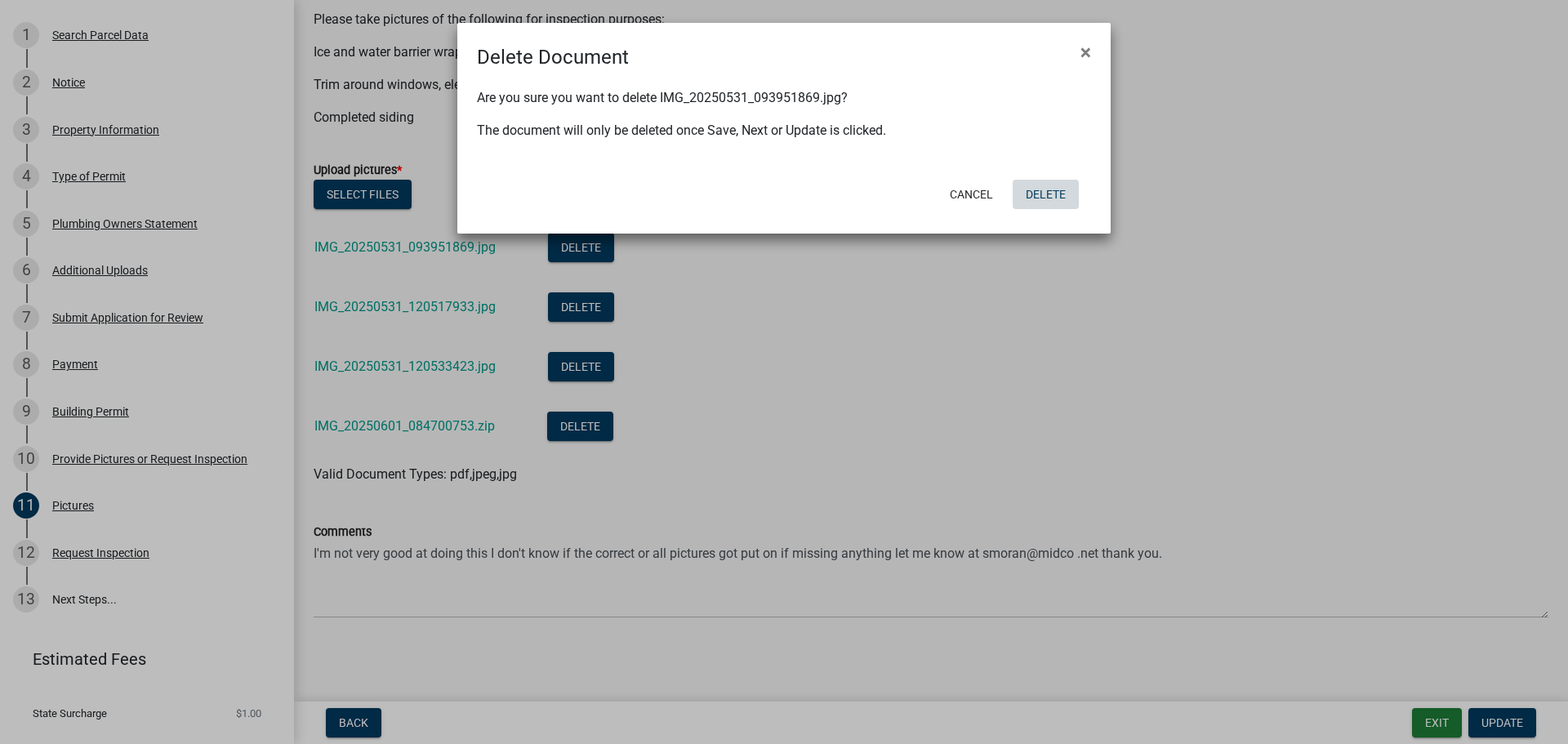
click at [1038, 194] on button "Delete" at bounding box center [1046, 194] width 66 height 30
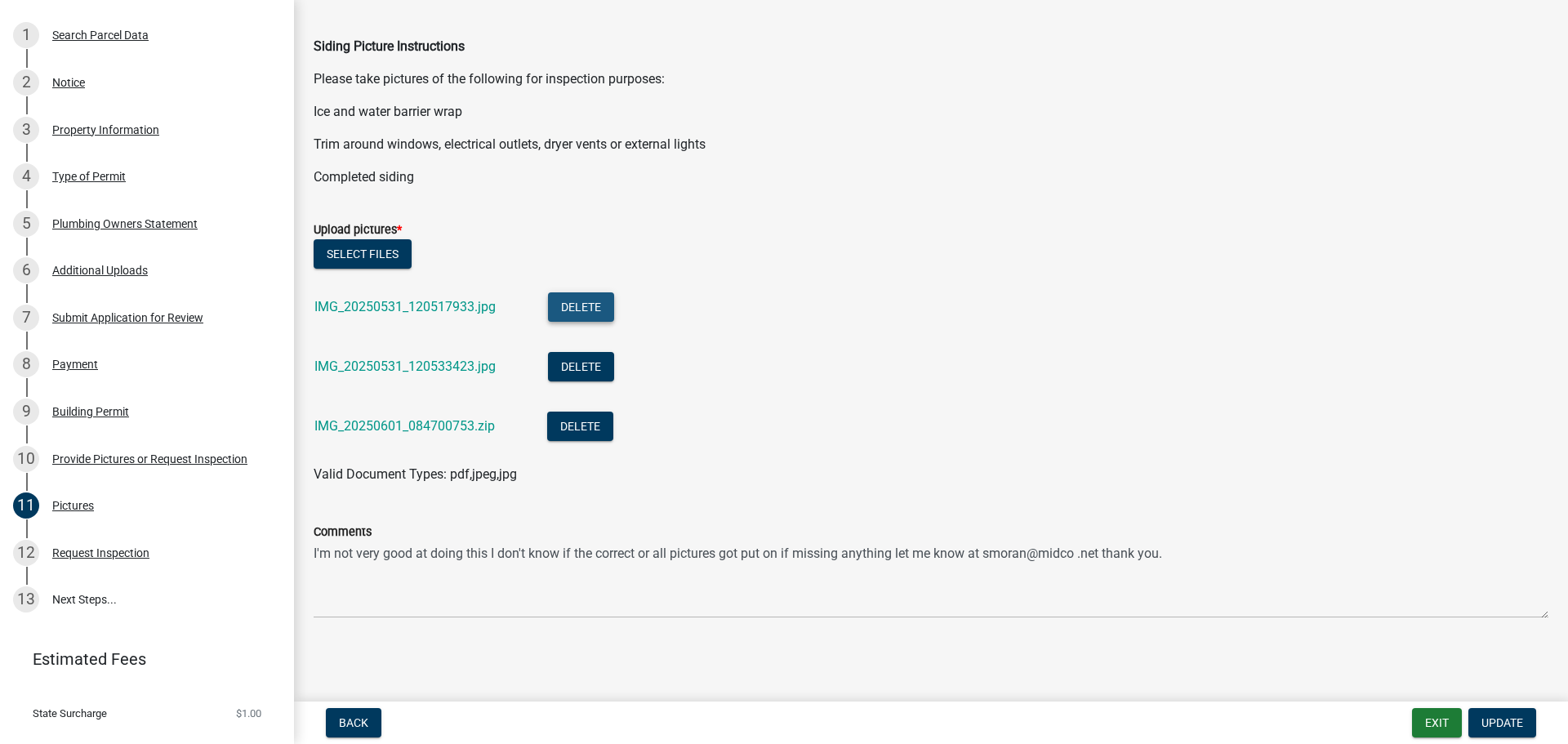
click at [588, 309] on button "Delete" at bounding box center [581, 307] width 66 height 30
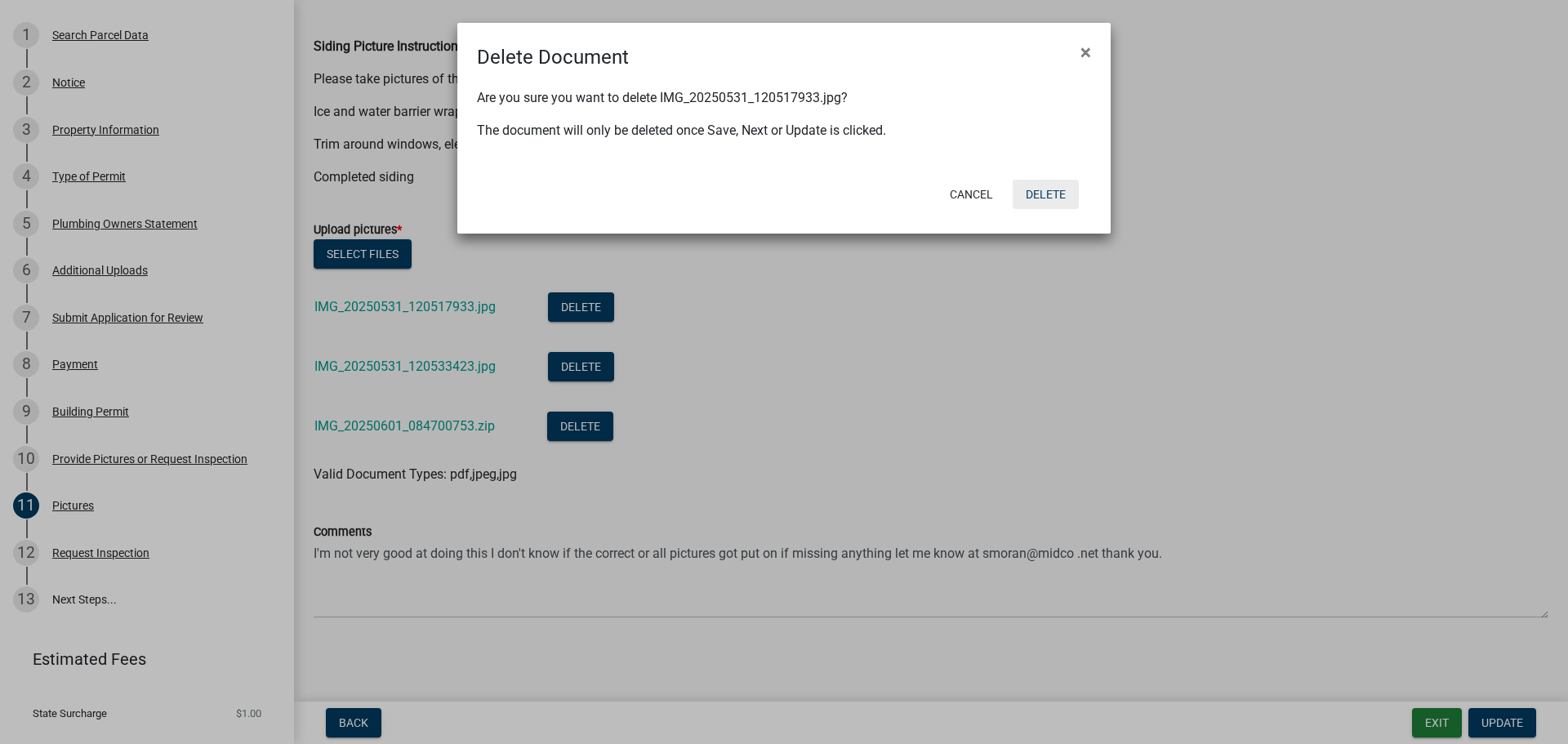
click at [1059, 193] on button "Delete" at bounding box center [1046, 194] width 66 height 30
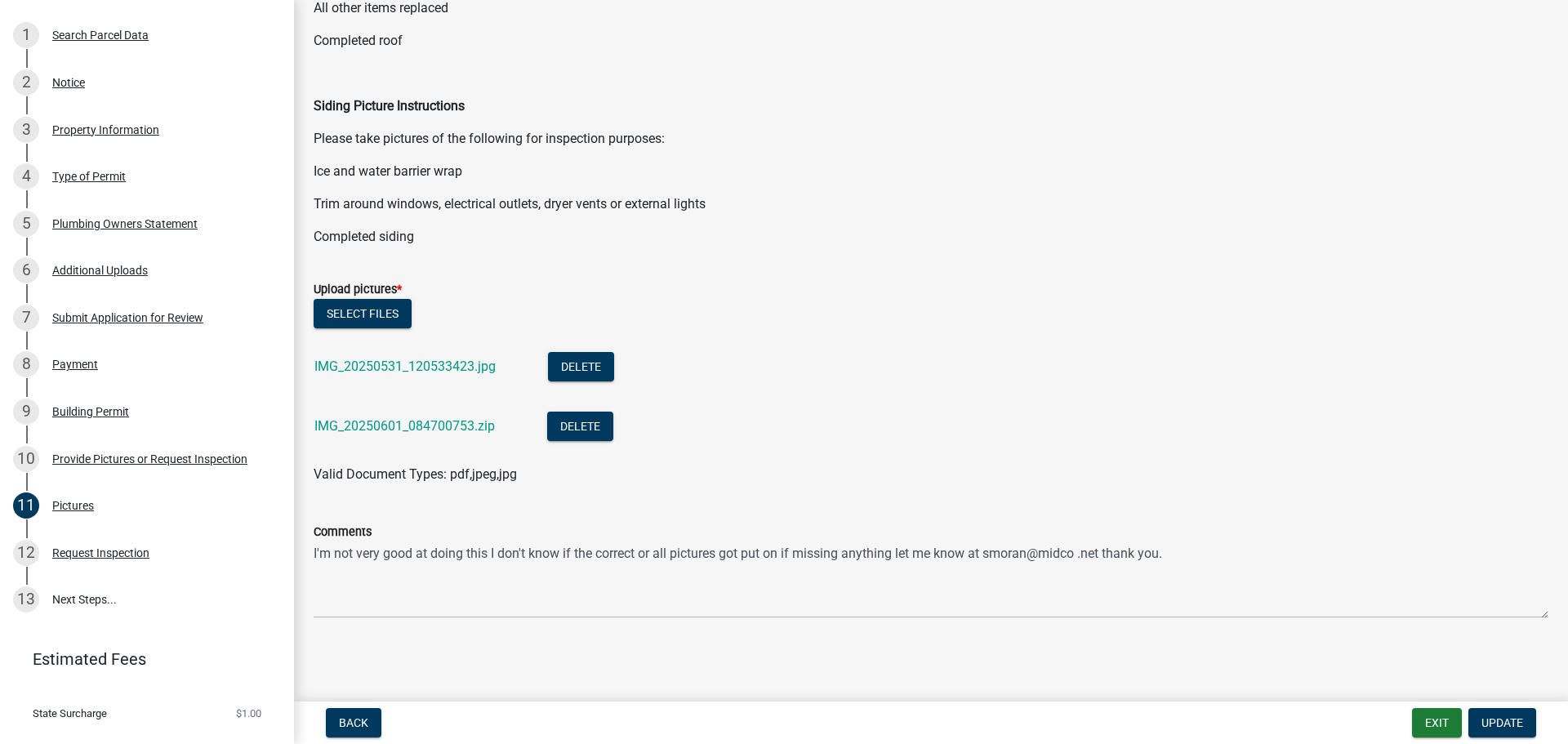
scroll to position [417, 0]
click at [597, 359] on button "Delete" at bounding box center [581, 367] width 66 height 30
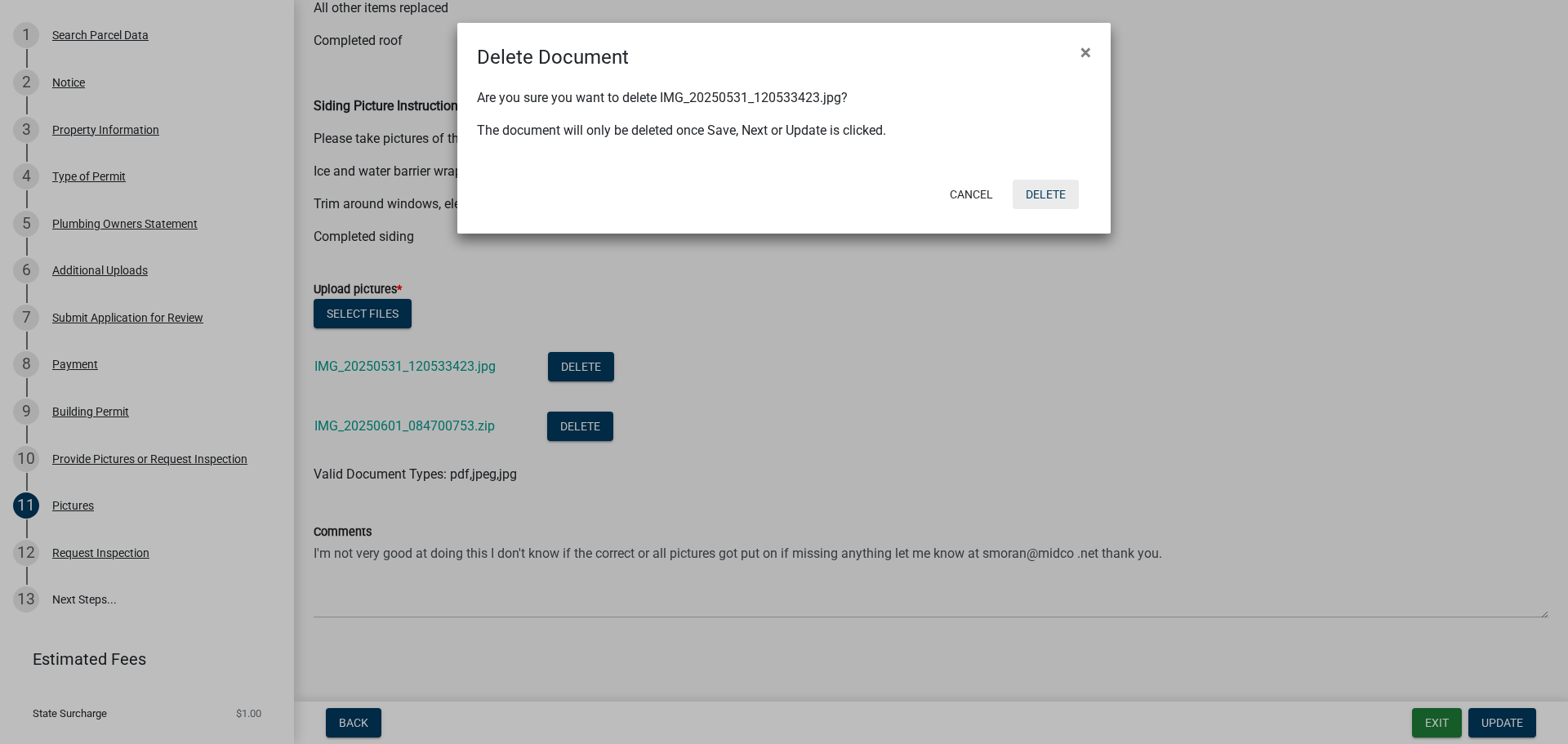
click at [1056, 197] on button "Delete" at bounding box center [1046, 194] width 66 height 30
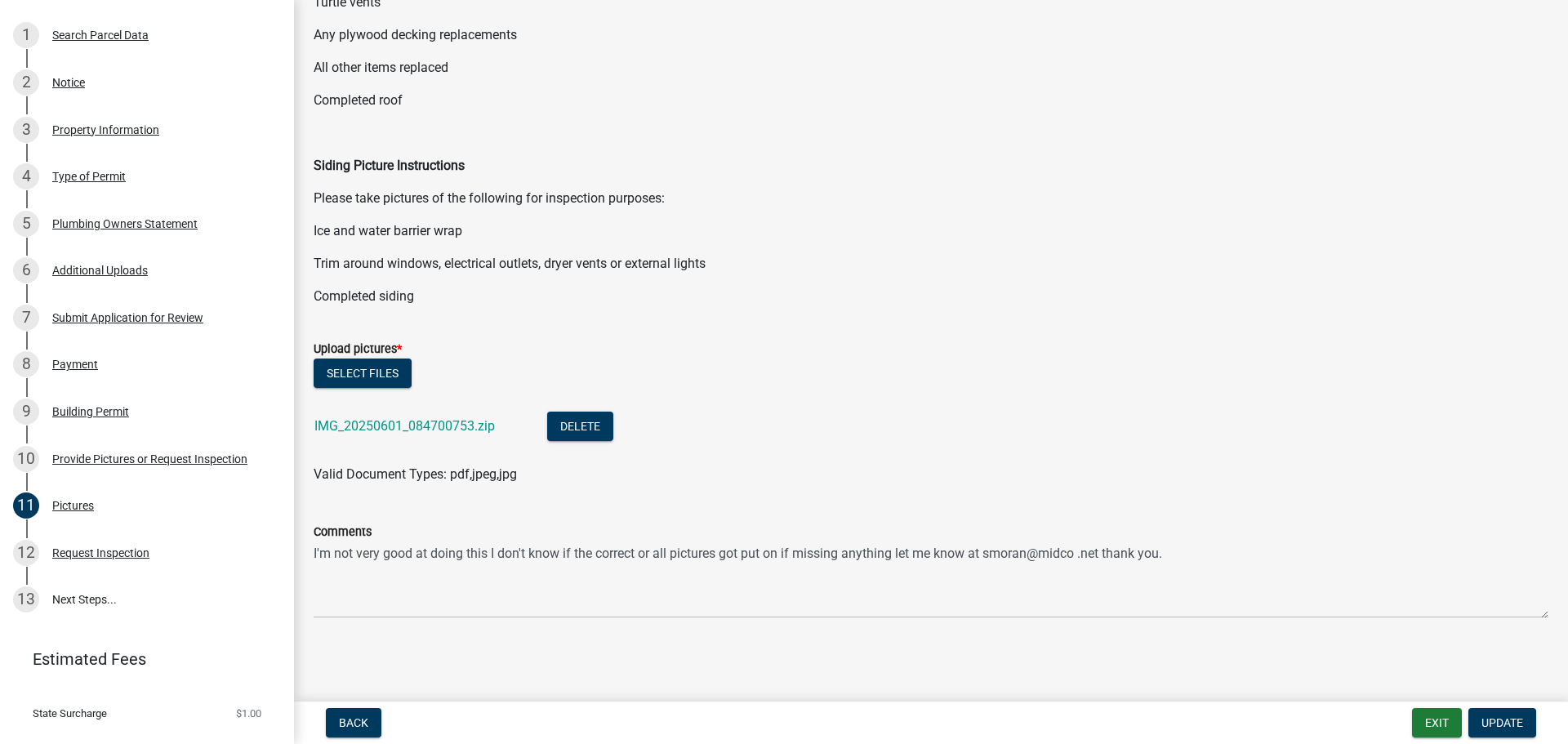
scroll to position [358, 0]
click at [588, 419] on button "Delete" at bounding box center [580, 426] width 66 height 30
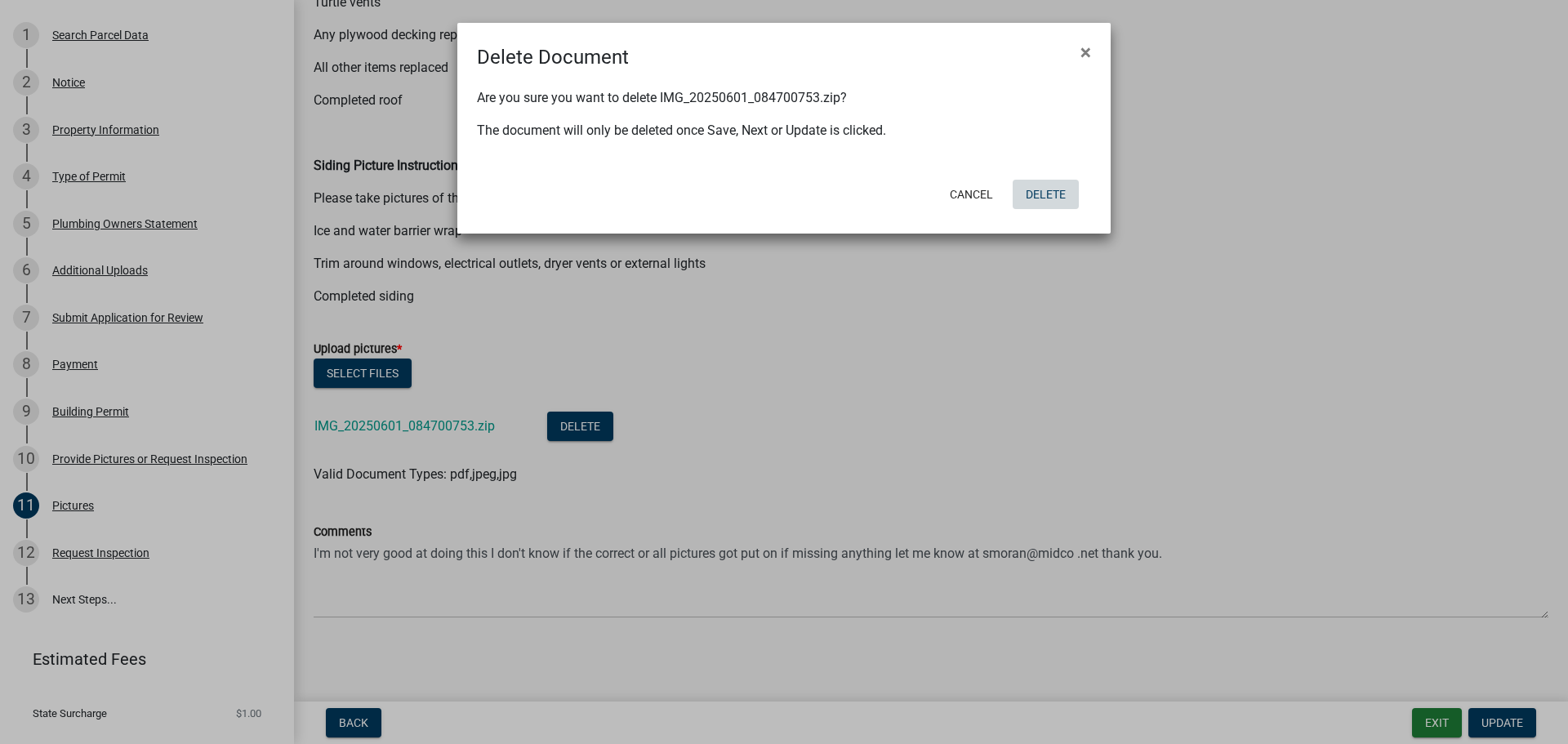
click at [1056, 194] on button "Delete" at bounding box center [1046, 194] width 66 height 30
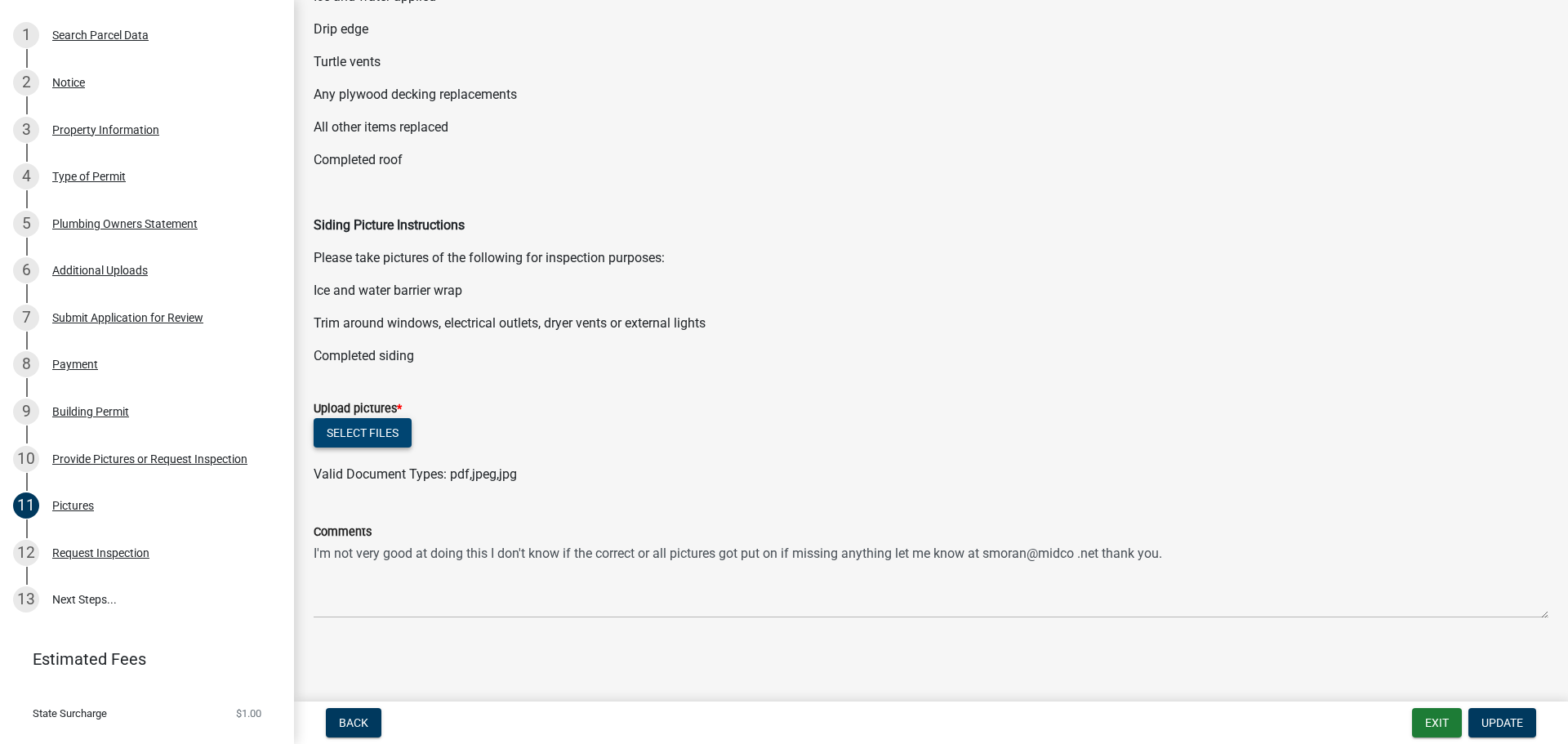
click at [365, 426] on button "Select files" at bounding box center [362, 433] width 98 height 30
click at [358, 427] on button "Select files" at bounding box center [362, 433] width 98 height 30
click at [353, 404] on label "Upload pictures *" at bounding box center [357, 409] width 88 height 12
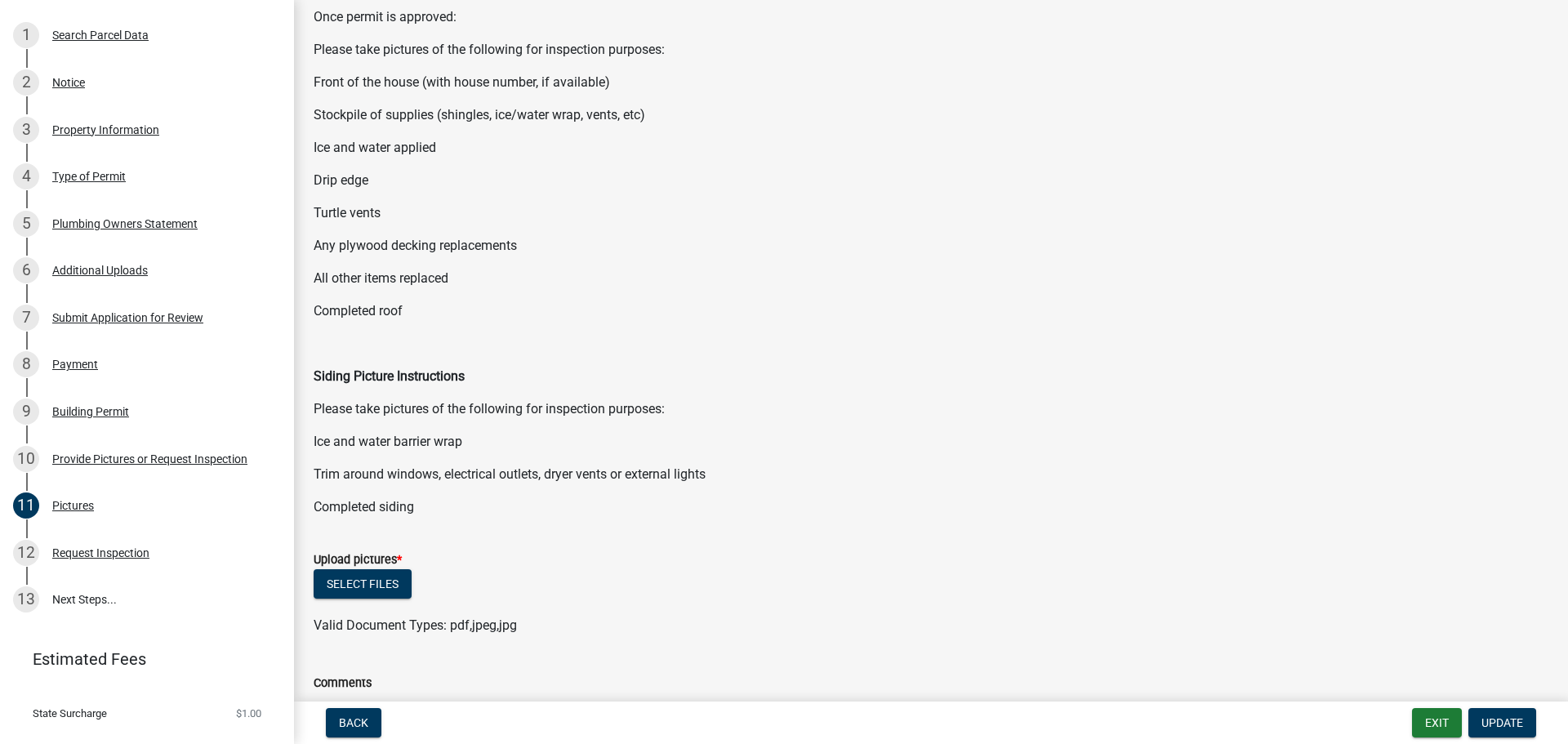
scroll to position [0, 0]
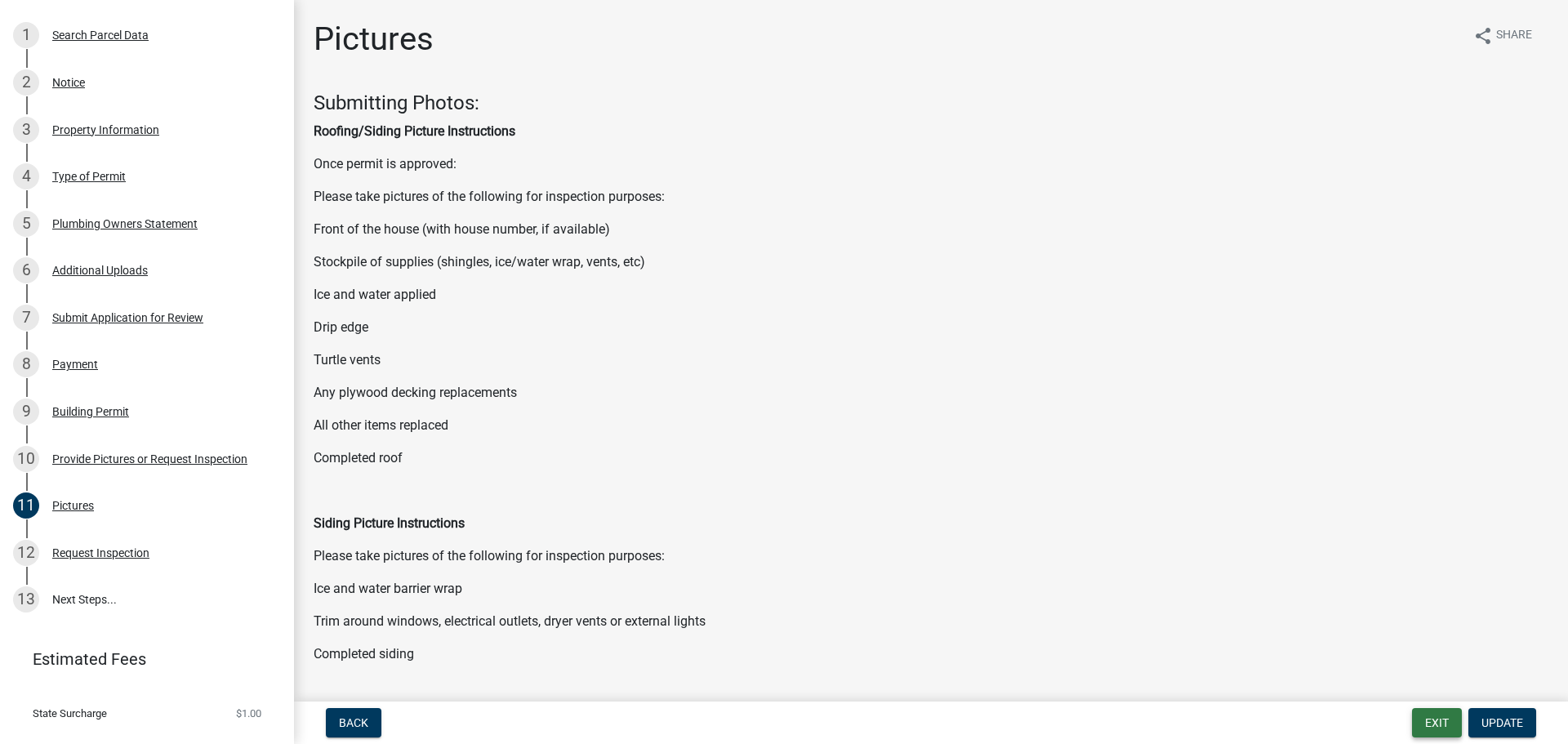
click at [1437, 717] on button "Exit" at bounding box center [1437, 723] width 50 height 30
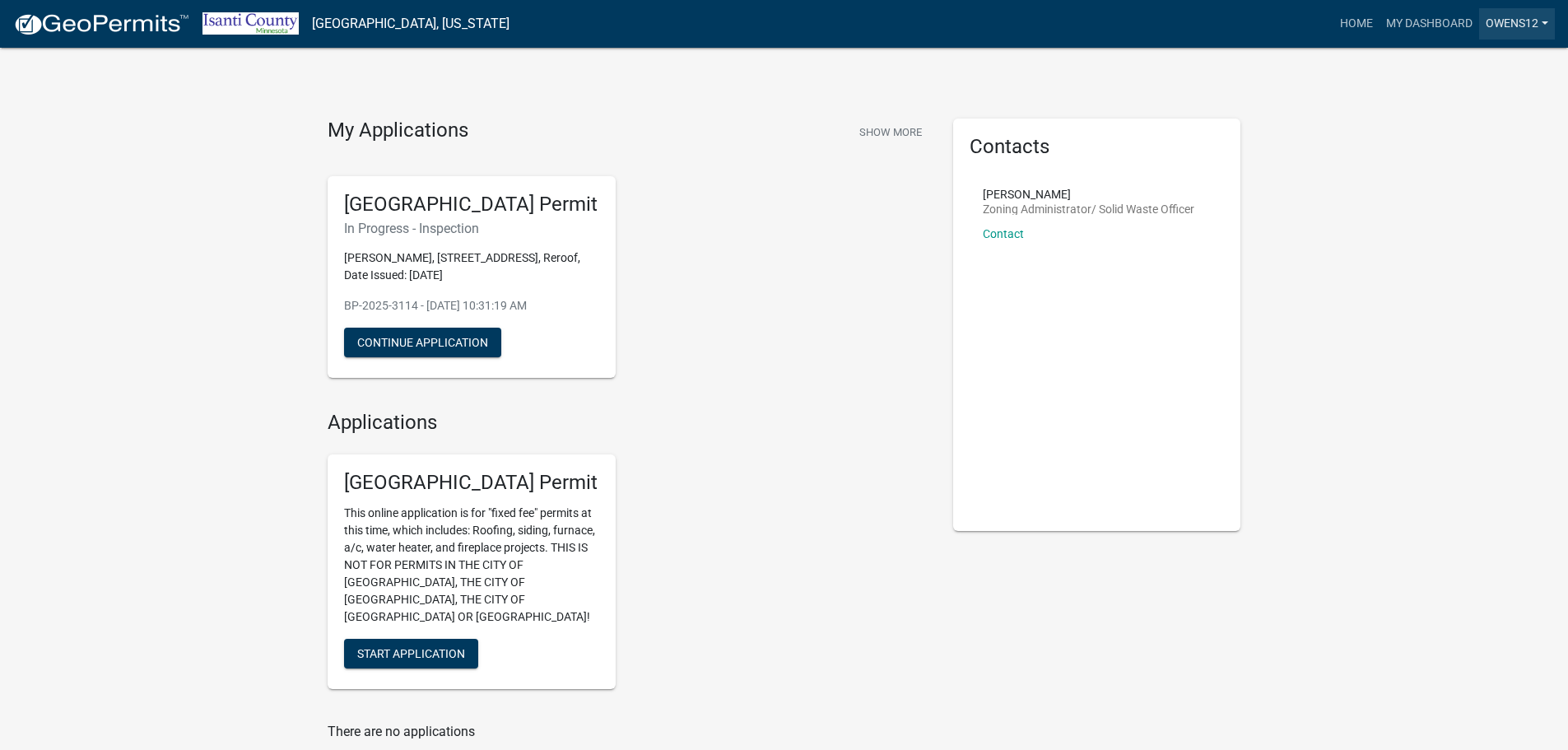
click at [1542, 20] on link "owens12" at bounding box center [1517, 23] width 76 height 31
click at [1456, 120] on link "Logout" at bounding box center [1489, 121] width 132 height 40
